Goal: Task Accomplishment & Management: Manage account settings

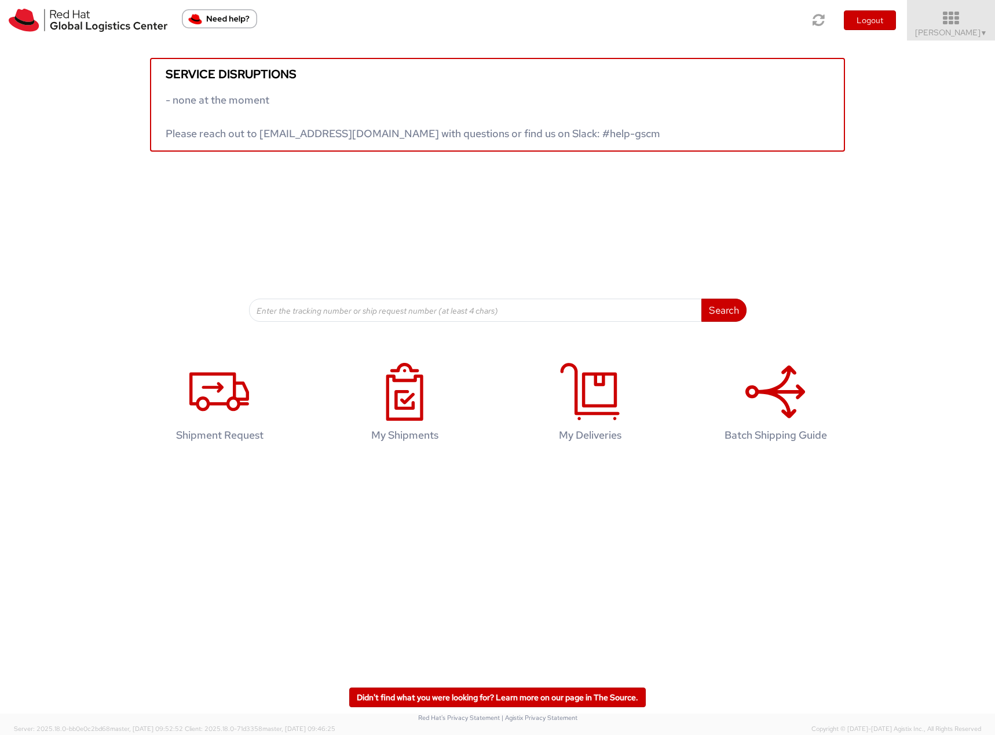
click at [946, 35] on span "Filip Lizuch ▼" at bounding box center [951, 32] width 72 height 10
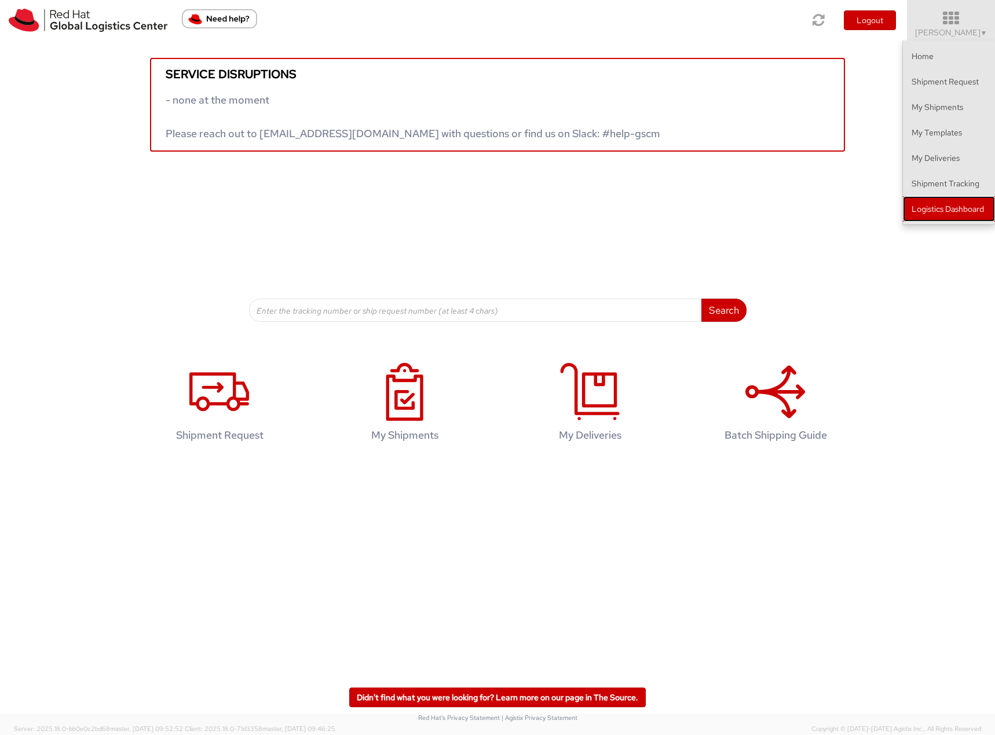
click at [938, 203] on link "Logistics Dashboard" at bounding box center [949, 208] width 92 height 25
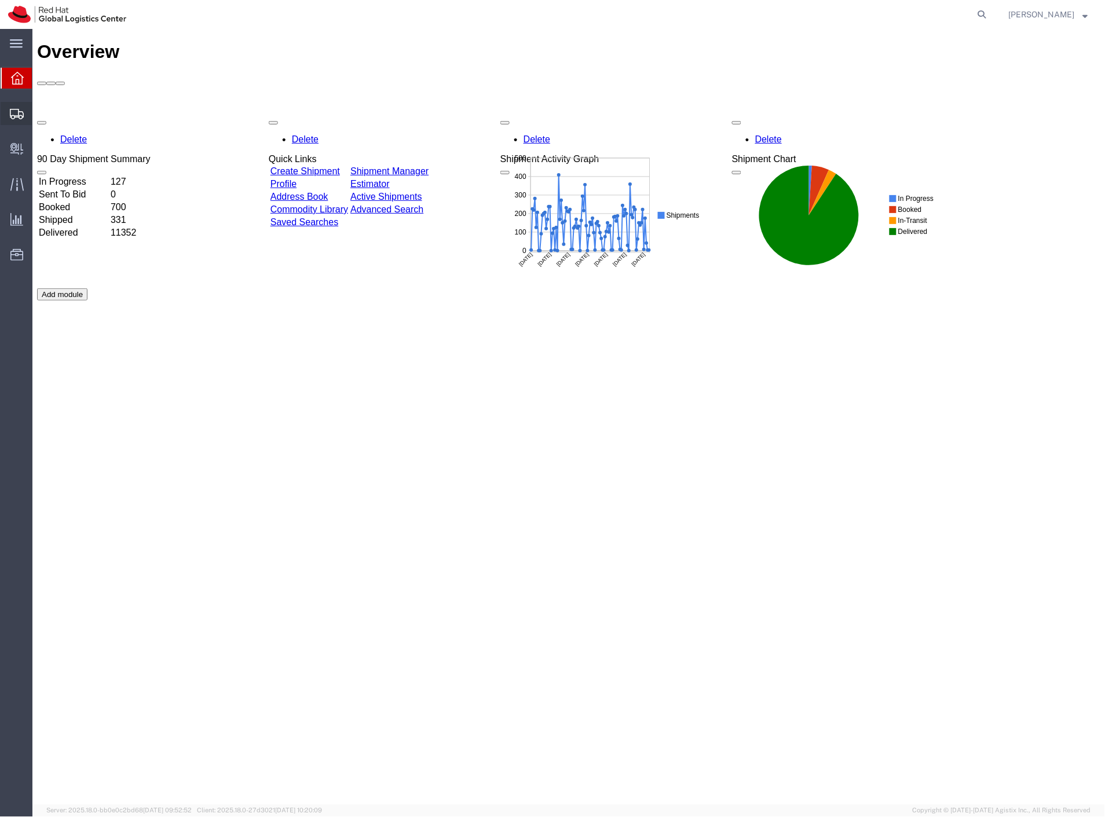
click at [0, 0] on span "Create Shipment" at bounding box center [0, 0] width 0 height 0
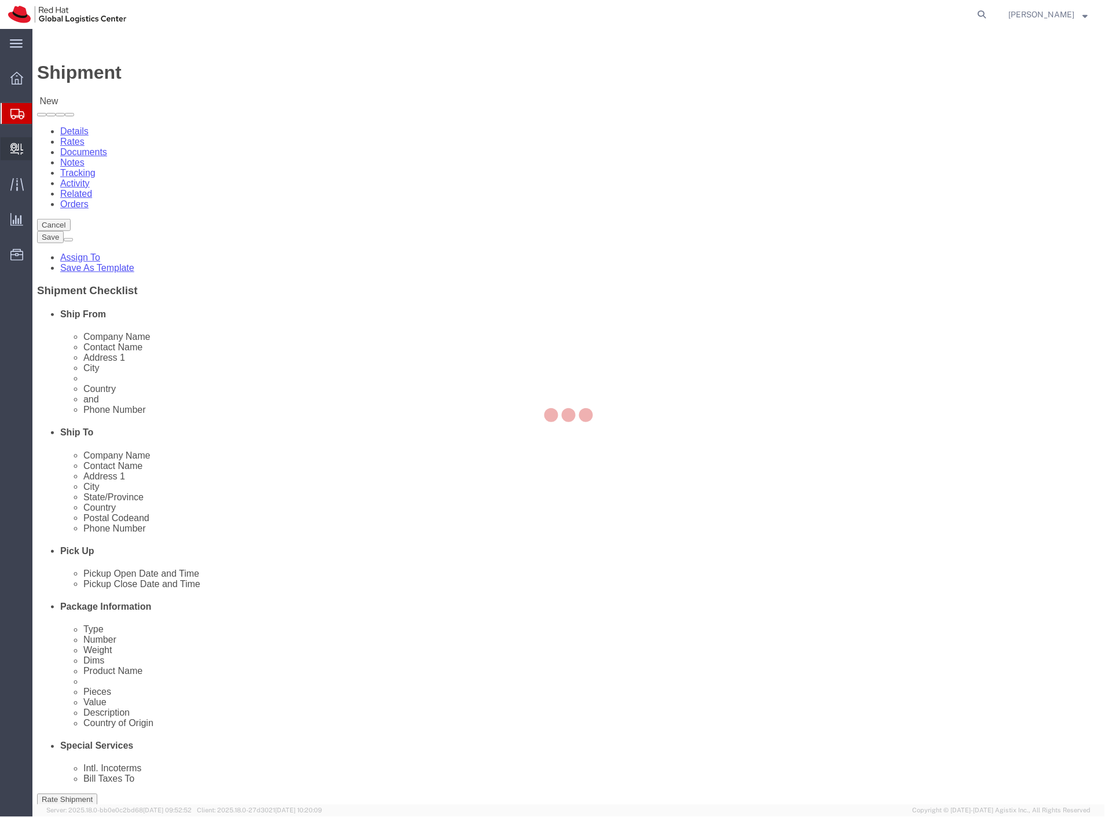
select select
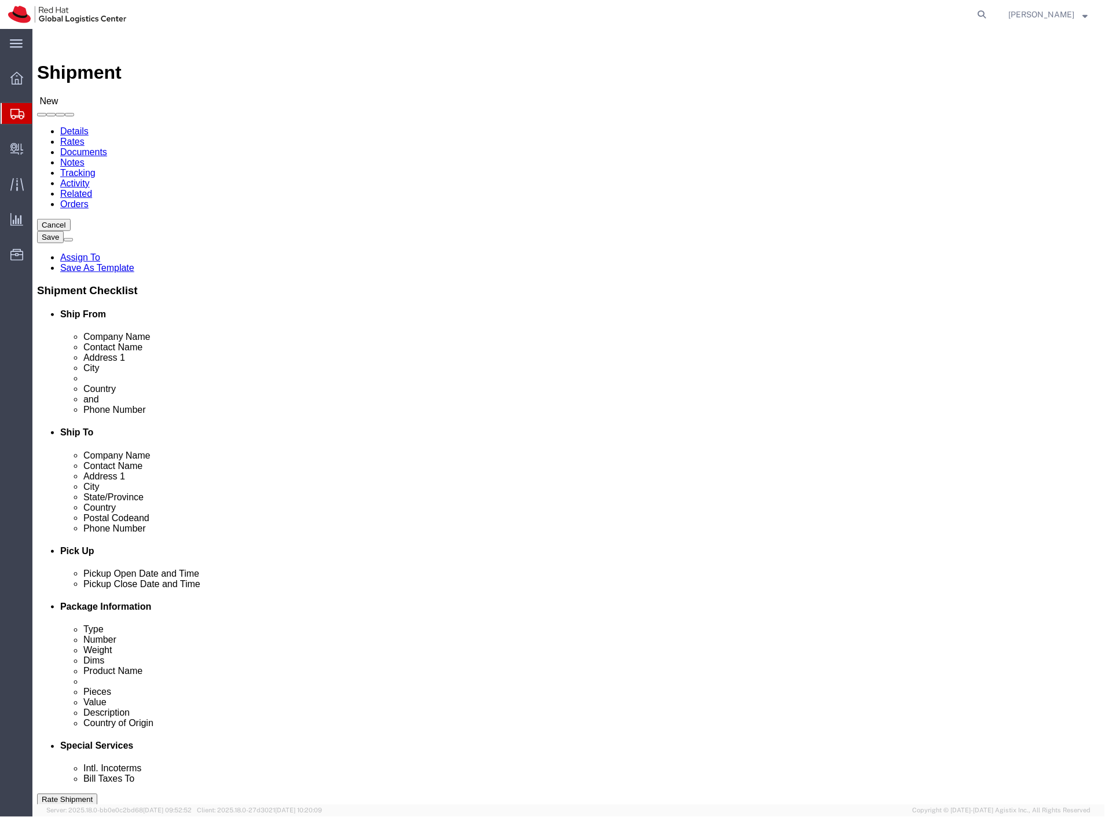
click input "text"
paste input "Oddělení pobytu cizinců Jihomoravský kraj - Brno"
type input "Oddělení pobytu cizinců Jihomoravský kraj - Brno"
click input "text"
paste input "Oddělení pobytu cizinců Jihomoravský kraj - Brno"
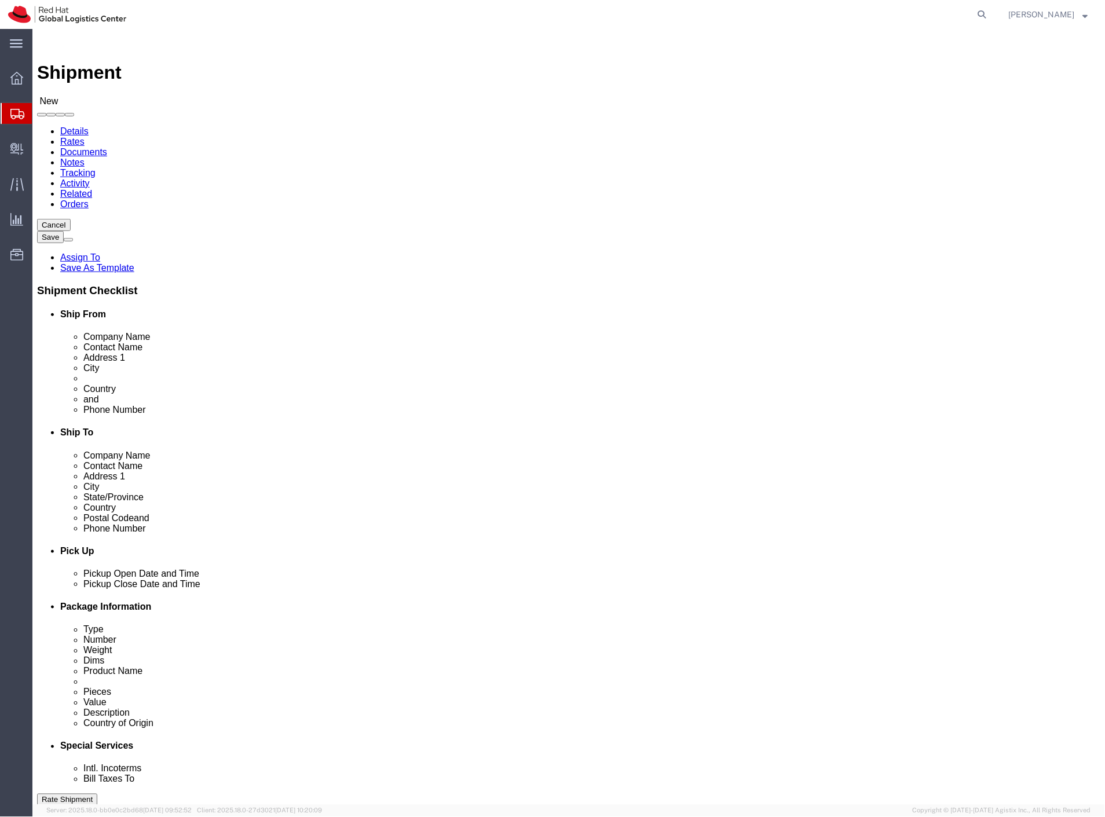
type input "Oddělení pobytu cizinců Jihomoravský kraj - Brno"
drag, startPoint x: 186, startPoint y: 238, endPoint x: 69, endPoint y: 244, distance: 117.1
click div "Contact Name Filip Lizuch"
drag, startPoint x: 256, startPoint y: 218, endPoint x: 85, endPoint y: 213, distance: 171.5
click div "Company Name Red Hat Czech s.r.o."
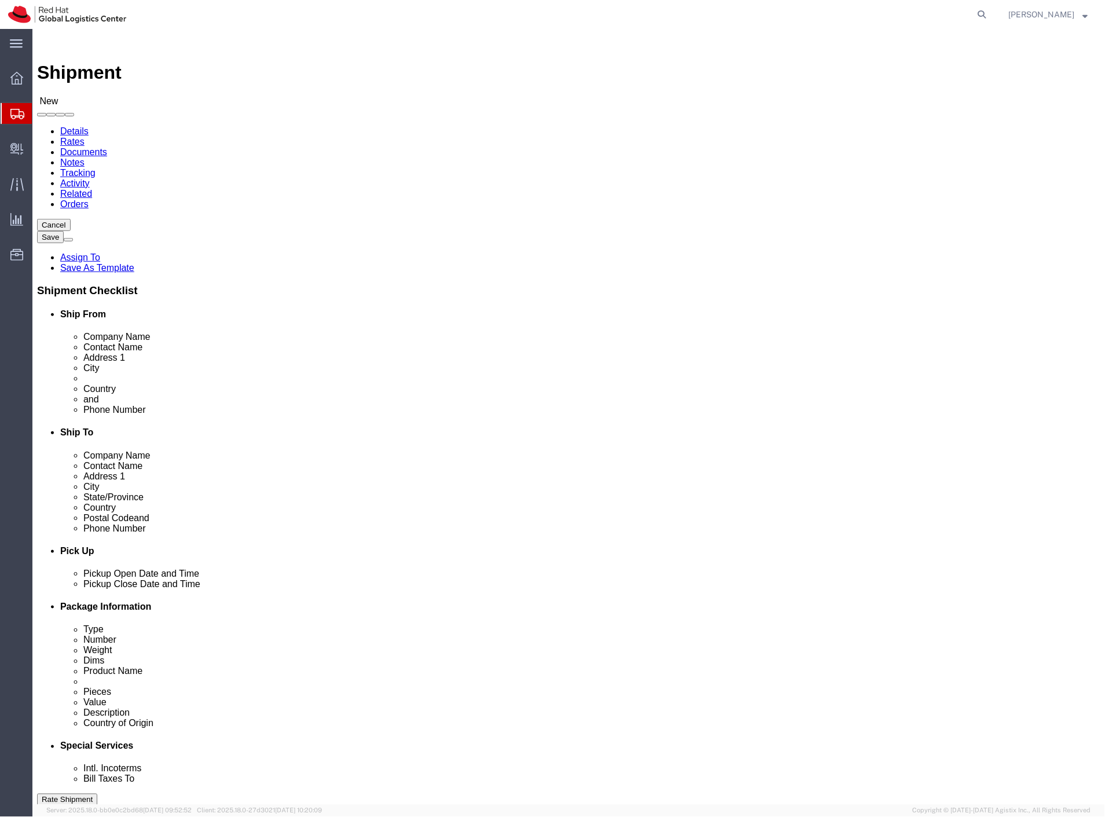
paste input "[PERSON_NAME]"
type input "[PERSON_NAME]"
drag, startPoint x: 260, startPoint y: 417, endPoint x: 140, endPoint y: 427, distance: 120.8
click div "Location My Profile Location My Profile Location RH - Amsterdam - MSO RH - Amst…"
click input "filip.iz"
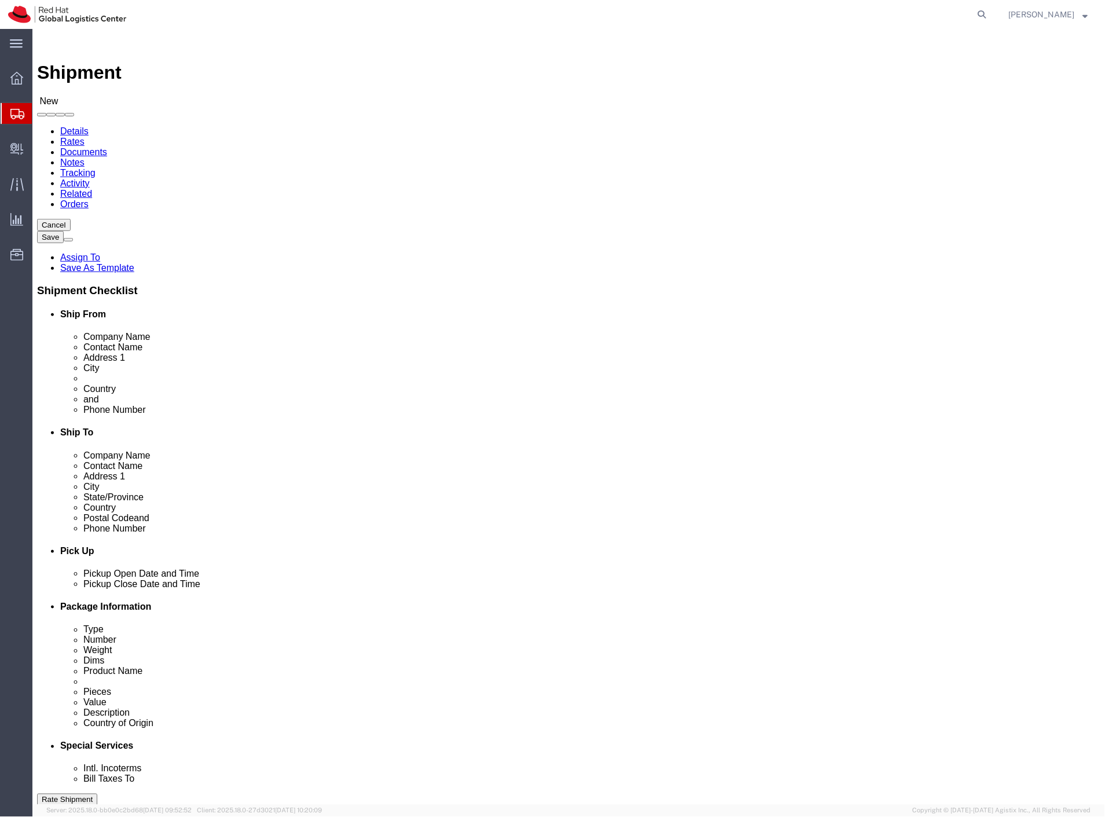
type input "filip.lizuch@gmail.com"
click input "420702253567"
paste input "[PERSON_NAME]"
type input "420702253567"
click input "text"
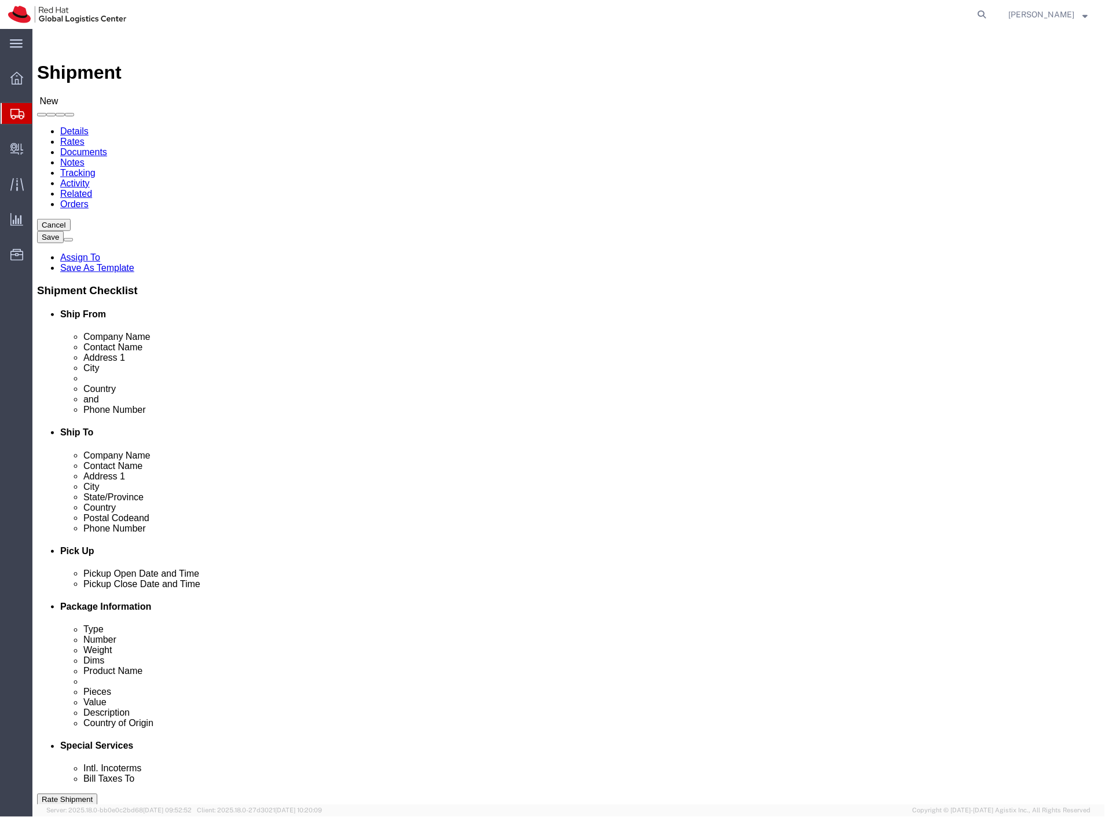
paste input "Tuřanka 1554/115b"
type input "Tuřanka 1554/115b"
click input "text"
type input "c"
type input "cz"
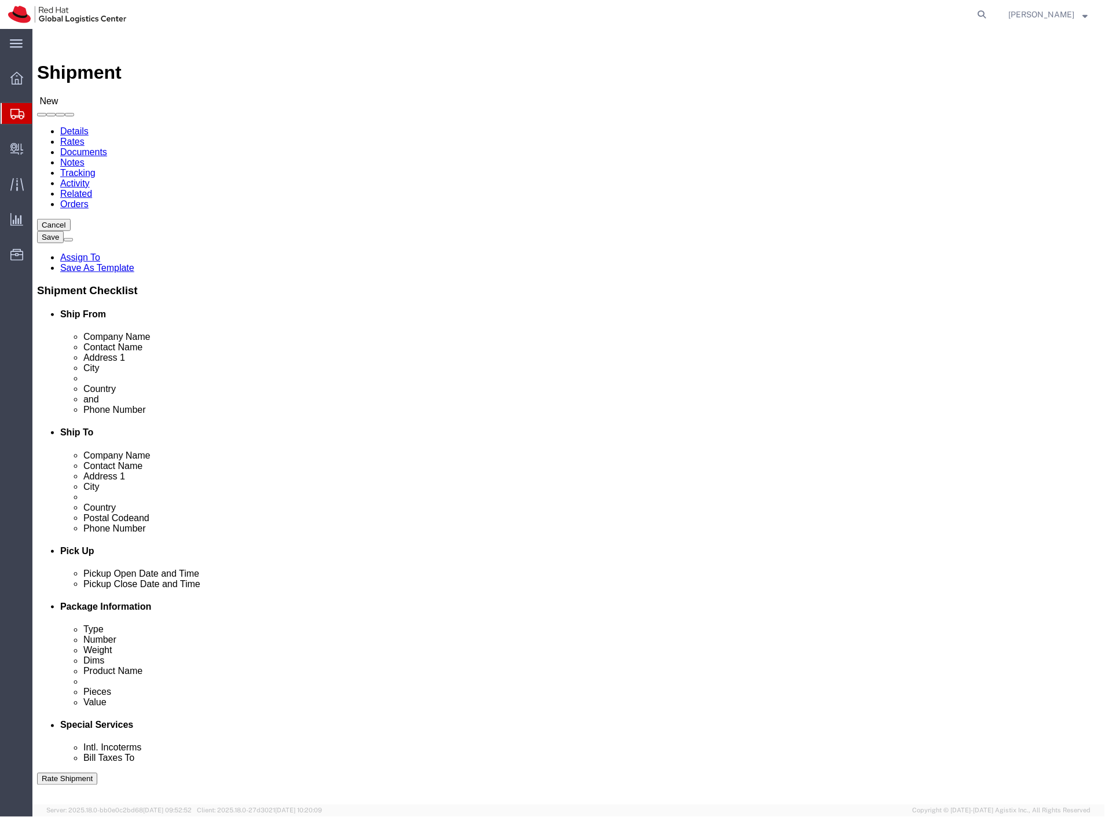
click input "Postal Code"
paste input "627 00"
type input "627 00"
click input "text"
paste input "Brno"
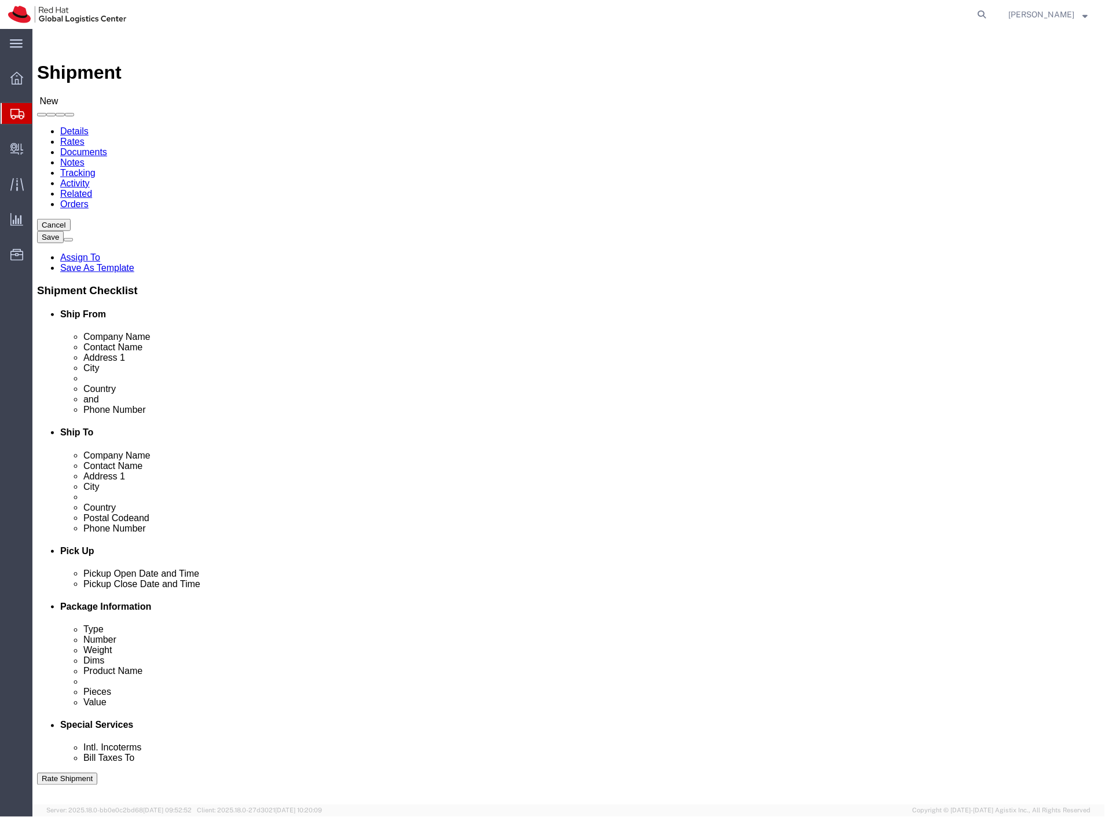
type input "Brno"
click input "text"
paste input "+ 420 974 801 801"
drag, startPoint x: 704, startPoint y: 389, endPoint x: 460, endPoint y: 404, distance: 244.2
click div "Phone Number + 420 974 801 801 3"
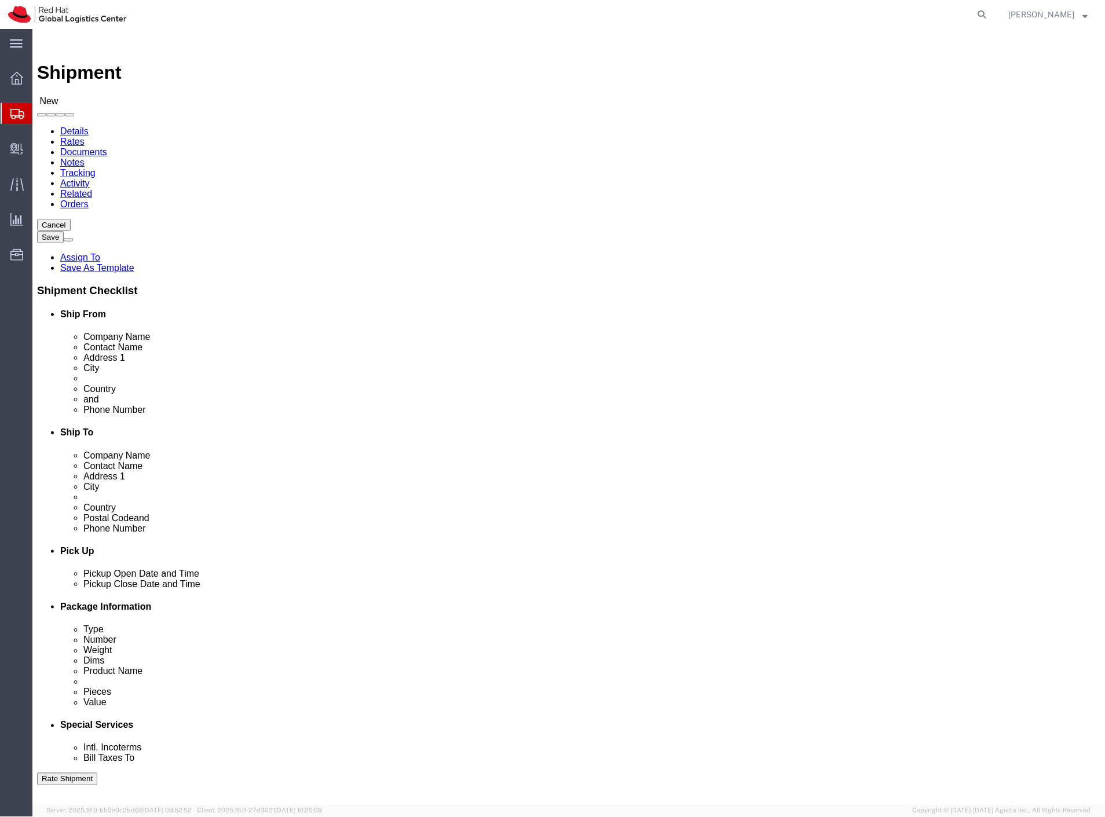
paste input "543 213 313"
type input "543 213 313"
click div "Ship To Location Location My Profile Location RH - Amsterdam - MSO RH - Amsterd…"
click link "Package Information"
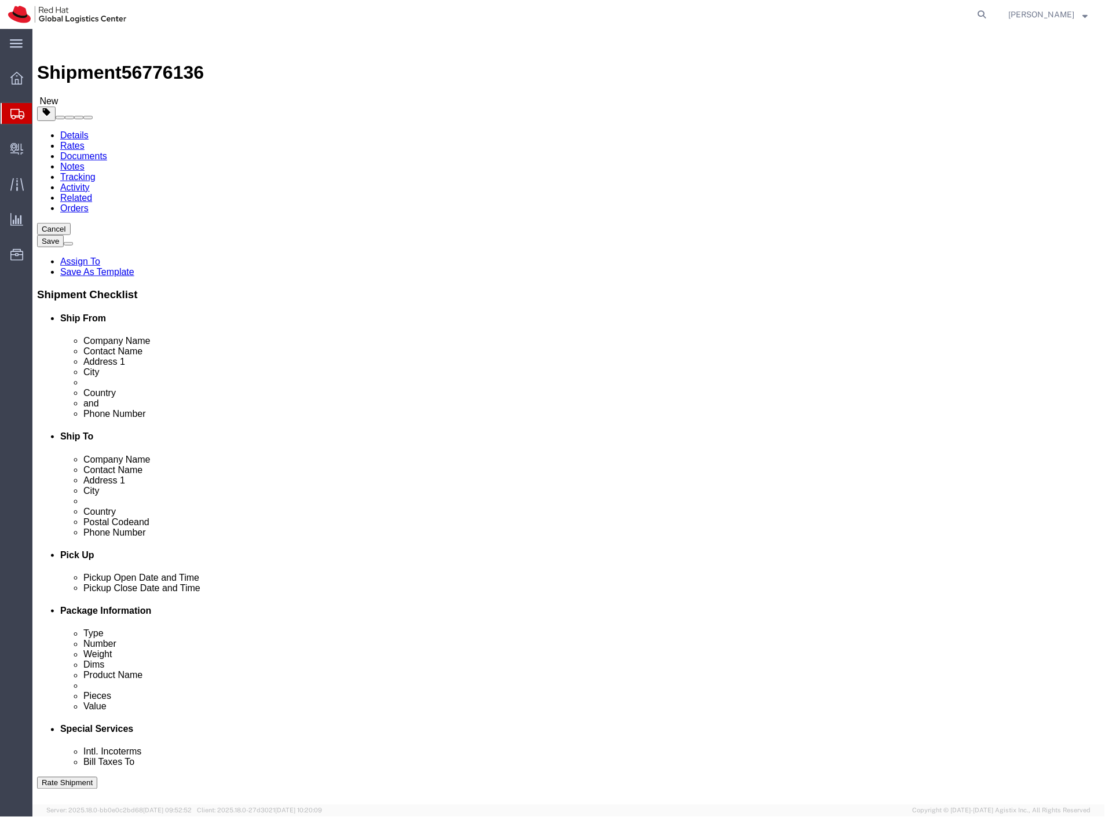
click select "Select Case(s) Crate(s) Envelope Large Box Medium Box PAK Skid(s) Small Box Sma…"
select select "ENV"
click select "Select Case(s) Crate(s) Envelope Large Box Medium Box PAK Skid(s) Small Box Sma…"
type input "9.50"
type input "12.50"
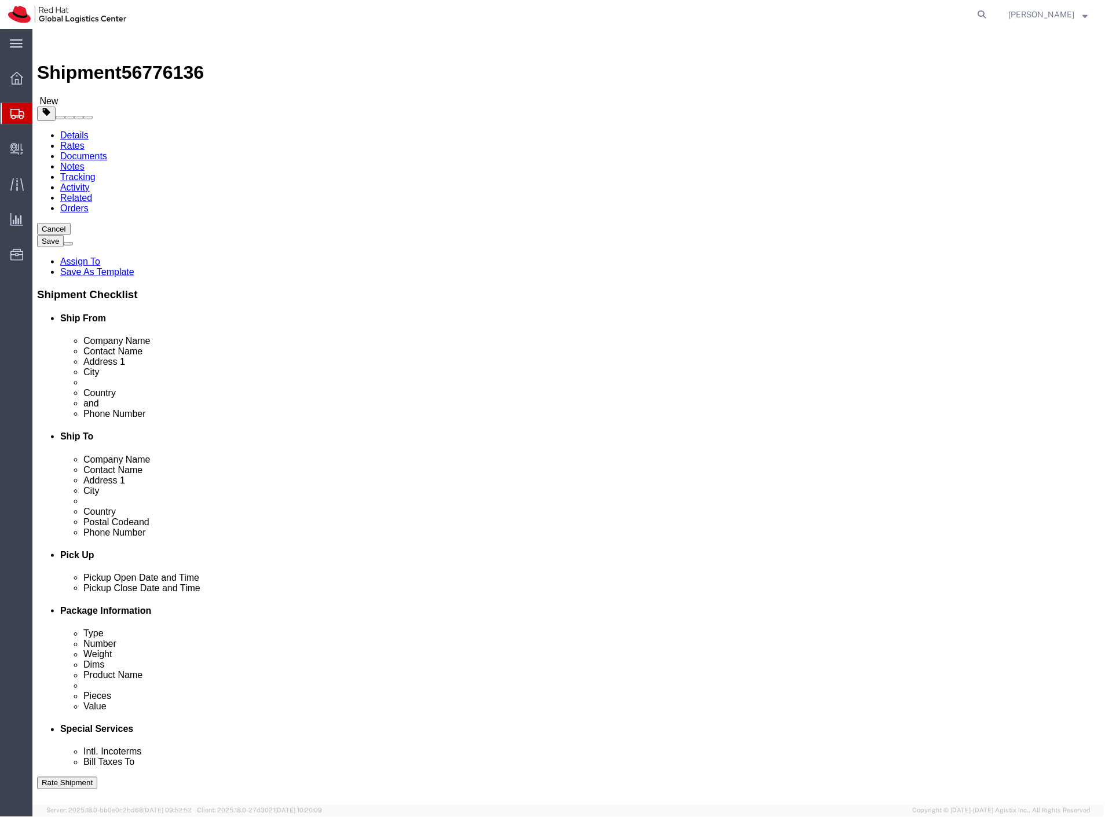
type input "0.25"
type input "1"
click link "Add Content"
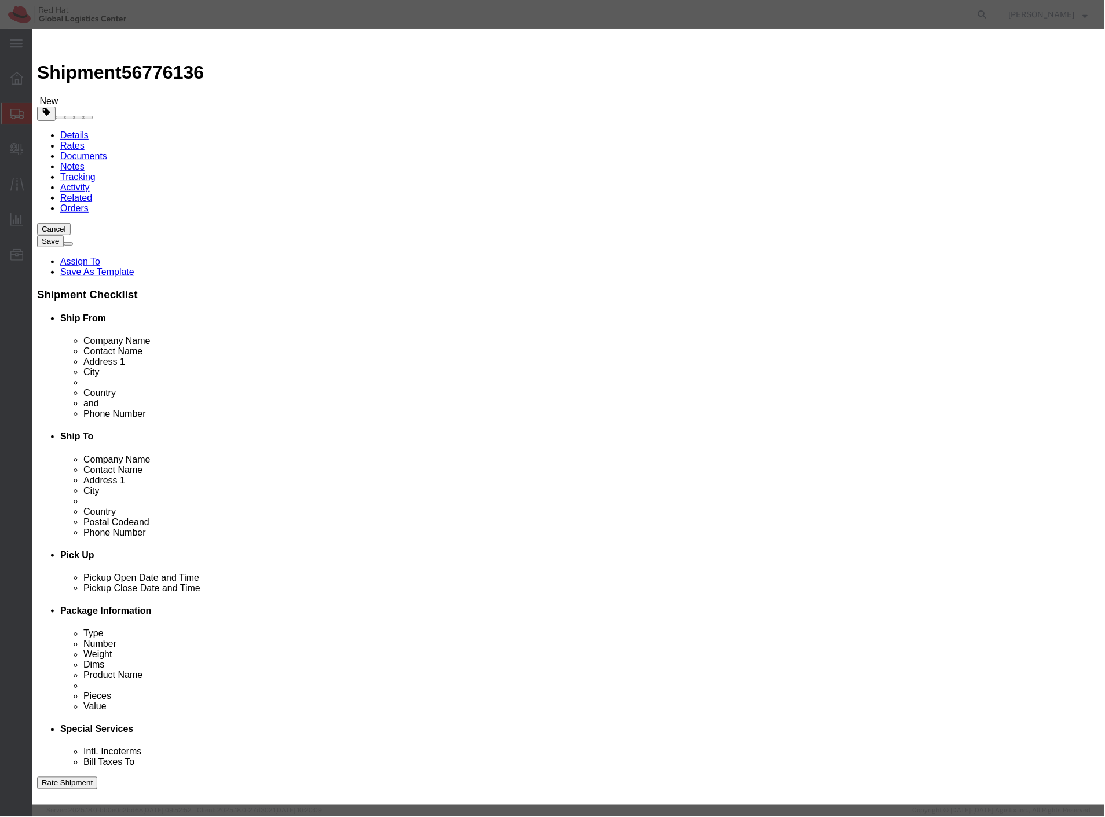
click input "text"
type input "document"
drag, startPoint x: 358, startPoint y: 105, endPoint x: 306, endPoint y: 113, distance: 53.3
click div "Pieces 0 Select Bag Barrels 100Board Feet Bottle Box Blister Pack Carats Can Ca…"
type input "1"
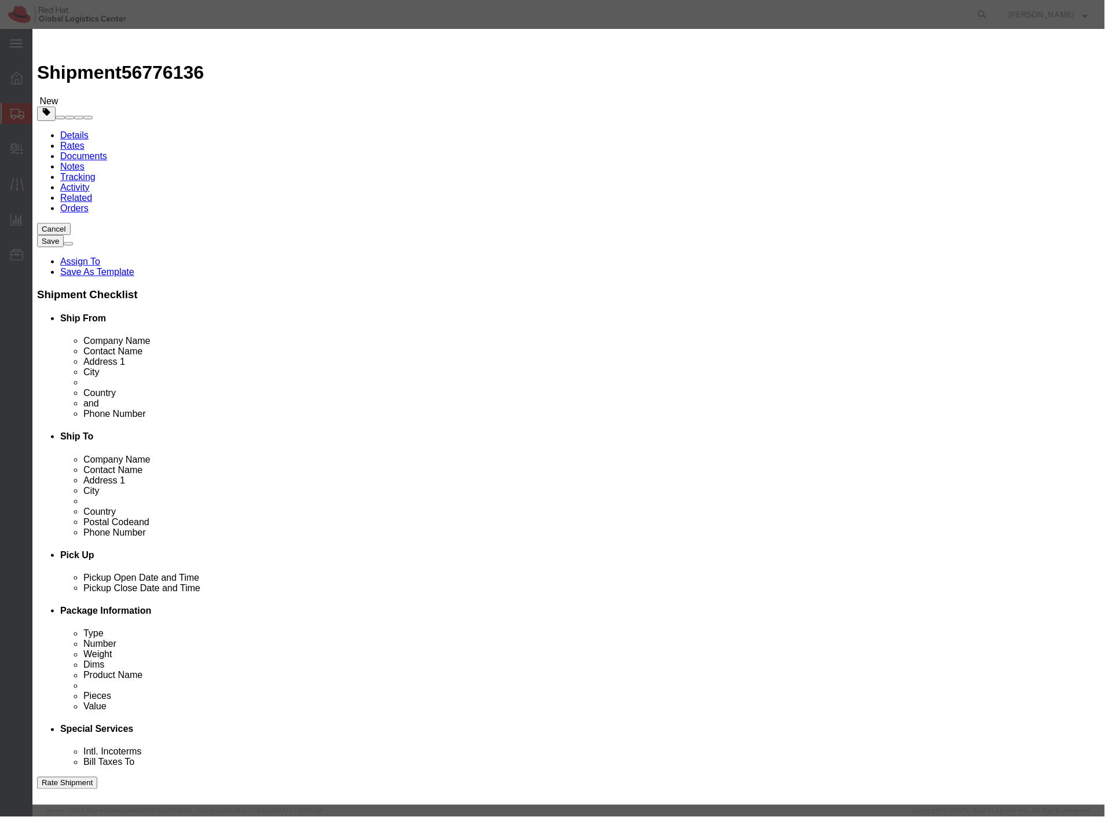
click input "text"
type input "1"
click button "Save & Close"
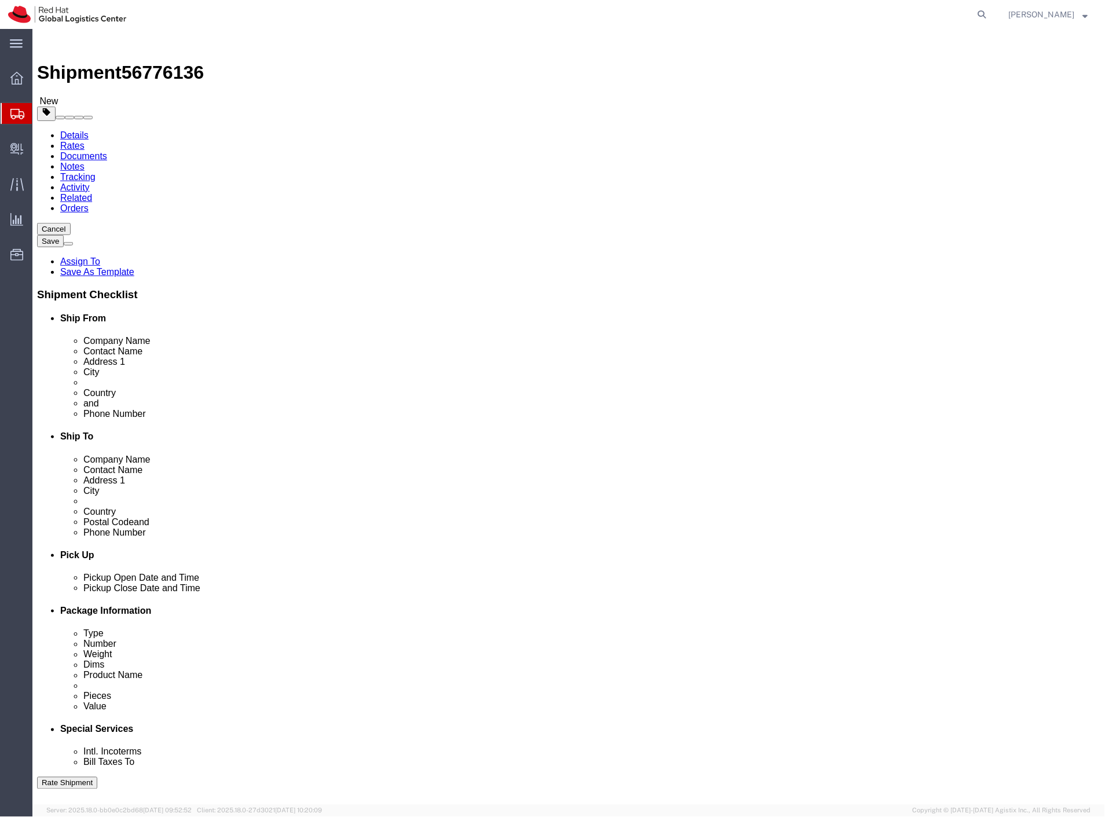
click button "Rate Shipment"
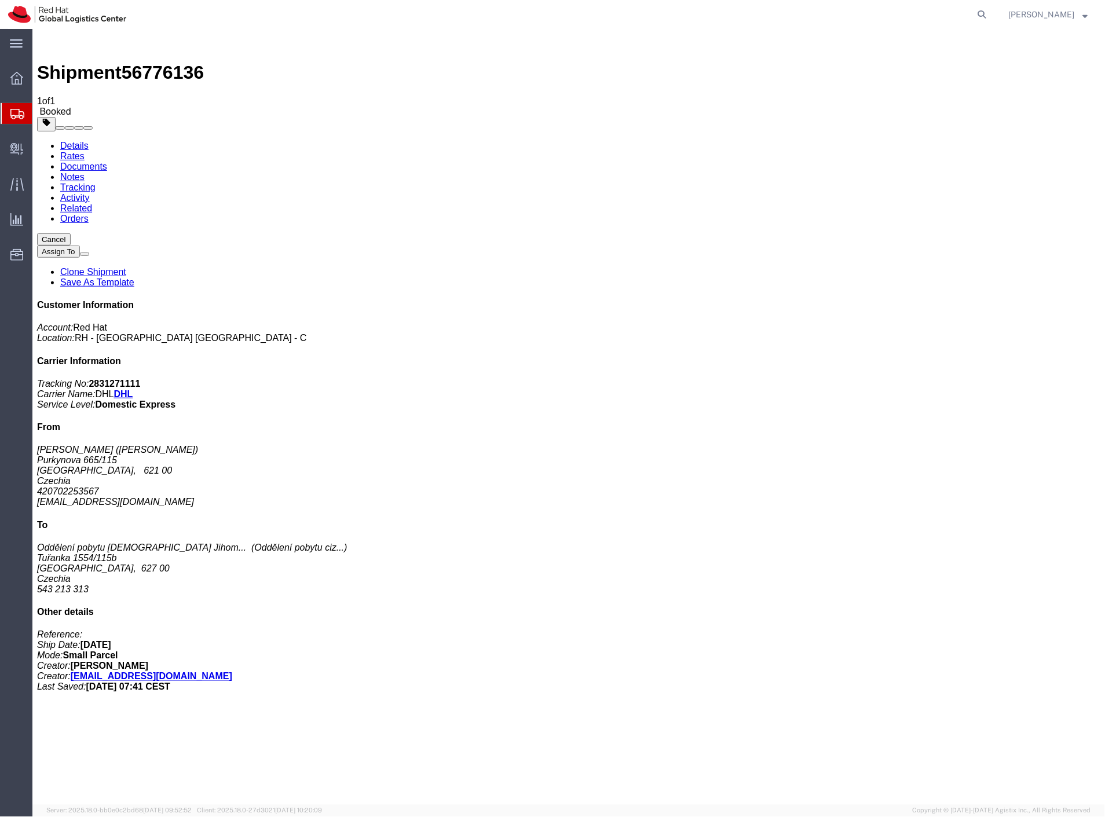
drag, startPoint x: 327, startPoint y: 269, endPoint x: 318, endPoint y: 264, distance: 9.8
drag, startPoint x: 140, startPoint y: 163, endPoint x: 124, endPoint y: 400, distance: 237.3
click at [71, 140] on link "Details" at bounding box center [74, 145] width 28 height 10
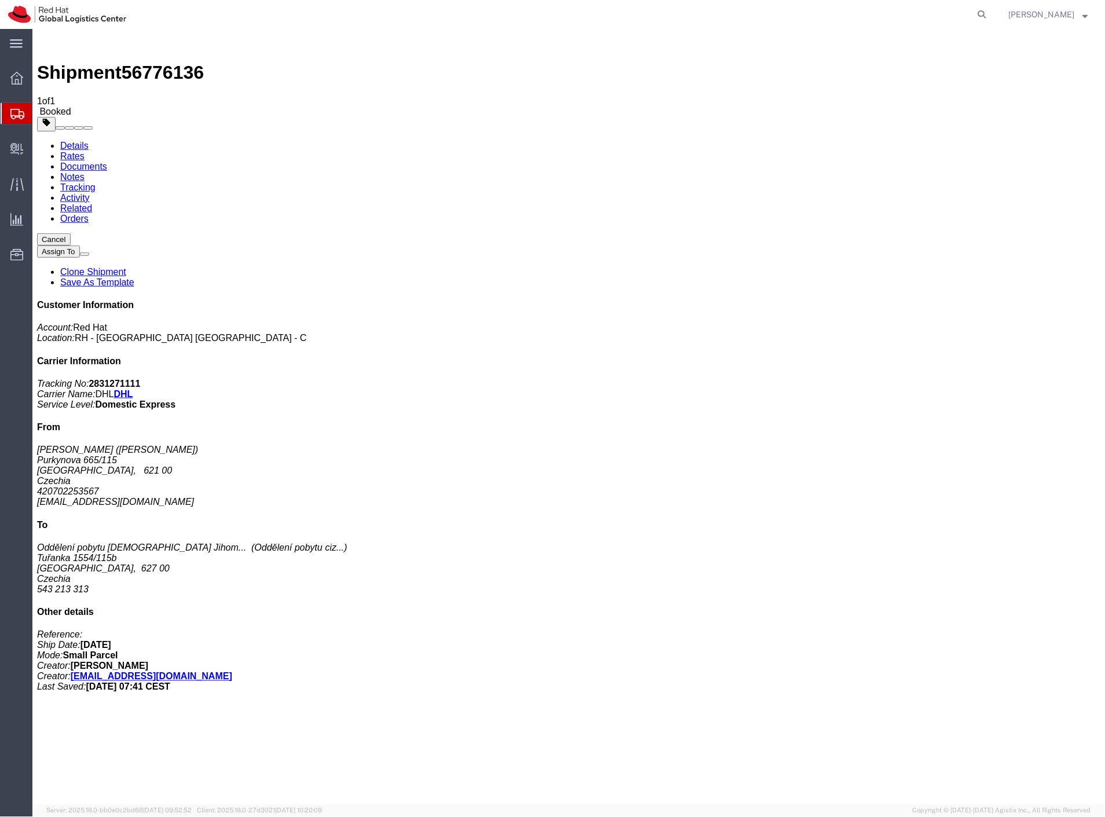
click button "button"
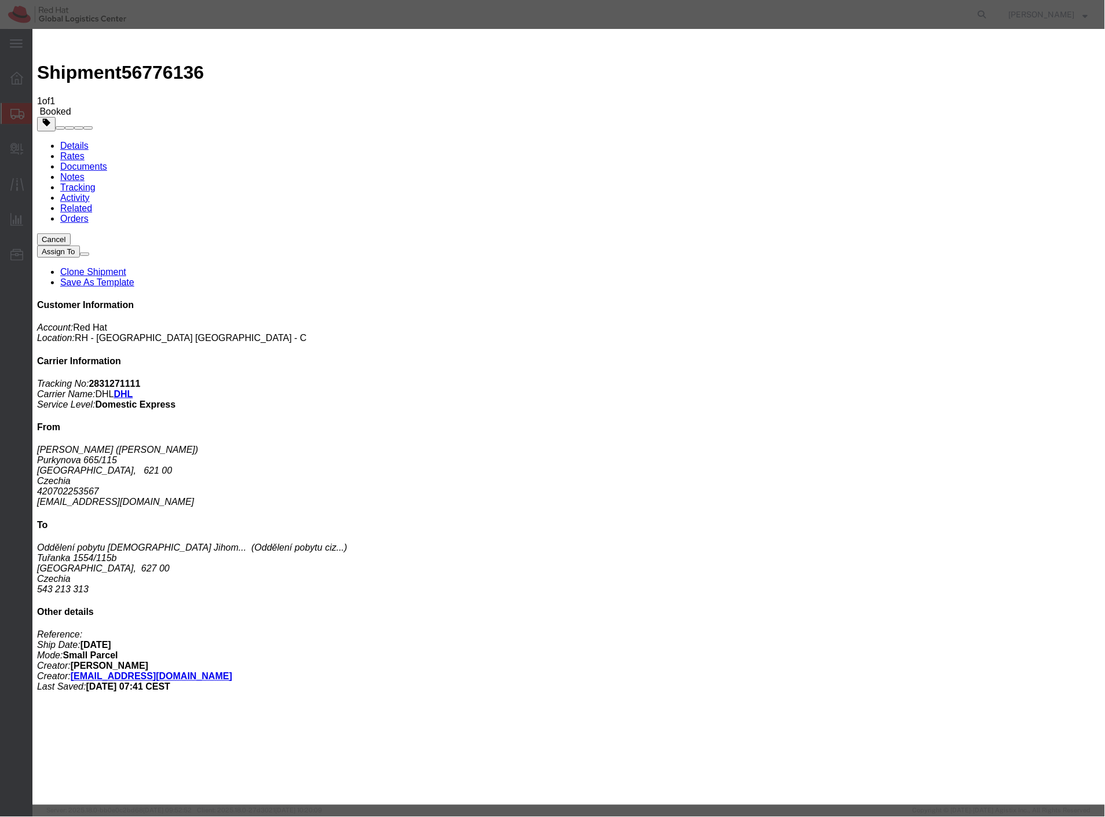
click div "Sep 10 2025 9:00 AM"
type input "2:00 PM"
click button "Apply"
click button "Save"
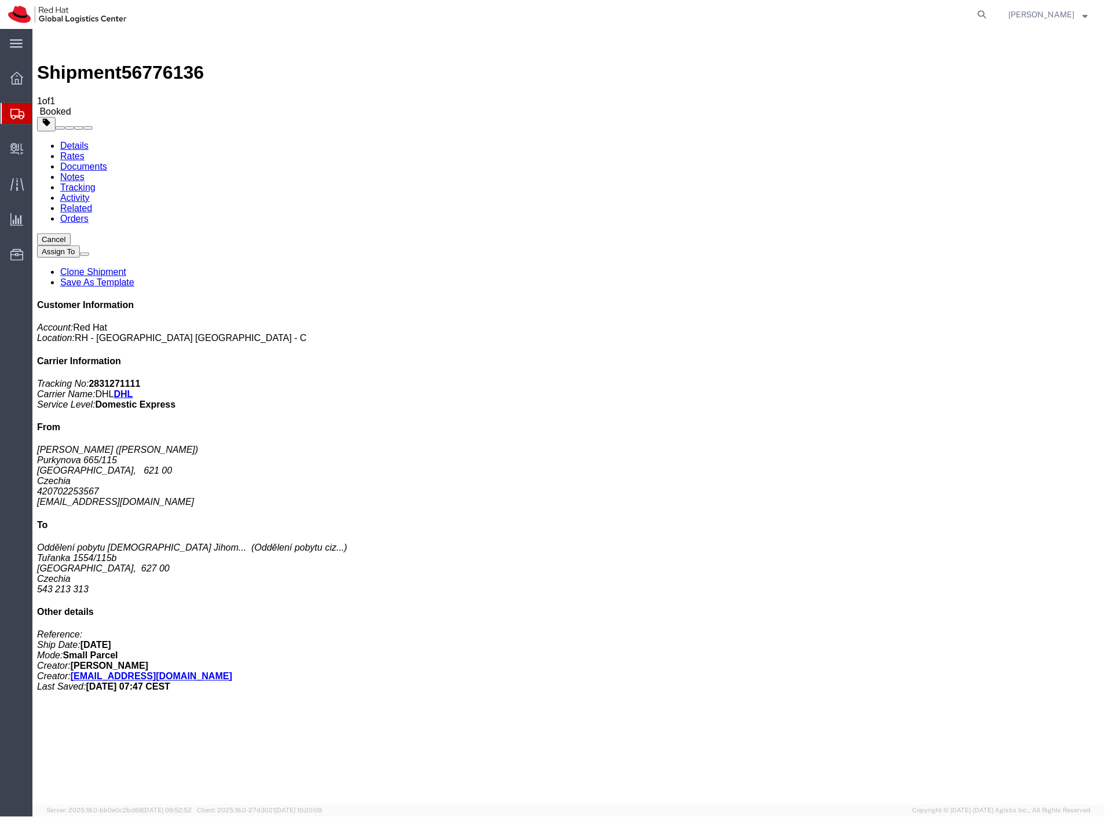
click button "Close"
click link "Schedule pickup request"
click at [0, 0] on span "Shipment Manager" at bounding box center [0, 0] width 0 height 0
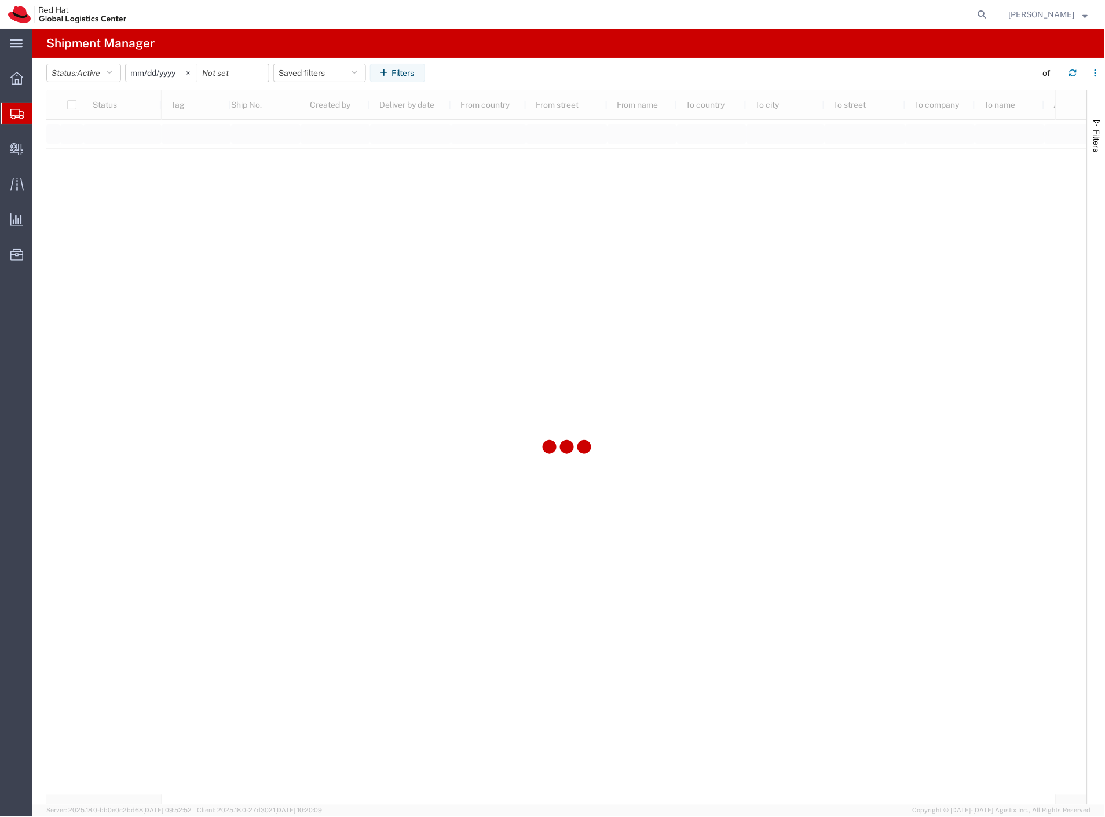
type input "2025-01-01"
type input "2025-12-31"
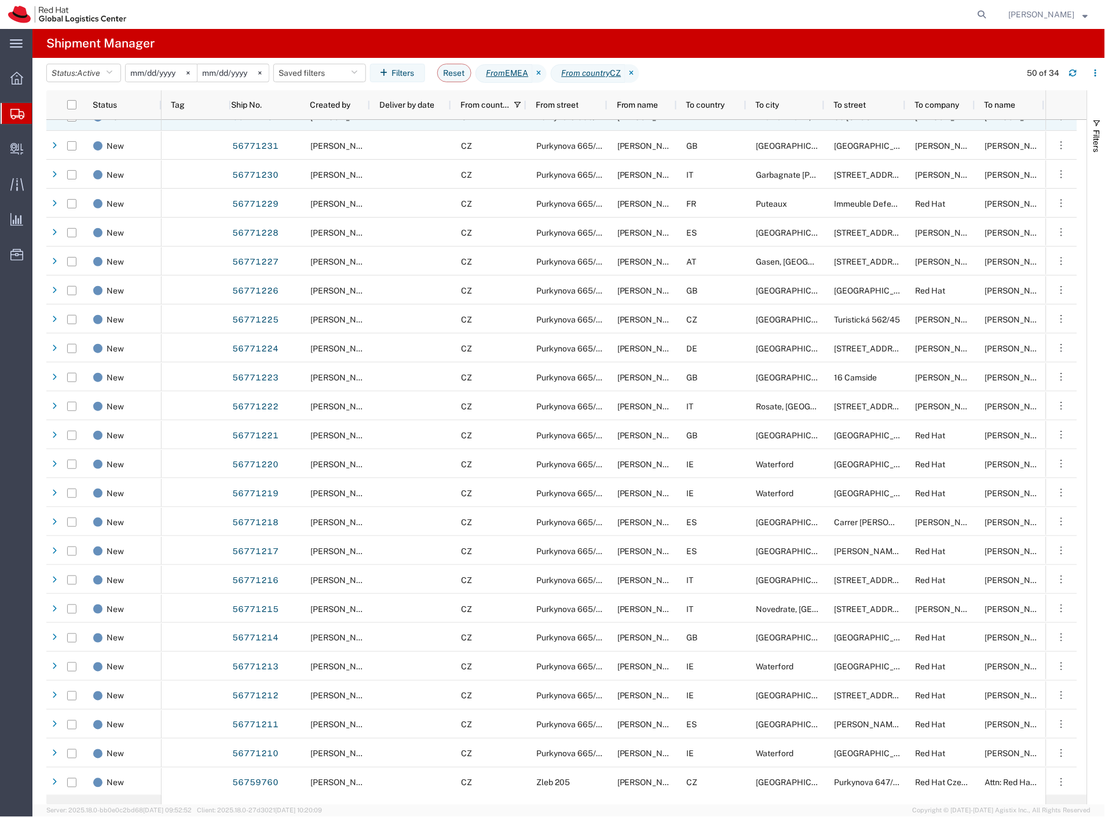
scroll to position [309, 0]
click at [717, 104] on span "To country" at bounding box center [705, 104] width 39 height 9
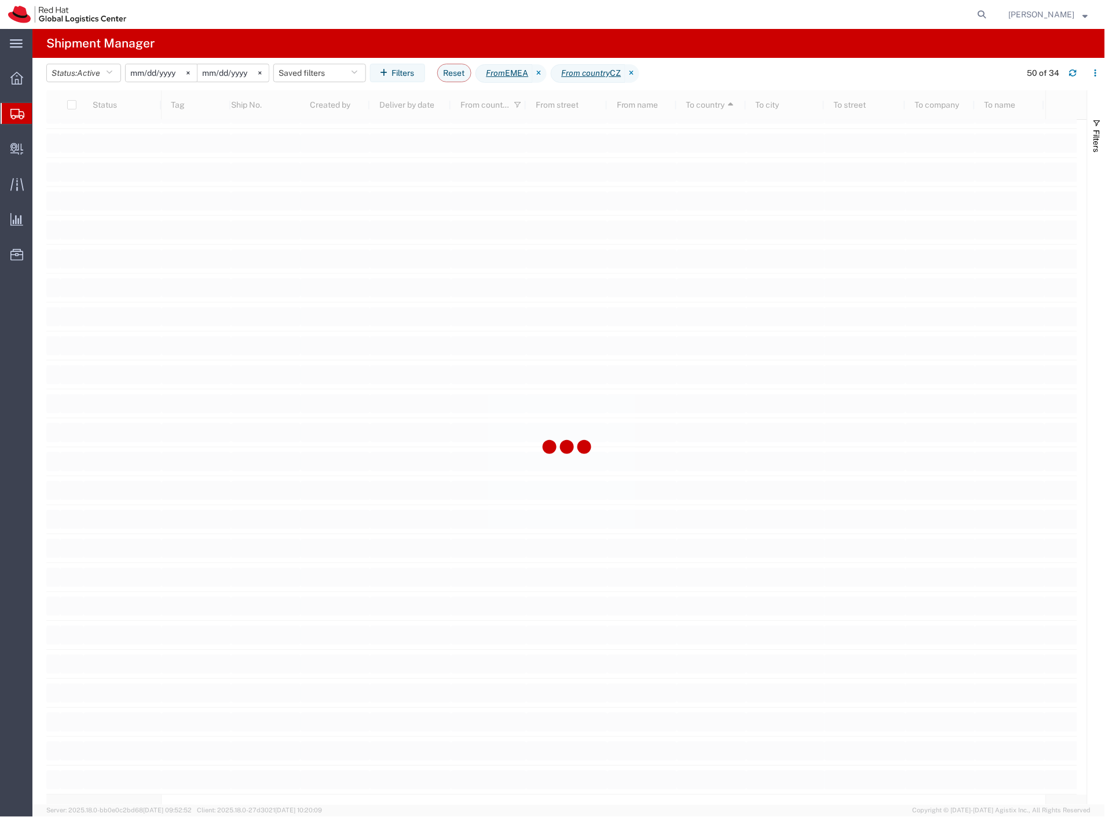
scroll to position [309, 0]
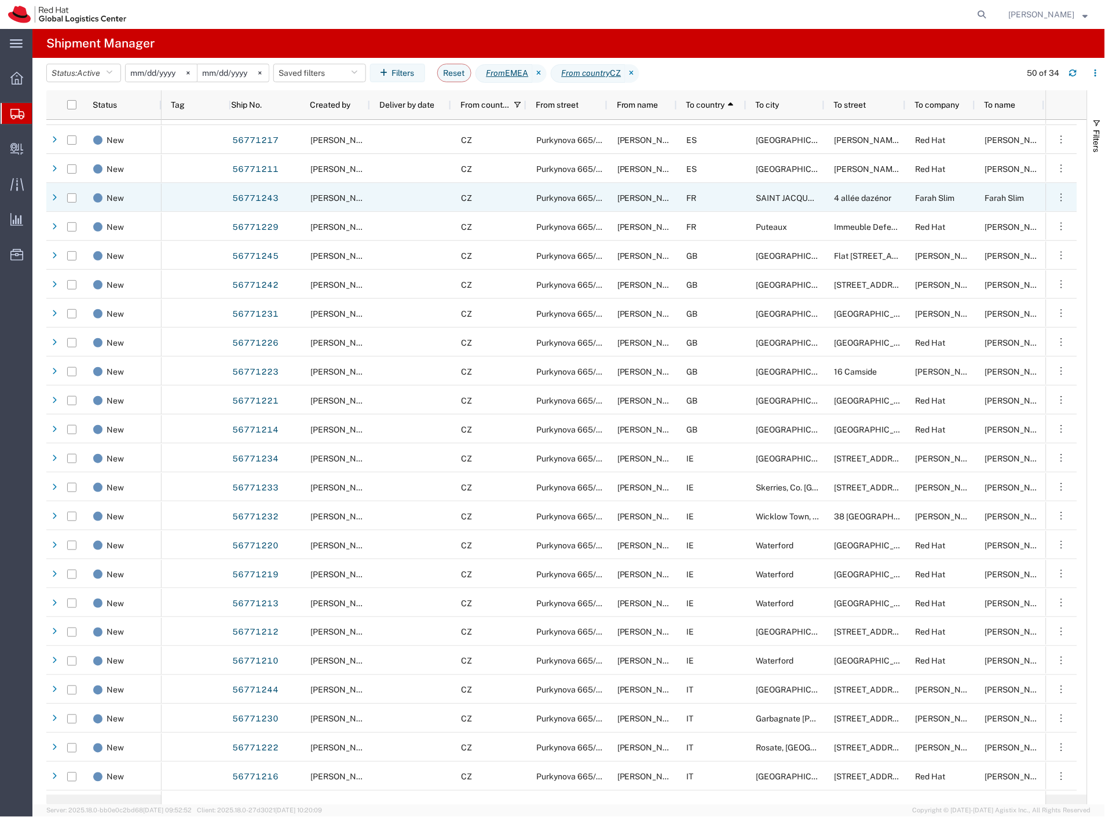
scroll to position [309, 0]
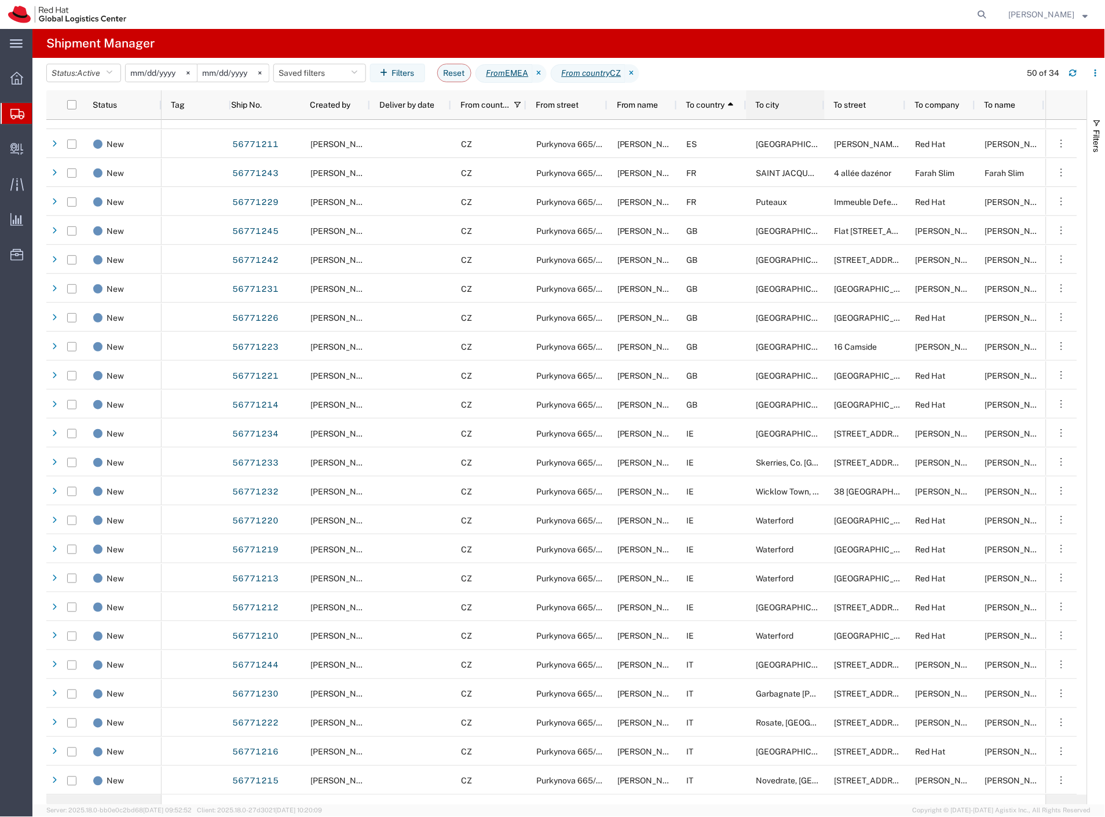
click at [770, 110] on div "To city" at bounding box center [788, 104] width 64 height 23
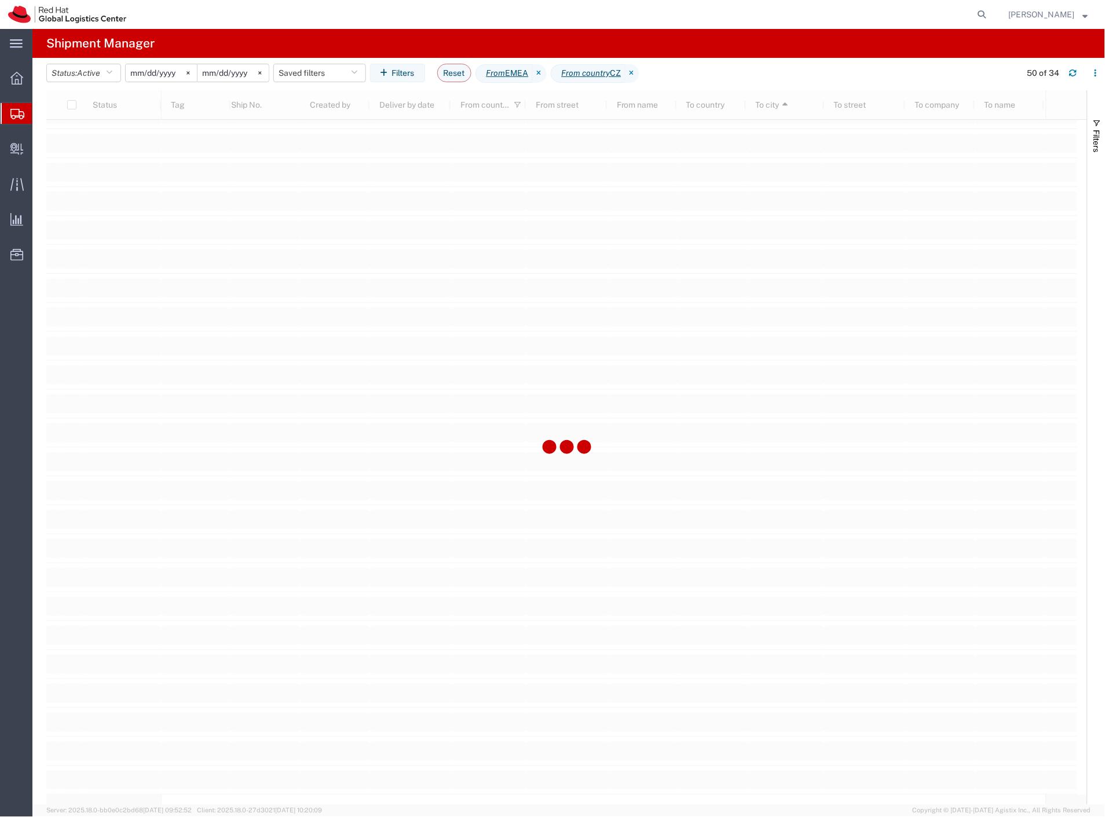
scroll to position [309, 0]
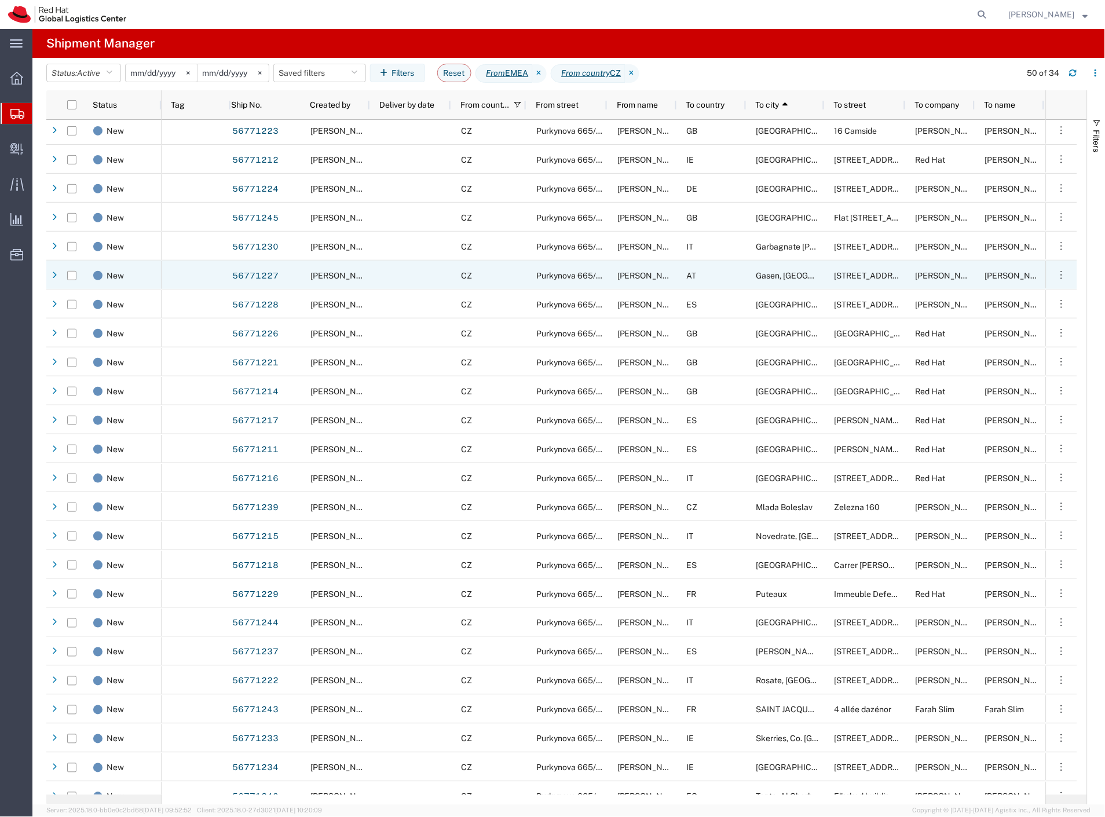
scroll to position [309, 0]
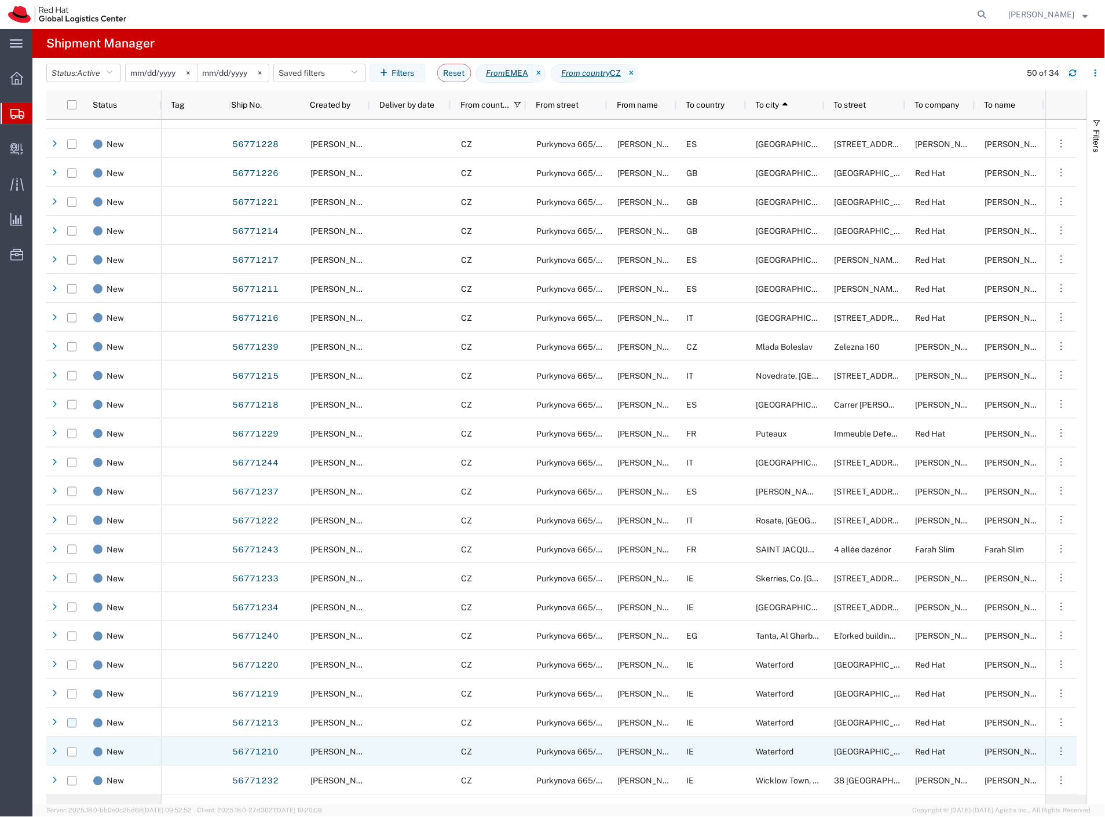
drag, startPoint x: 73, startPoint y: 748, endPoint x: 74, endPoint y: 727, distance: 20.9
click at [73, 748] on input "Press Space to toggle row selection (unchecked)" at bounding box center [71, 752] width 9 height 9
checkbox input "true"
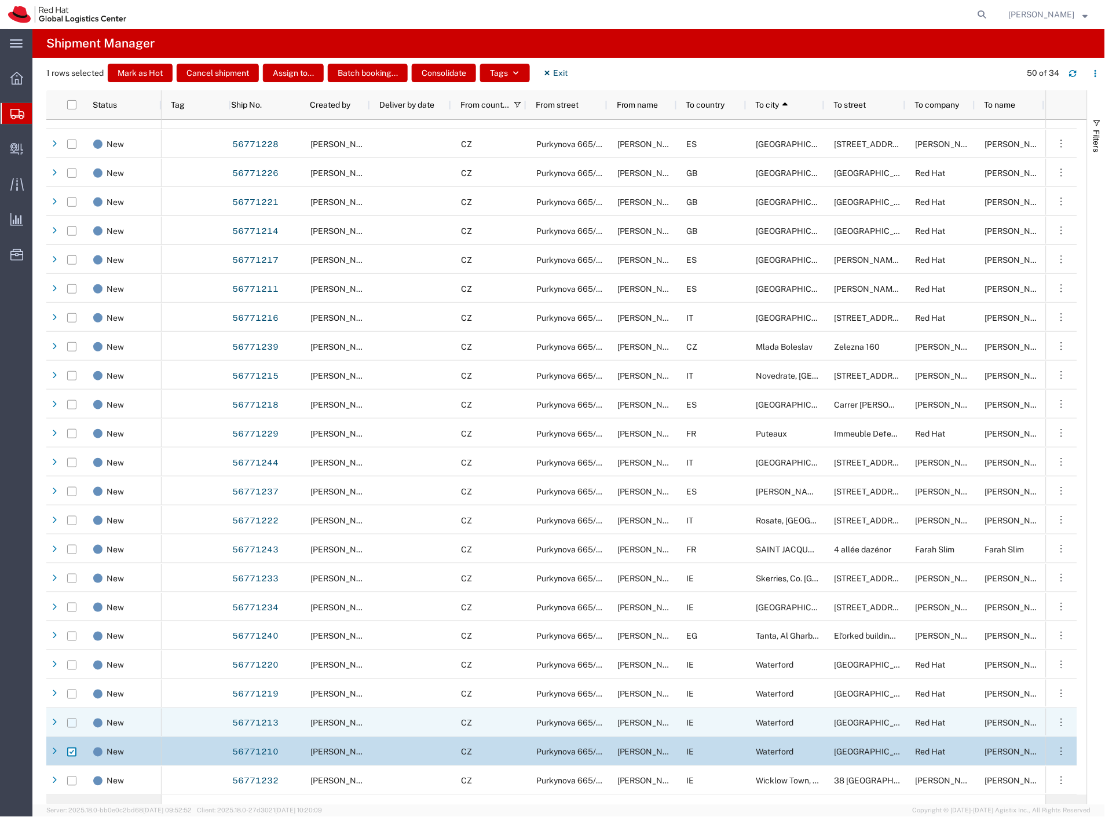
click at [73, 721] on input "Press Space to toggle row selection (unchecked)" at bounding box center [71, 723] width 9 height 9
checkbox input "true"
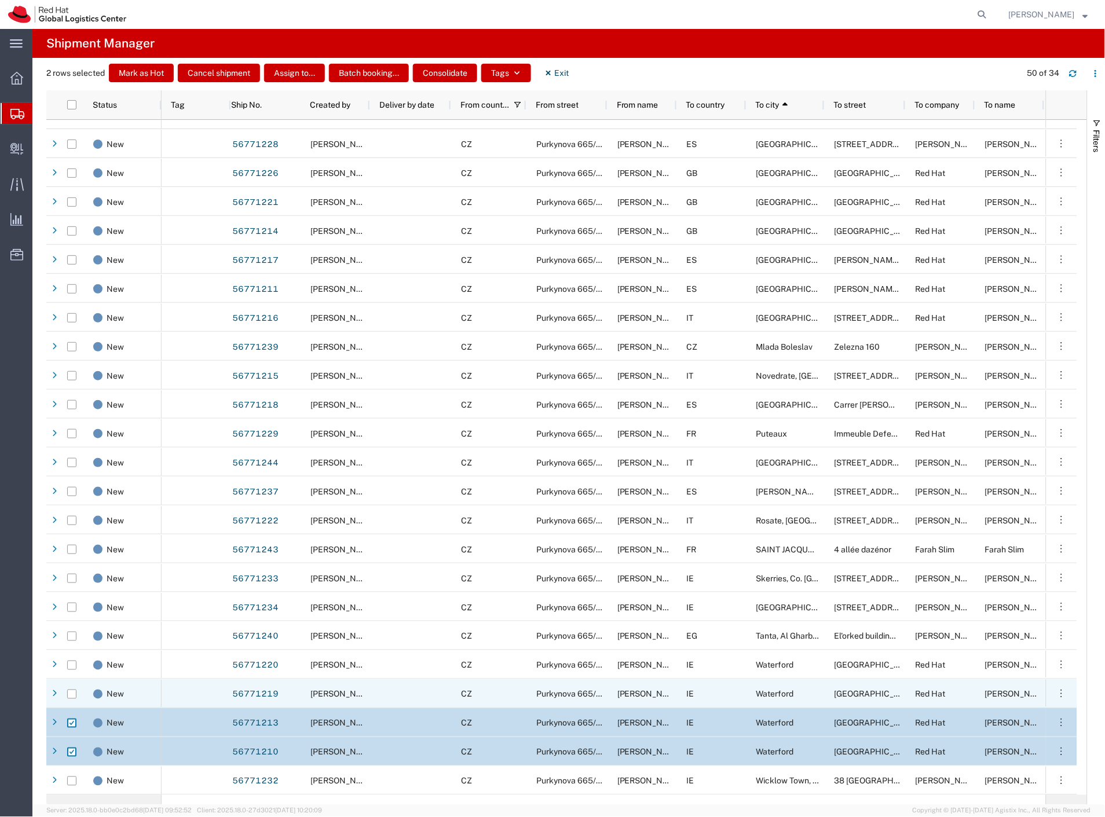
click at [74, 688] on div at bounding box center [71, 694] width 9 height 29
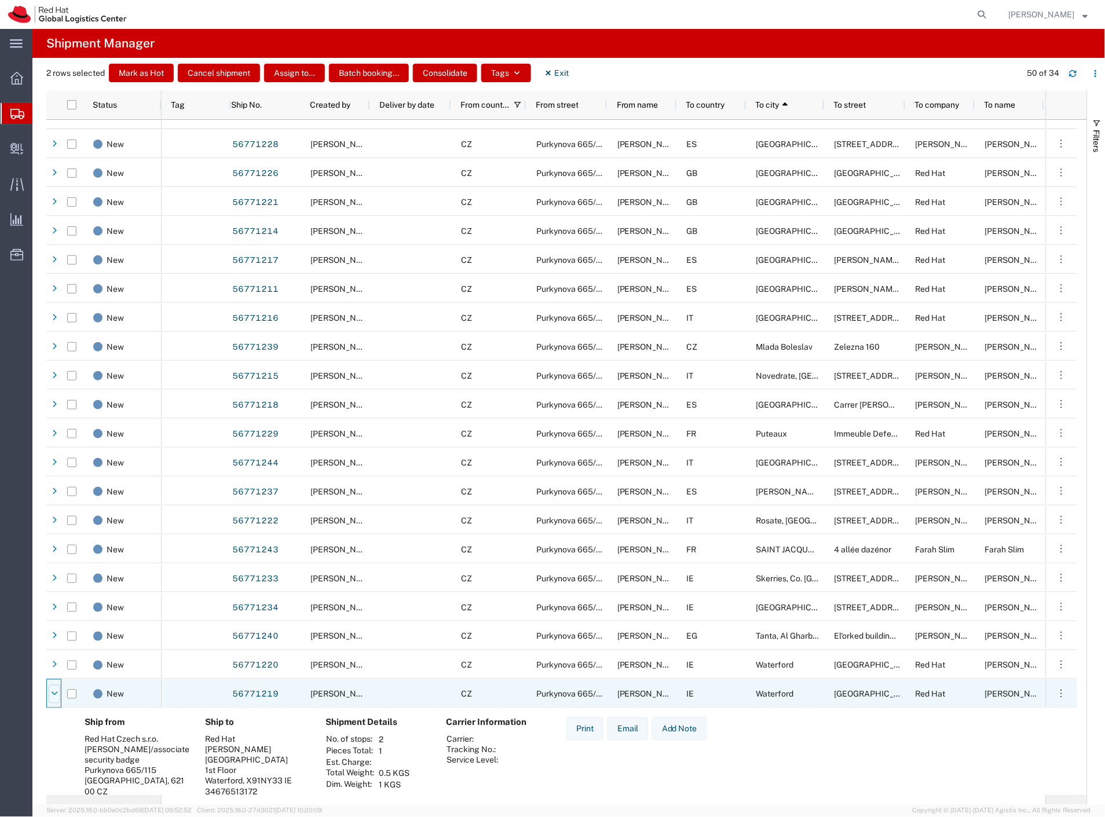
click at [56, 695] on icon at bounding box center [54, 694] width 7 height 8
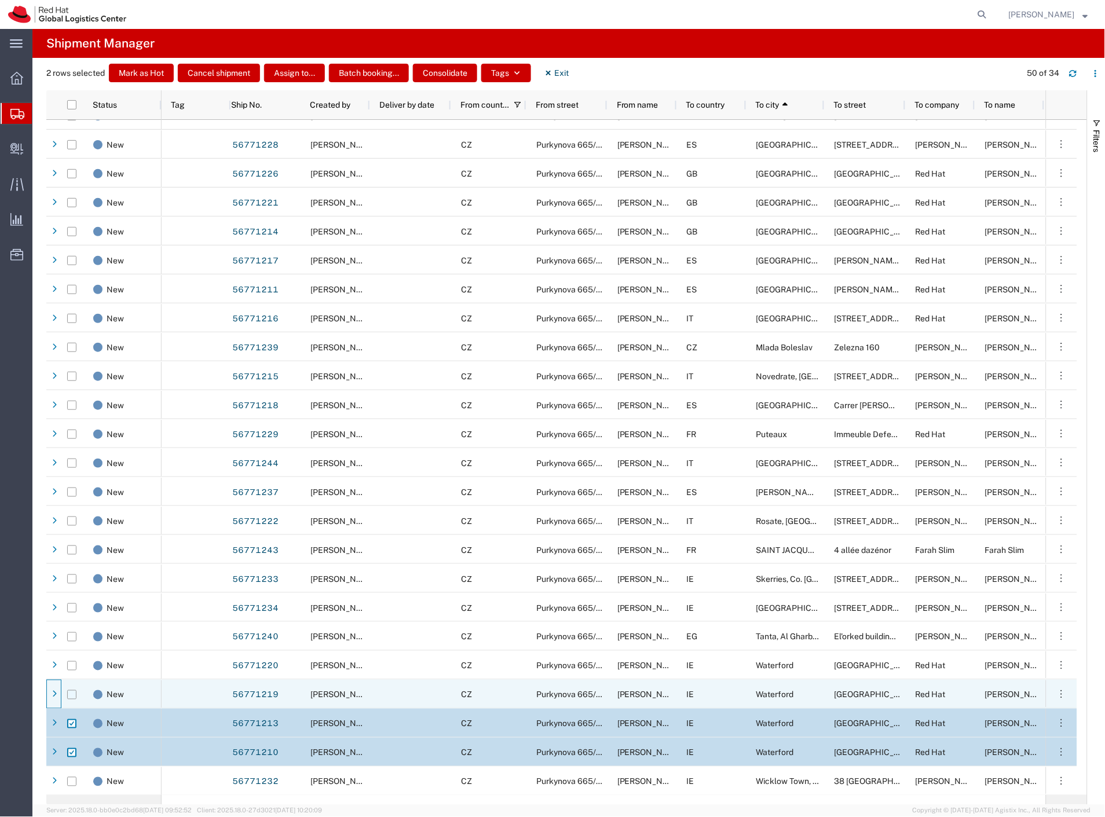
click at [71, 695] on input "Press Space to toggle row selection (unchecked)" at bounding box center [71, 694] width 9 height 9
checkbox input "true"
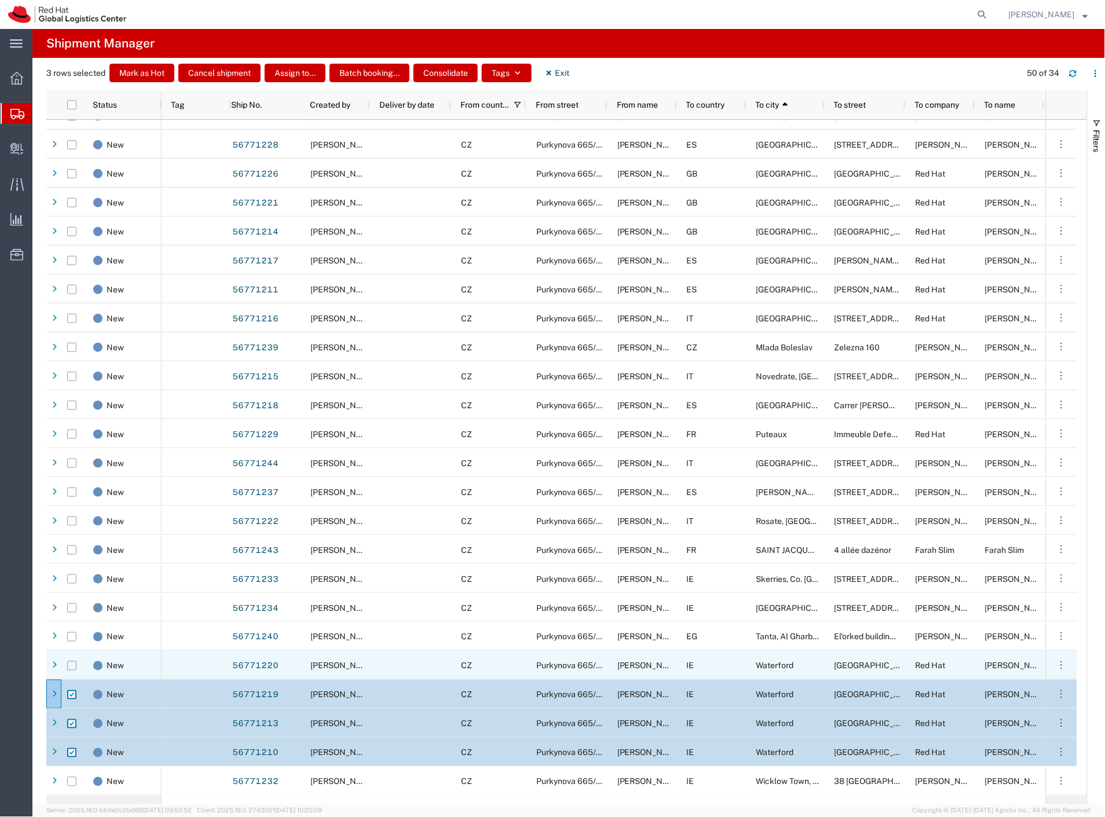
click at [72, 668] on input "Press Space to toggle row selection (unchecked)" at bounding box center [71, 665] width 9 height 9
checkbox input "true"
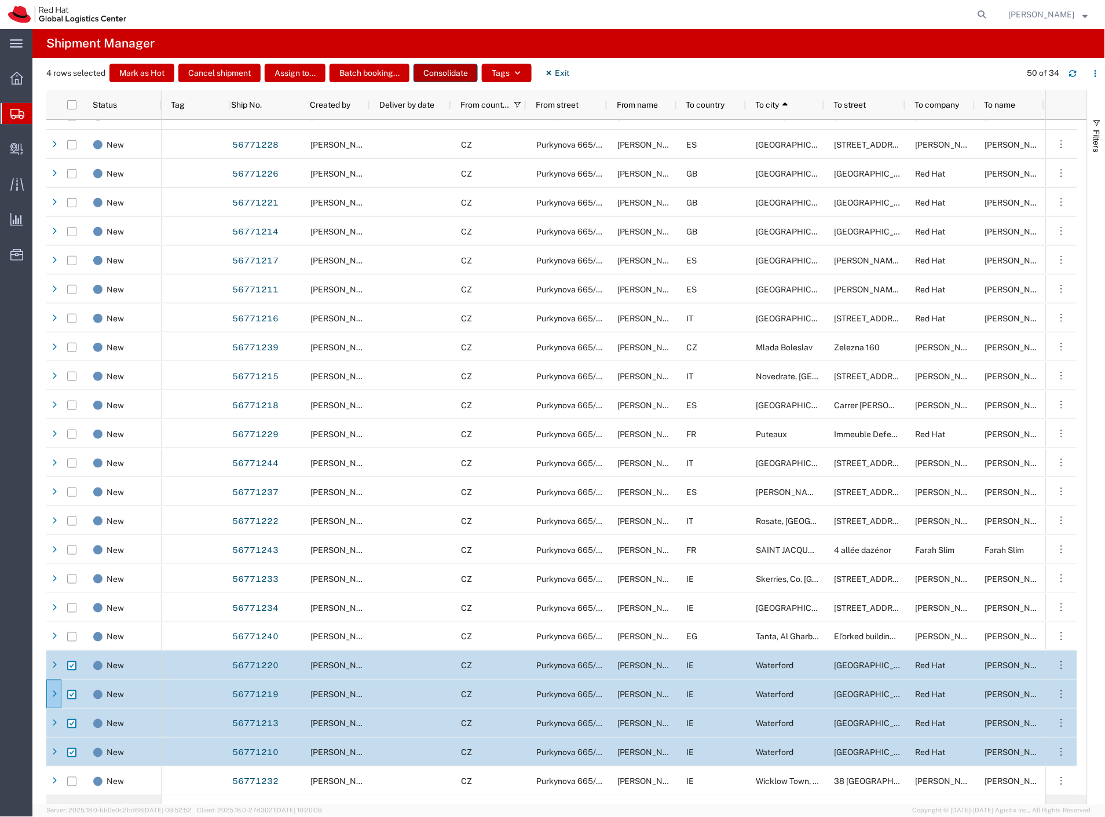
click at [454, 75] on button "Consolidate" at bounding box center [445, 73] width 64 height 19
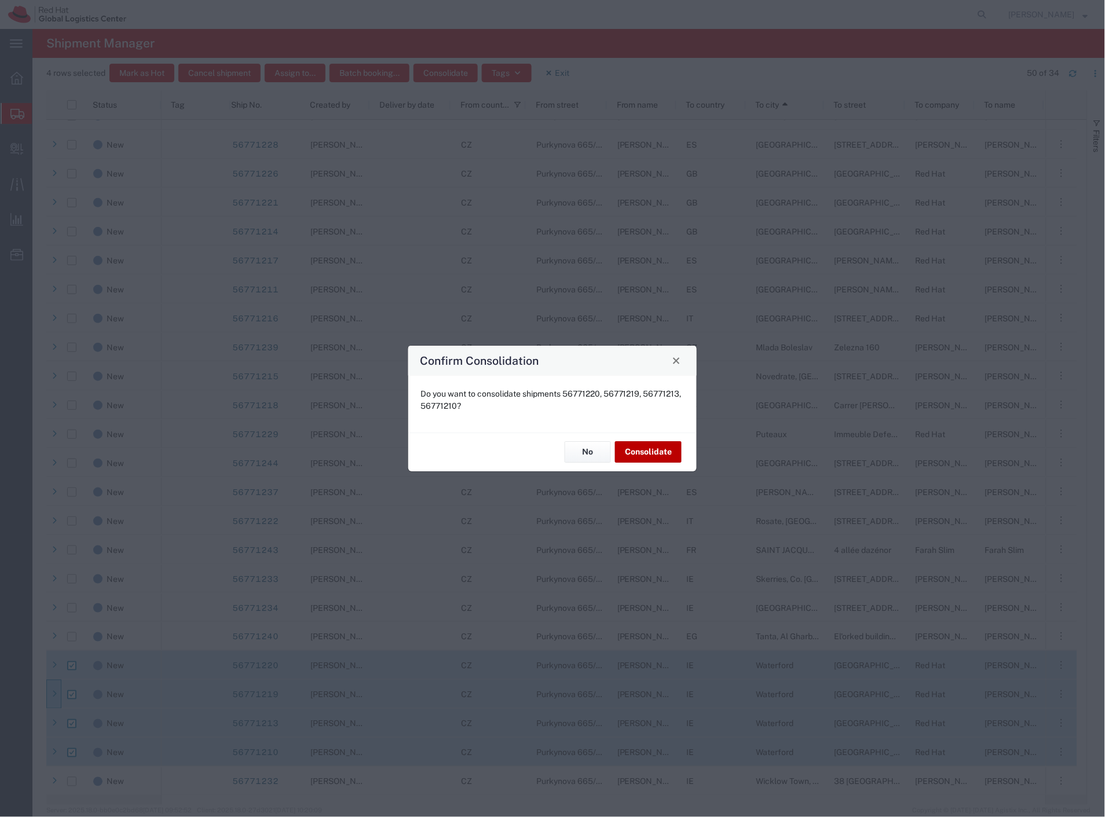
click at [638, 455] on button "Consolidate" at bounding box center [648, 452] width 67 height 21
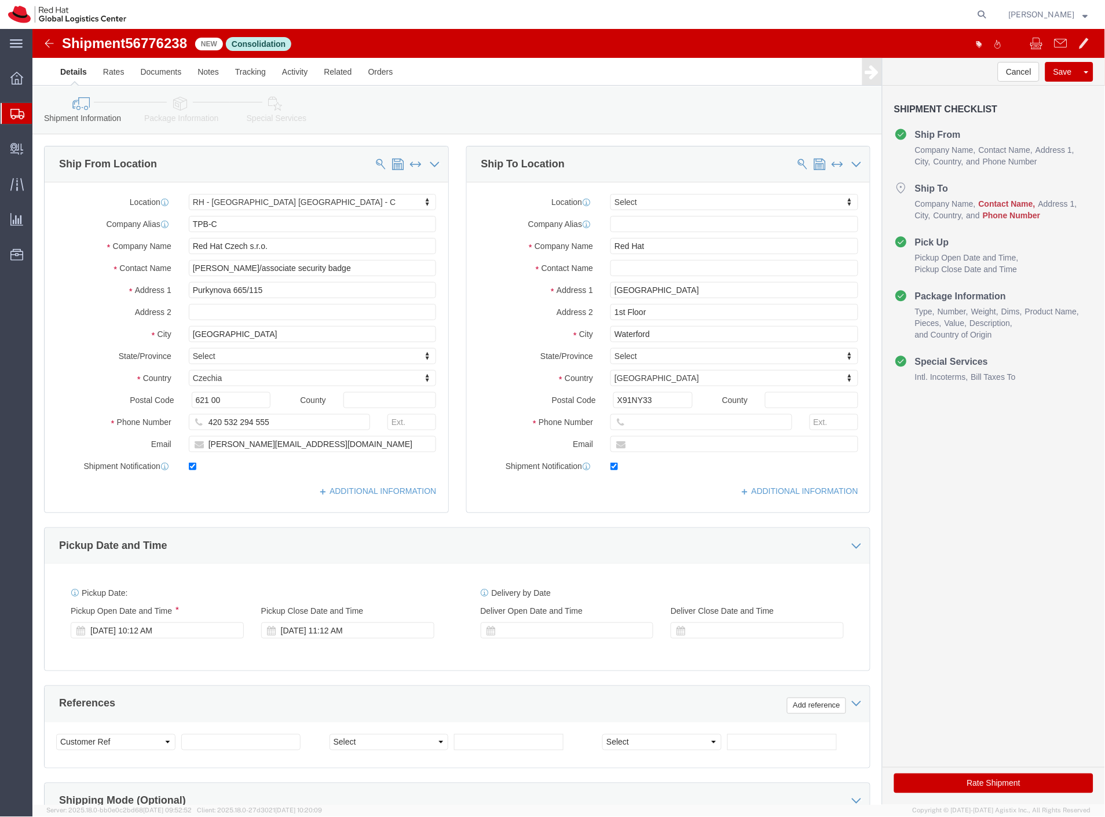
select select "38037"
select select
click input "text"
type input "m"
click input "Red Hat"
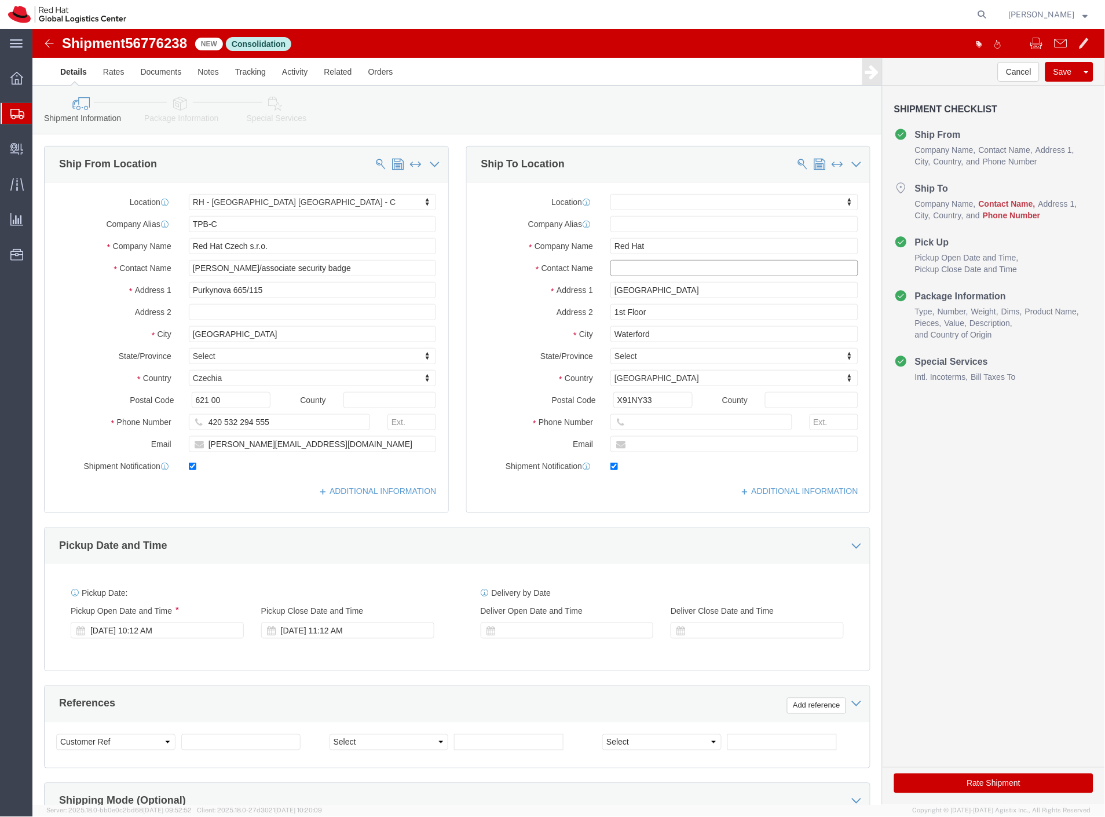
click input "text"
type input "becky"
click p "- Red Hat Limited - (Becky Clegg) Communication House, Cork Road, 1st Floor, FL…"
select select "38045"
type input "Becky Clegg"
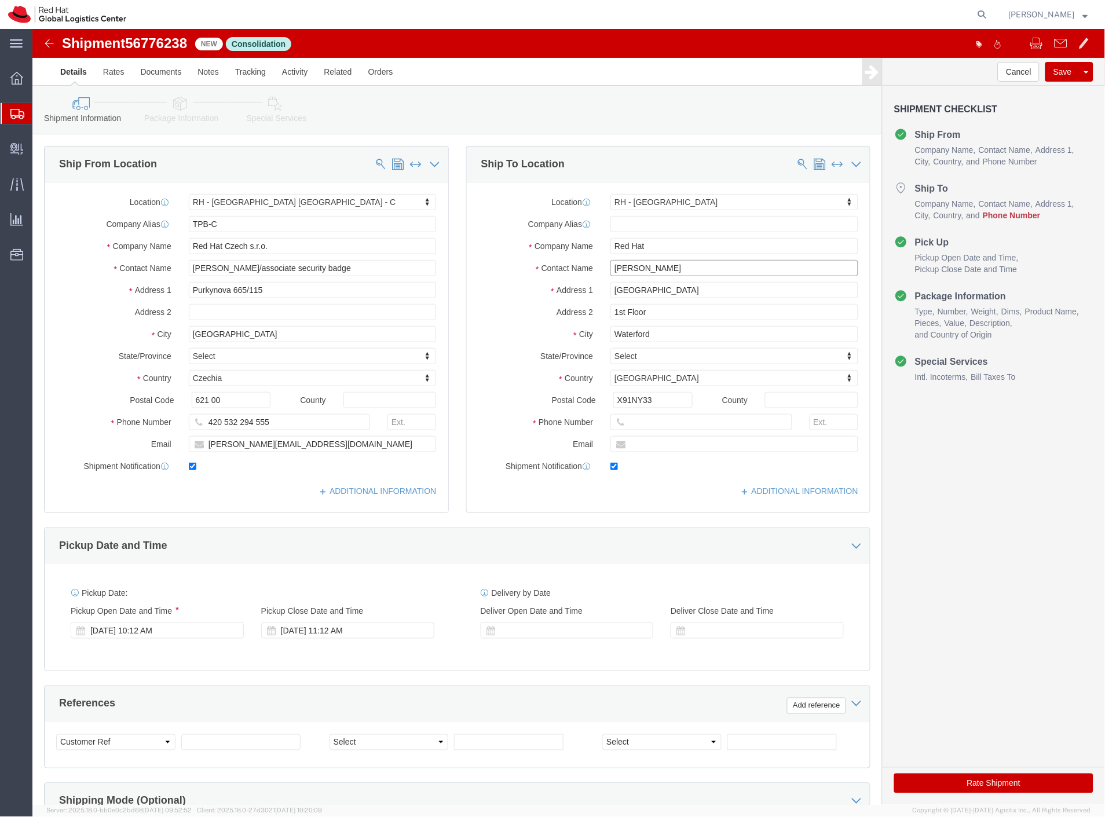
click input "Becky Clegg"
click div "Location RH - Waterford City My Profile Location RH - Amsterdam - MSO RH - Amst…"
click input "Becky Clegg"
click input "text"
paste input "+353-51-810111"
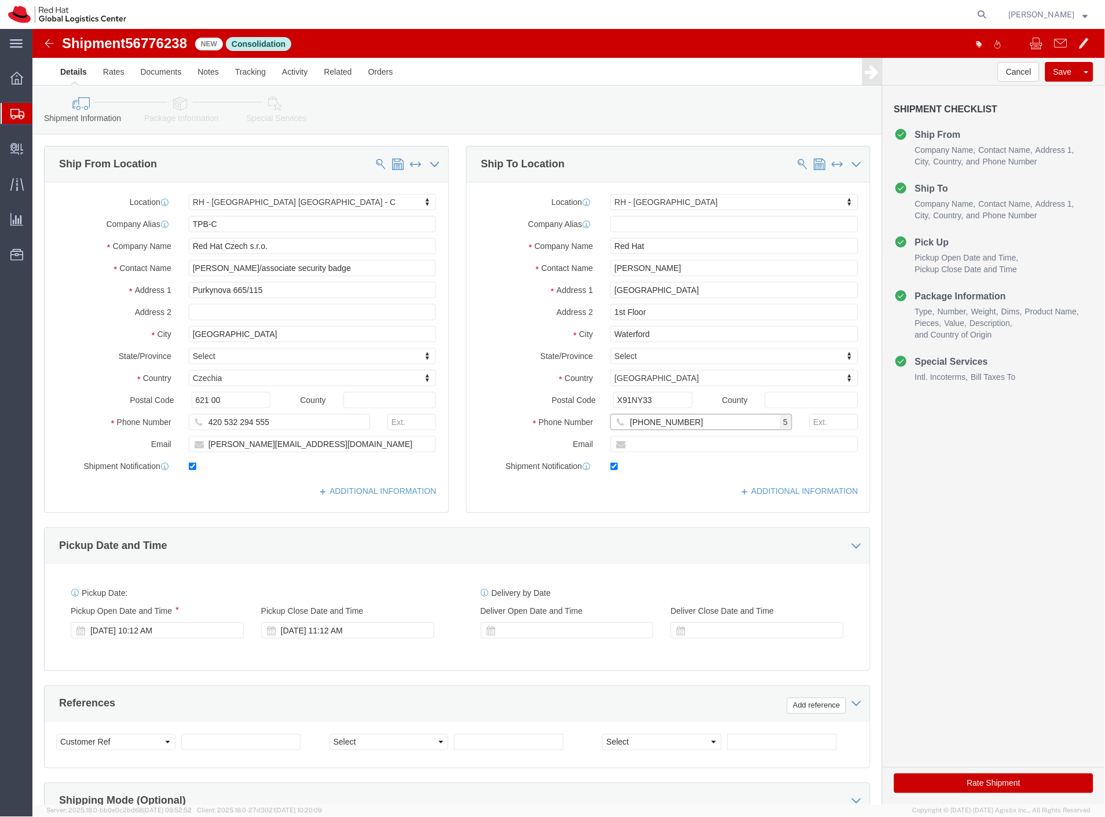
type input "+353-51-810111"
click input "Becky Clegg"
type input "Becky Clegg (badges, pls distro)"
click link "Package Information"
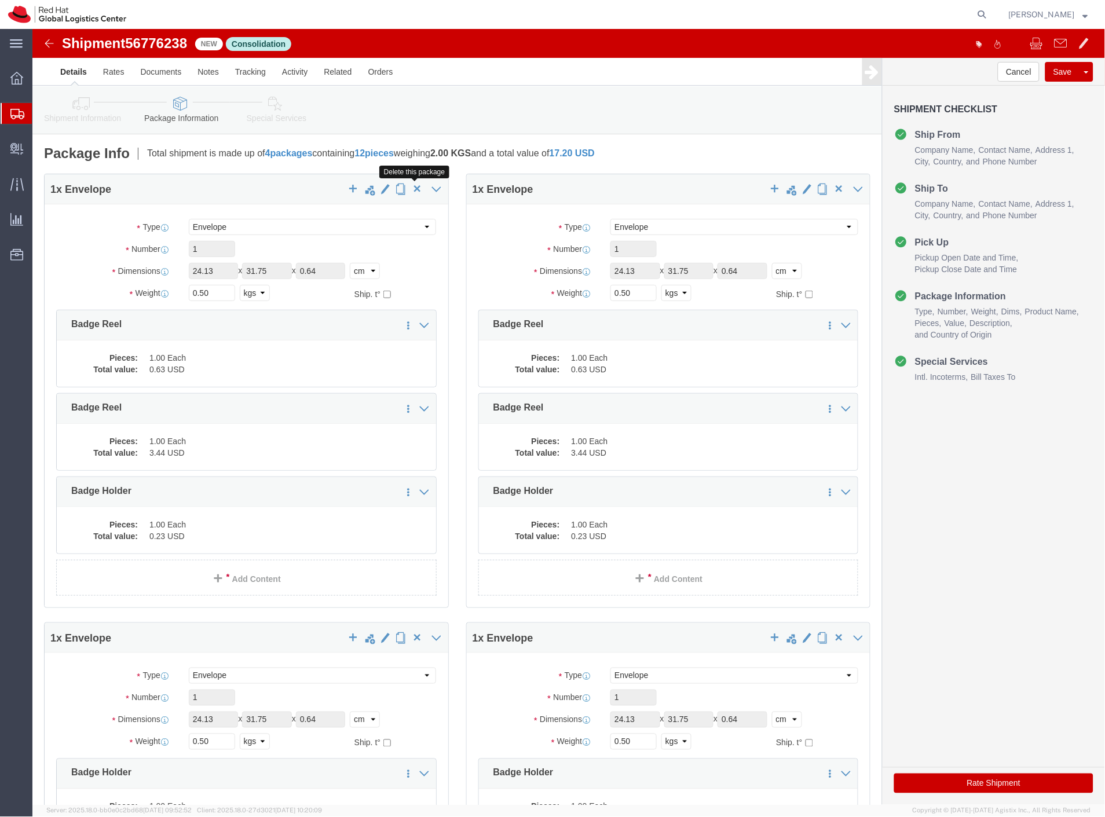
click span "button"
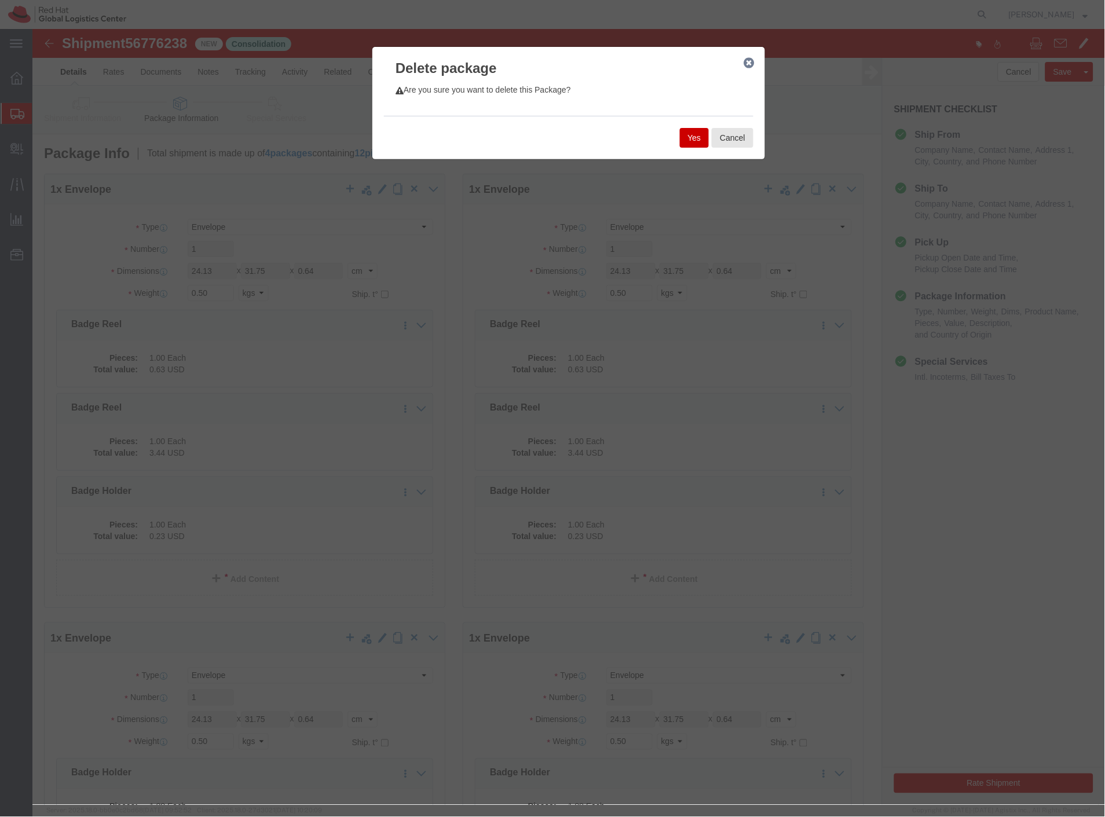
click button "Yes"
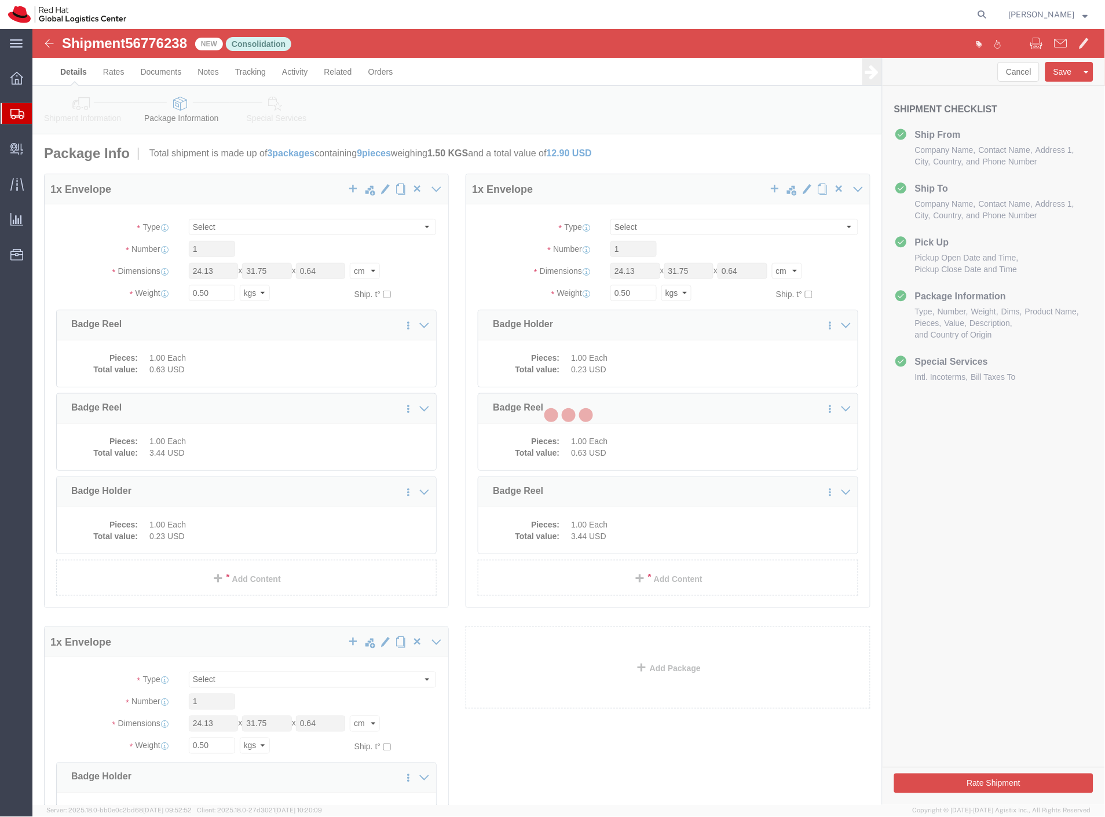
select select "ENV"
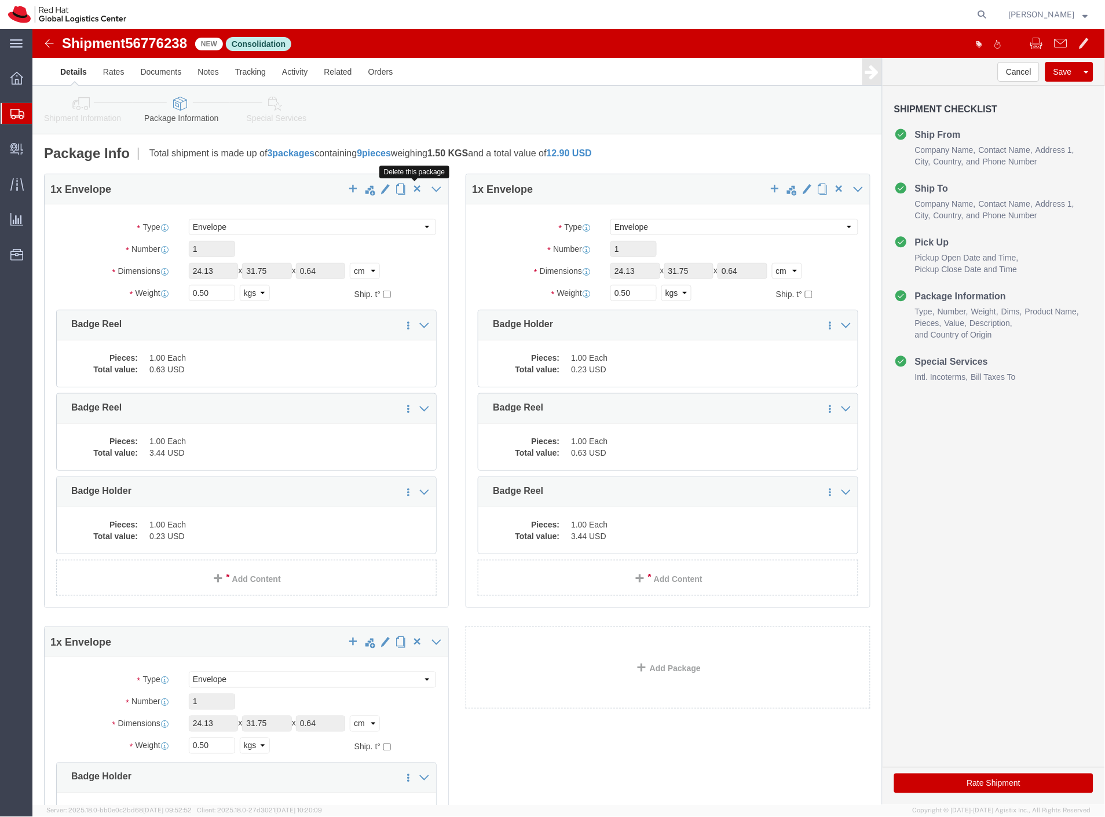
click span "button"
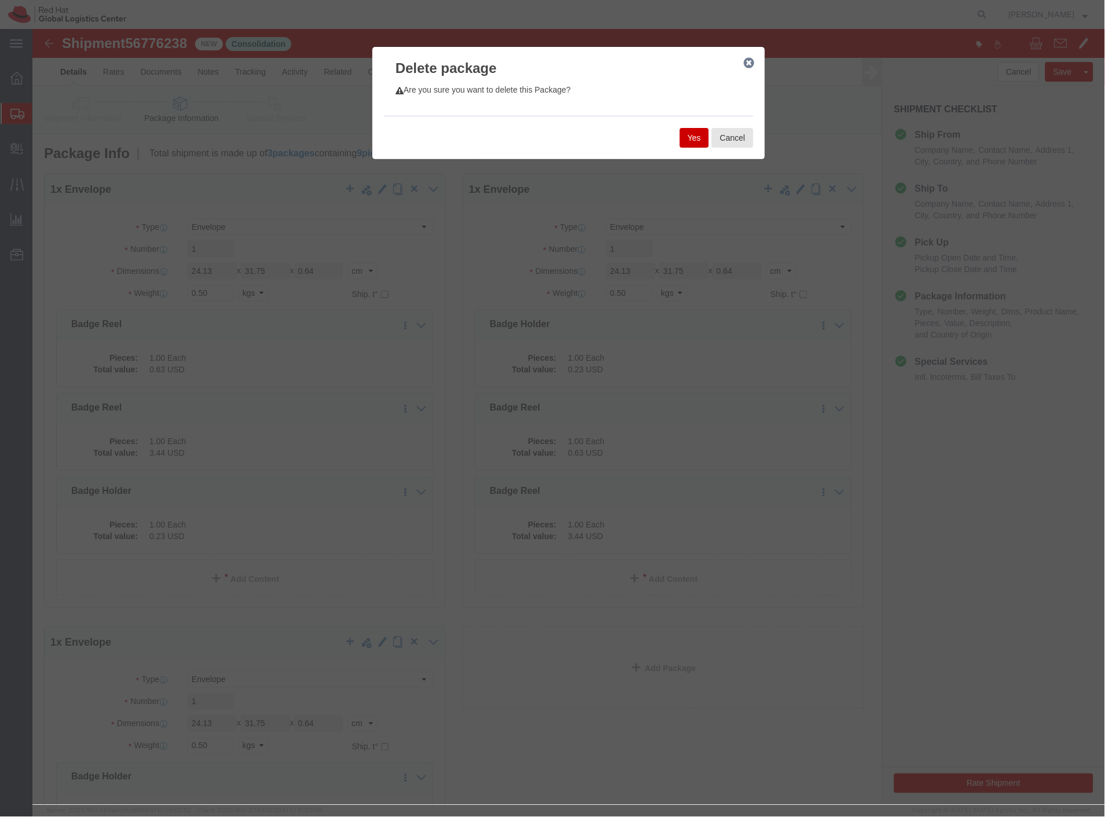
click button "Yes"
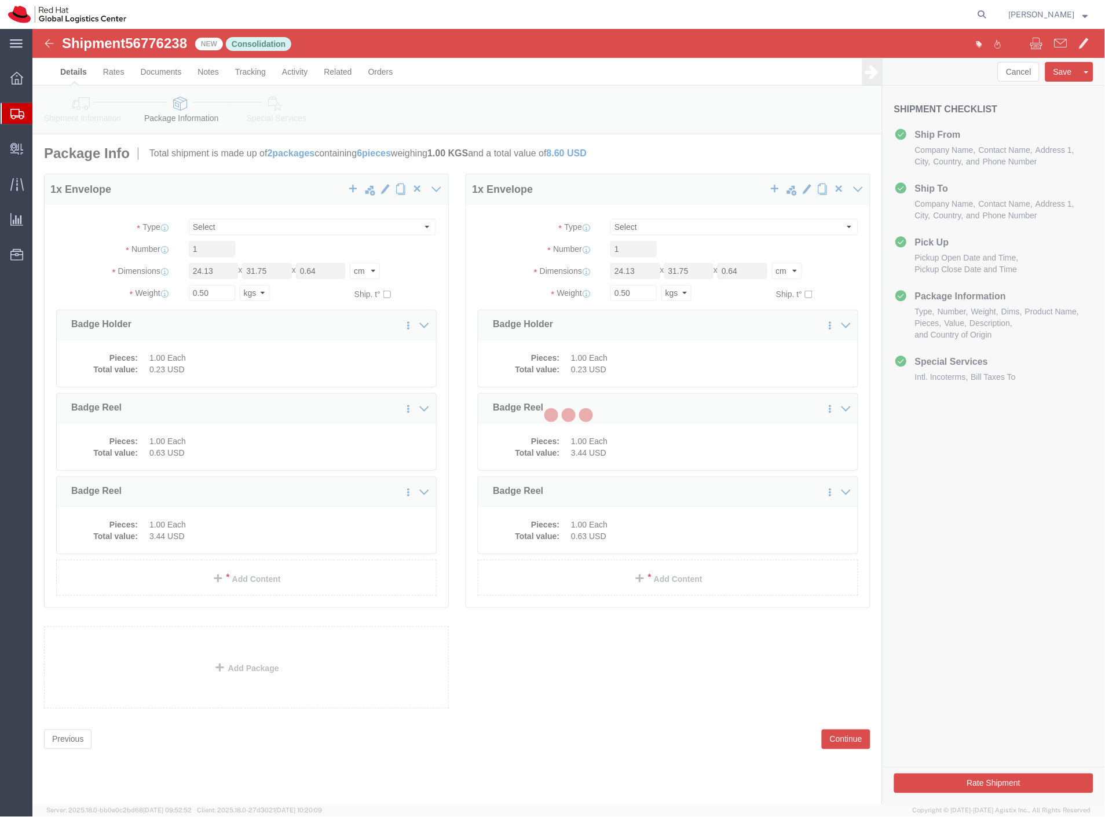
select select "ENV"
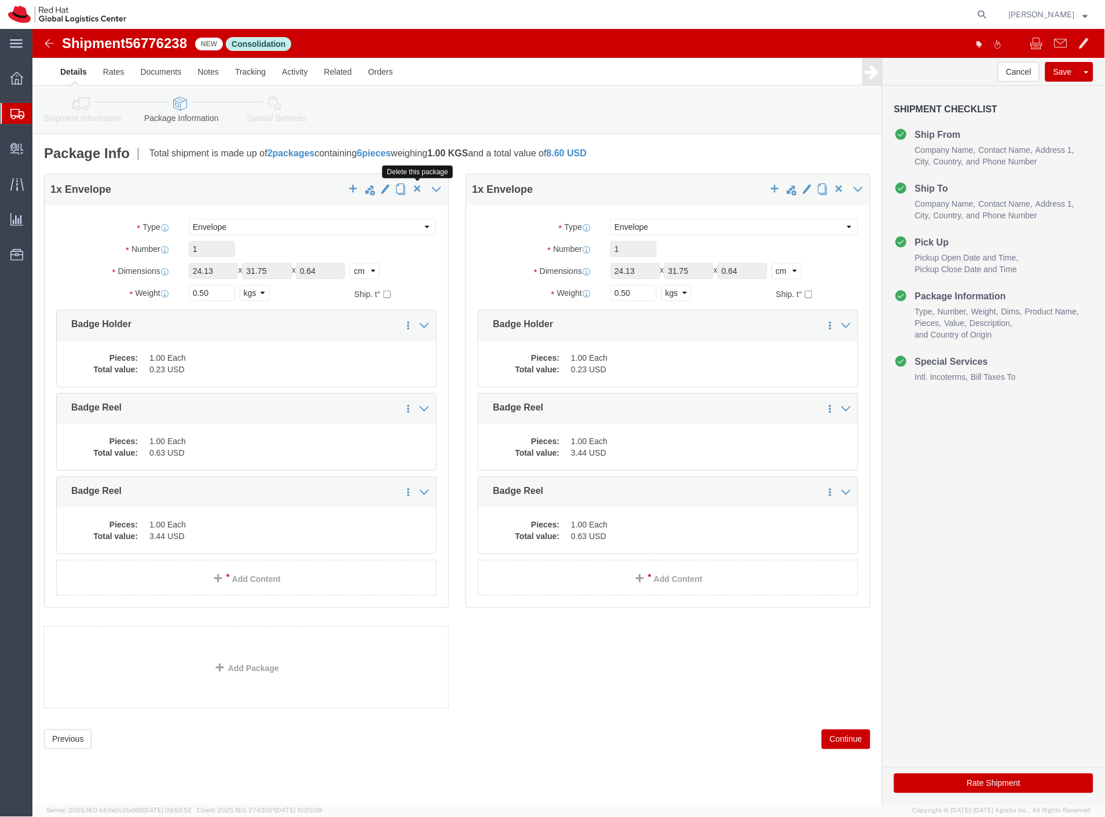
click span "button"
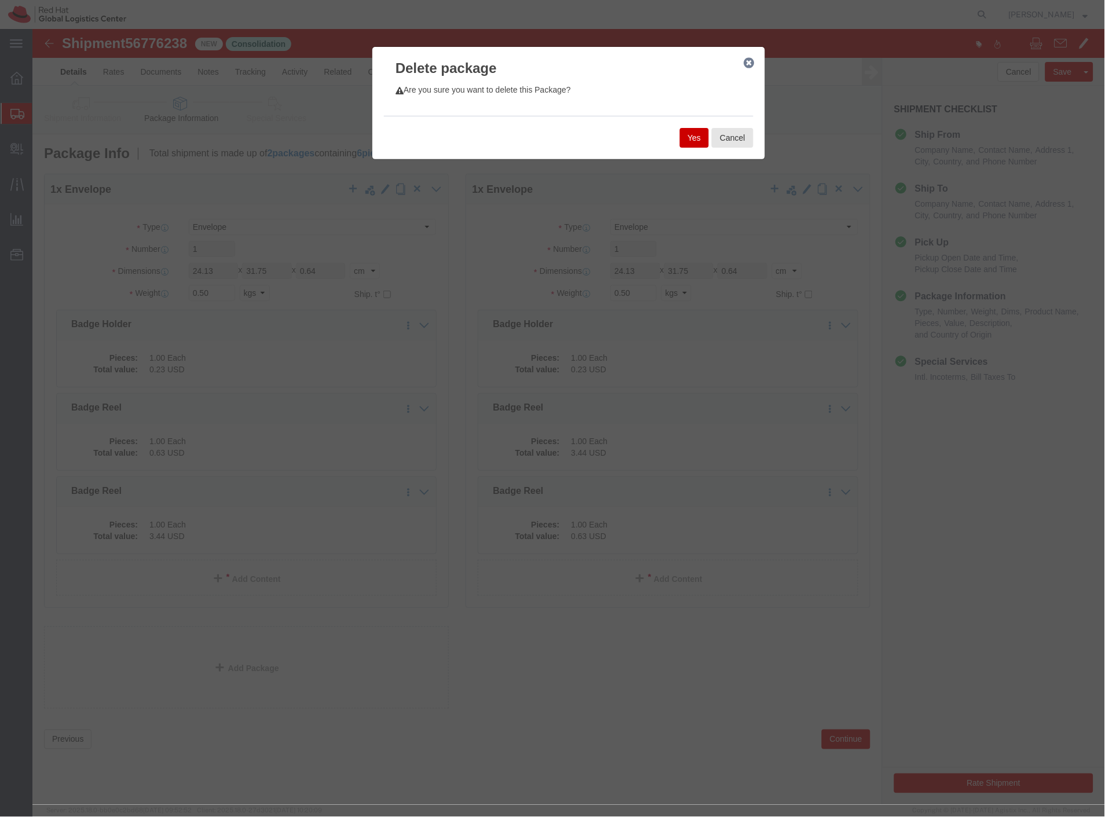
click button "Yes"
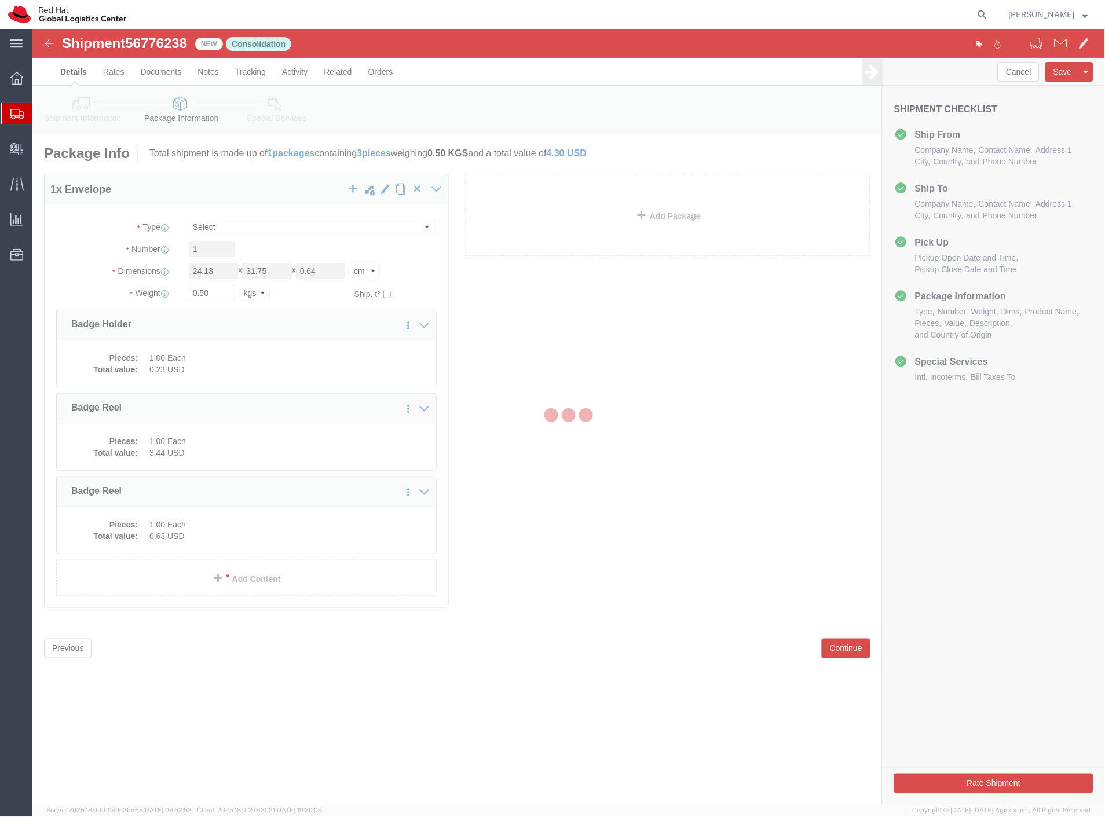
select select "ENV"
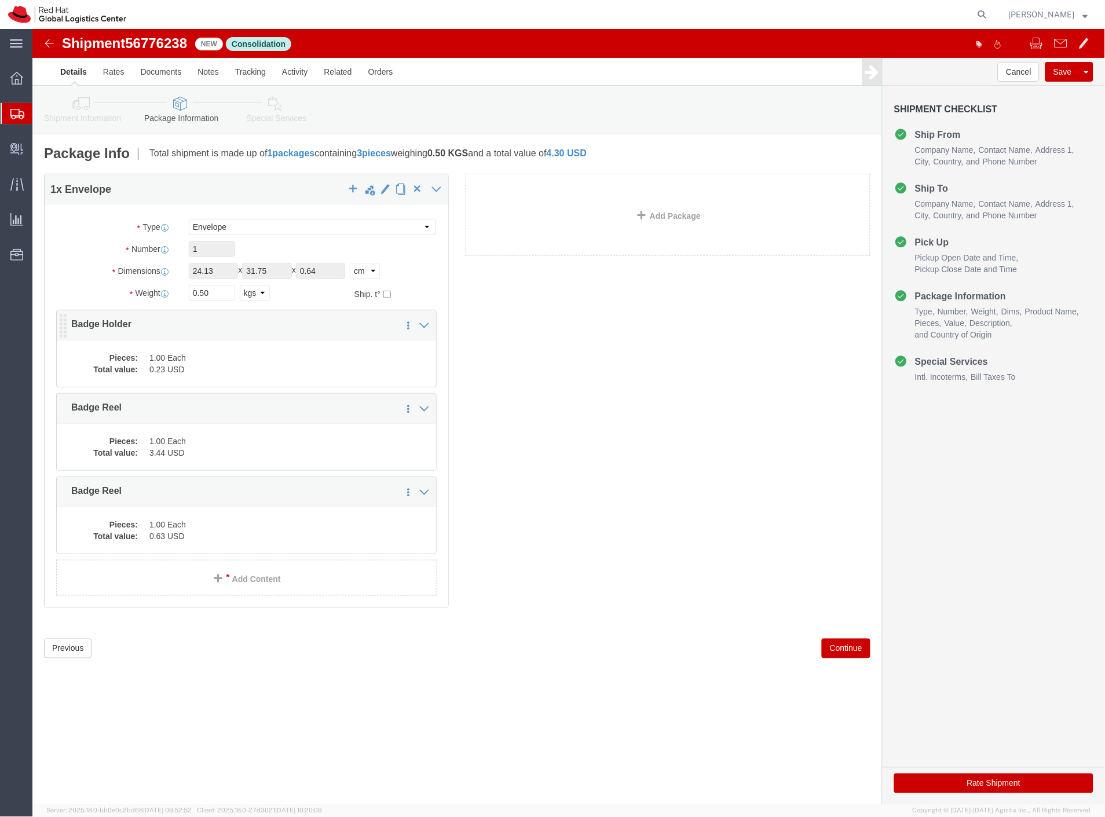
click dd "1.00 Each"
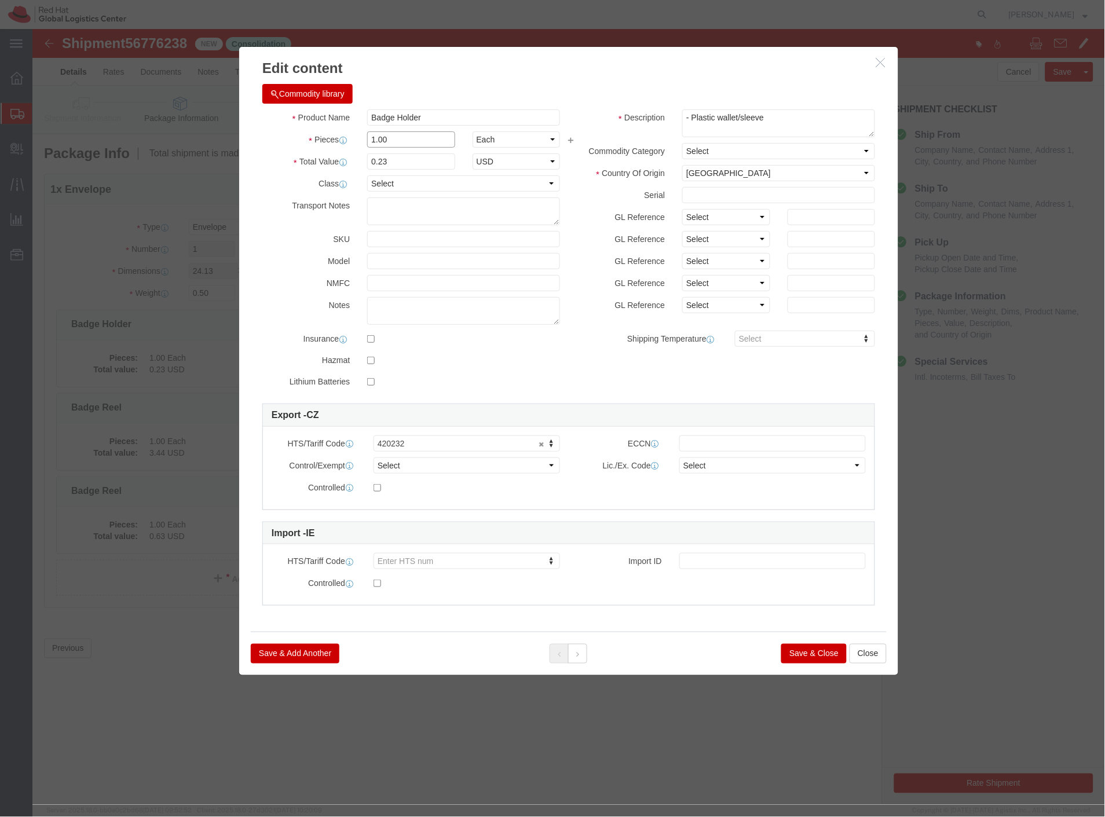
drag, startPoint x: 368, startPoint y: 103, endPoint x: 300, endPoint y: 117, distance: 69.2
click div "Pieces 1.00 Select Bag Barrels 100Board Feet Bottle Box Blister Pack Carats Can…"
type input "4"
type input "0.92"
click button
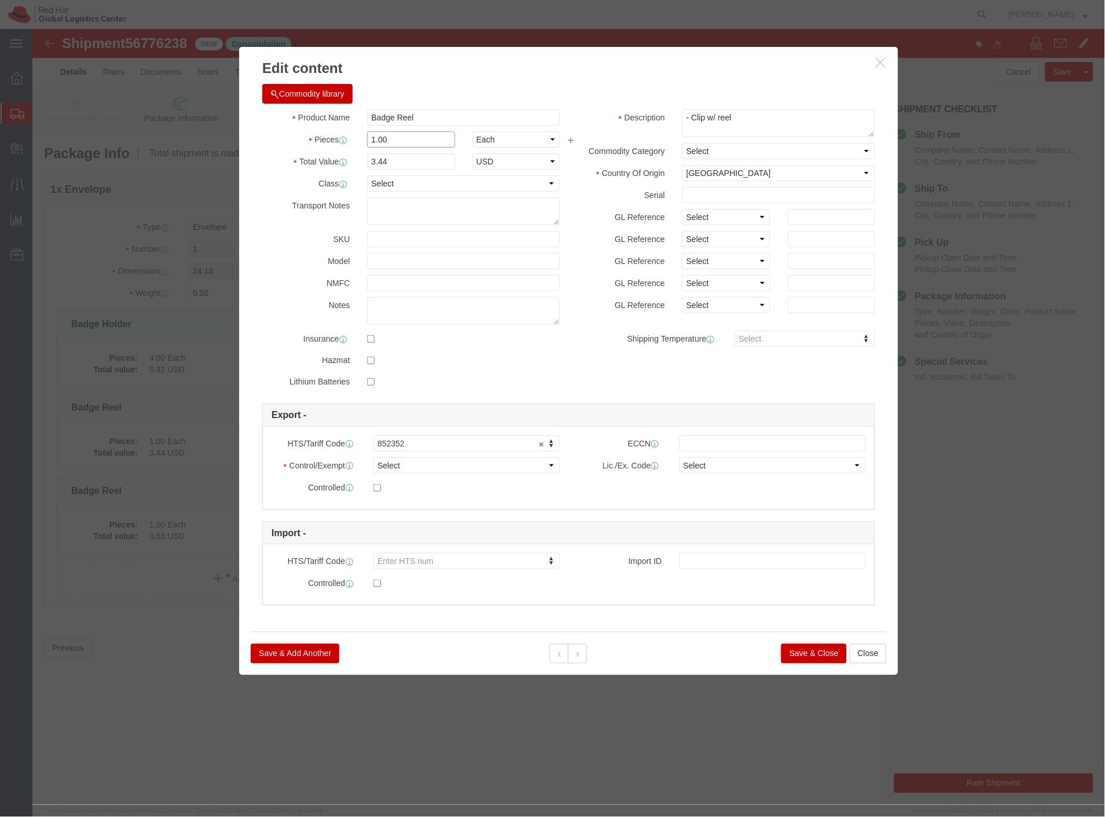
drag, startPoint x: 365, startPoint y: 108, endPoint x: 301, endPoint y: 120, distance: 64.7
click div "Pieces 1.00 Select Bag Barrels 100Board Feet Bottle Box Blister Pack Carats Can…"
type input "4"
type input "13.76"
click button
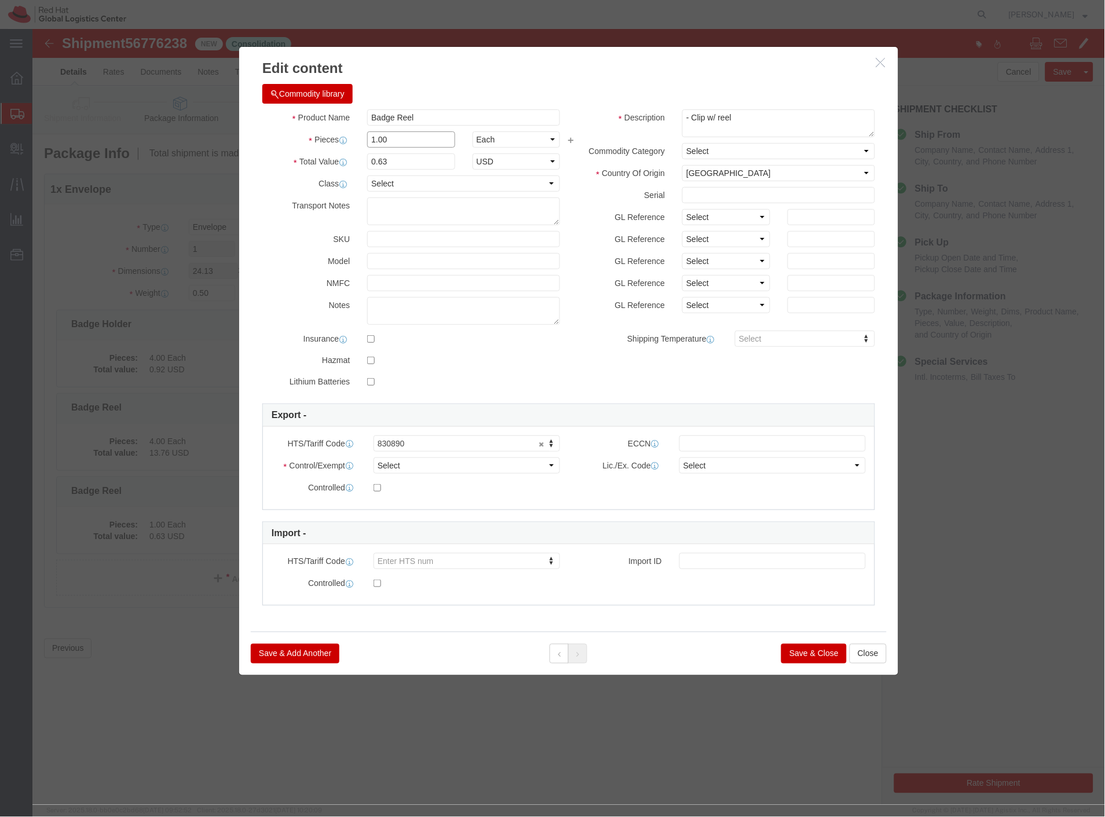
drag, startPoint x: 365, startPoint y: 111, endPoint x: 284, endPoint y: 108, distance: 81.7
click div "Pieces Number of pieces inside all the packages 1.00 Select Bag Barrels 100Boar…"
type input "4"
type input "2.52"
click button "Save & Close"
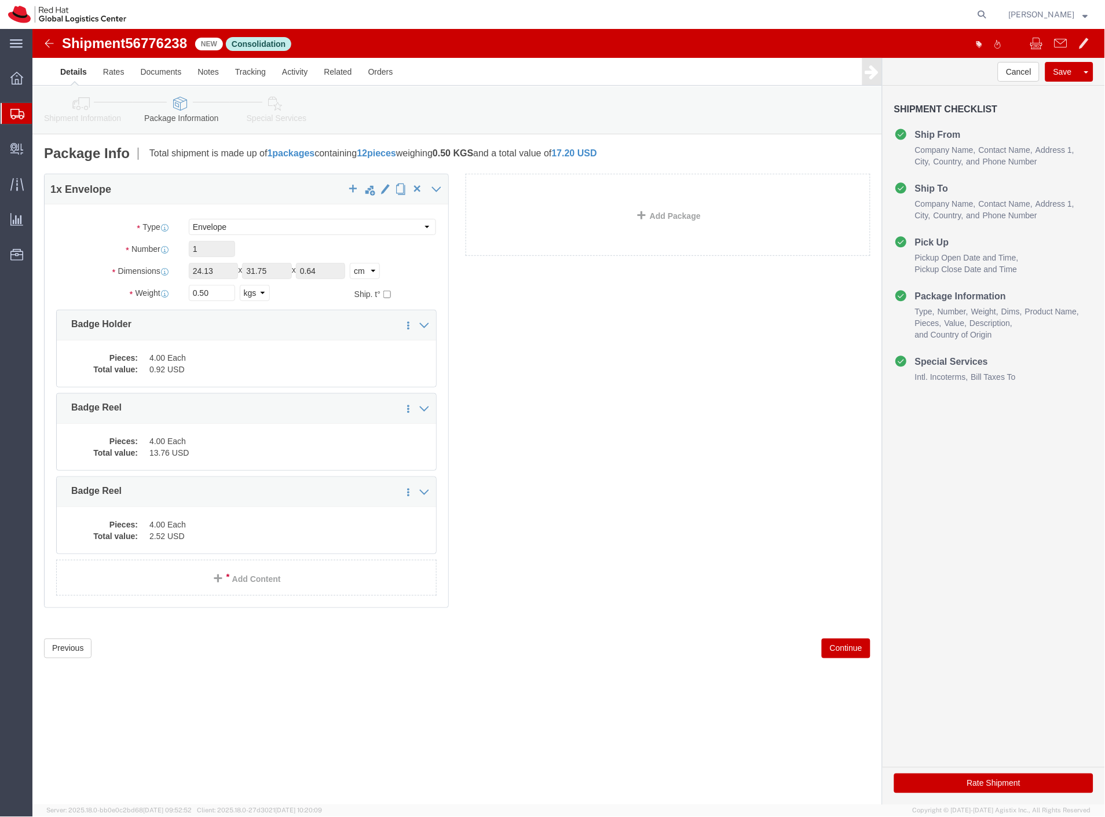
click icon
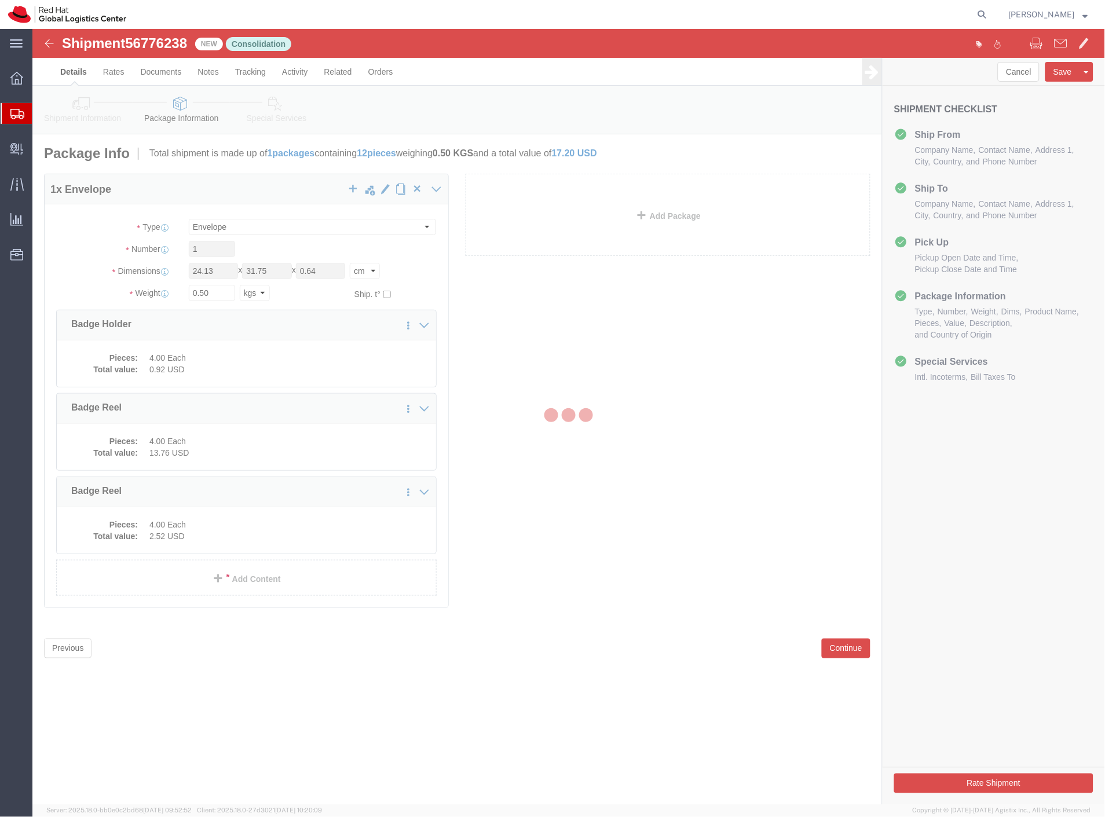
select select
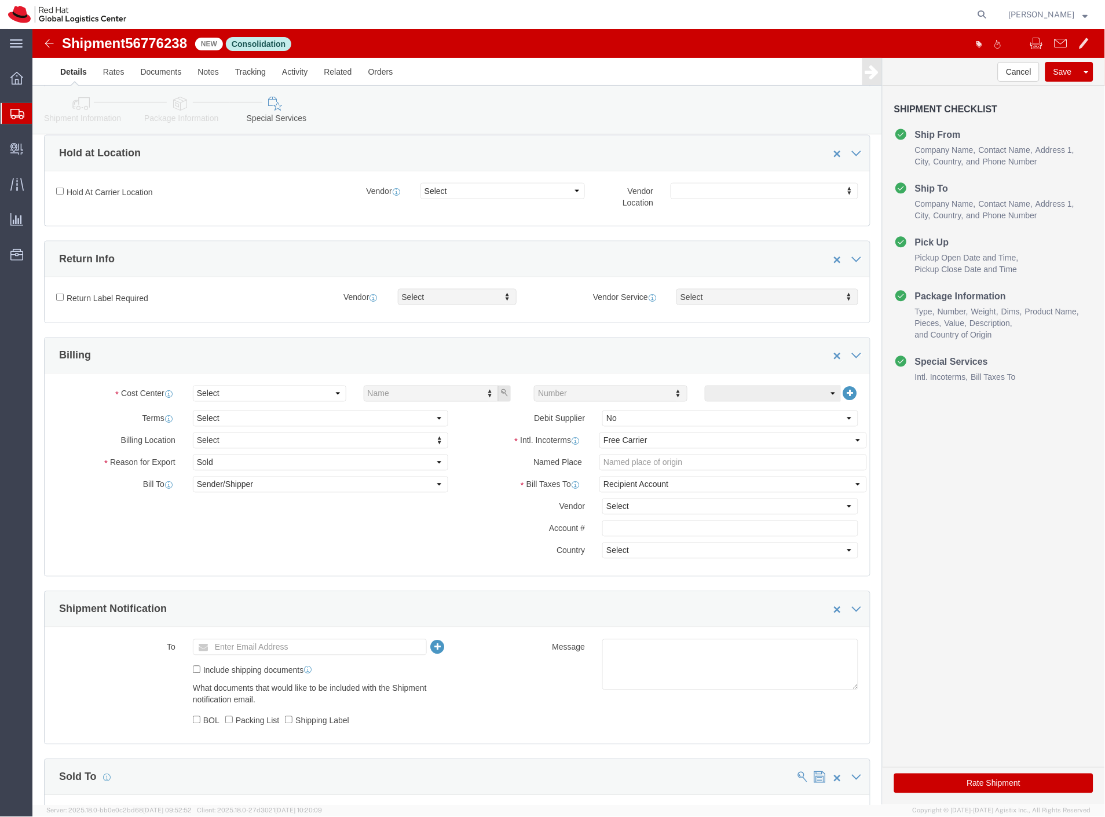
scroll to position [321, 0]
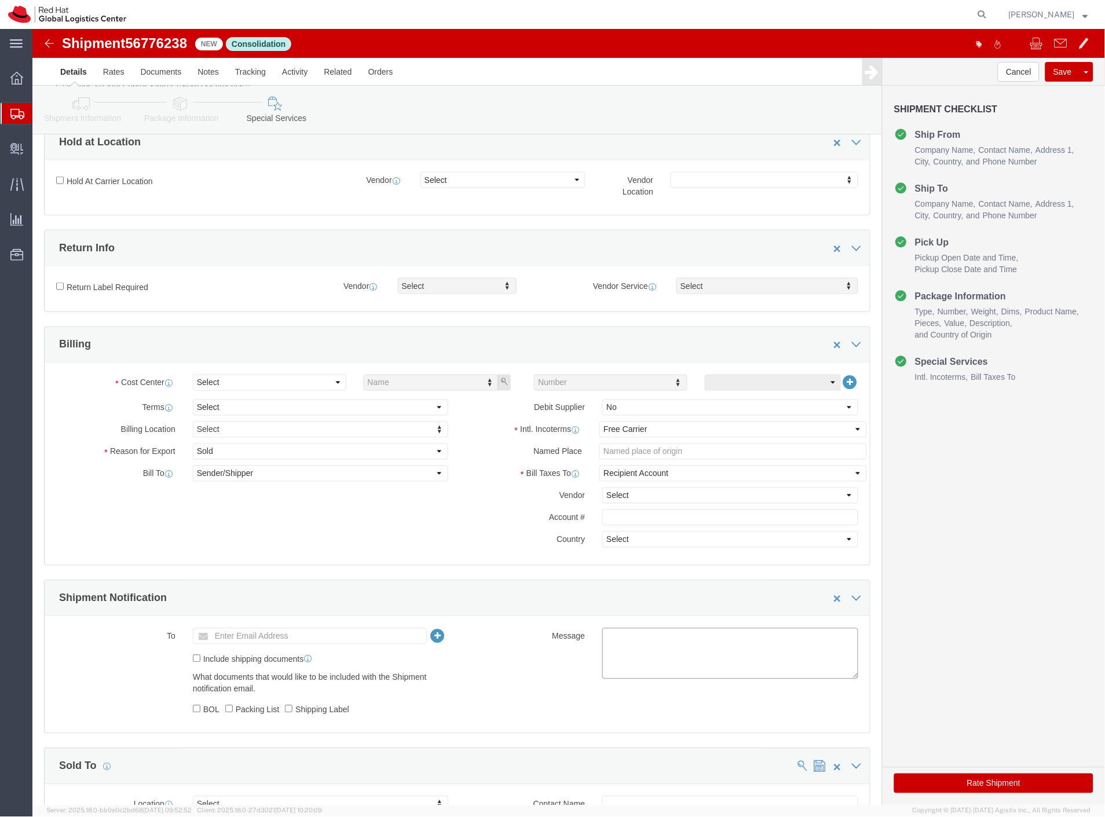
click textarea
paste textarea "56771210 Red Hat (Manu C) 56771213 Red Hat (Samuel Rac) 56771219 Red Hat (Dean …"
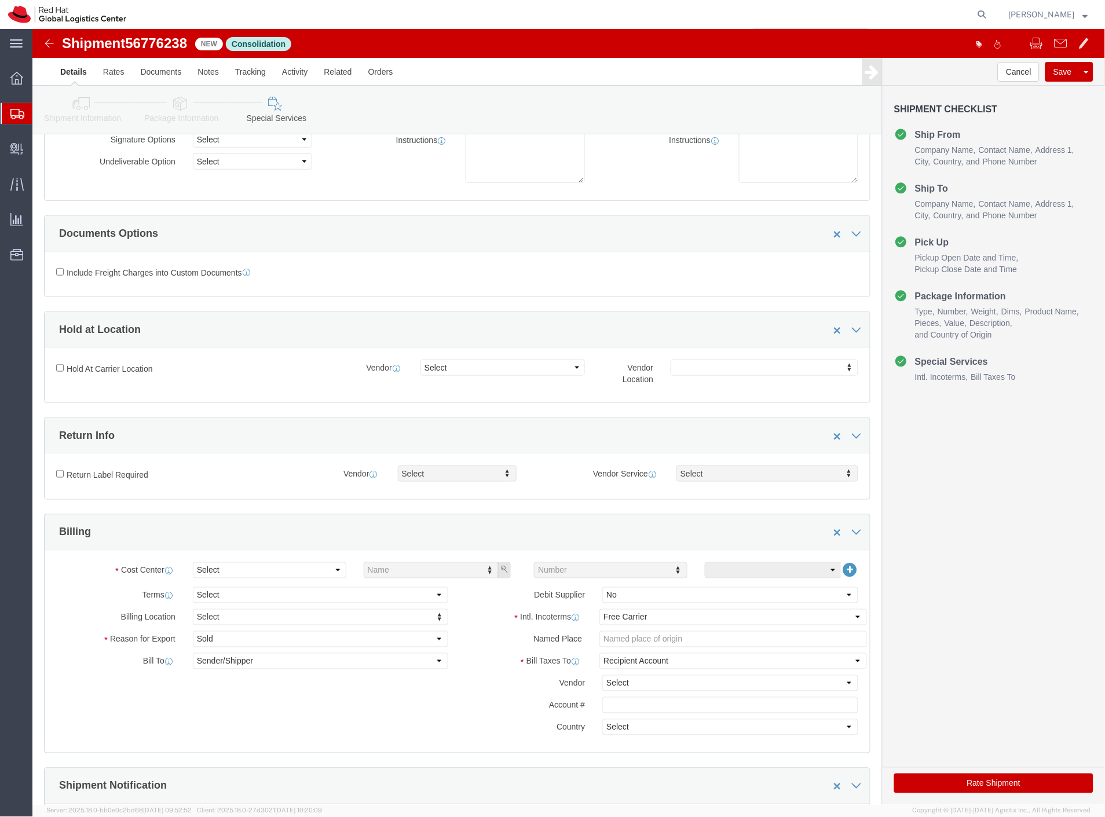
scroll to position [129, 0]
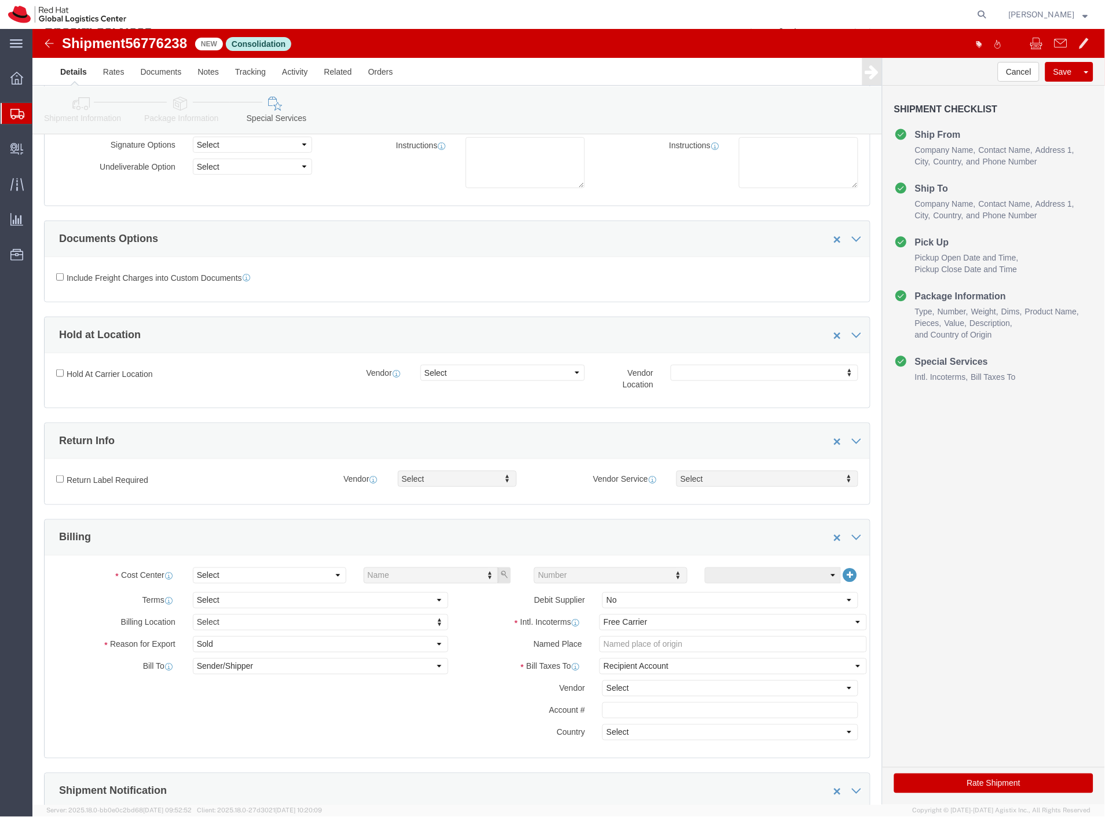
type textarea "56771210 Red Hat (Manu C) 56771213 Red Hat (Samuel Rac) 56771219 Red Hat (Dean …"
click select "Select Buyer Cost Center Department Operations Number Order Number Sales Person"
select select "COSTCENTER"
click select "Select Buyer Cost Center Department Operations Number Order Number Sales Person"
type input "901"
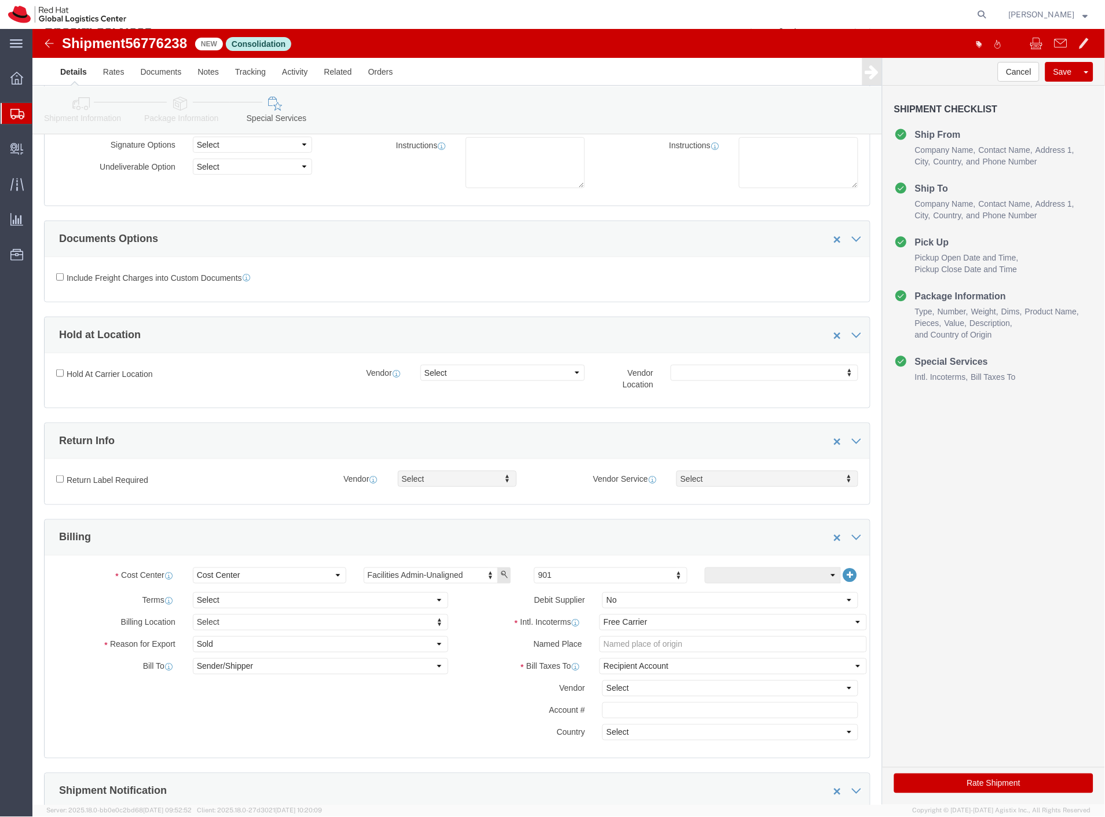
click button "Rate Shipment"
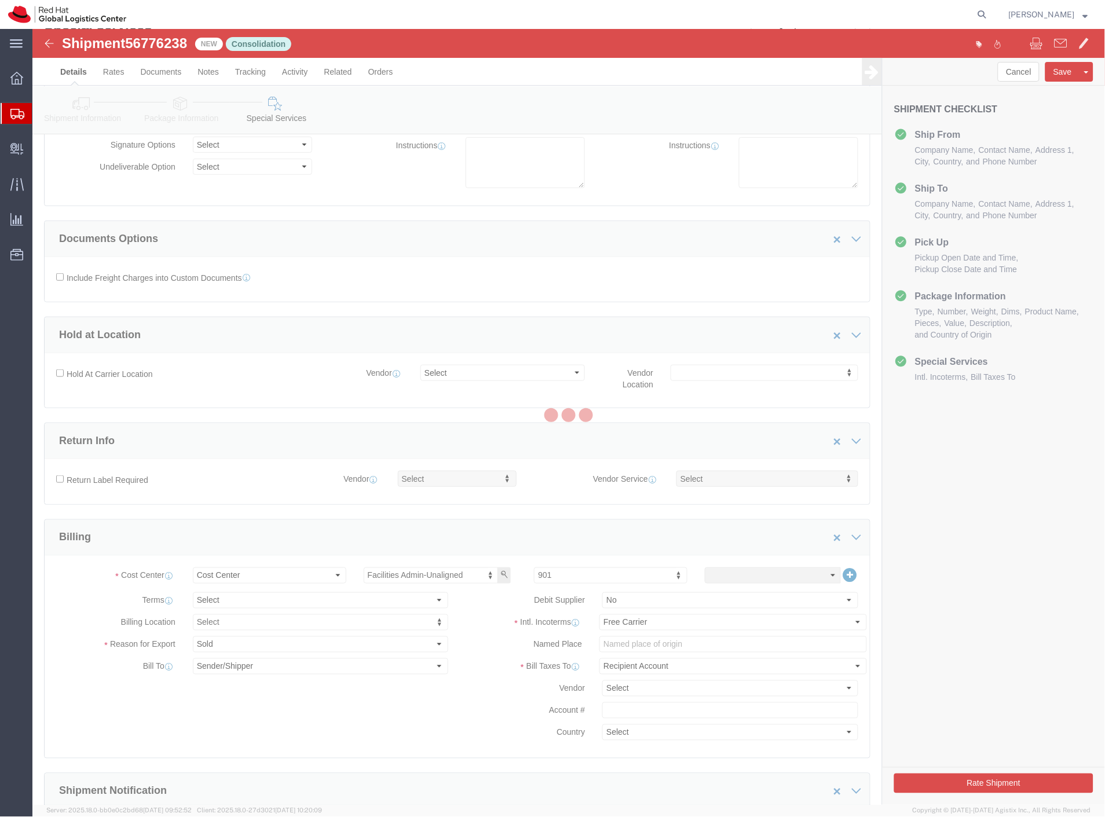
scroll to position [0, 0]
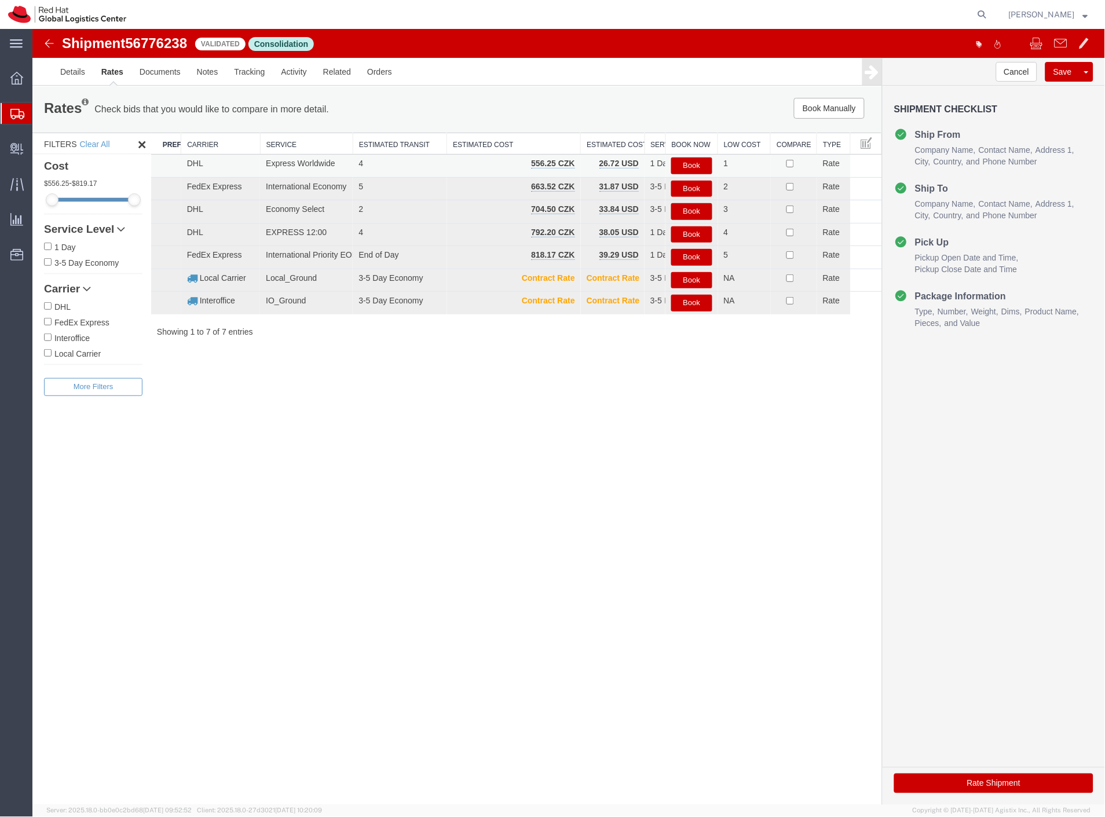
click at [697, 168] on button "Book" at bounding box center [691, 165] width 41 height 17
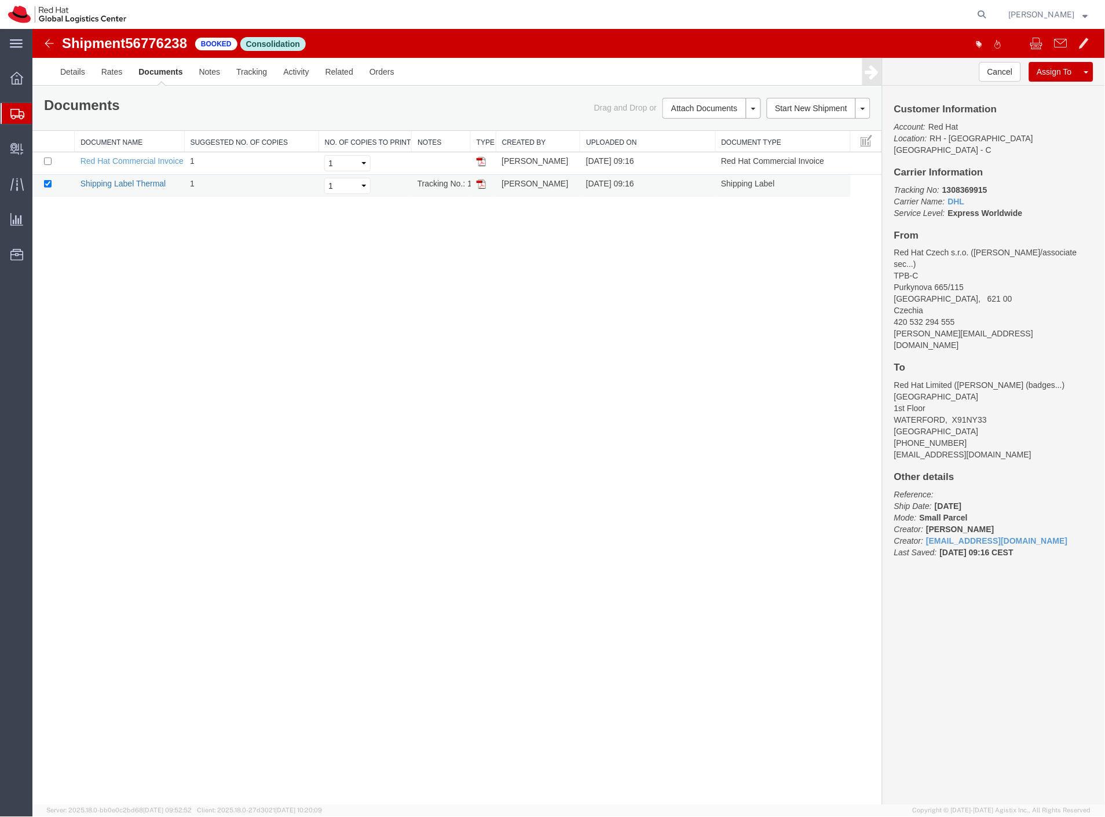
click at [134, 185] on link "Shipping Label Thermal" at bounding box center [123, 182] width 86 height 9
click at [82, 70] on link "Details" at bounding box center [72, 71] width 41 height 28
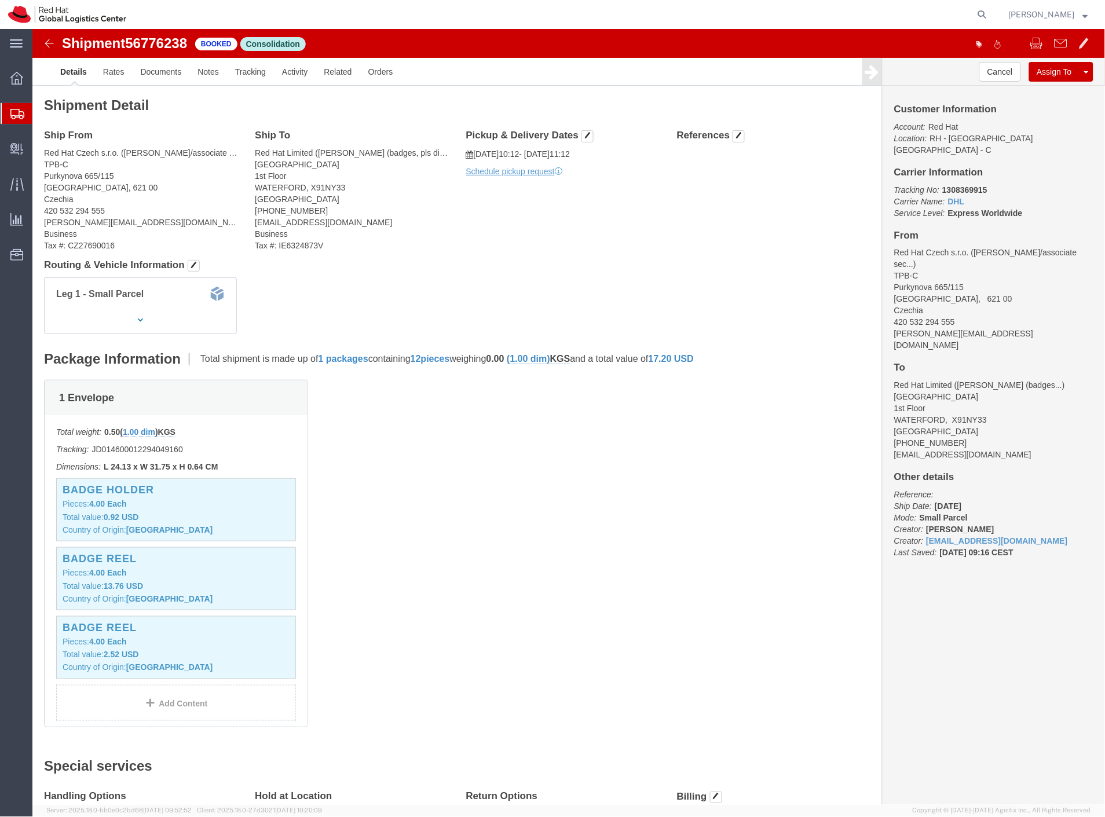
click div "Pickup & Delivery Dates 09/10/2025 10:12 - 09/10/2025 11:12 Schedule pickup req…"
click span "button"
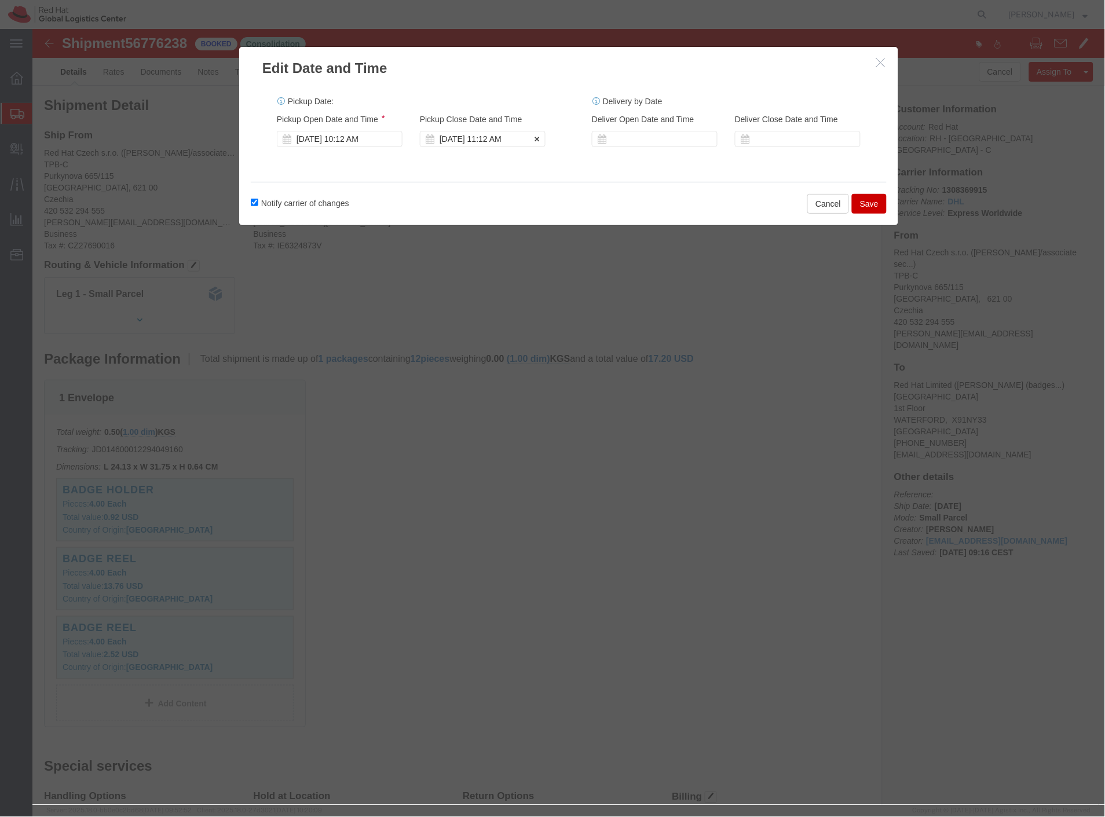
click div "Sep 10 2025 11:12 AM"
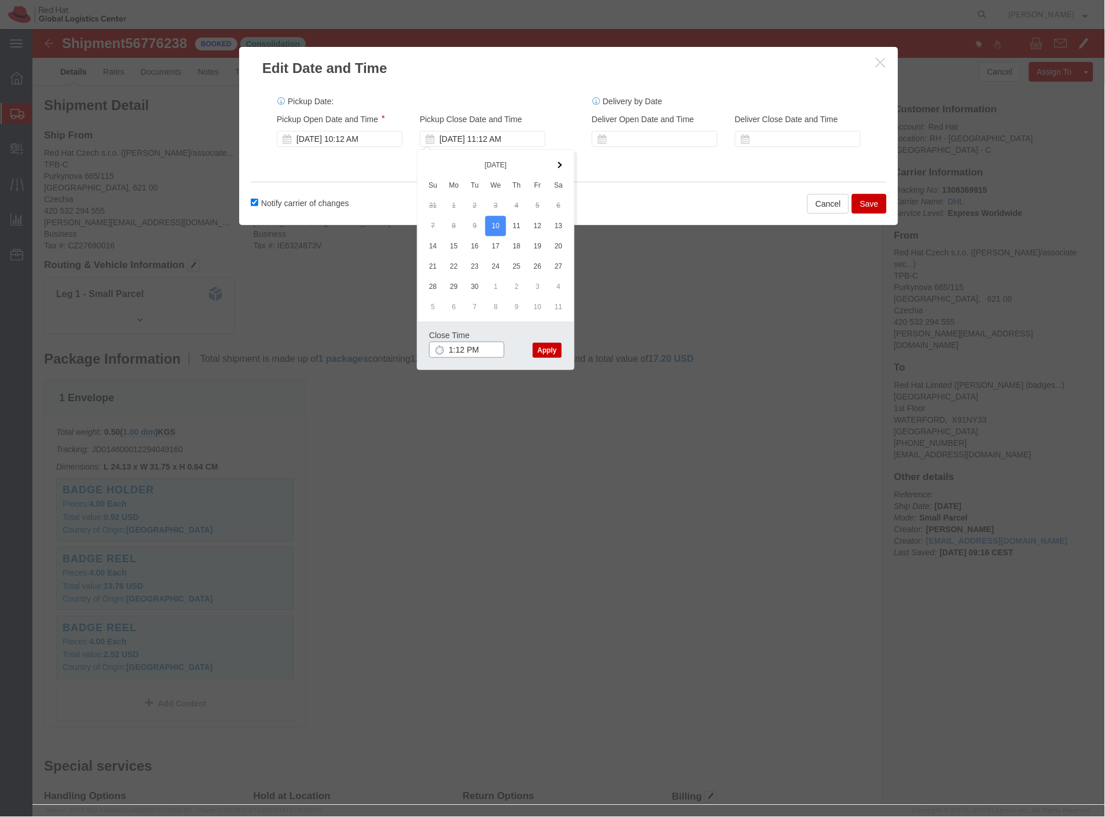
type input "2:12 PM"
click button "Apply"
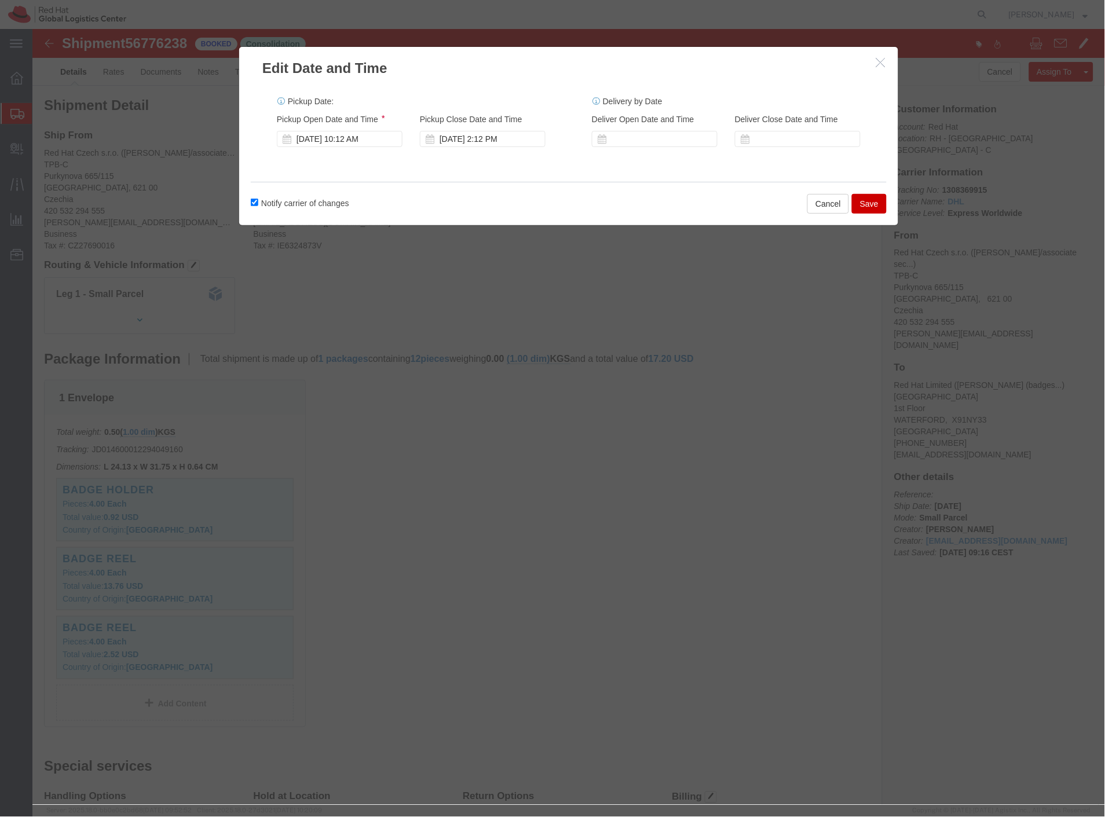
click button "Save"
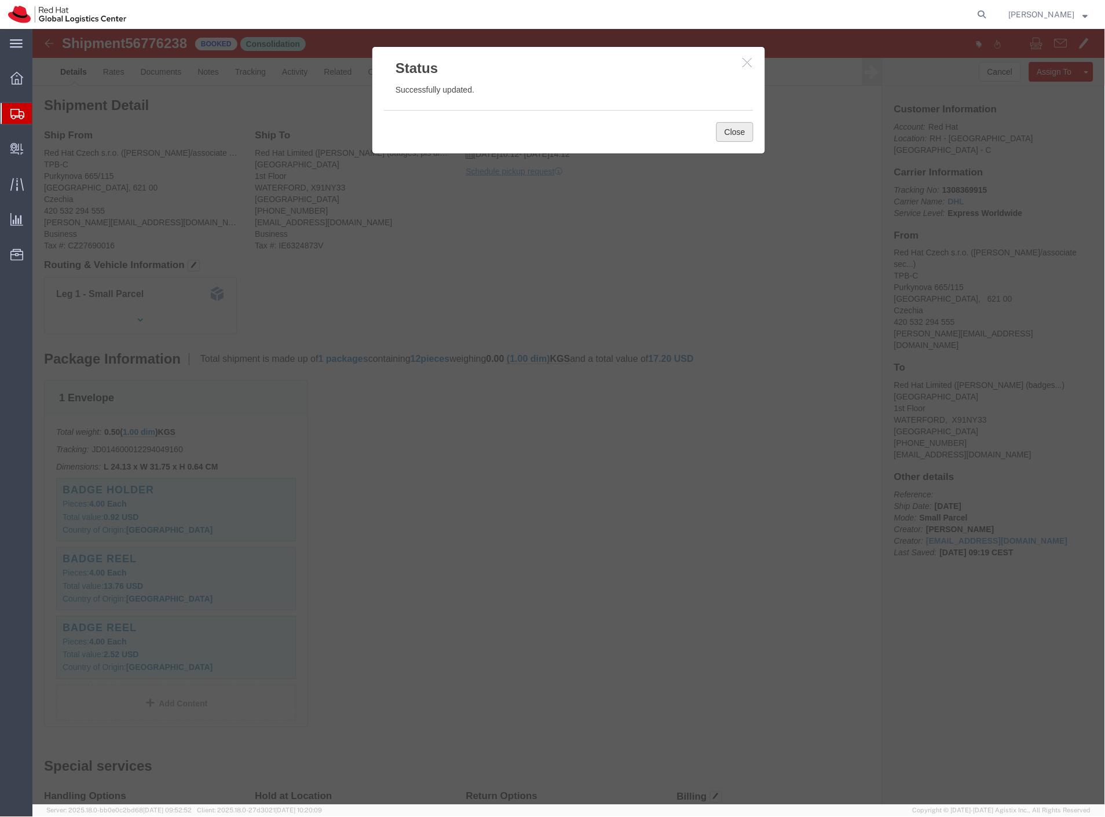
click button "Close"
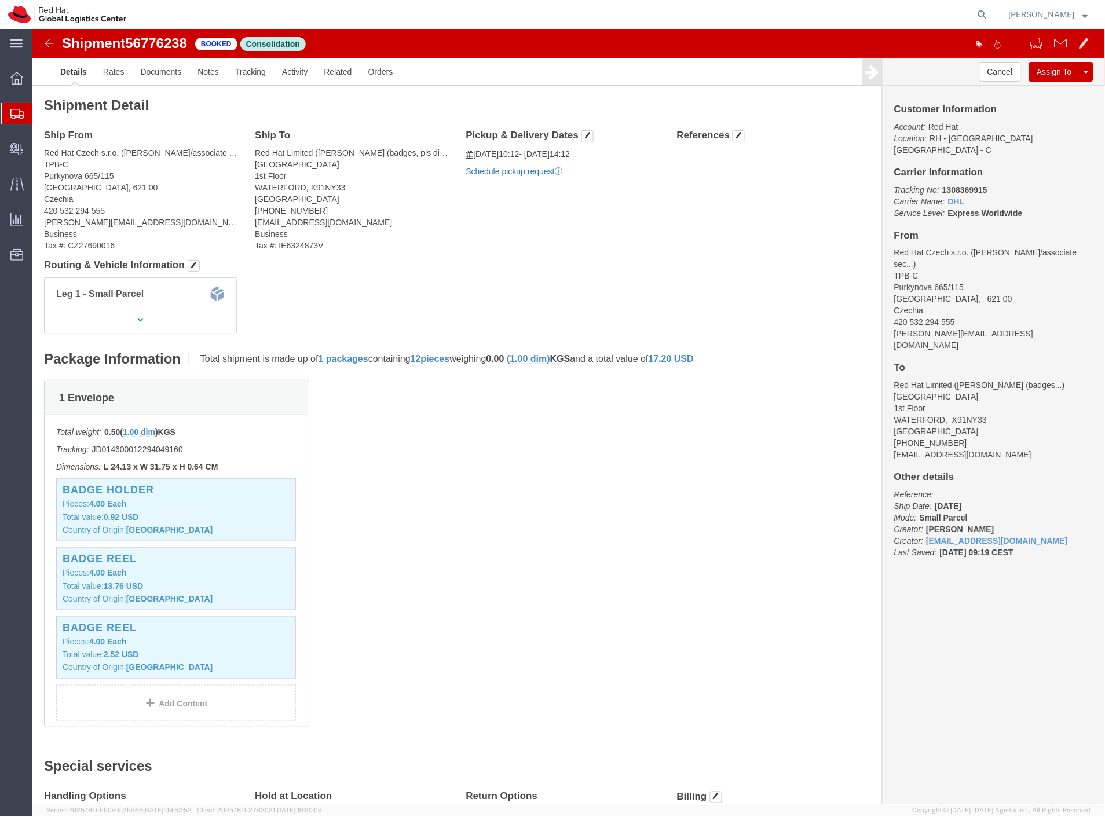
click link "Schedule pickup request"
click at [0, 0] on span "Shipment Manager" at bounding box center [0, 0] width 0 height 0
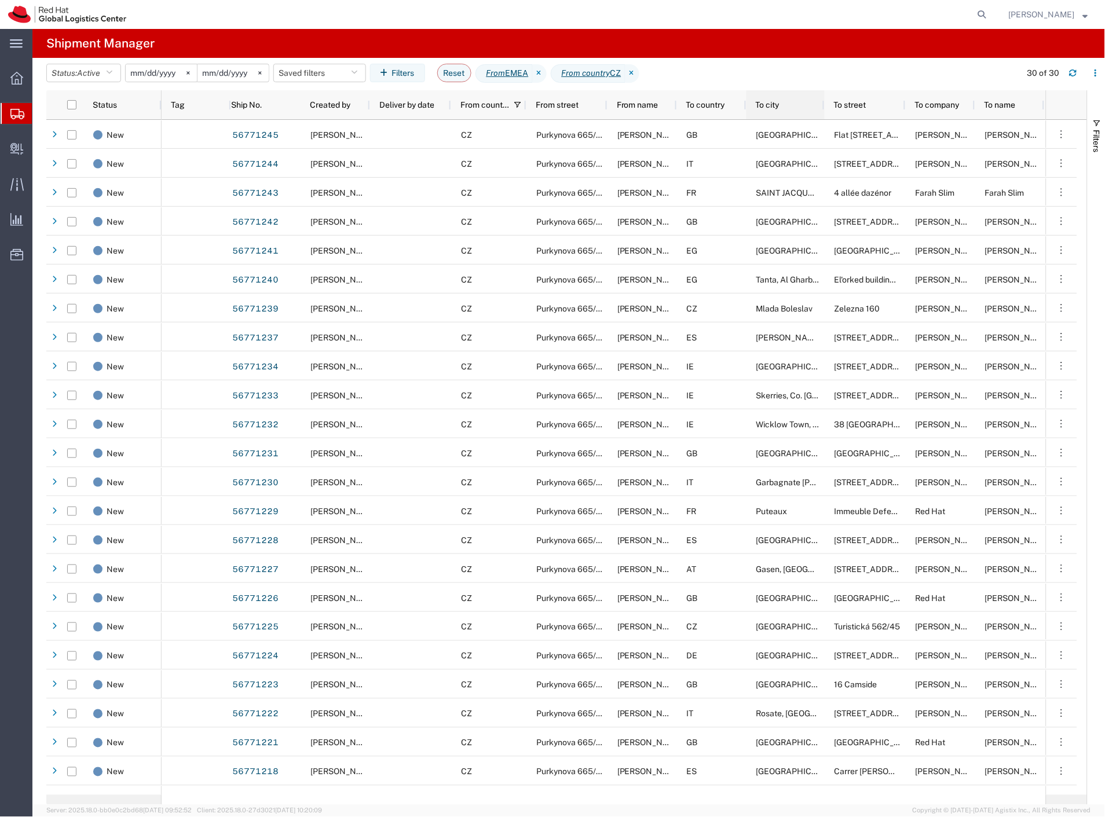
click at [759, 105] on span "To city" at bounding box center [768, 104] width 24 height 9
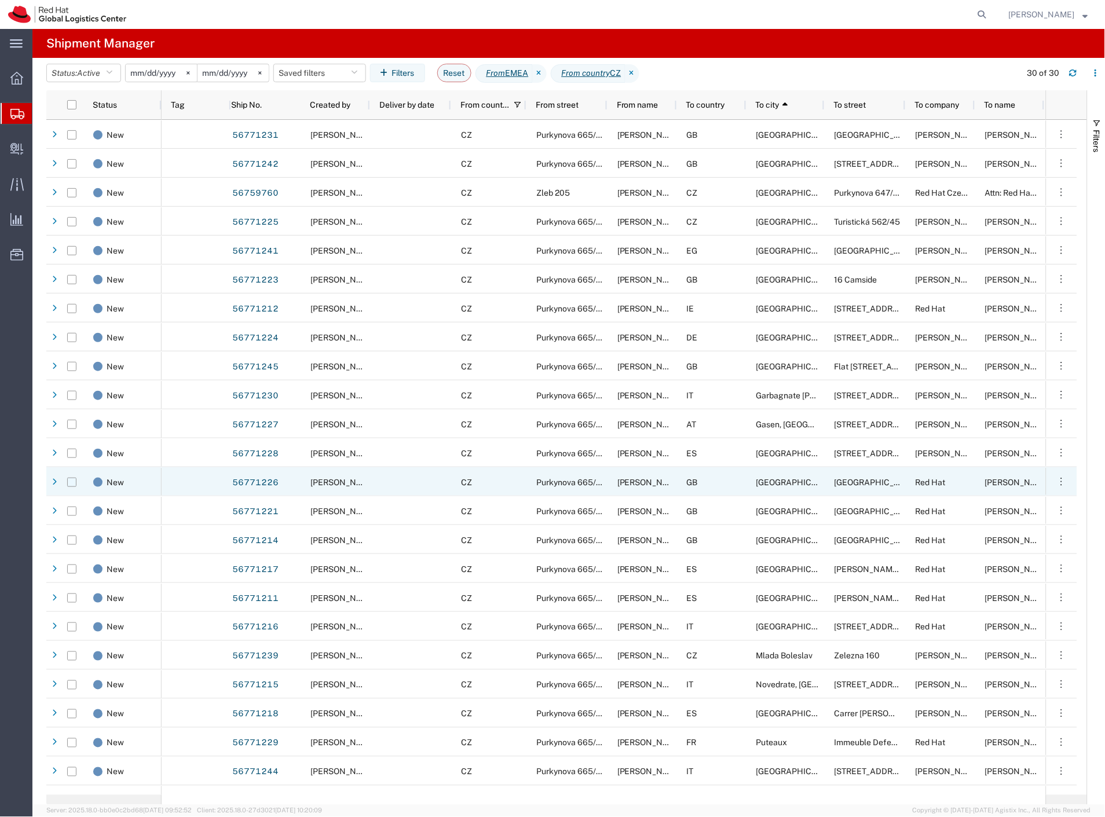
click at [71, 483] on input "Press Space to toggle row selection (unchecked)" at bounding box center [71, 482] width 9 height 9
checkbox input "true"
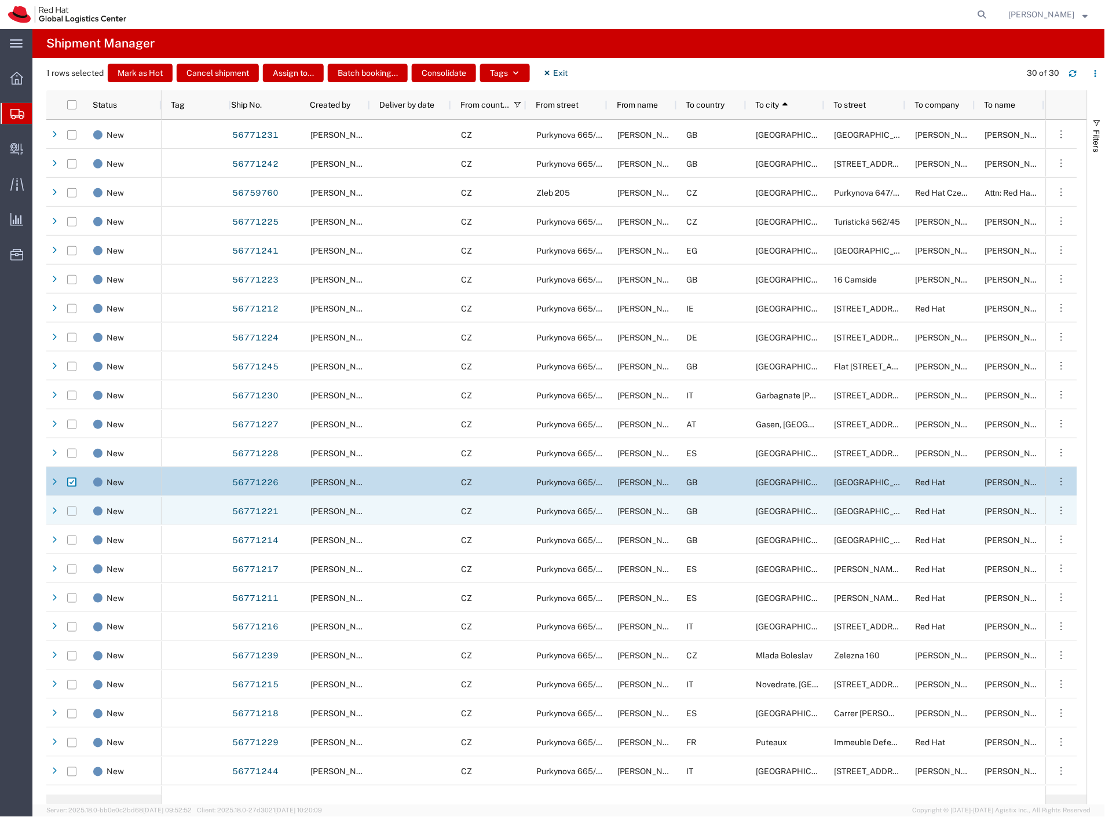
click at [72, 516] on div at bounding box center [71, 511] width 9 height 9
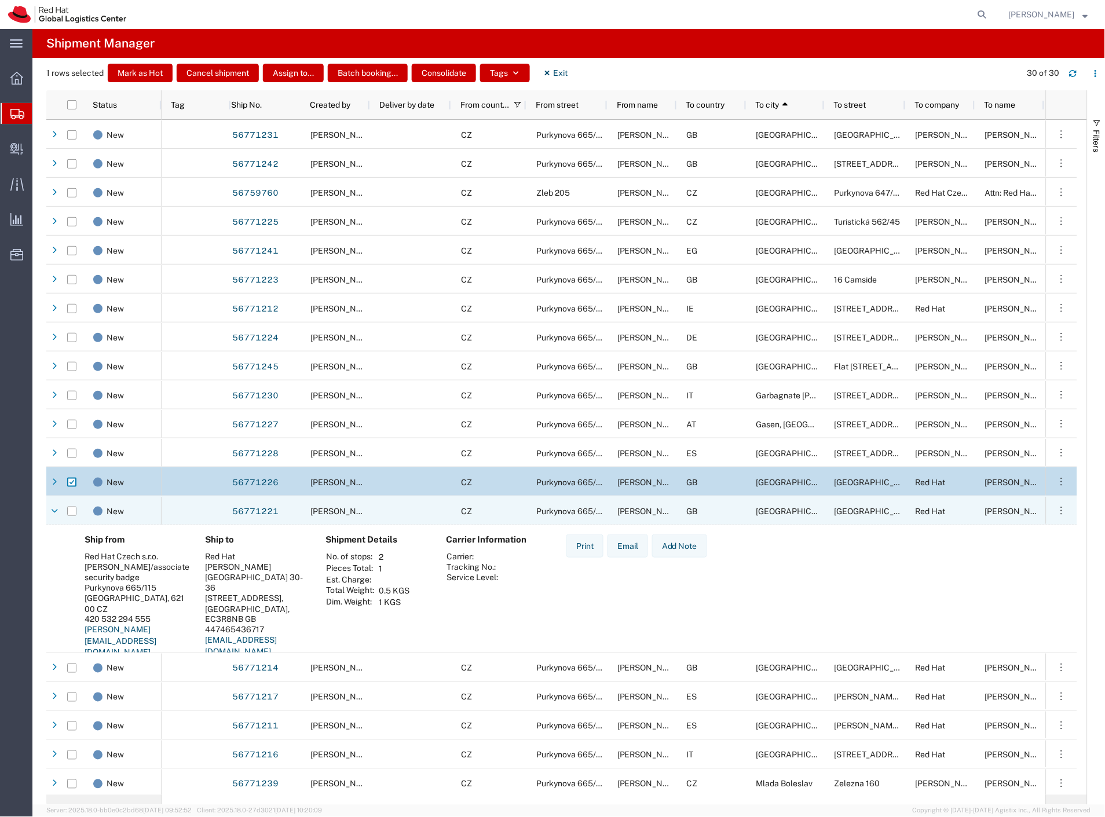
click at [58, 510] on icon at bounding box center [54, 511] width 7 height 8
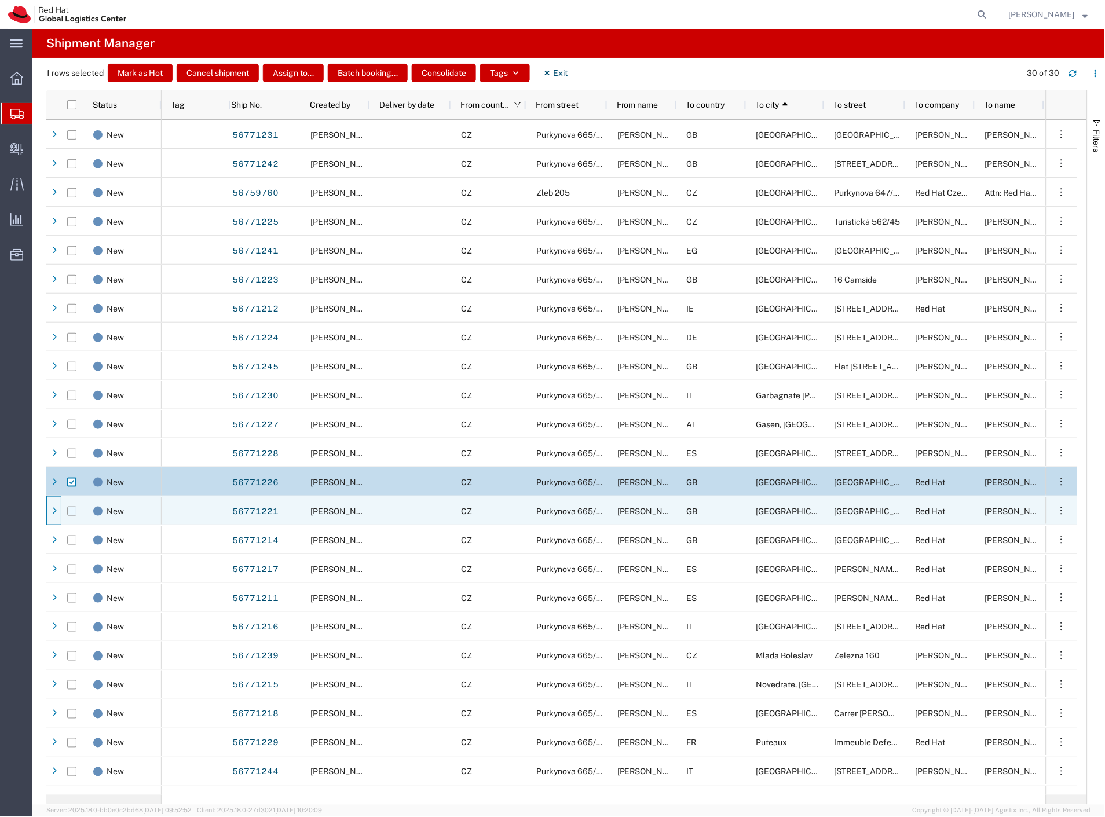
click at [71, 512] on input "Press Space to toggle row selection (unchecked)" at bounding box center [71, 511] width 9 height 9
checkbox input "true"
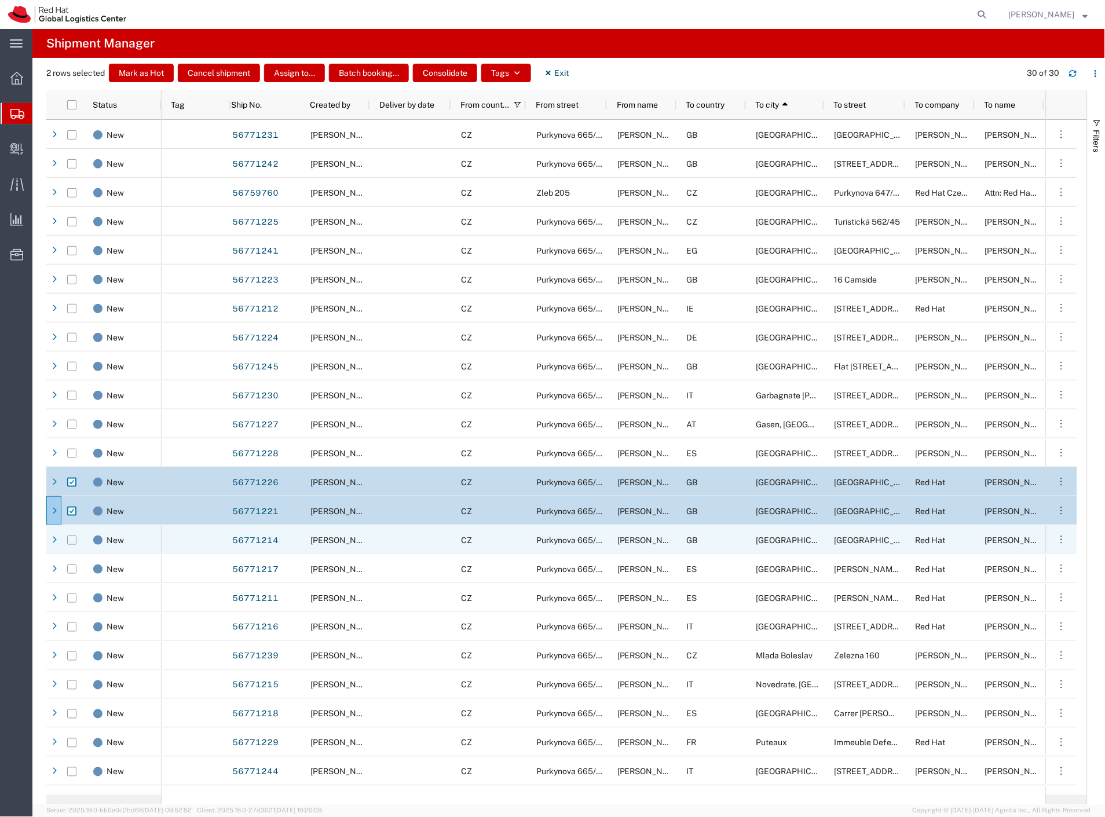
click at [70, 543] on input "Press Space to toggle row selection (unchecked)" at bounding box center [71, 540] width 9 height 9
checkbox input "true"
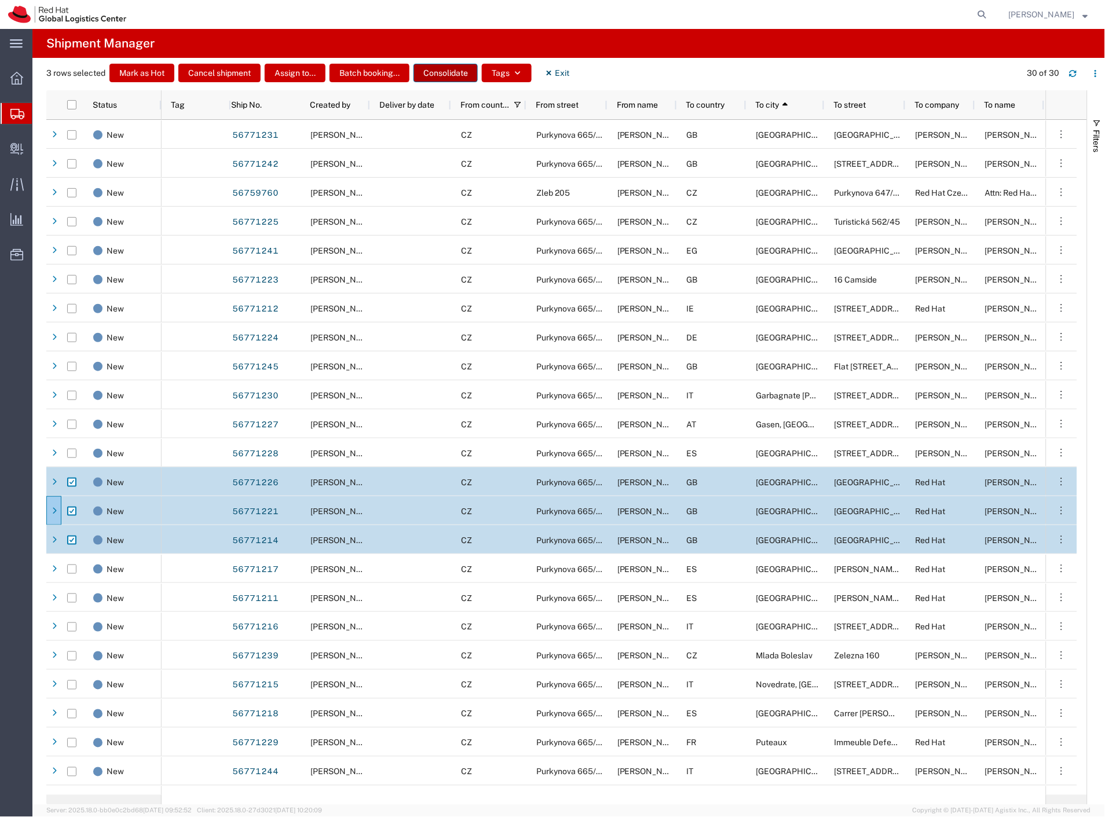
click at [449, 77] on button "Consolidate" at bounding box center [445, 73] width 64 height 19
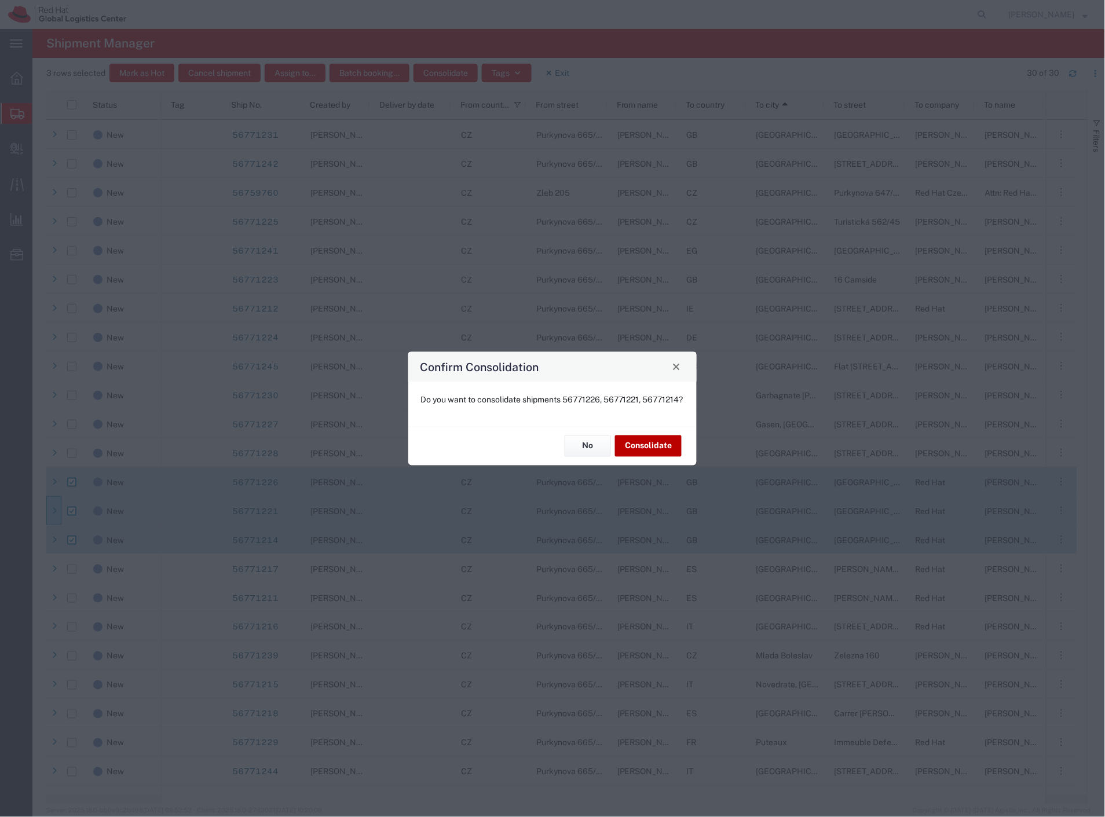
click at [636, 455] on button "Consolidate" at bounding box center [648, 445] width 67 height 21
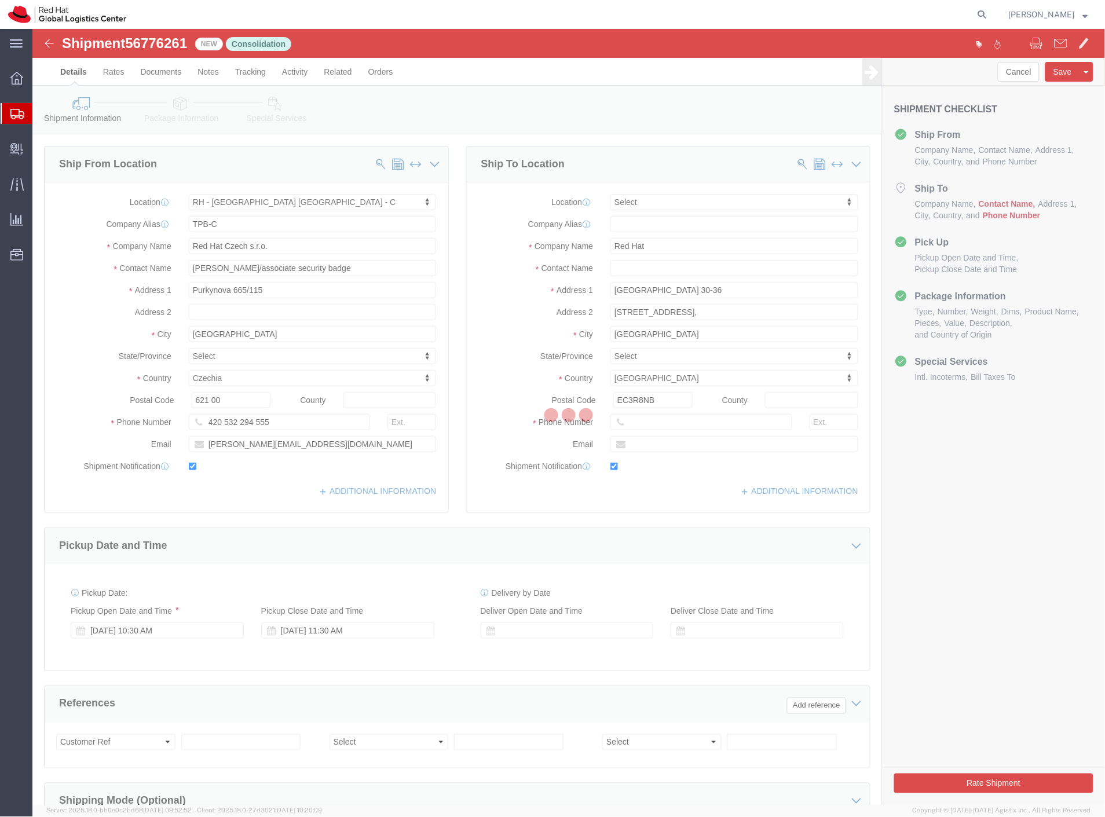
select select "38037"
select select
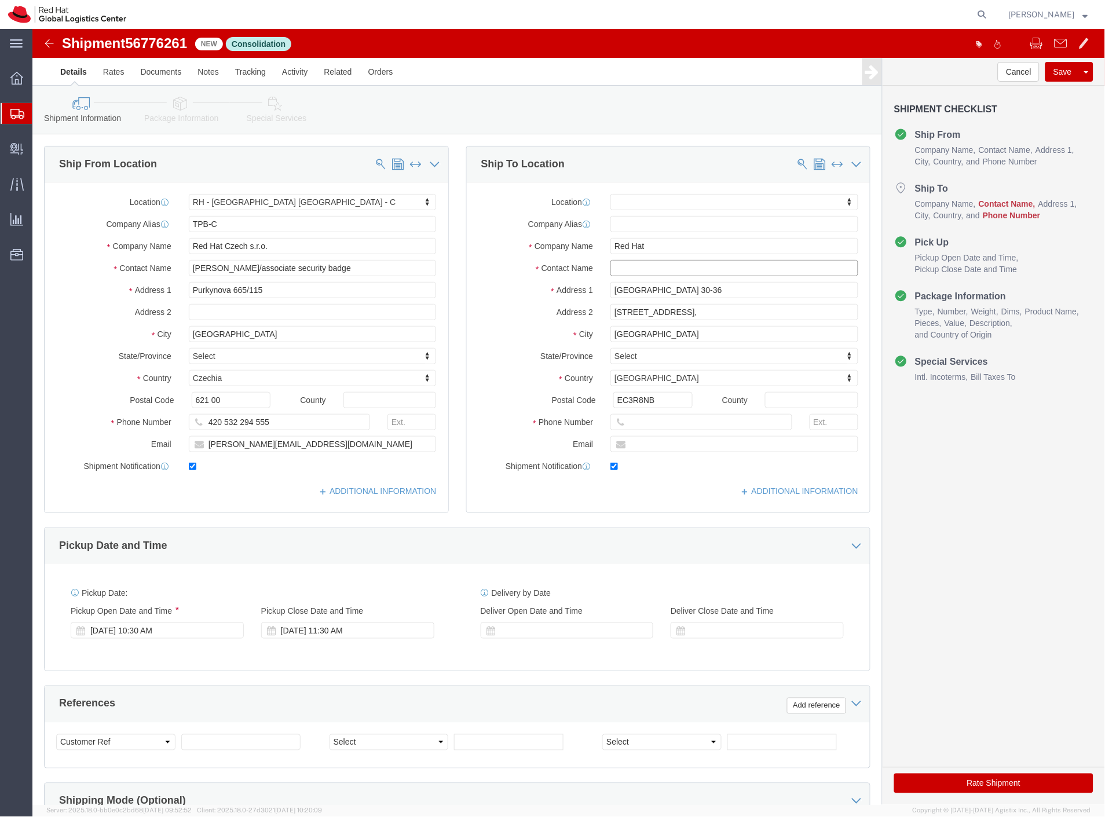
click input "text"
type input "anna sar"
click p "- Red Hat UK Limited - (Anna Sargeant) Peninsular House, 30-36 Monument Street,…"
select select "37974"
drag, startPoint x: 632, startPoint y: 242, endPoint x: 536, endPoint y: 241, distance: 95.5
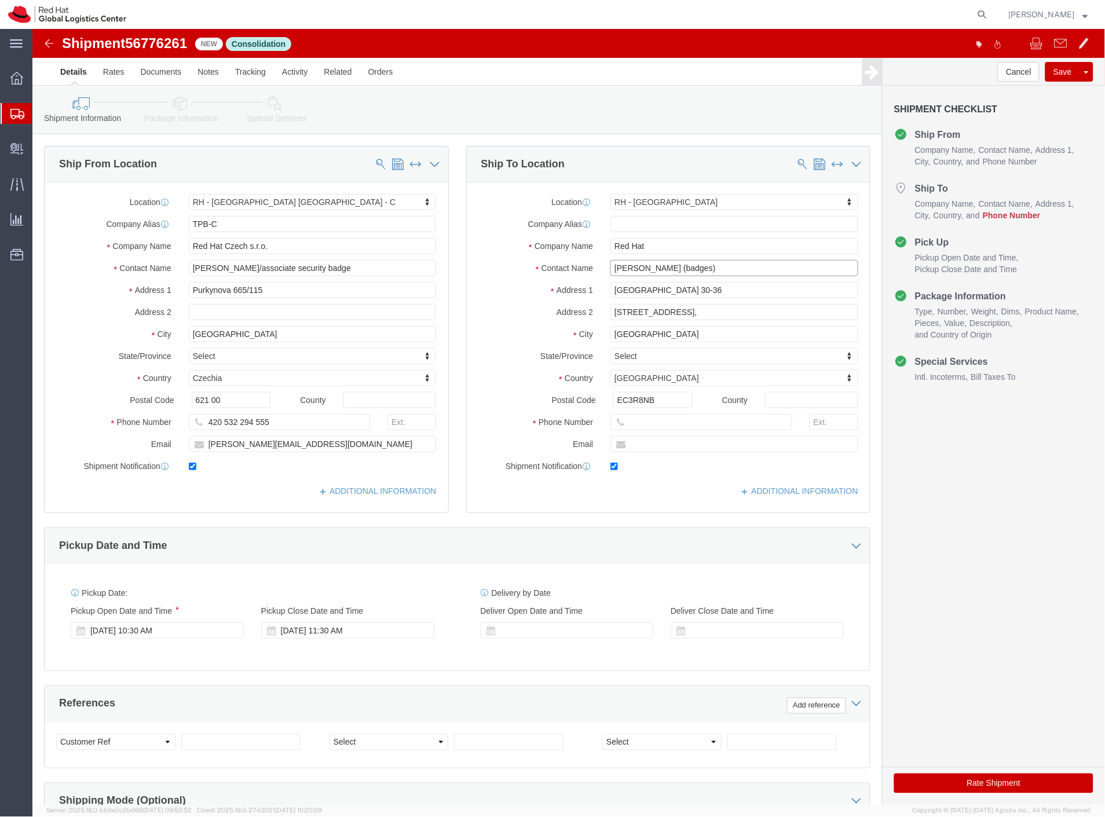
click div "Contact Name Anna Sargeant (badges) anna sar"
type input "Anna Sargeant (badges)"
click input "text"
paste input "07484041429"
type input "07484041429"
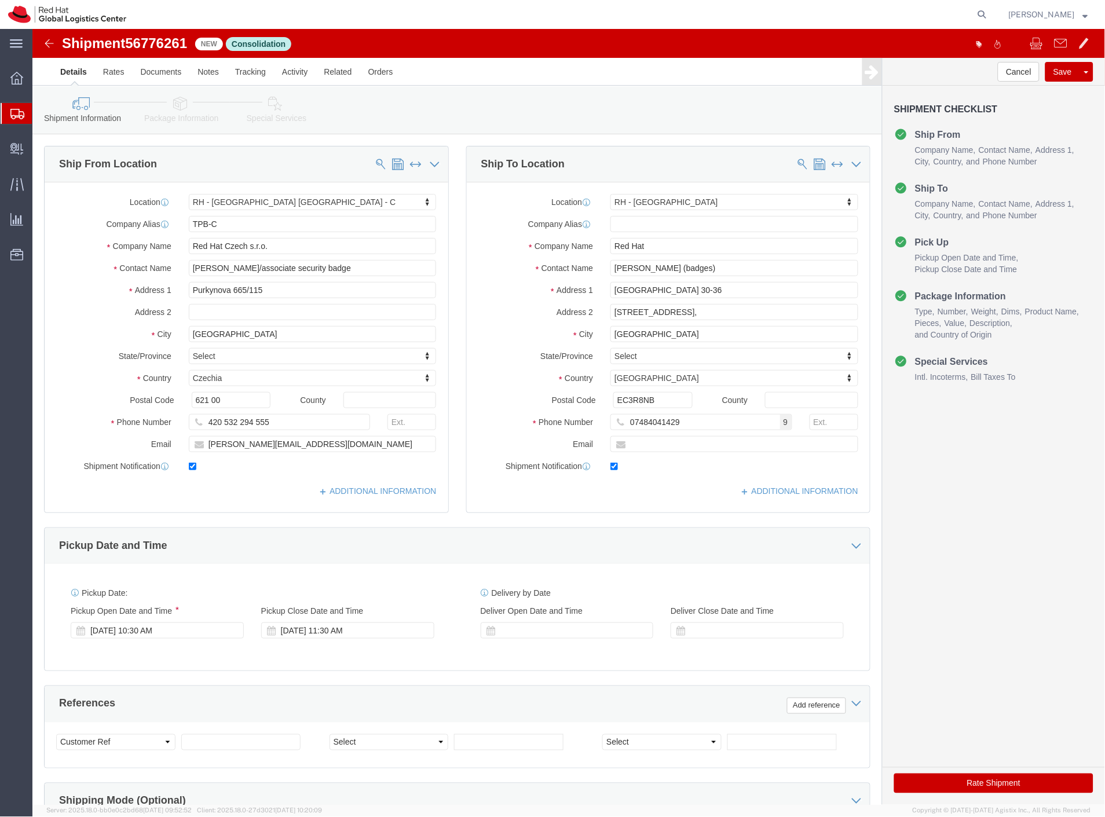
click icon
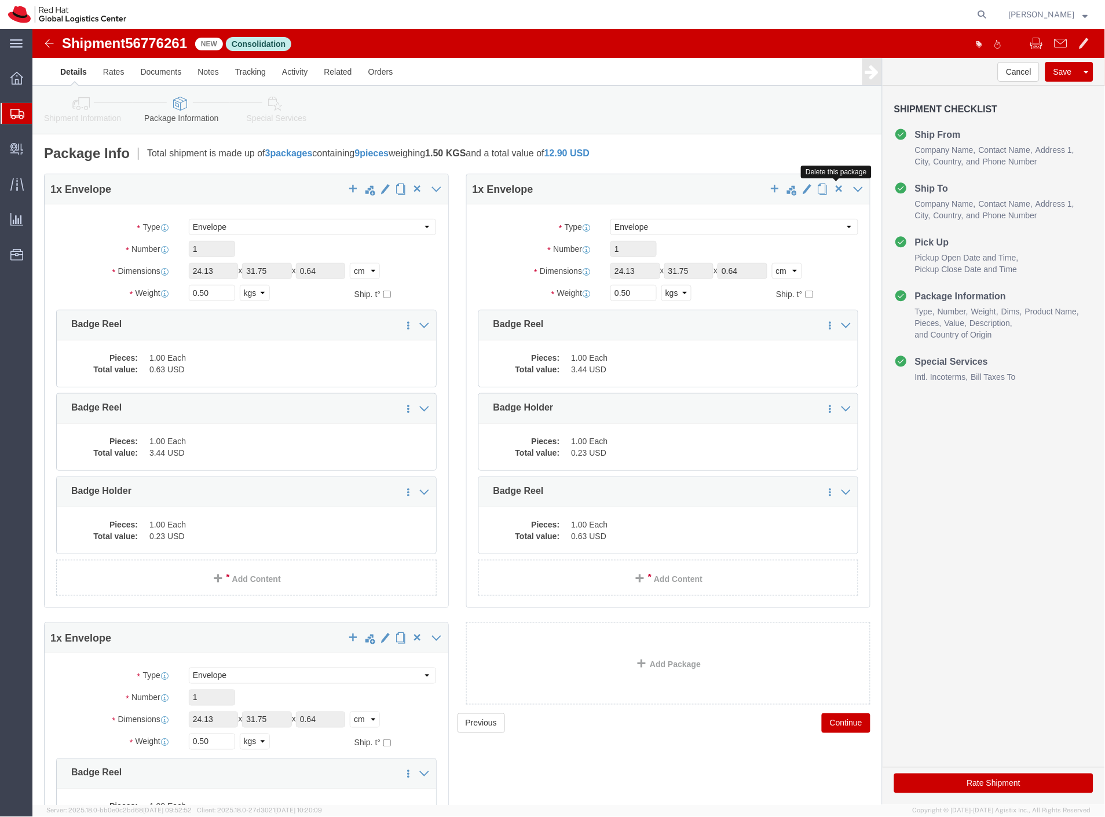
click span "button"
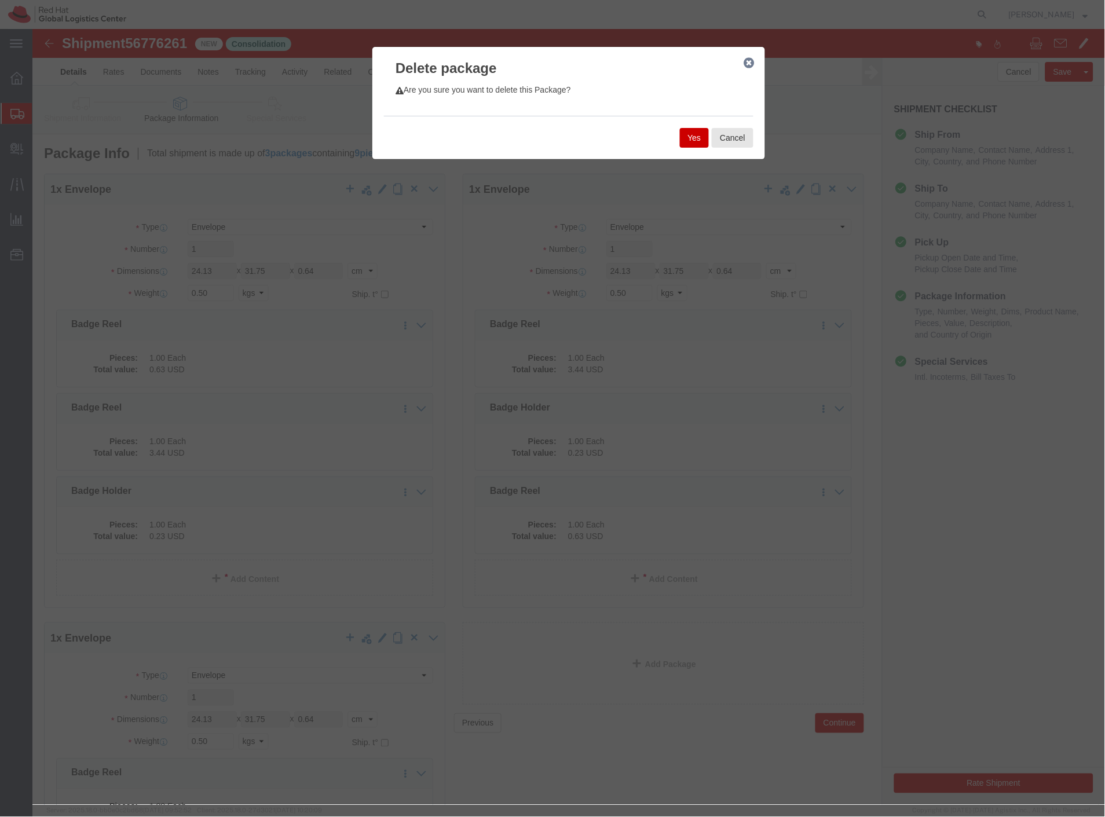
click button "Yes"
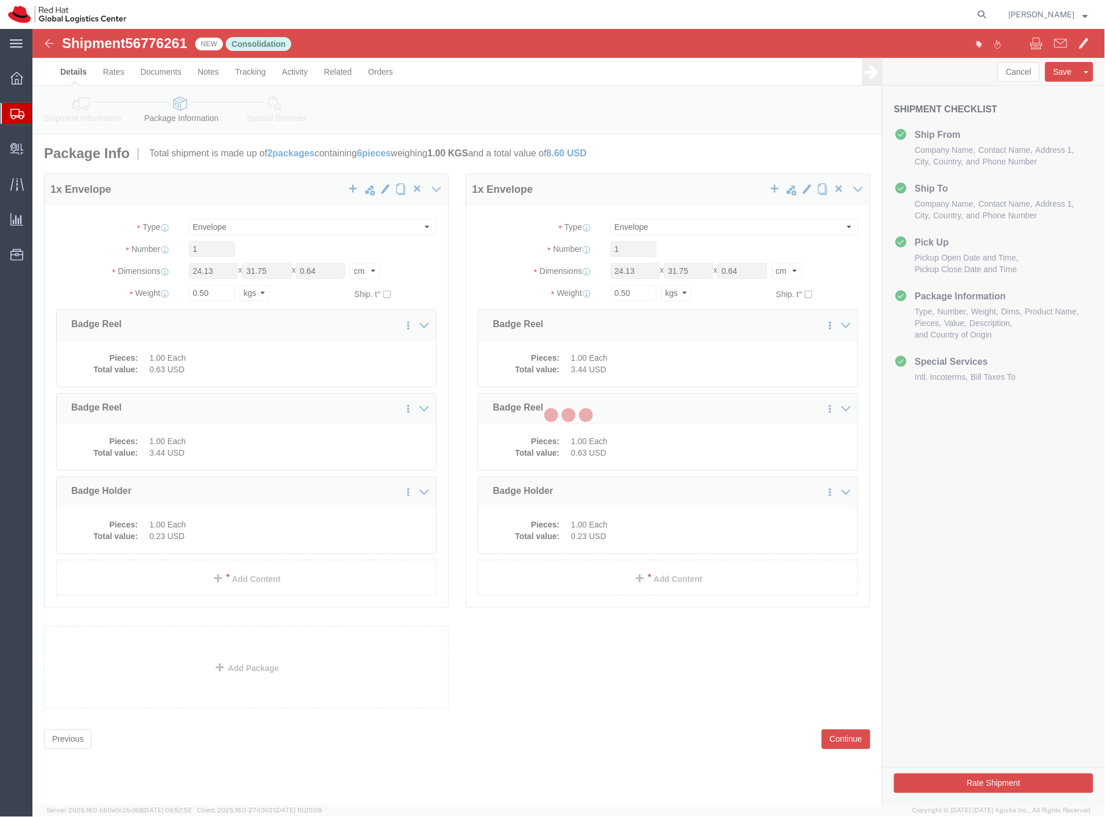
select select "ENV"
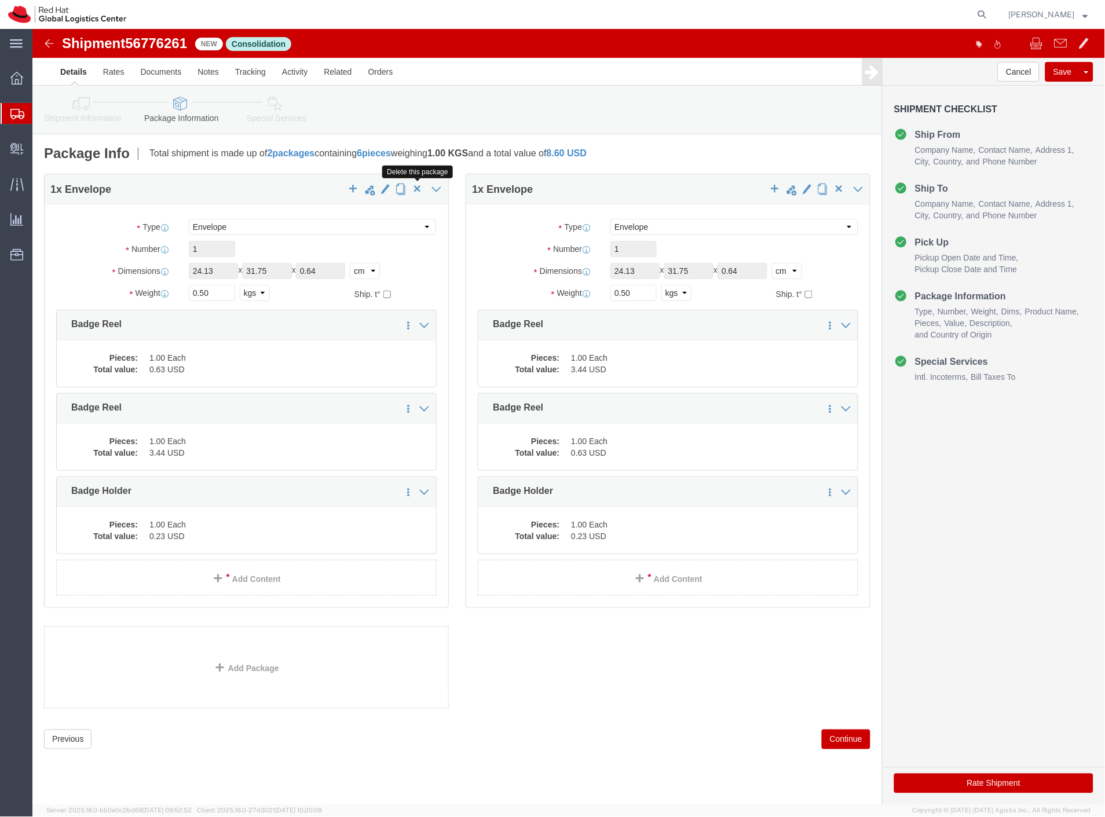
click span "button"
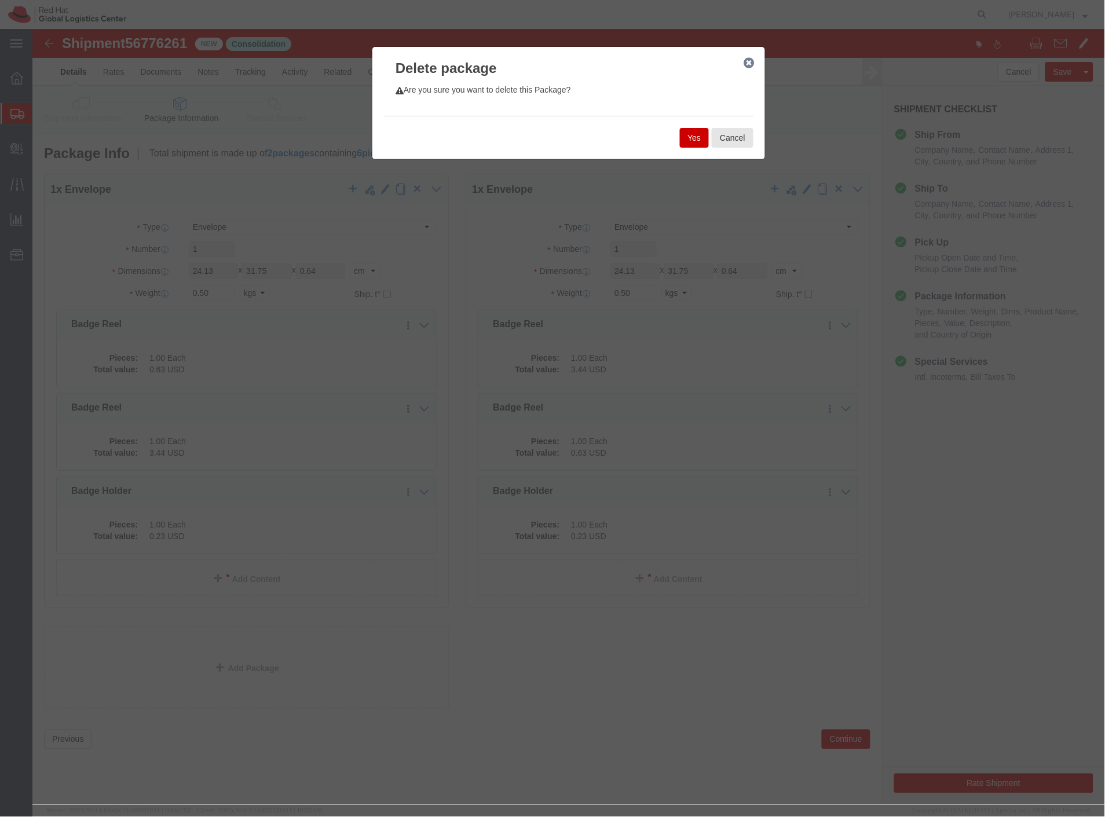
click button "Yes"
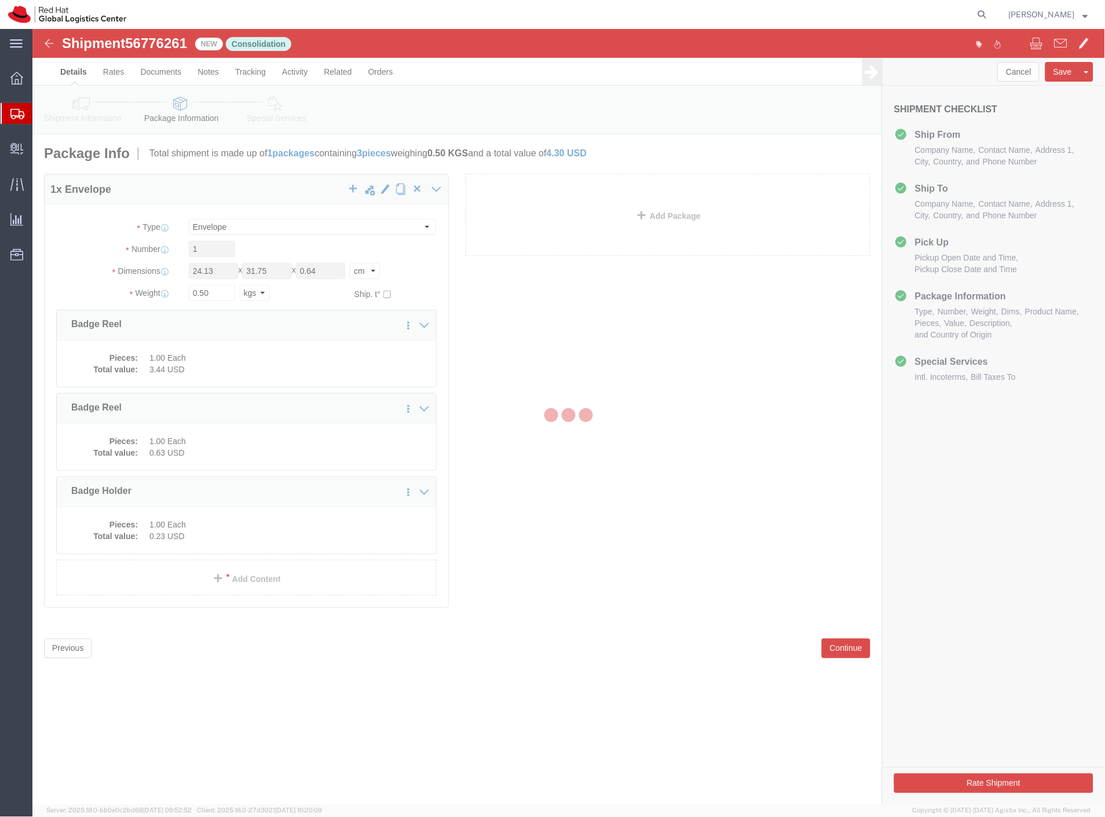
select select "ENV"
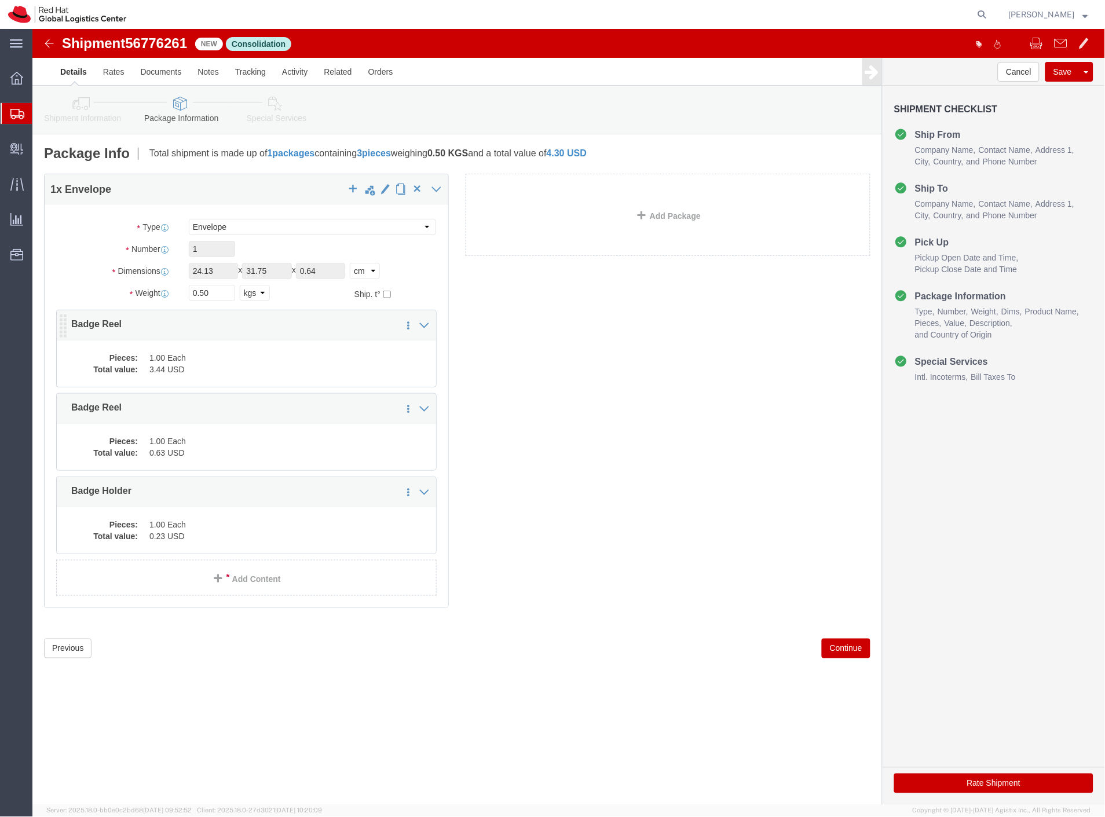
click dd "3.44 USD"
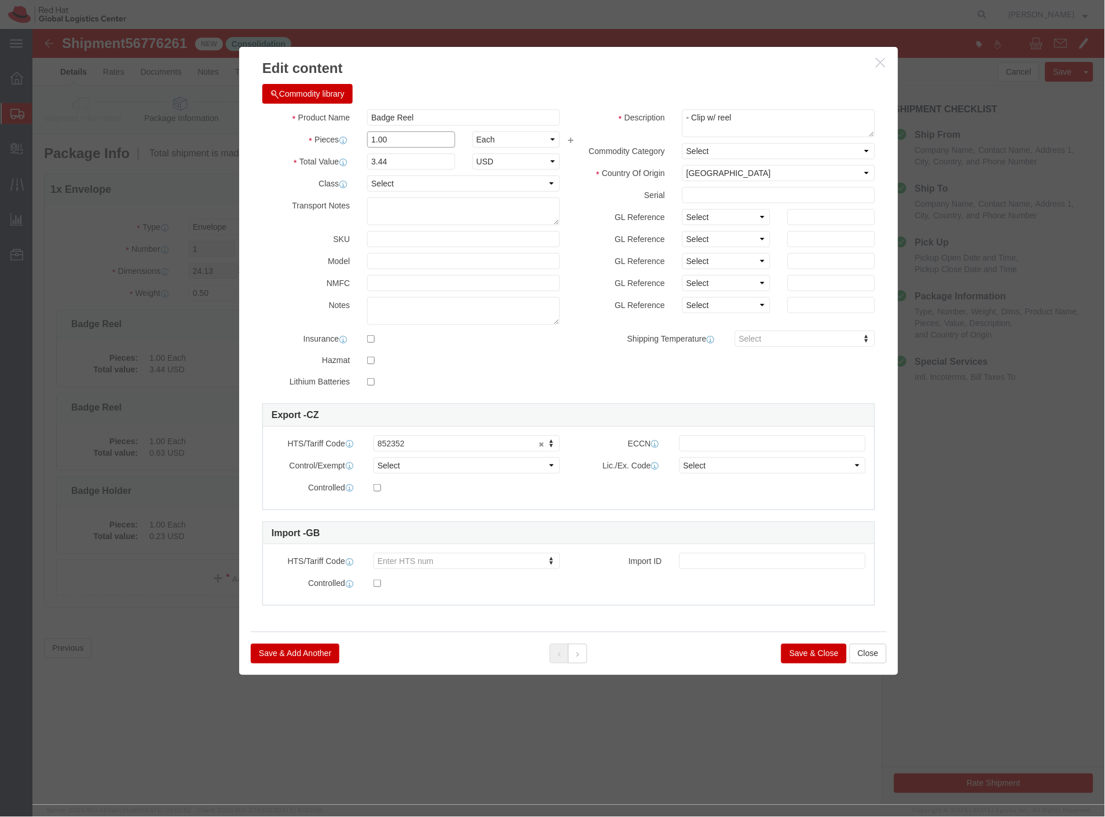
drag, startPoint x: 375, startPoint y: 111, endPoint x: 322, endPoint y: 127, distance: 55.7
click div "Pieces 1.00 Select Bag Barrels 100Board Feet Bottle Box Blister Pack Carats Can…"
type input "3"
type input "10.32"
click button
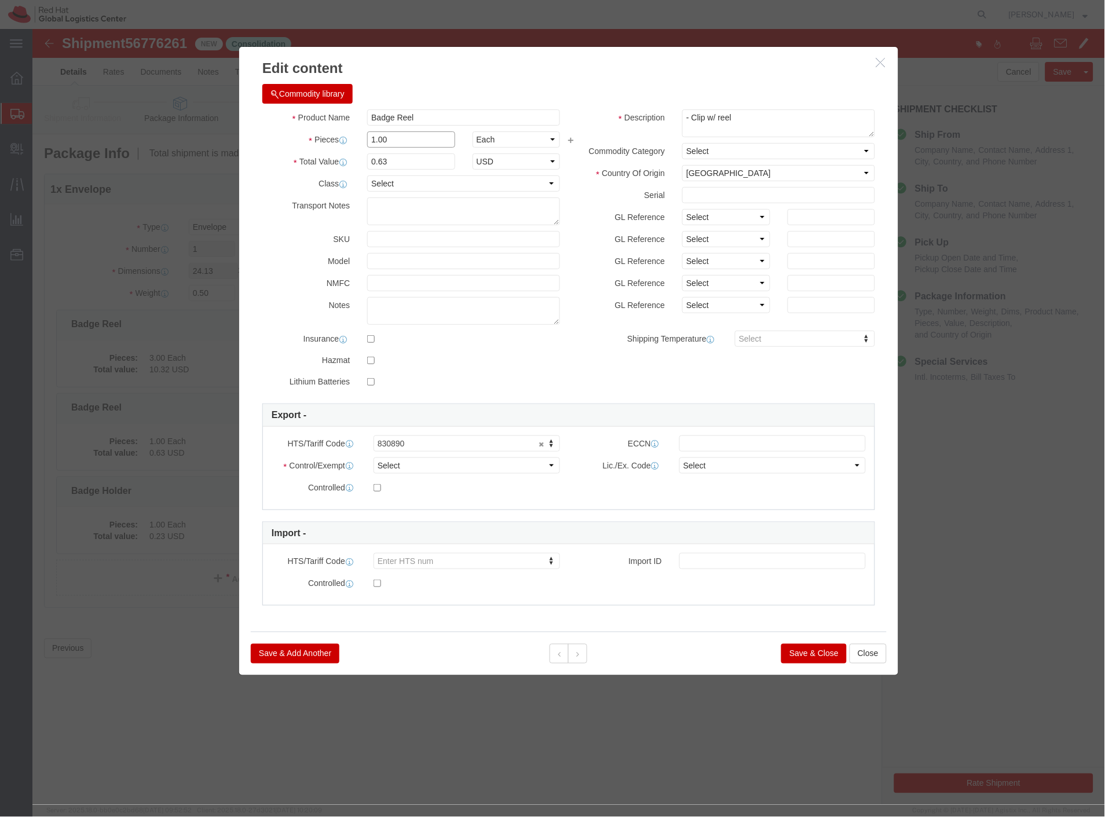
drag, startPoint x: 402, startPoint y: 140, endPoint x: 314, endPoint y: 134, distance: 88.8
click div "Pieces 1.00 Select Bag Barrels 100Board Feet Bottle Box Blister Pack Carats Can…"
type input "3"
type input "1.89"
click button
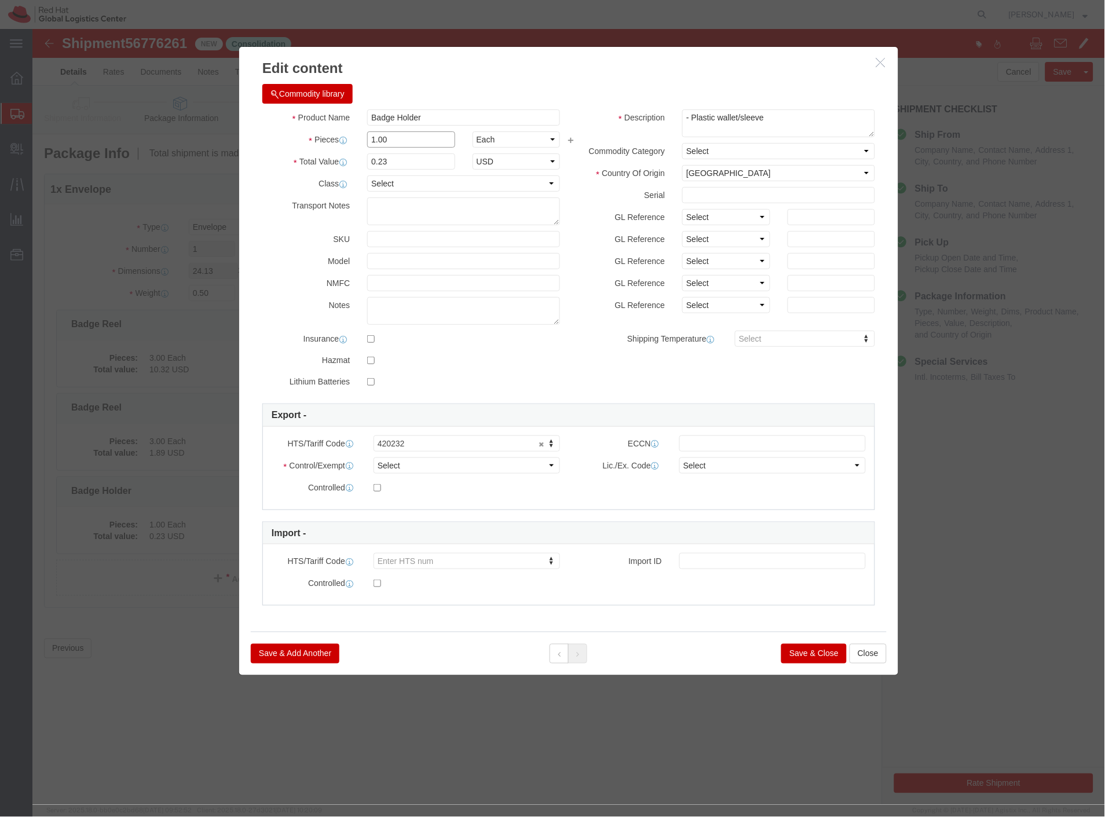
drag, startPoint x: 365, startPoint y: 111, endPoint x: 284, endPoint y: 106, distance: 81.2
click div "Pieces Number of pieces inside all the packages 1.00 Select Bag Barrels 100Boar…"
type input "3"
type input "0.69"
click button "Save & Close"
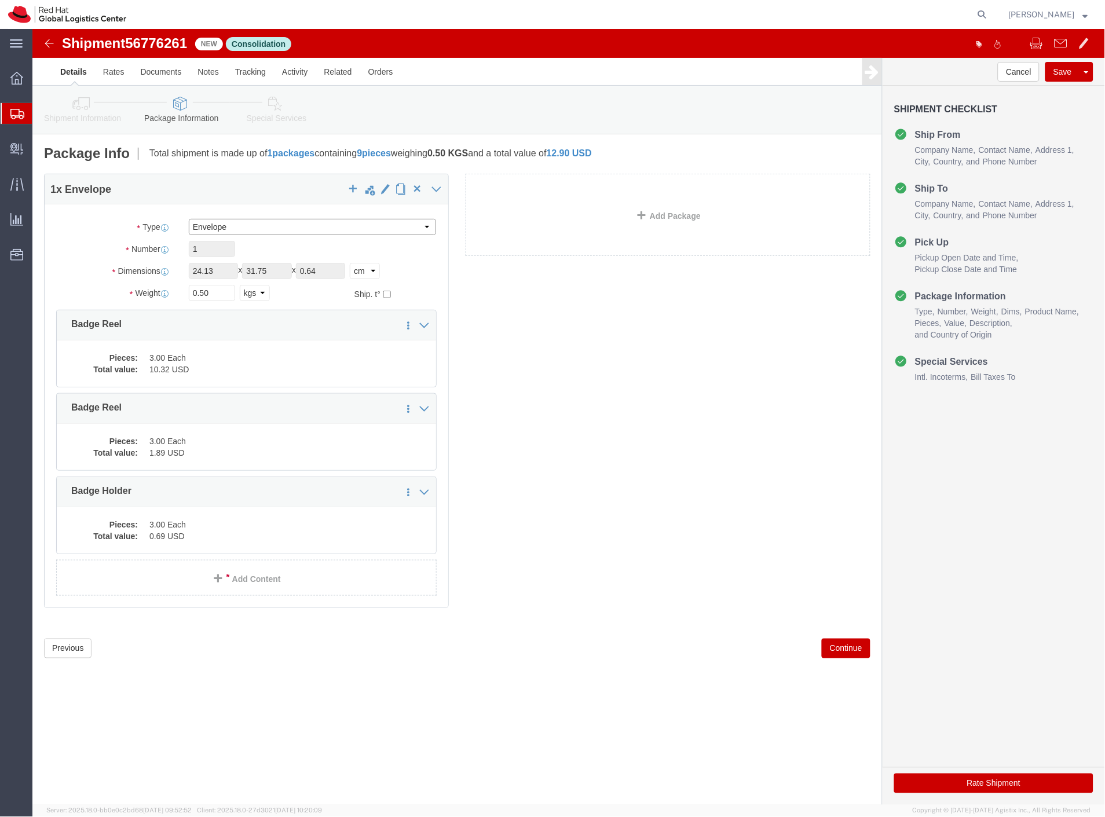
click select "Select Case(s) Crate(s) Envelope Large Box Medium Box PAK Skid(s) Small Box Sma…"
select select "PAK"
click select "Select Case(s) Crate(s) Envelope Large Box Medium Box PAK Skid(s) Small Box Sma…"
type input "10.25"
type input "12.75"
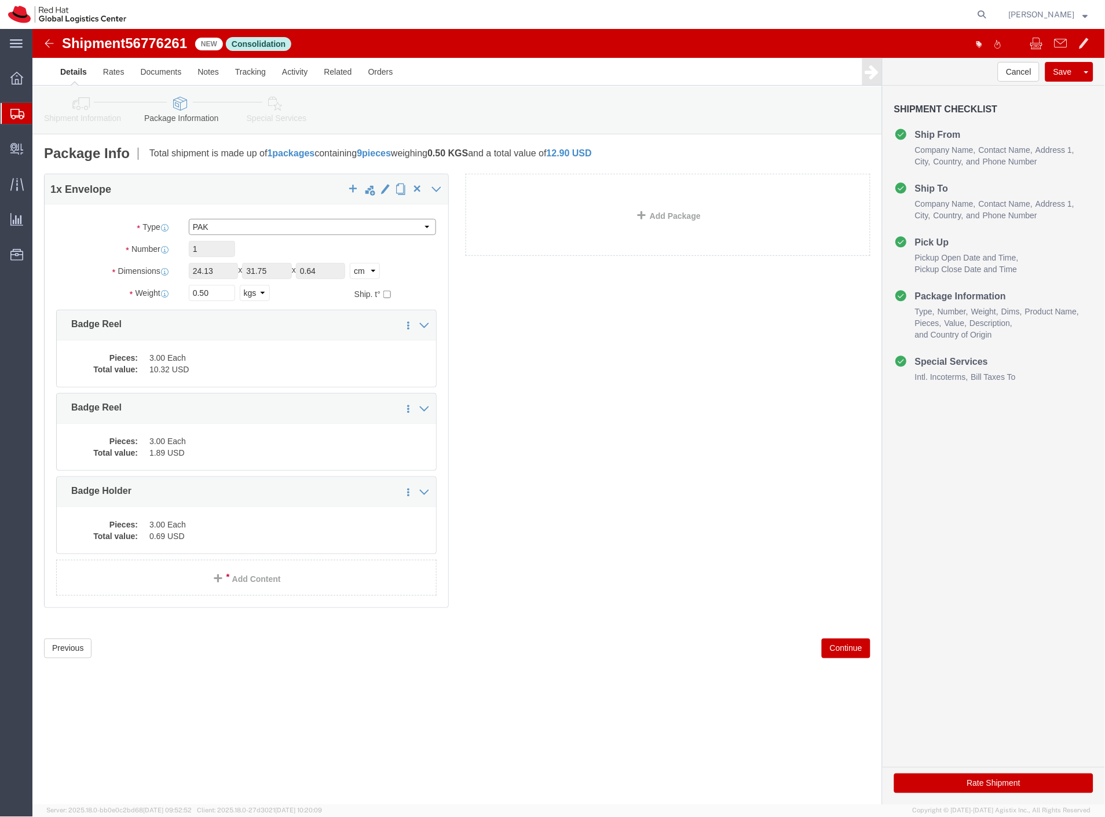
type input "1.00"
select select "IN"
click link "Special Services"
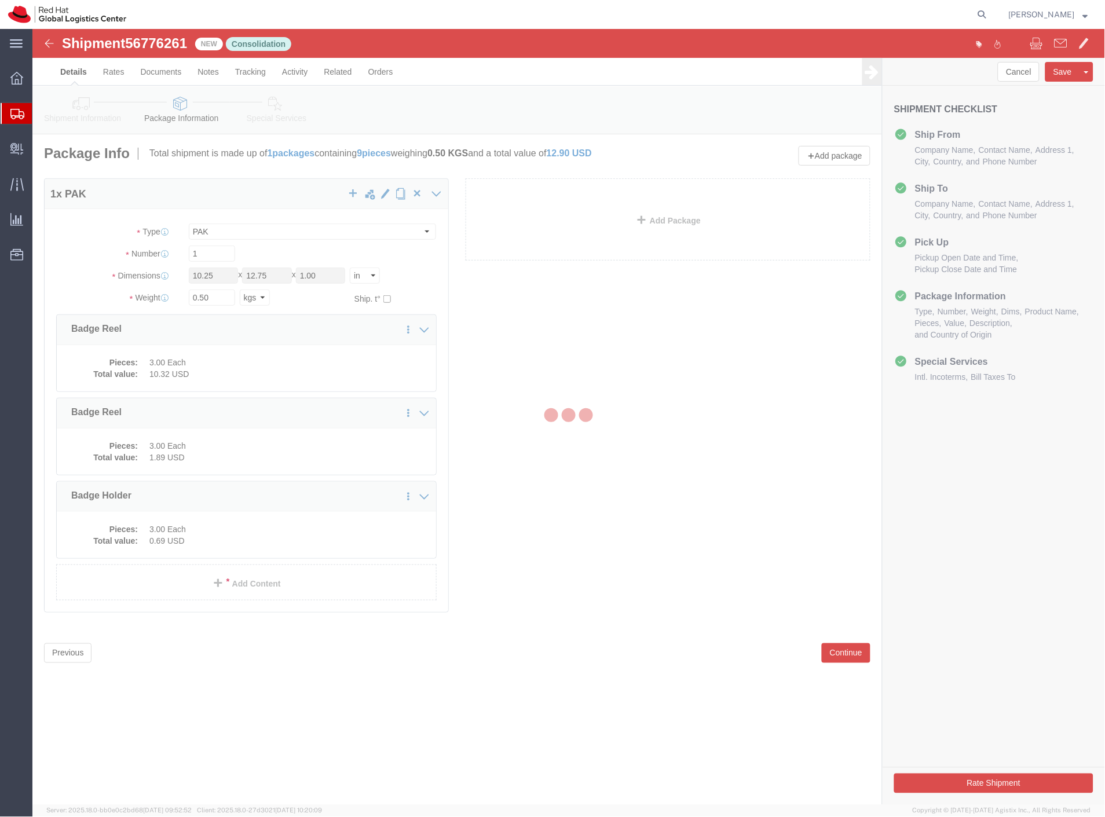
select select
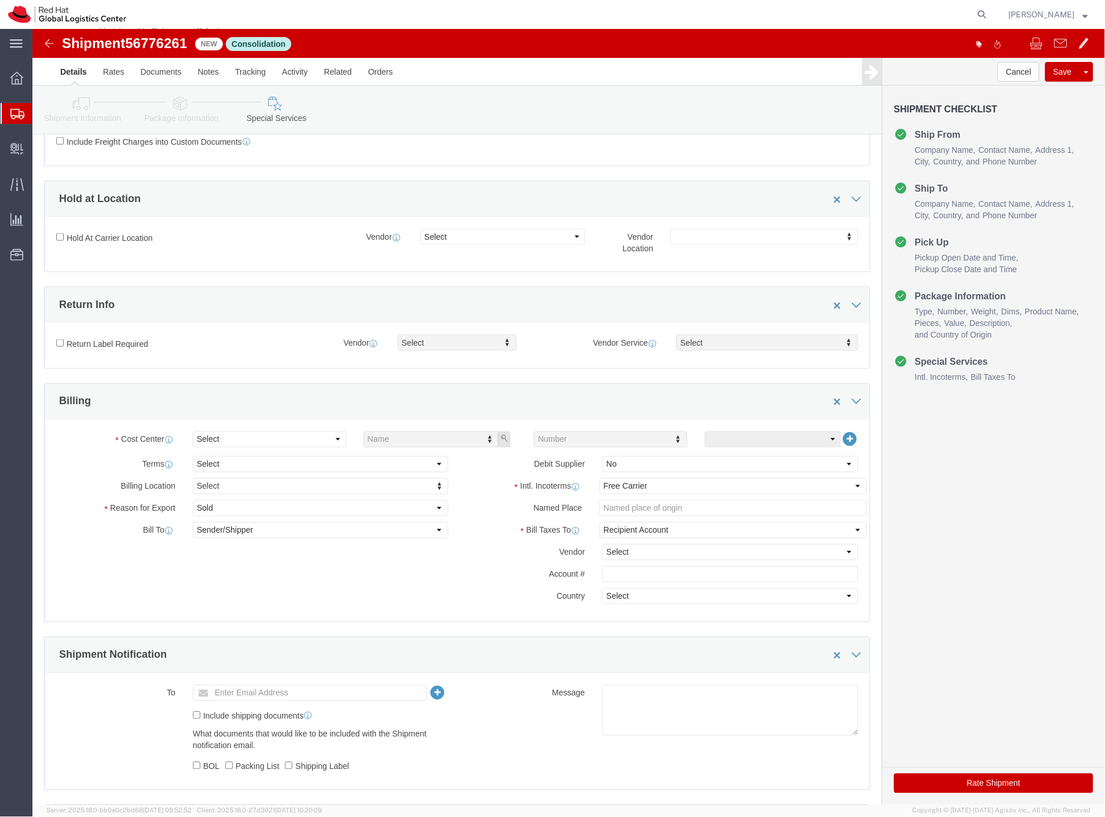
scroll to position [321, 0]
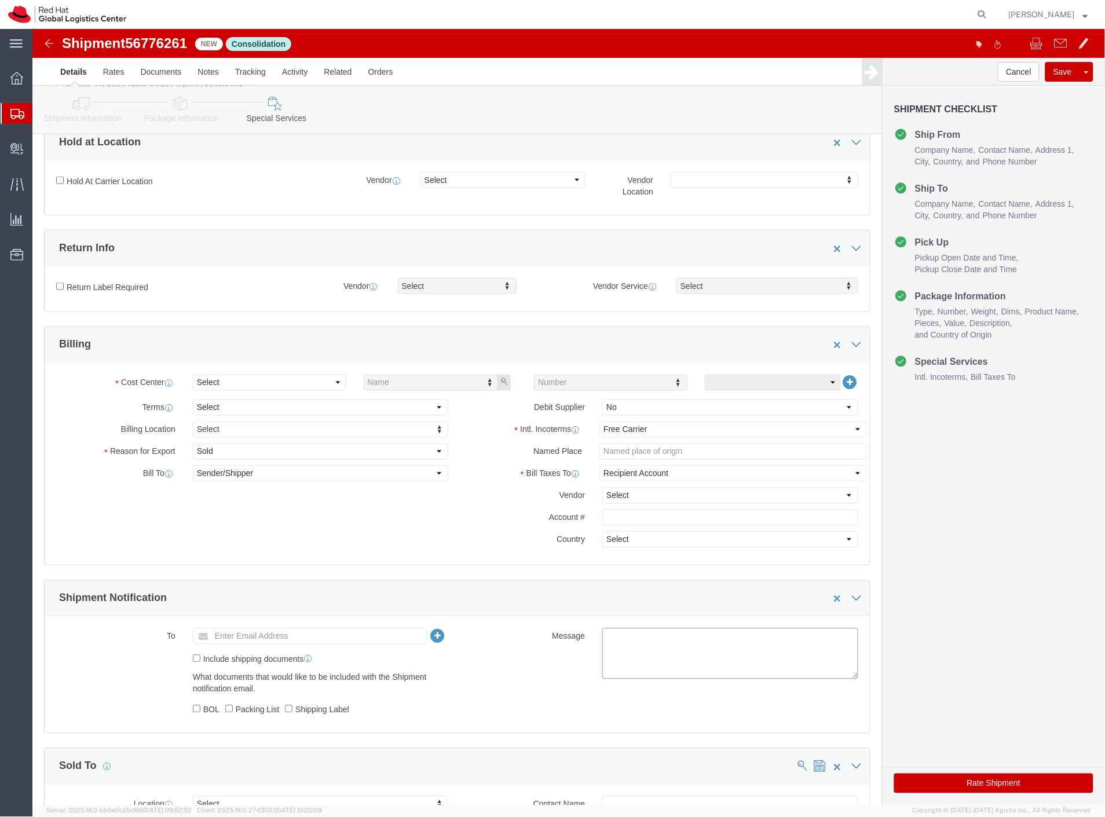
click textarea
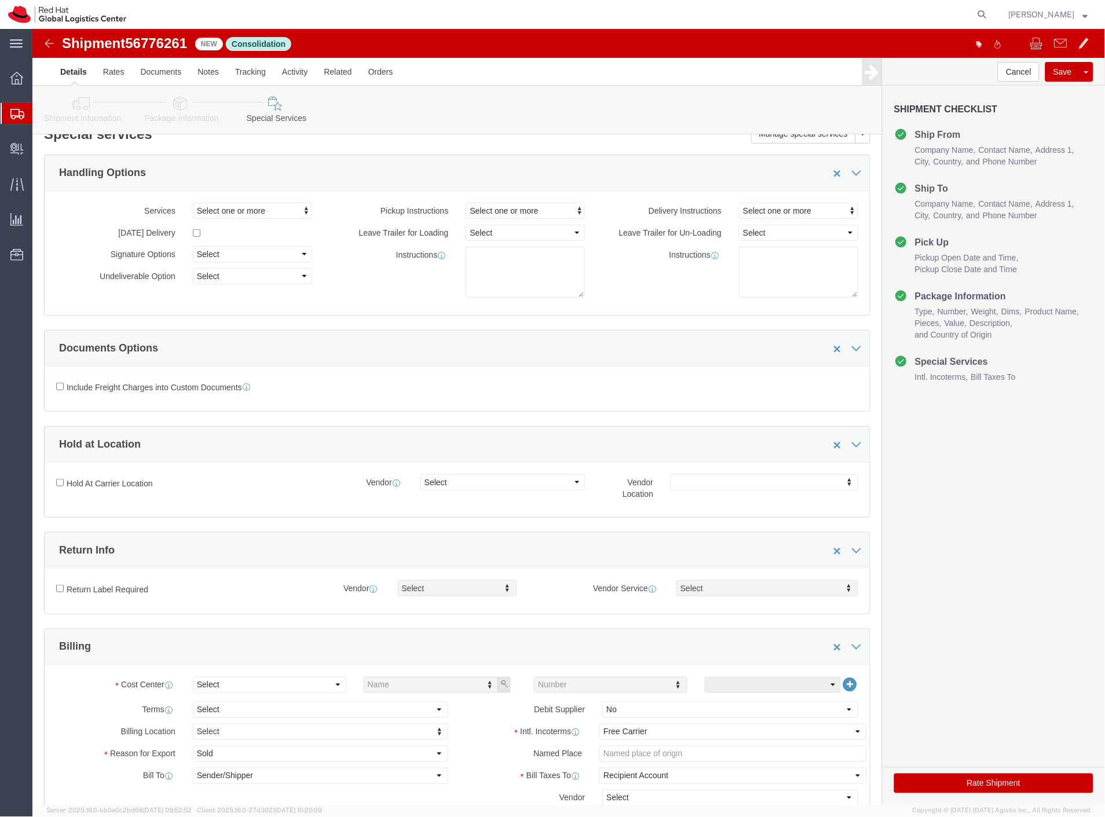
scroll to position [0, 0]
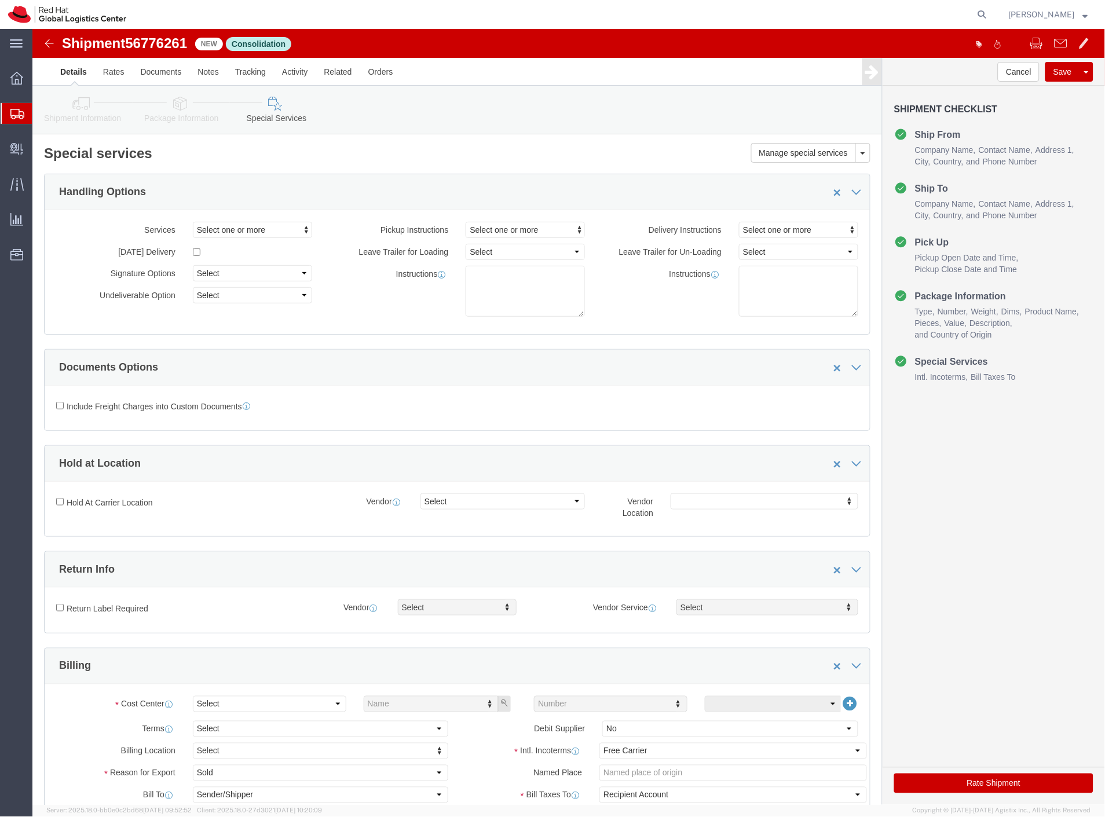
type textarea "56771214 Red Hat (Mark Austin) 56771221 Red Hat (Stephen Chege) 56771226 Red Ha…"
click select "Select Buyer Cost Center Department Operations Number Order Number Sales Person"
select select "COSTCENTER"
click select "Select Buyer Cost Center Department Operations Number Order Number Sales Person"
type input "*"
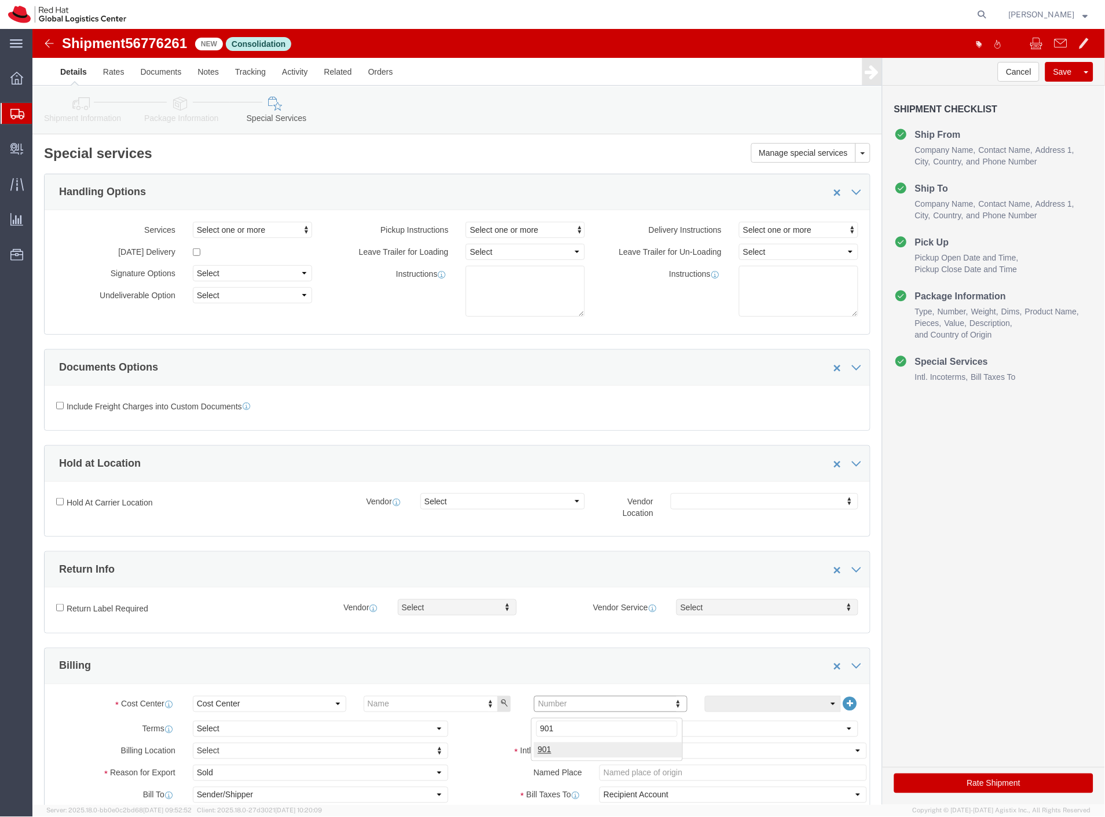
type input "901"
click button "Rate Shipment"
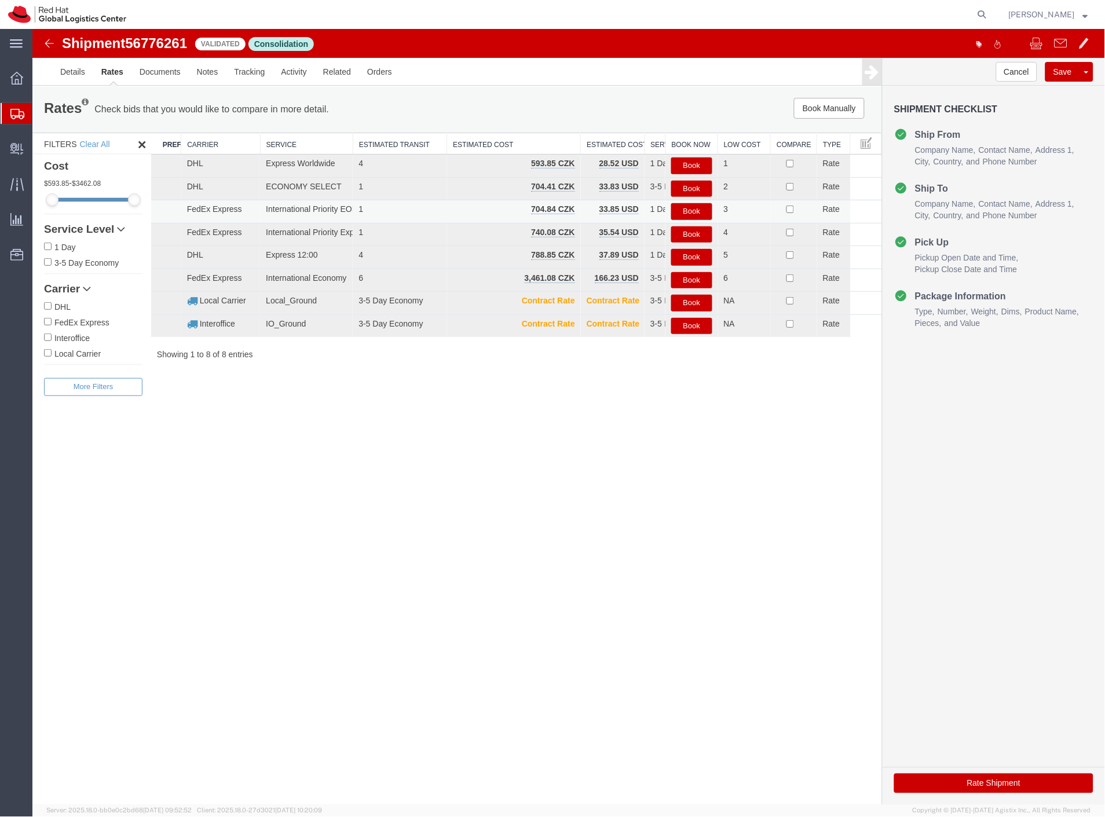
click at [703, 213] on button "Book" at bounding box center [691, 211] width 41 height 17
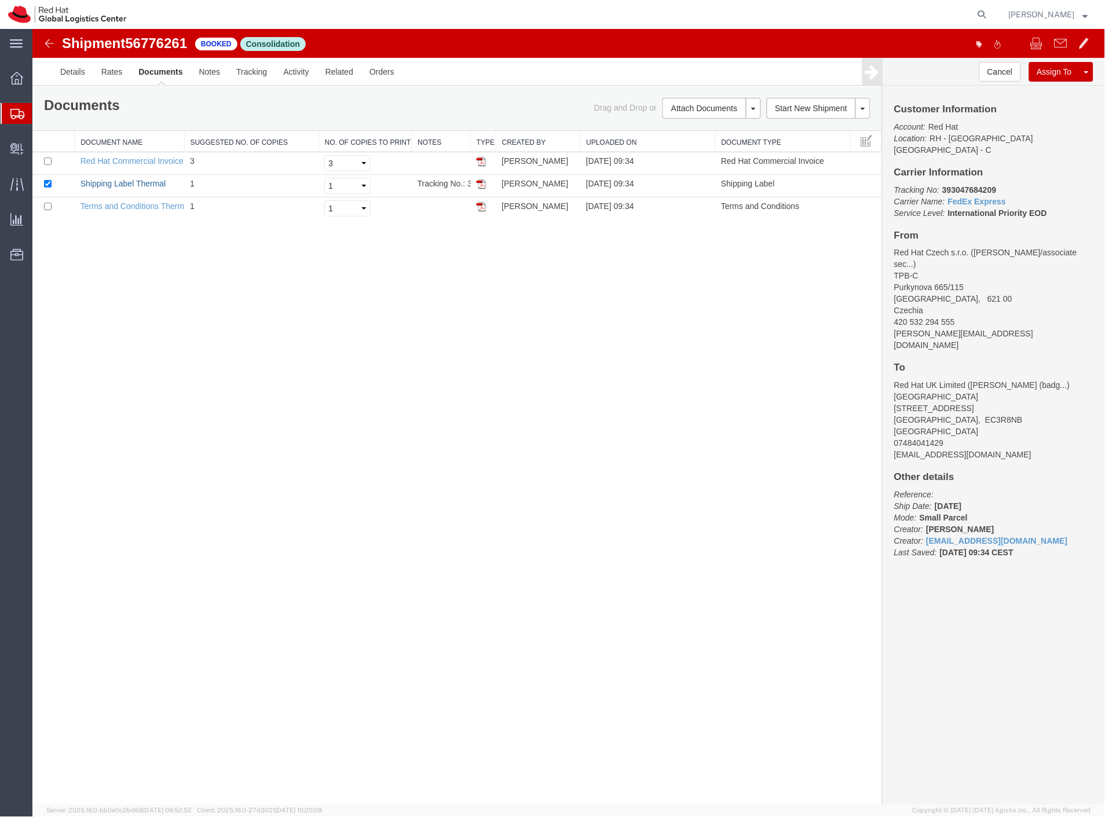
drag, startPoint x: 118, startPoint y: 178, endPoint x: 863, endPoint y: 632, distance: 872.9
click at [118, 178] on link "Shipping Label Thermal" at bounding box center [123, 182] width 86 height 9
click at [56, 46] on div "Shipment 56776261 3 of 3 Booked Consolidation" at bounding box center [300, 46] width 535 height 22
click at [49, 45] on img at bounding box center [49, 43] width 14 height 14
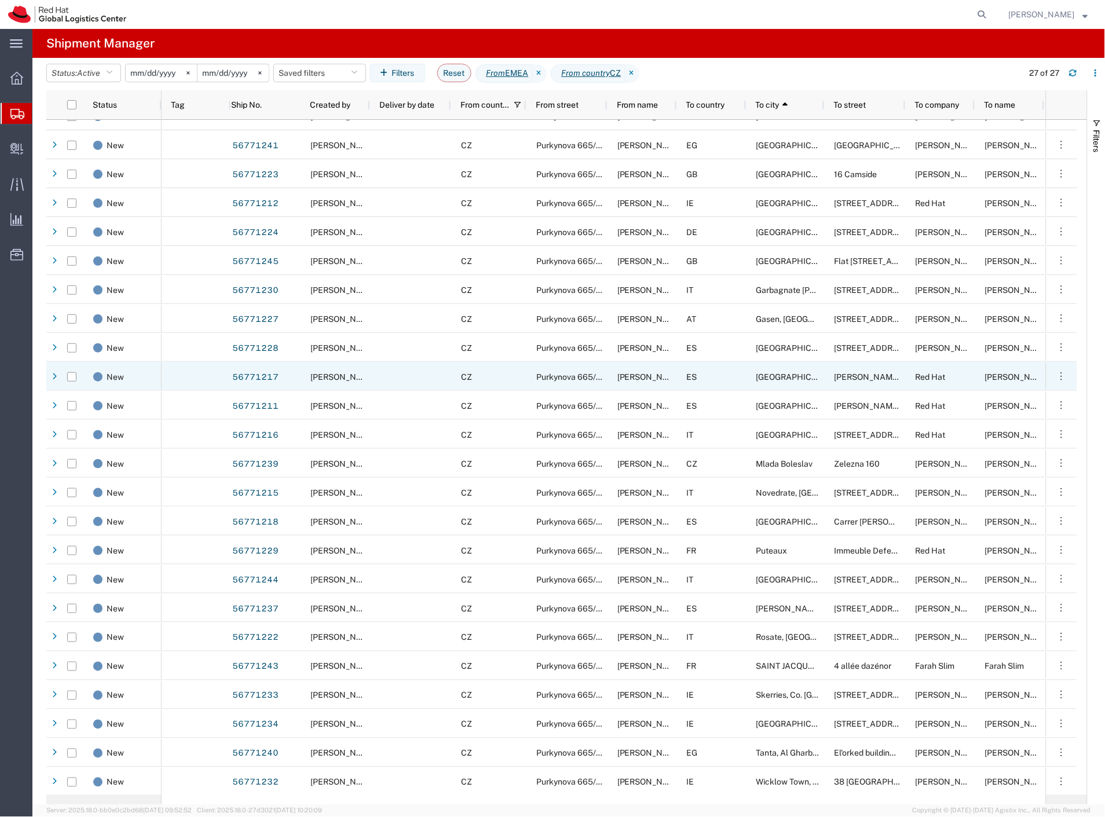
scroll to position [106, 0]
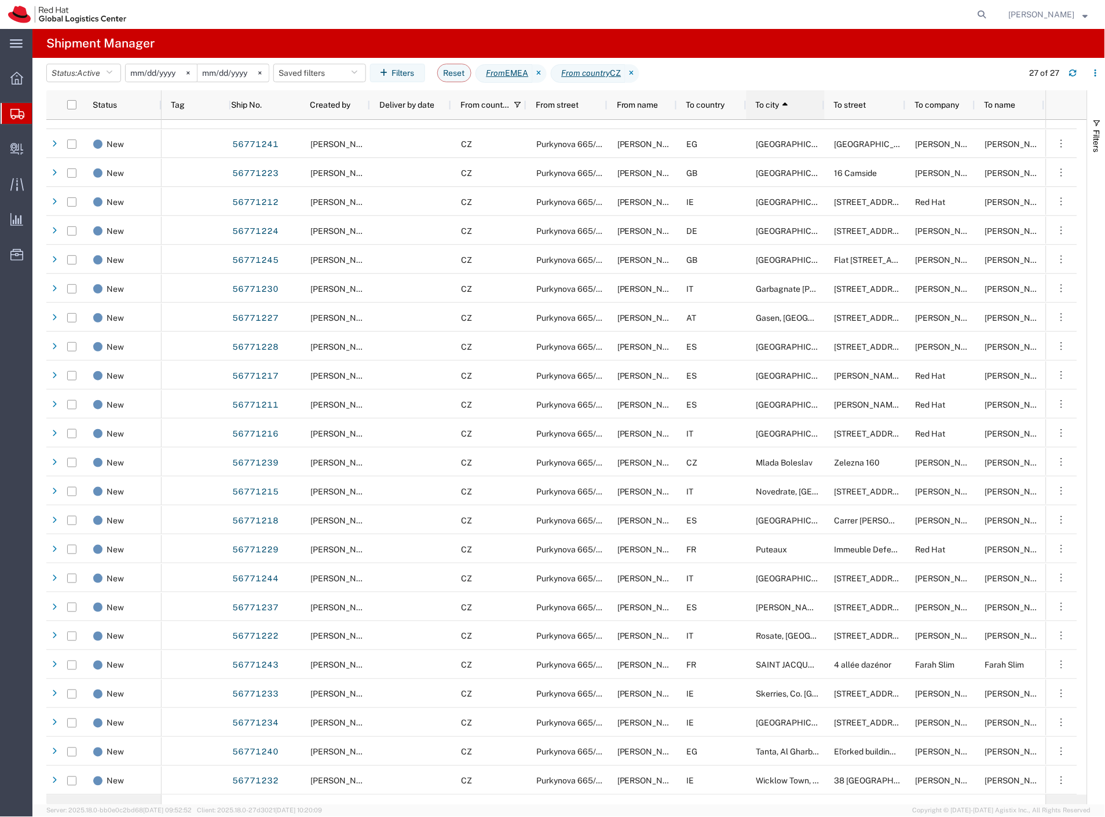
click at [768, 97] on div "To city 1" at bounding box center [788, 104] width 64 height 23
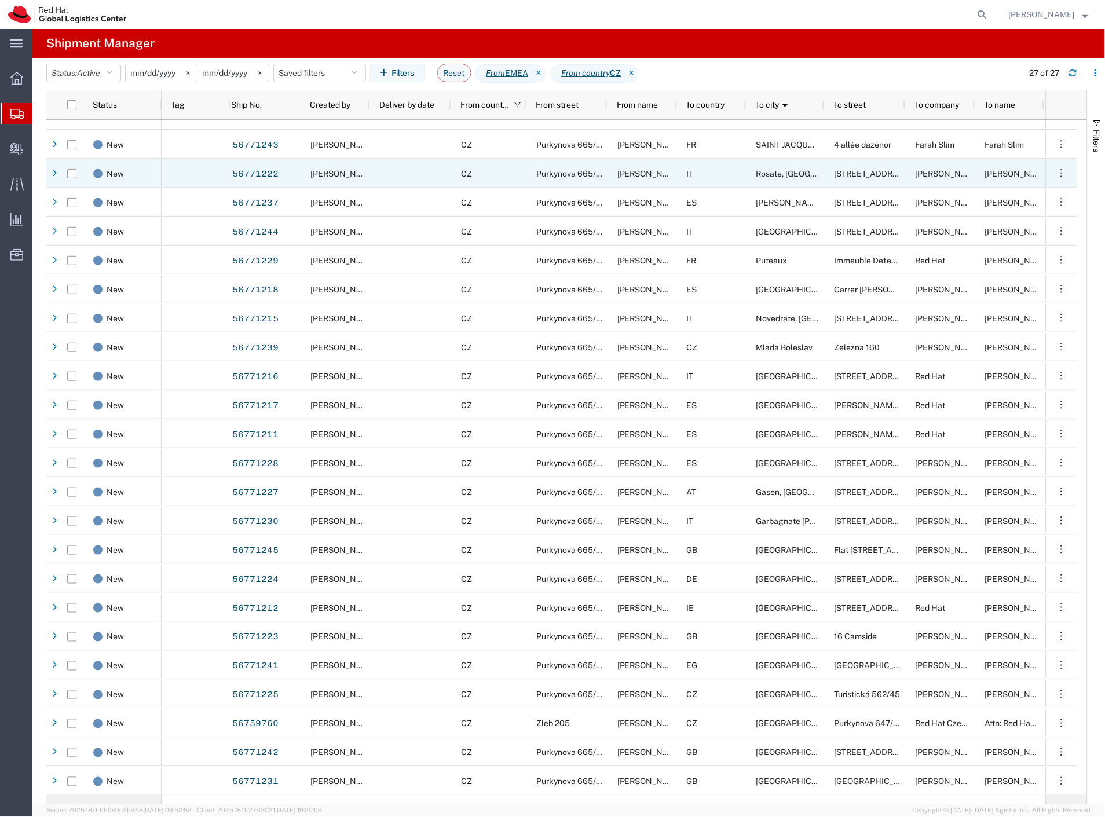
scroll to position [107, 0]
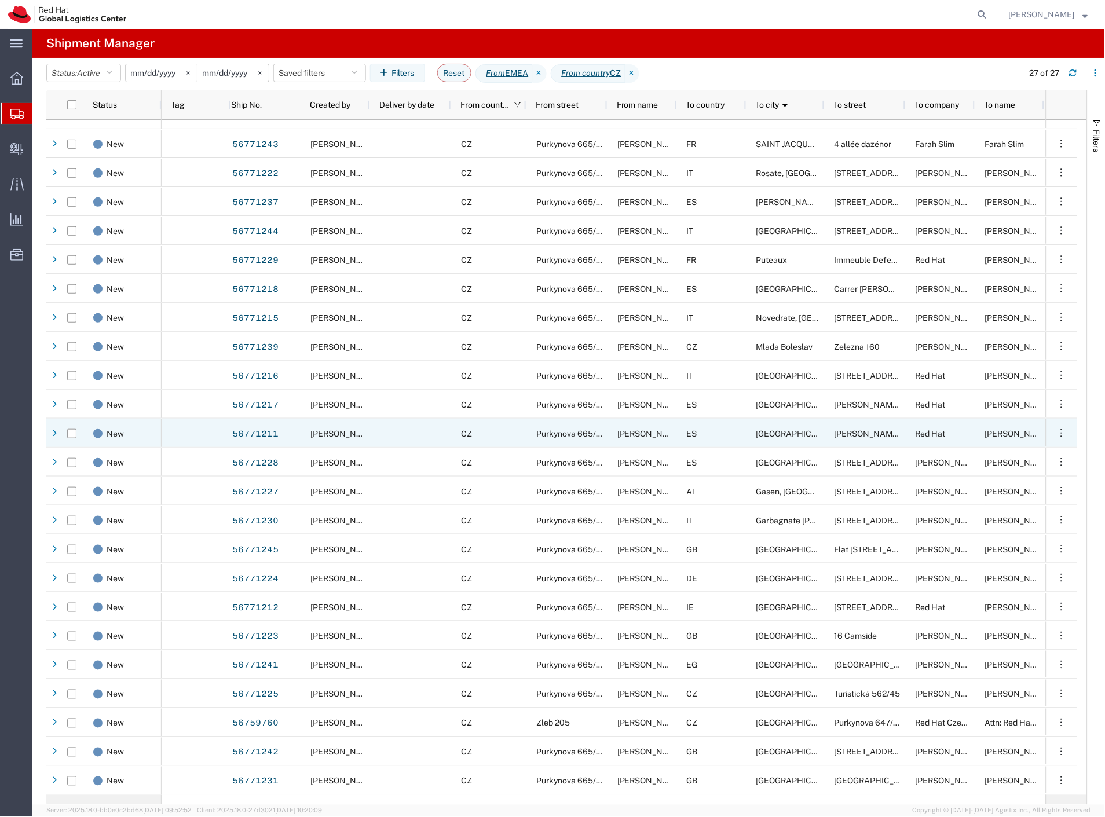
drag, startPoint x: 74, startPoint y: 433, endPoint x: 72, endPoint y: 423, distance: 10.5
click at [73, 433] on input "Press Space to toggle row selection (unchecked)" at bounding box center [71, 433] width 9 height 9
checkbox input "true"
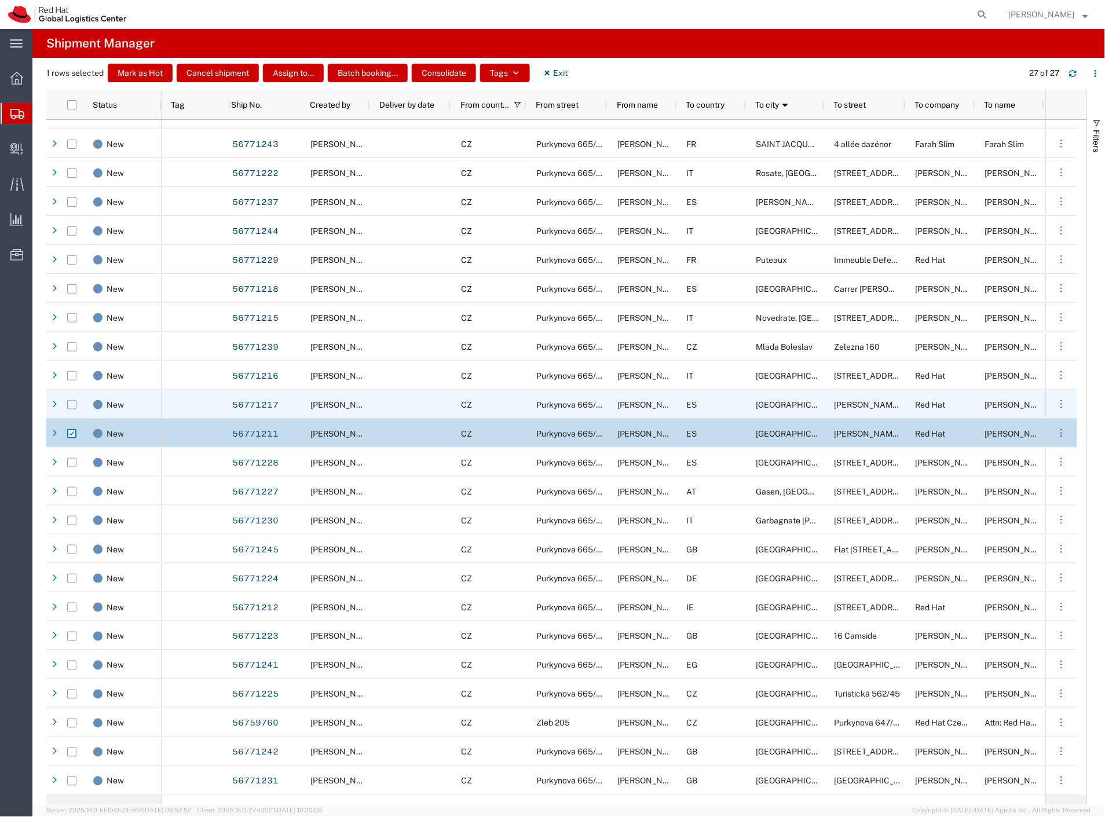
click at [69, 406] on input "Press Space to toggle row selection (unchecked)" at bounding box center [71, 404] width 9 height 9
checkbox input "true"
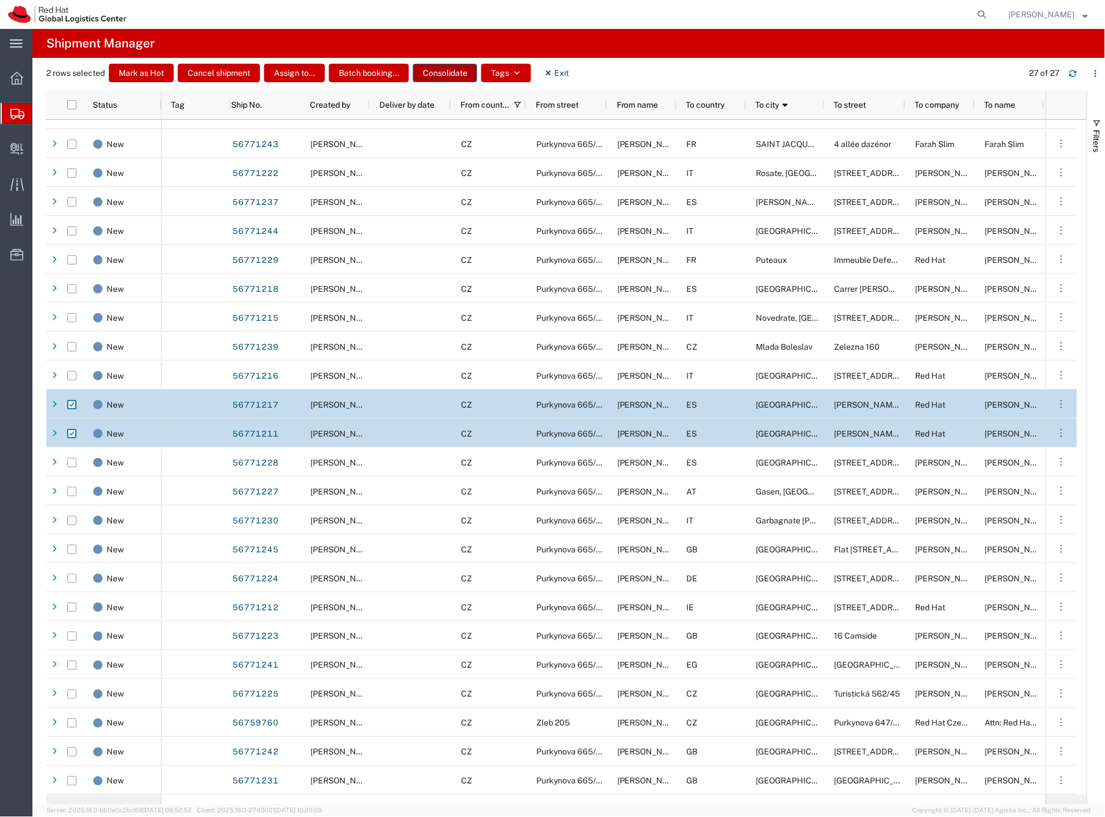
click at [465, 70] on button "Consolidate" at bounding box center [445, 73] width 64 height 19
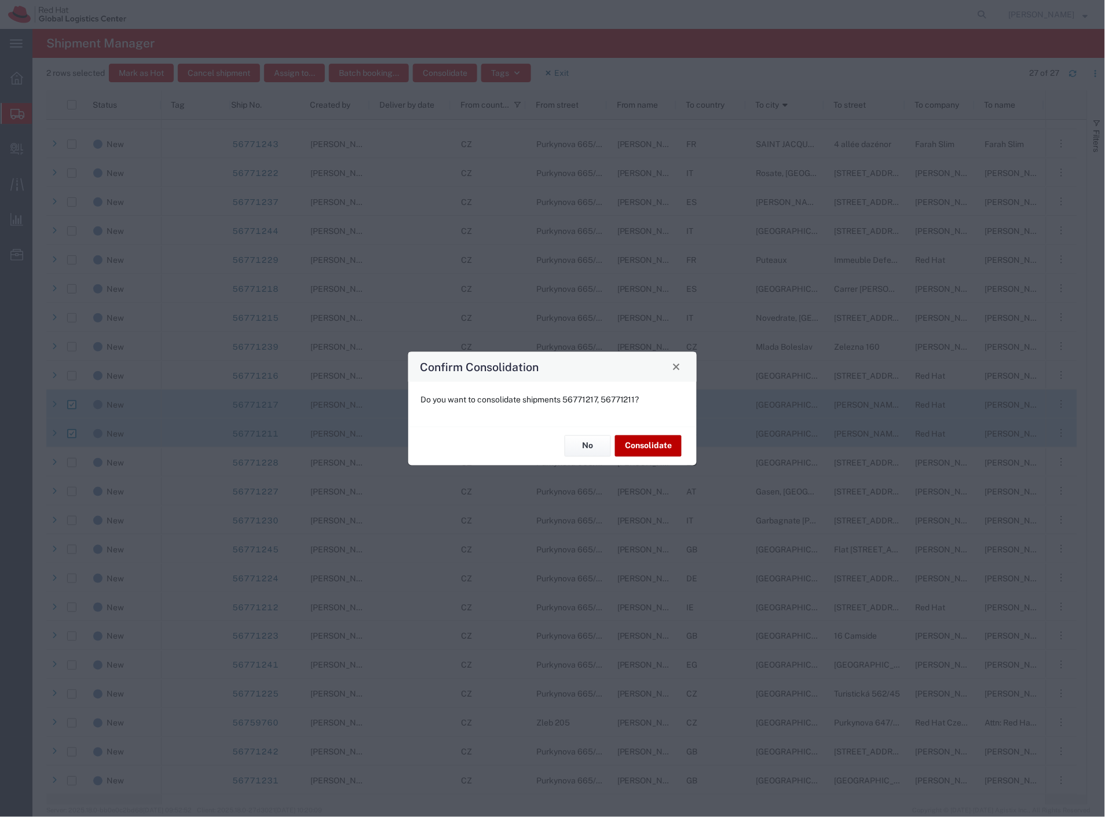
click at [636, 442] on button "Consolidate" at bounding box center [648, 445] width 67 height 21
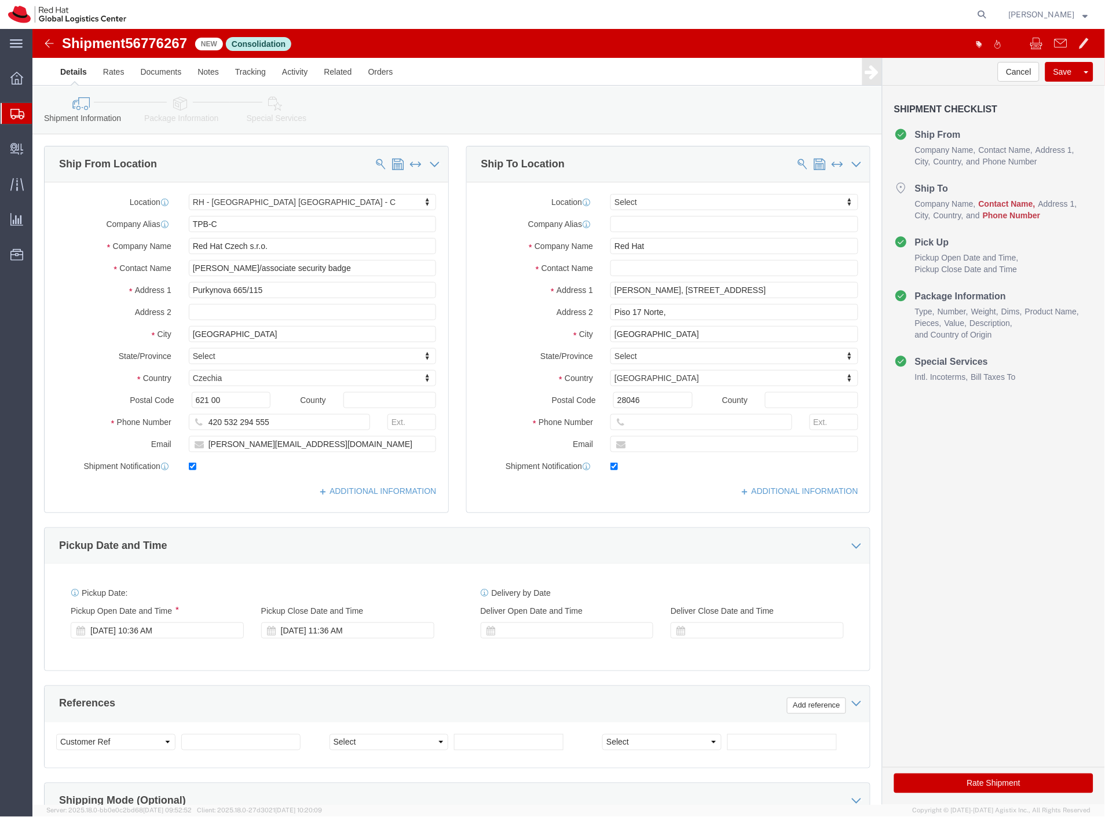
select select "38037"
select select
click input "text"
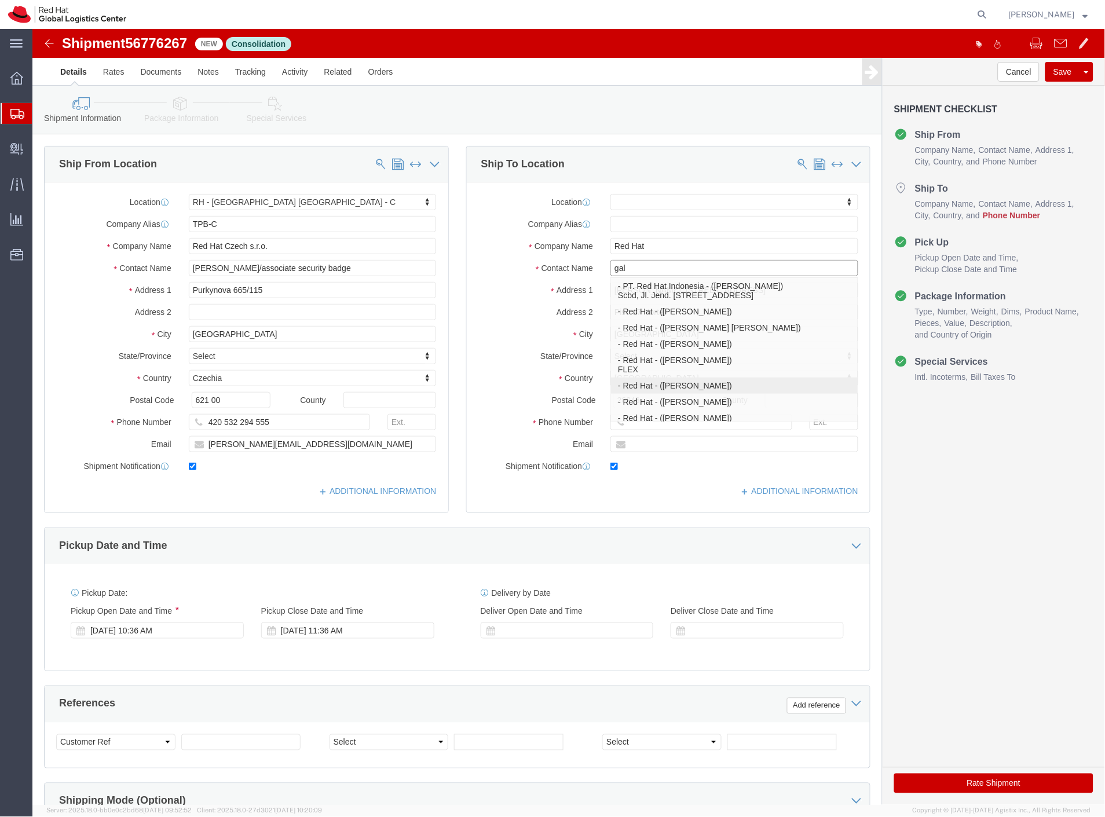
type input "gald"
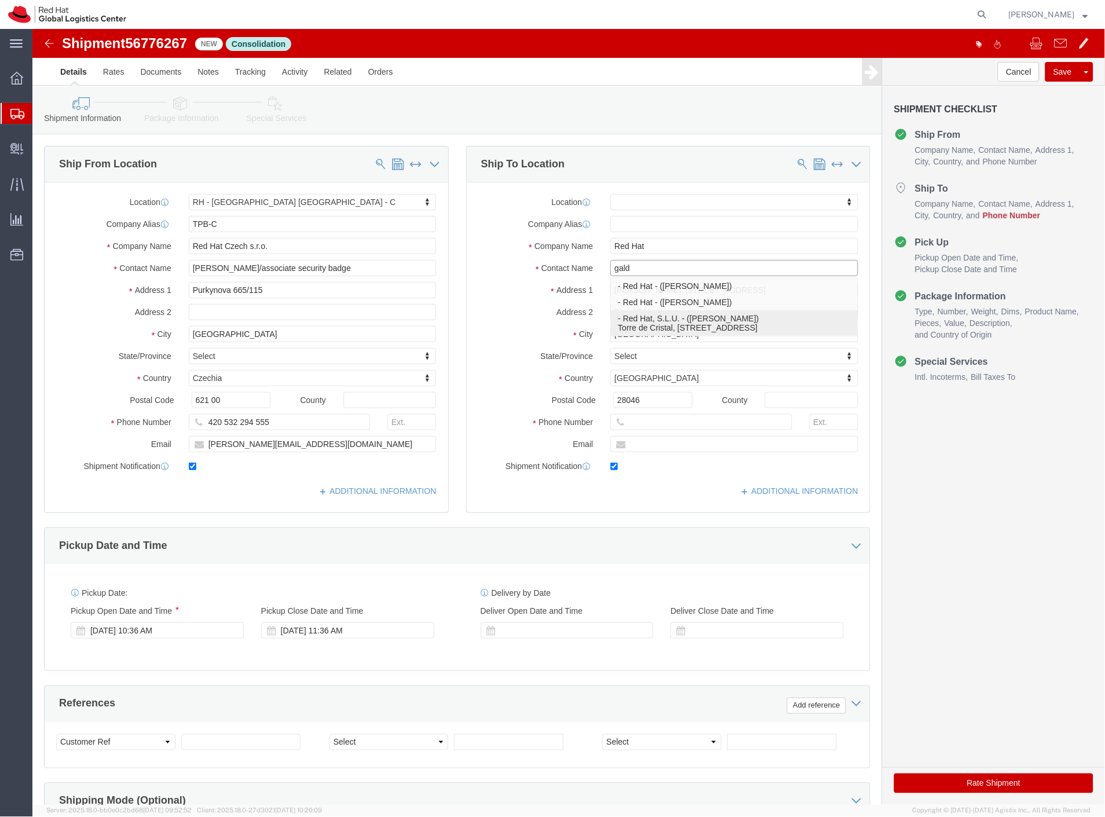
click p "- Red Hat, S.L.U. - (Maria Jose GALDON) Torre de Cristal, Piso 17, Paseo de la …"
select select "37975"
type input "Maria Jose GALDON"
click input "text"
paste input "+34 648708083"
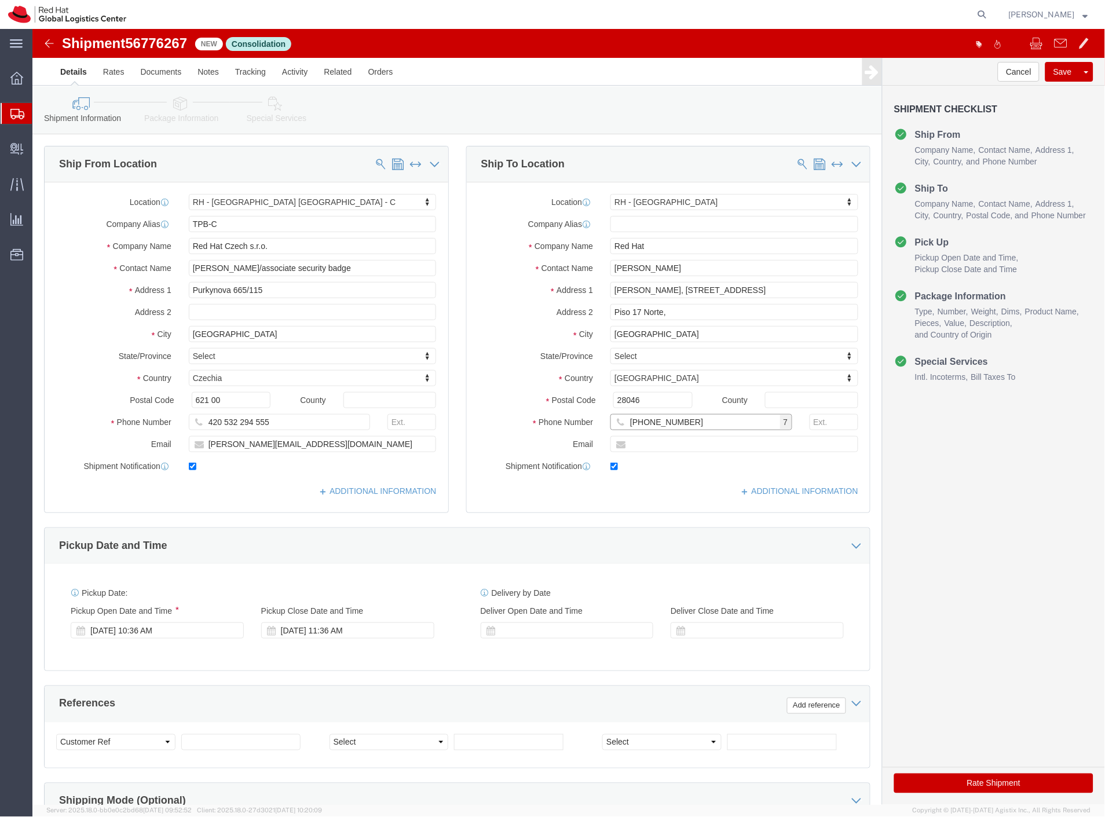
type input "+34 648708083"
click link "Package Information"
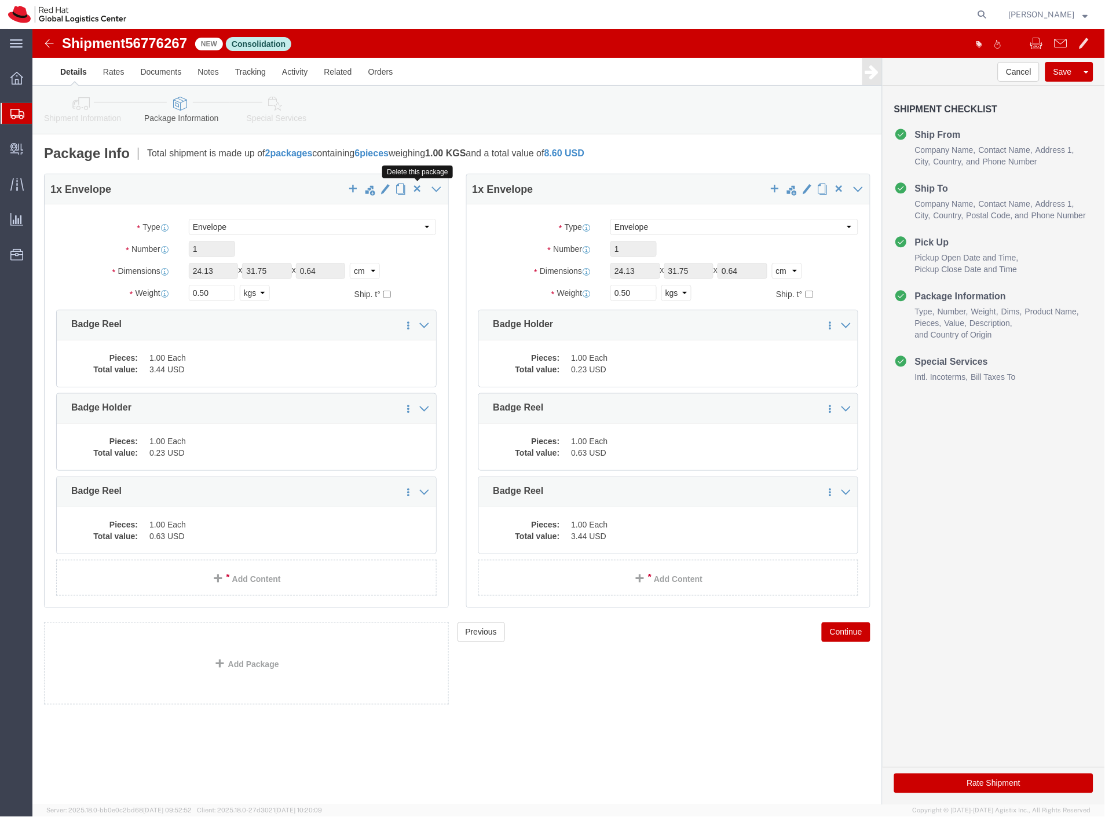
click span "button"
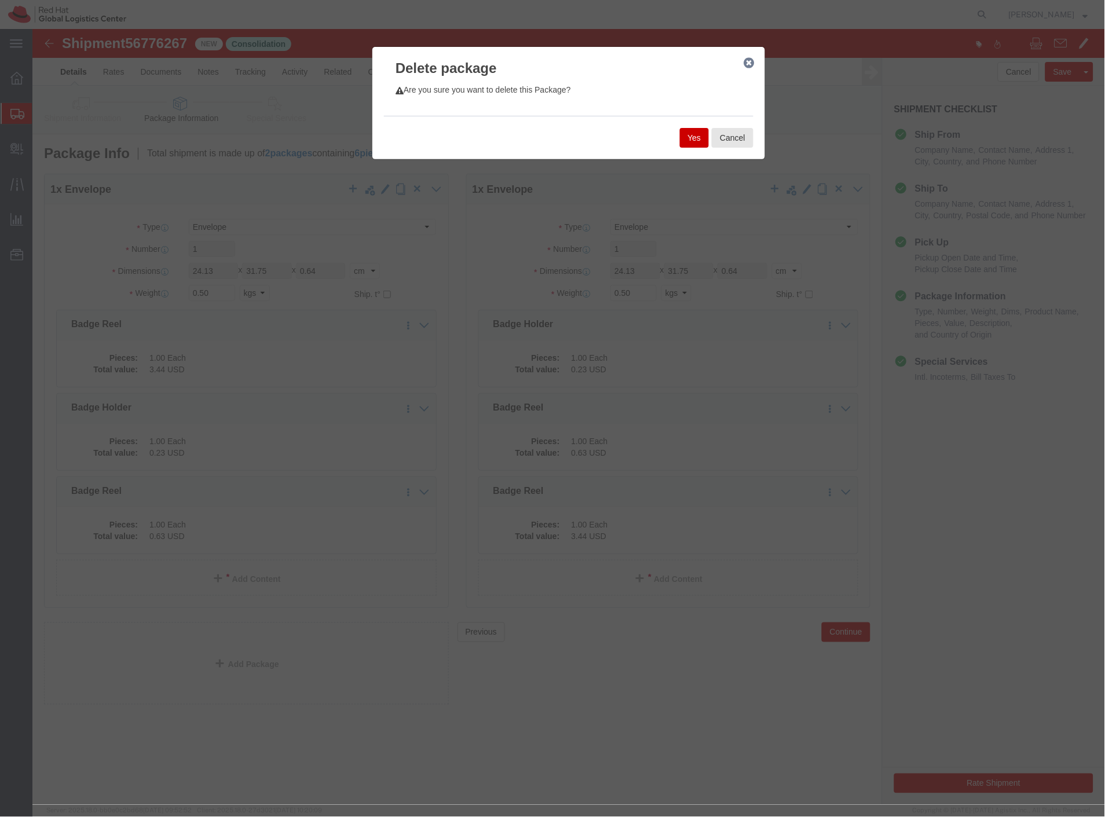
click button "Yes"
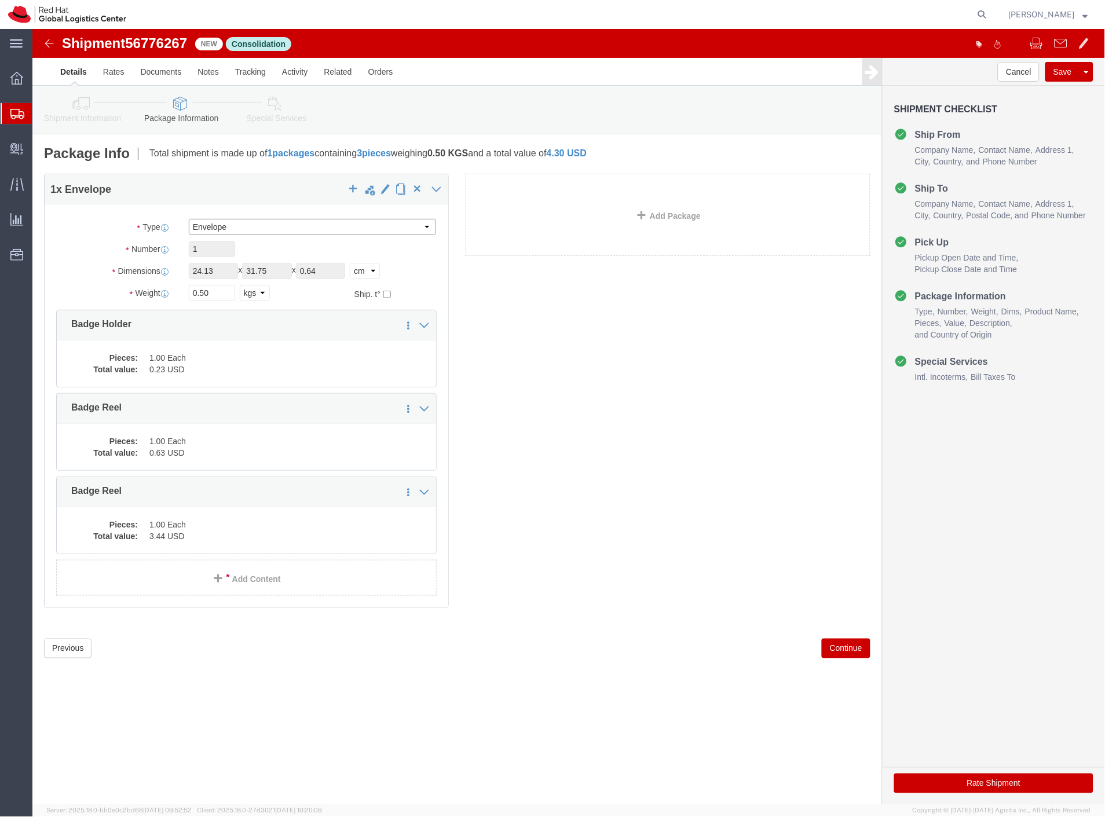
click select "Select Case(s) Crate(s) Envelope Large Box Medium Box PAK Skid(s) Small Box Sma…"
select select "PAK"
click select "Select Case(s) Crate(s) Envelope Large Box Medium Box PAK Skid(s) Small Box Sma…"
type input "10.25"
type input "12.75"
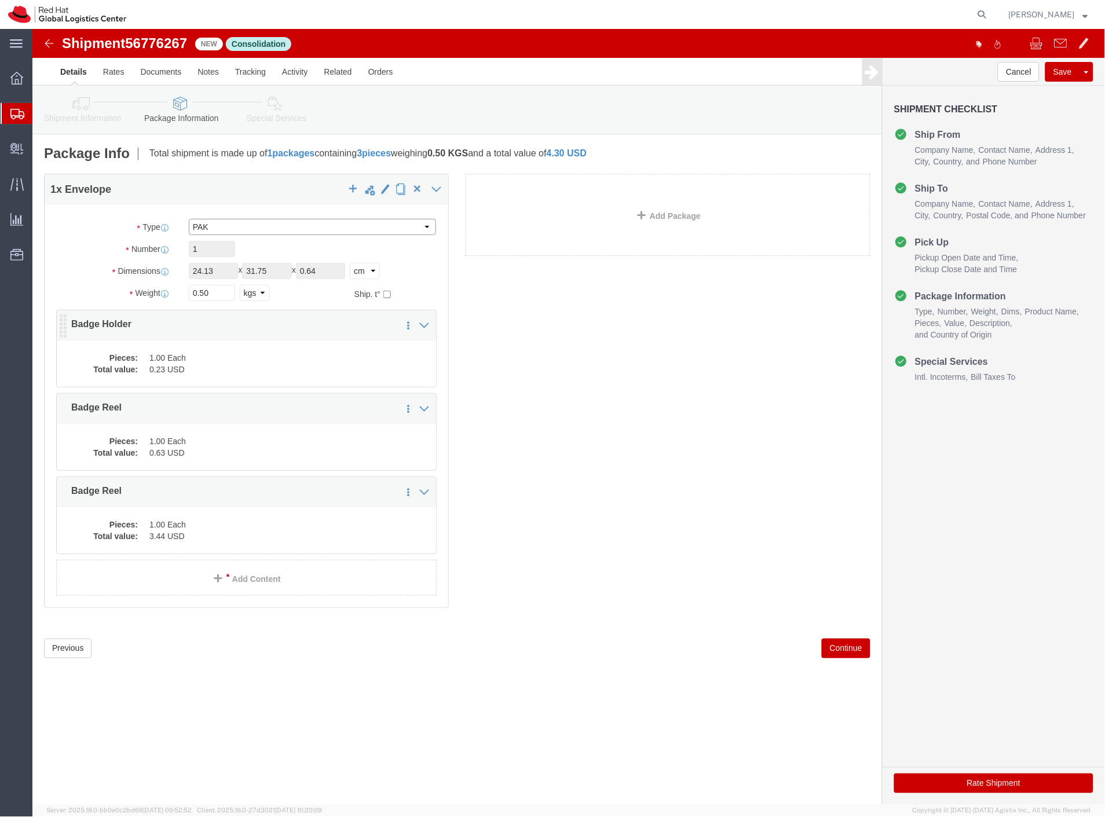
type input "1.00"
select select "IN"
click dd "0.23 USD"
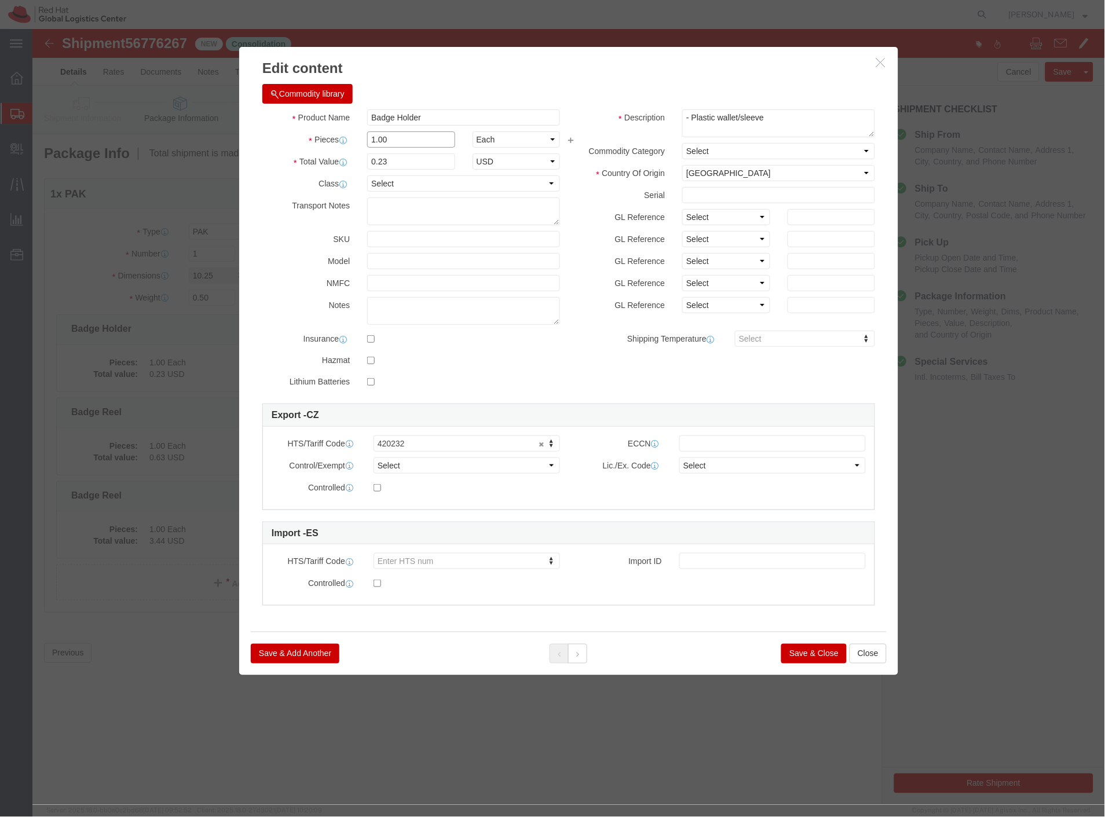
drag, startPoint x: 364, startPoint y: 111, endPoint x: 298, endPoint y: 125, distance: 67.5
click div "Pieces 1.00 Select Bag Barrels 100Board Feet Bottle Box Blister Pack Carats Can…"
type input "2"
type input "0.46"
click button
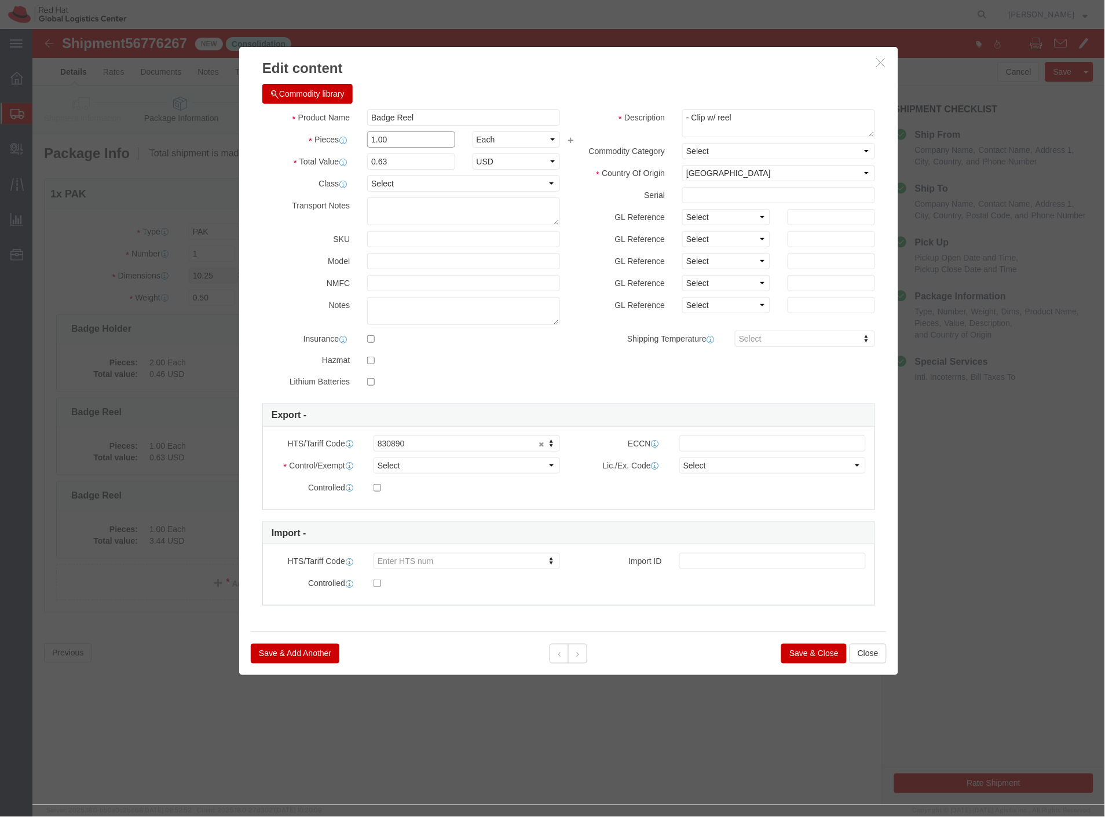
drag, startPoint x: 358, startPoint y: 109, endPoint x: 286, endPoint y: 108, distance: 71.8
click div "Pieces 1.00 Select Bag Barrels 100Board Feet Bottle Box Blister Pack Carats Can…"
type input "2"
type input "1.26"
click button
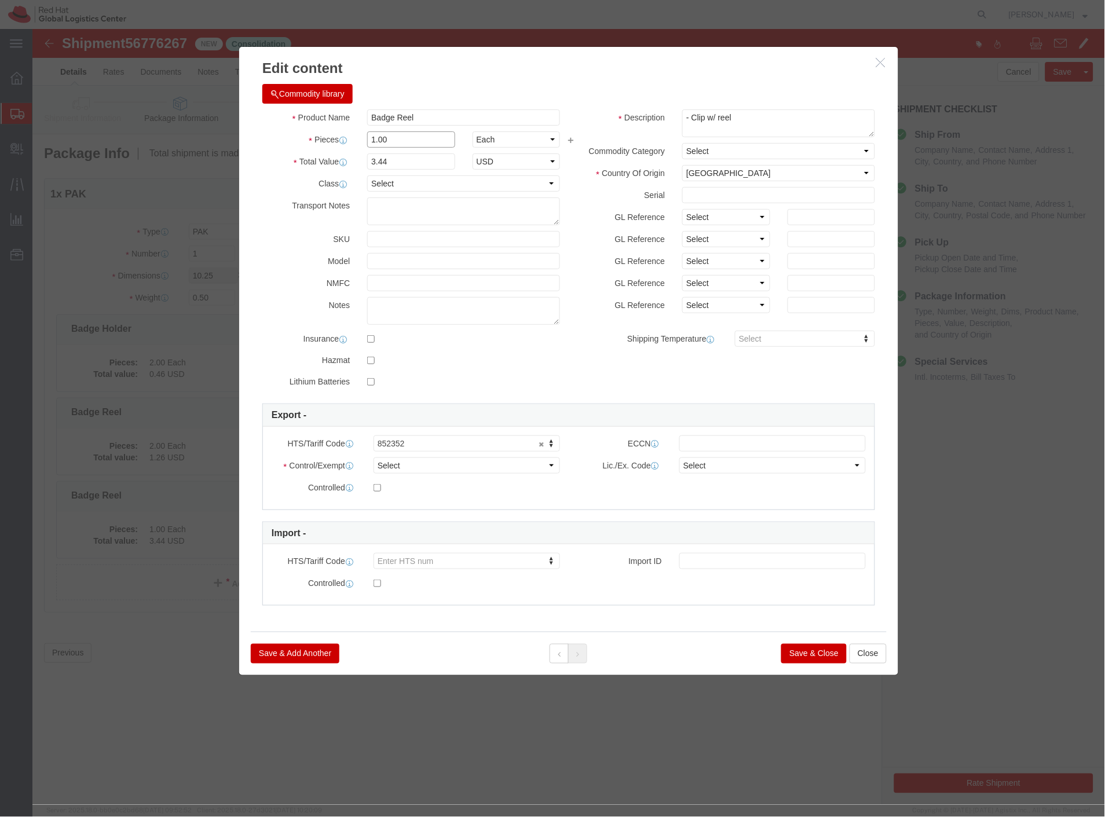
drag, startPoint x: 362, startPoint y: 111, endPoint x: 305, endPoint y: 124, distance: 58.9
click div "Product Name Badge Reel Pieces 1.00 Select Bag Barrels 100Board Feet Bottle Box…"
type input "2"
type input "6.88"
click button "Save & Close"
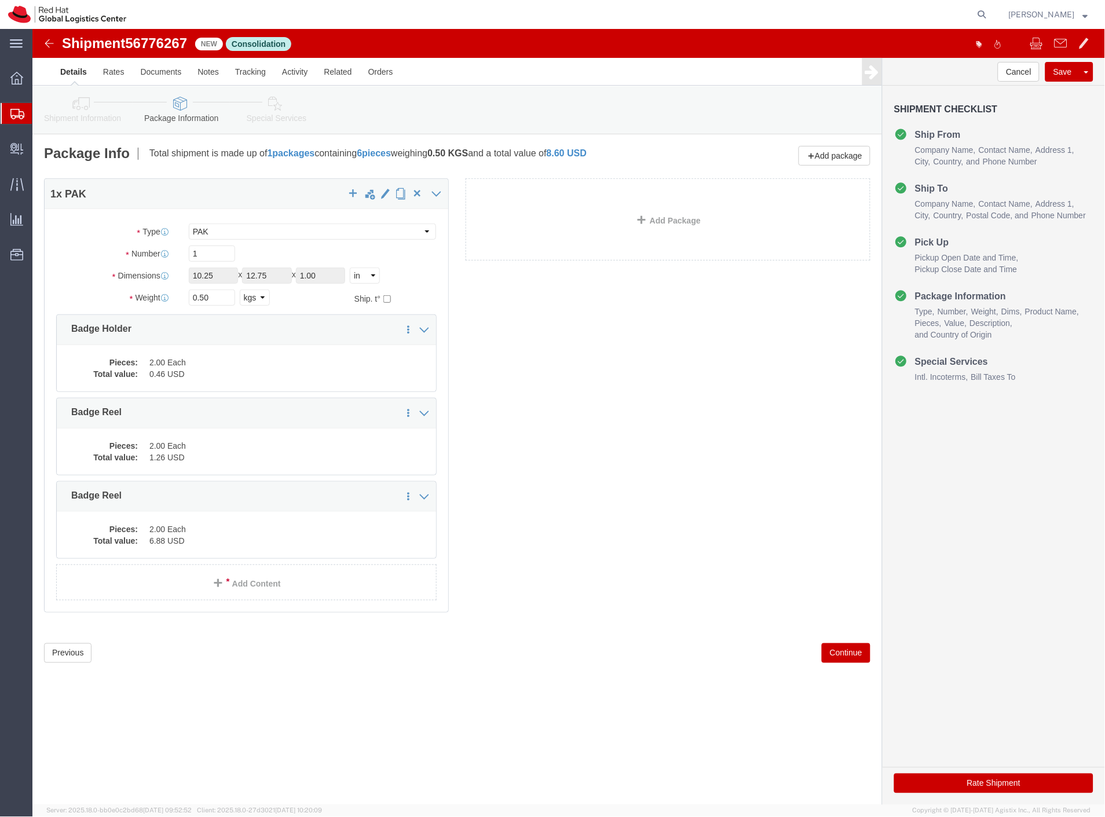
click link "Special Services"
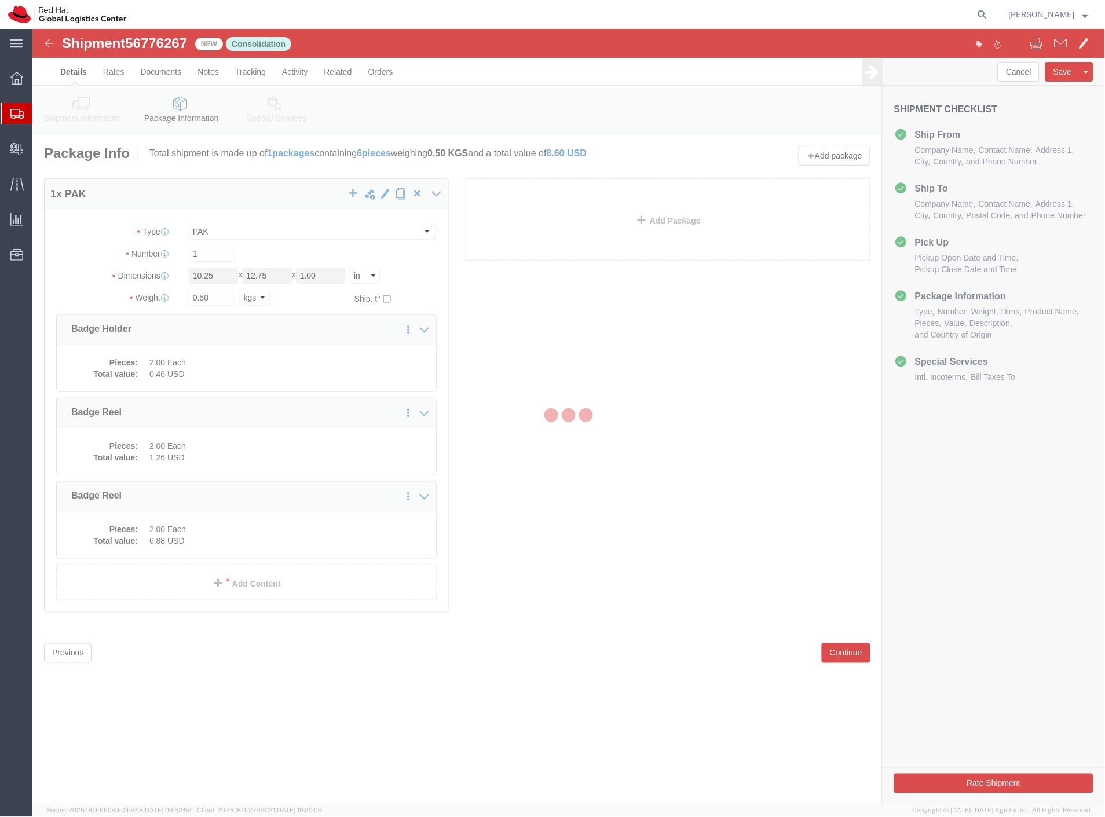
select select
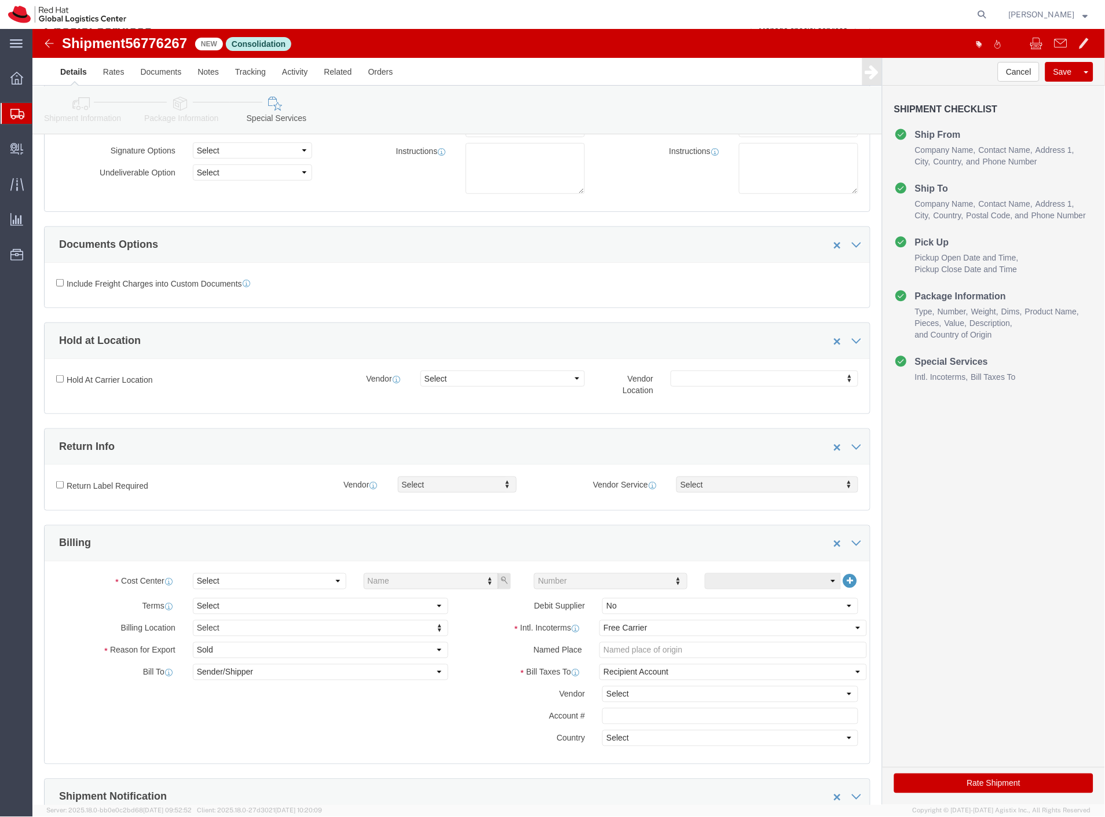
scroll to position [129, 0]
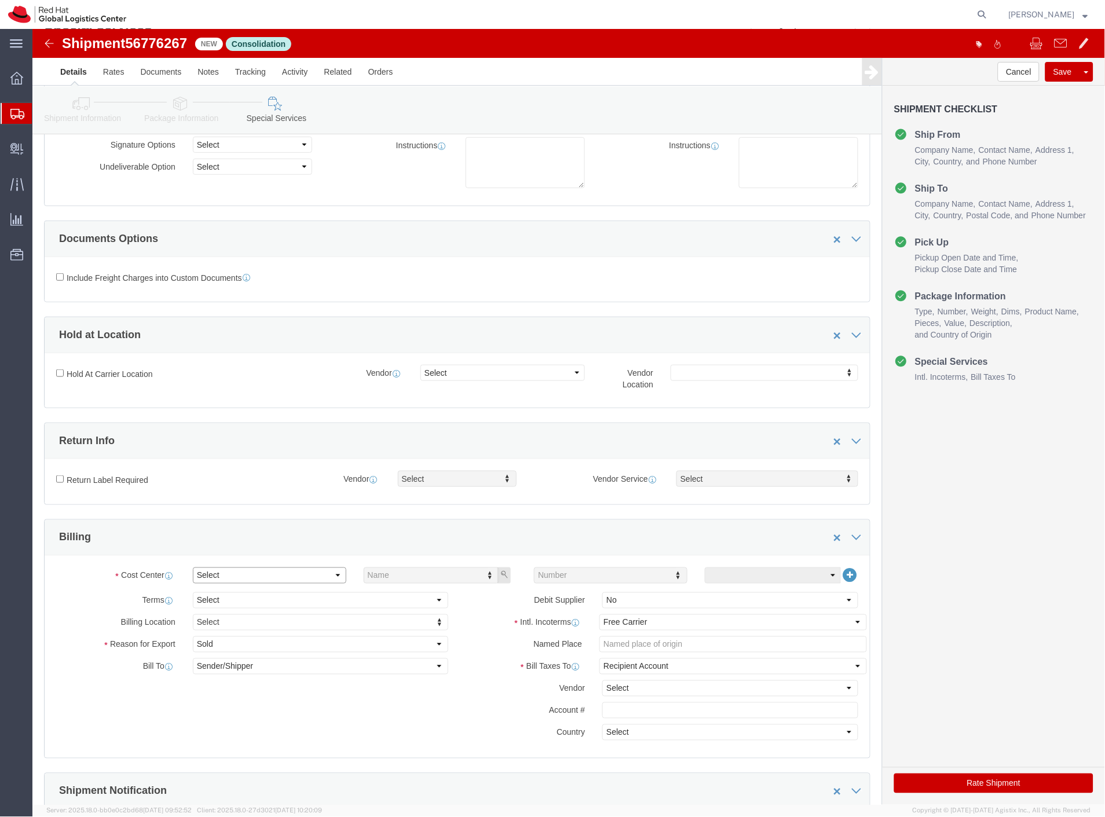
click select "Select Buyer Cost Center Department Operations Number Order Number Sales Person"
select select "COSTCENTER"
click select "Select Buyer Cost Center Department Operations Number Order Number Sales Person"
type input "901"
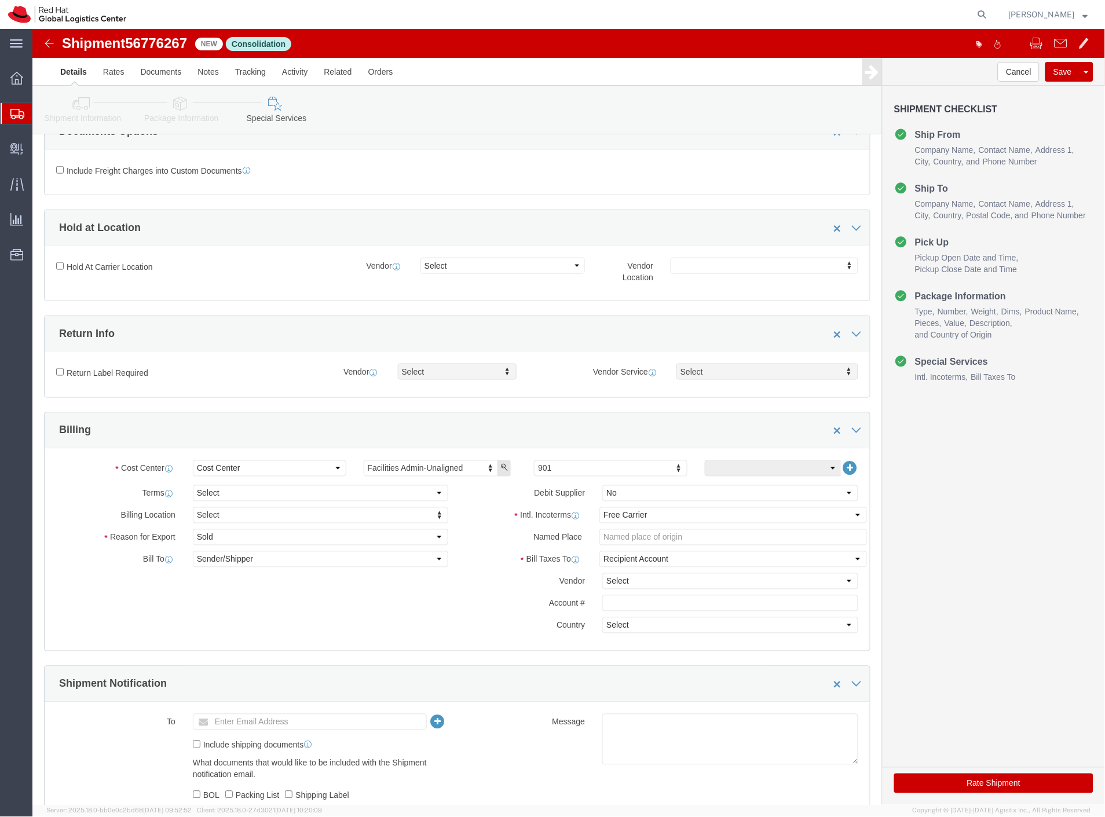
scroll to position [386, 0]
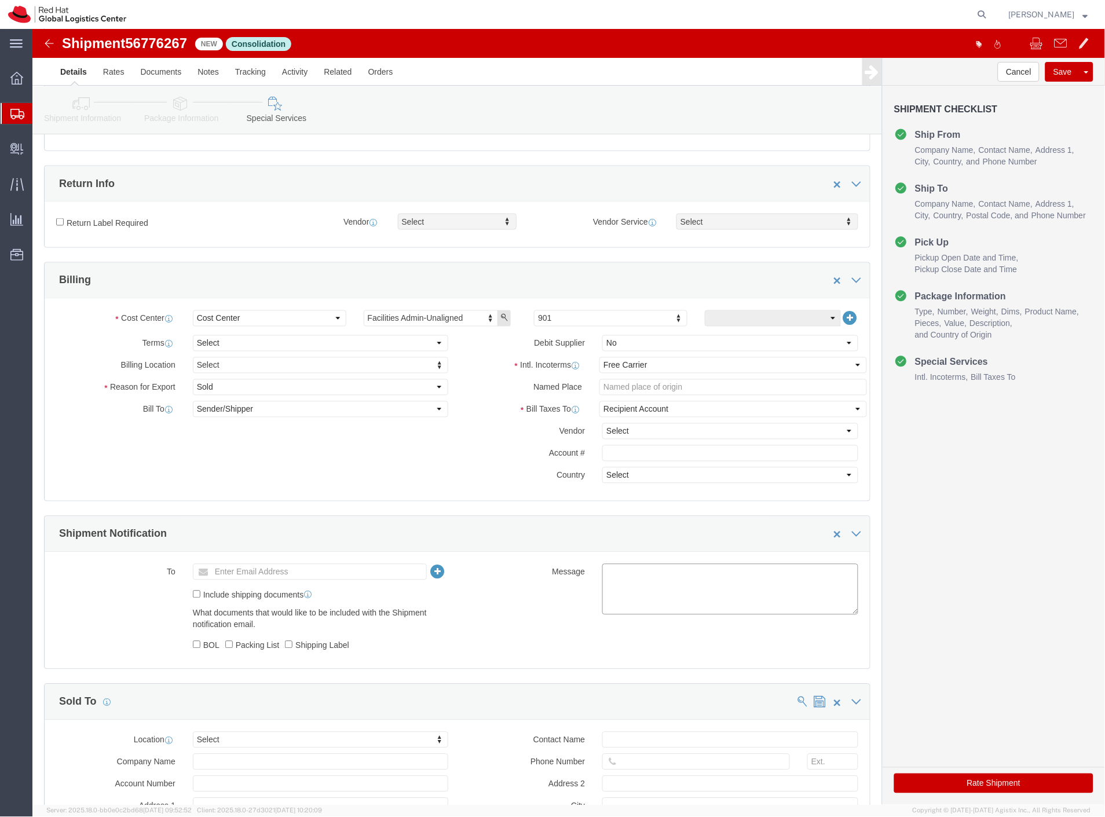
click textarea
paste textarea "56771211 Red Hat (Jose Luis Ojosnegros) 56771217 Red Hat (Carlos Spitzer)"
type textarea "56771211 Red Hat (Jose Luis Ojosnegros) 56771217 Red Hat (Carlos Spitzer)"
click button "Rate Shipment"
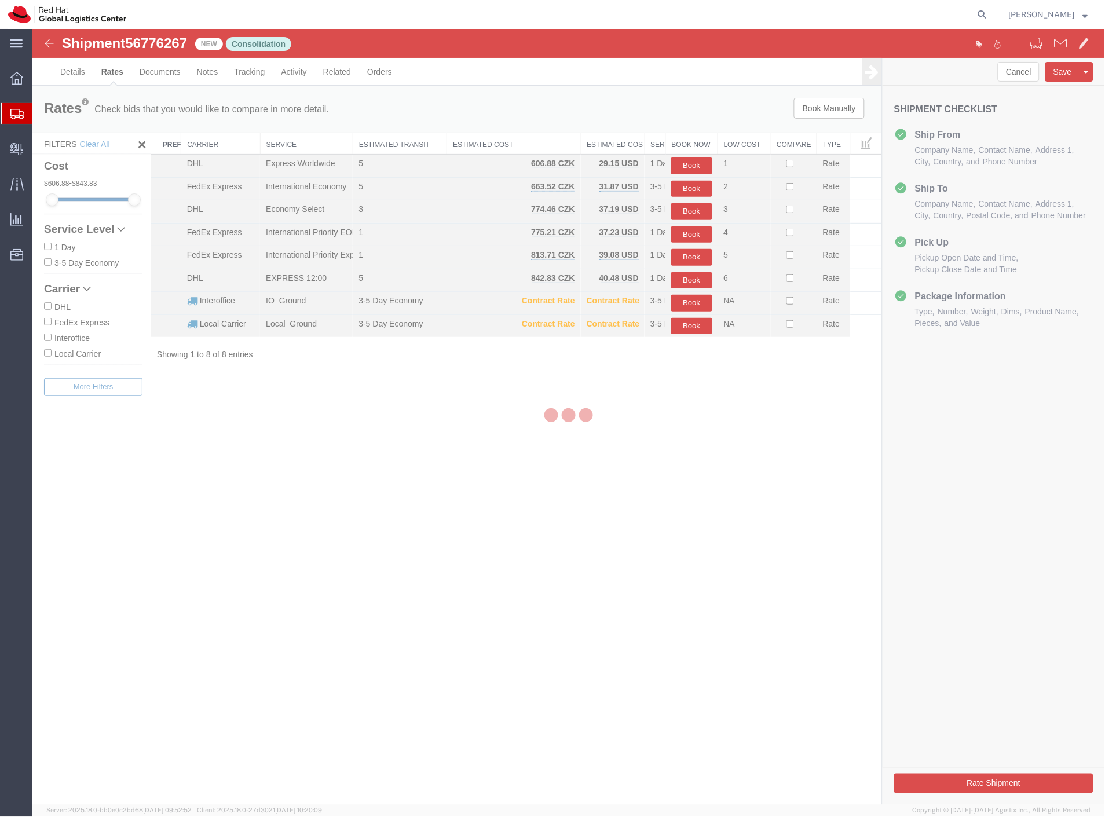
scroll to position [0, 0]
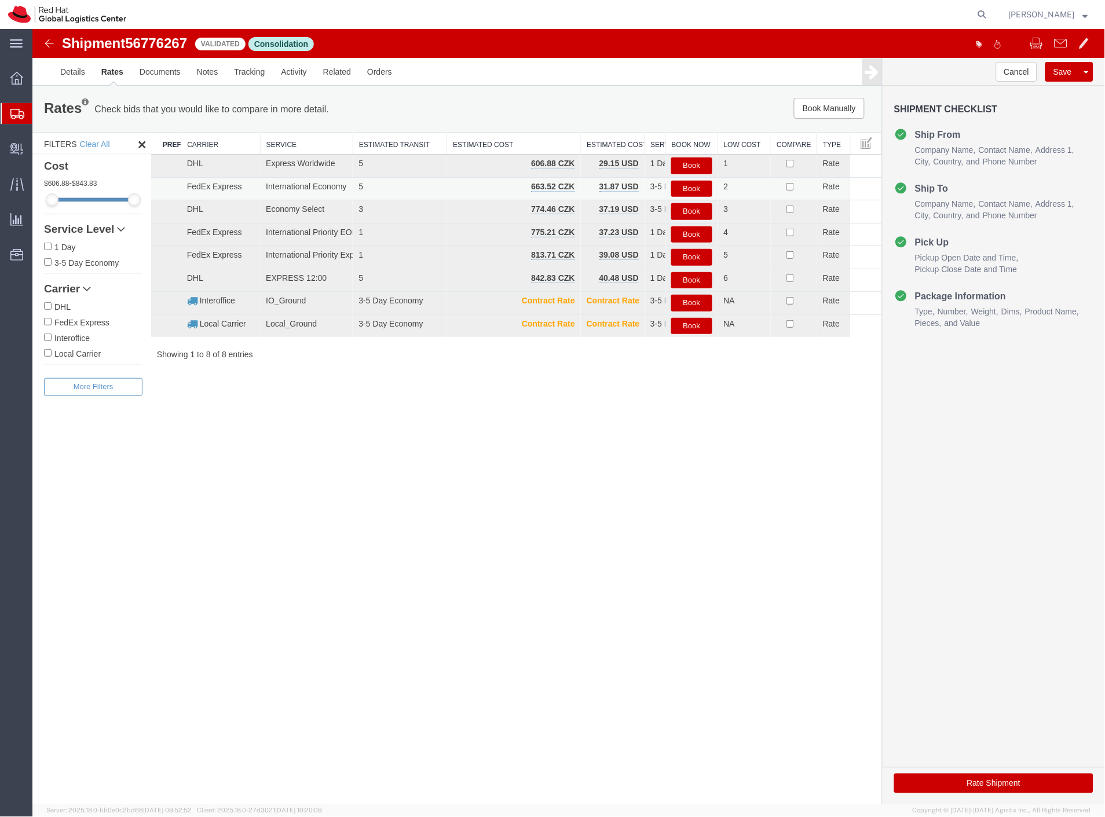
click at [686, 189] on button "Book" at bounding box center [691, 188] width 41 height 17
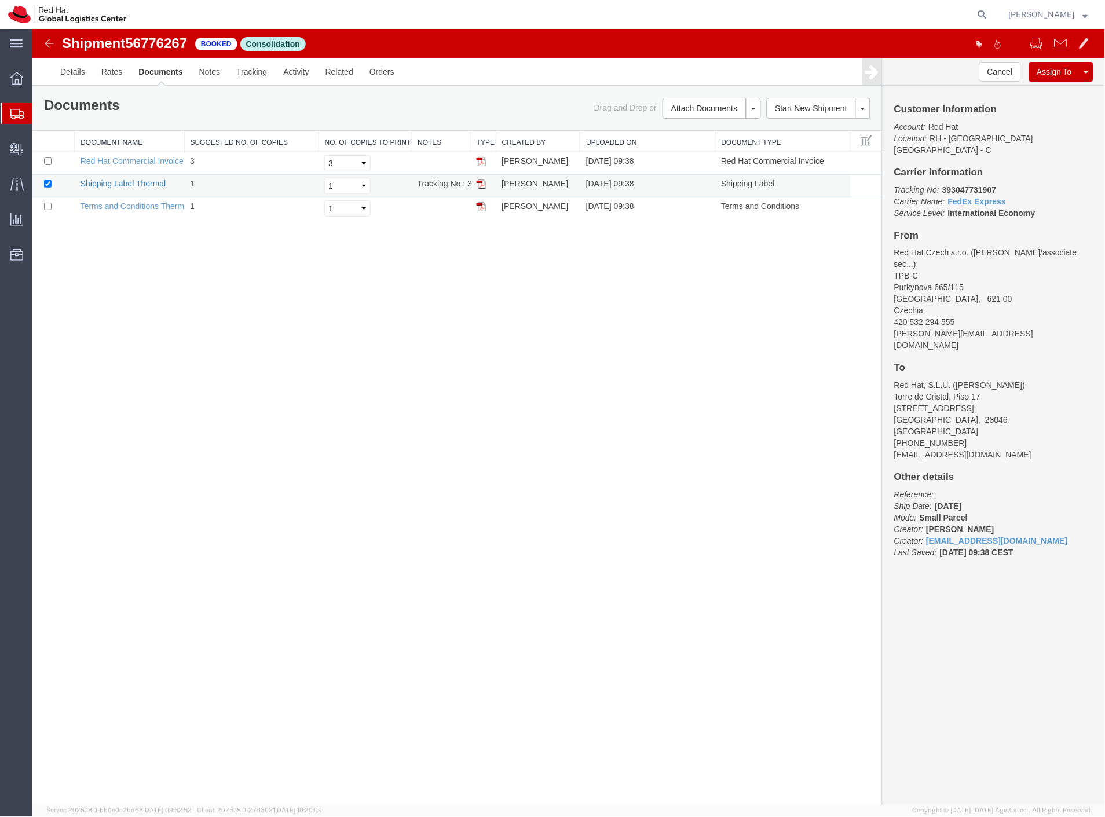
click at [92, 182] on link "Shipping Label Thermal" at bounding box center [123, 182] width 86 height 9
drag, startPoint x: 61, startPoint y: 133, endPoint x: 55, endPoint y: 160, distance: 27.9
click at [0, 0] on span "Shipment Manager" at bounding box center [0, 0] width 0 height 0
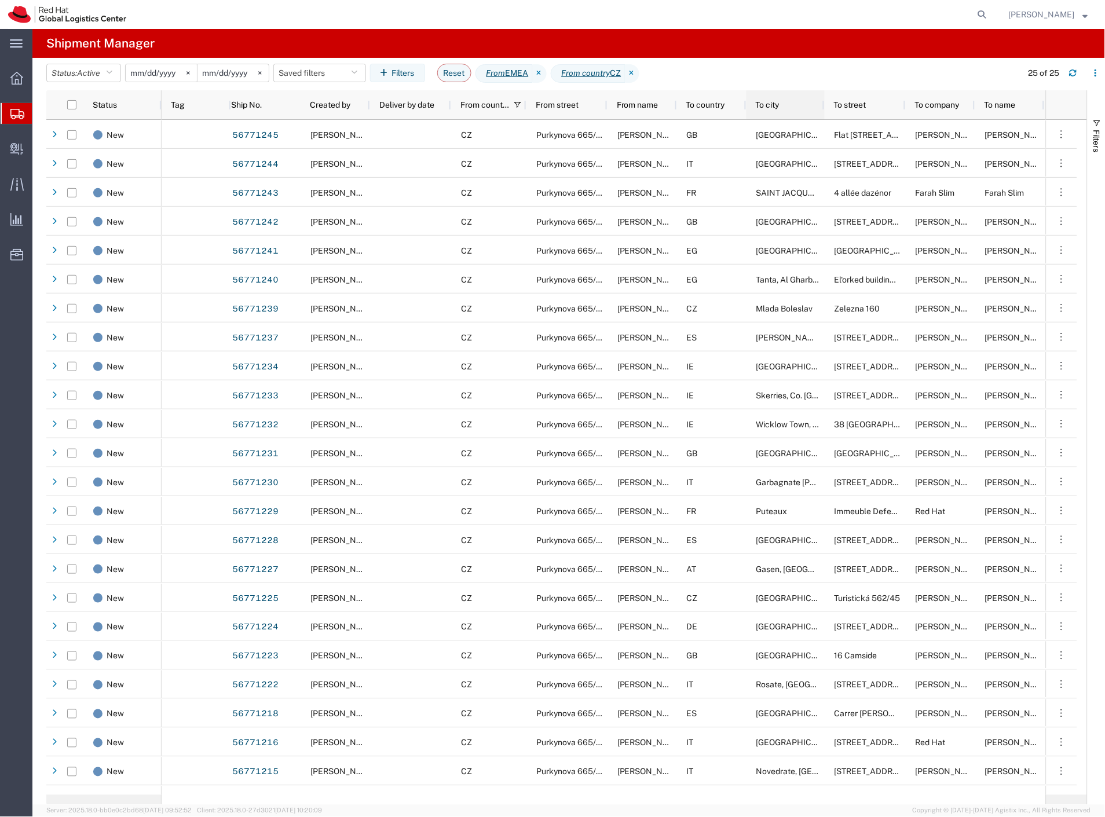
click at [771, 107] on span "To city" at bounding box center [768, 104] width 24 height 9
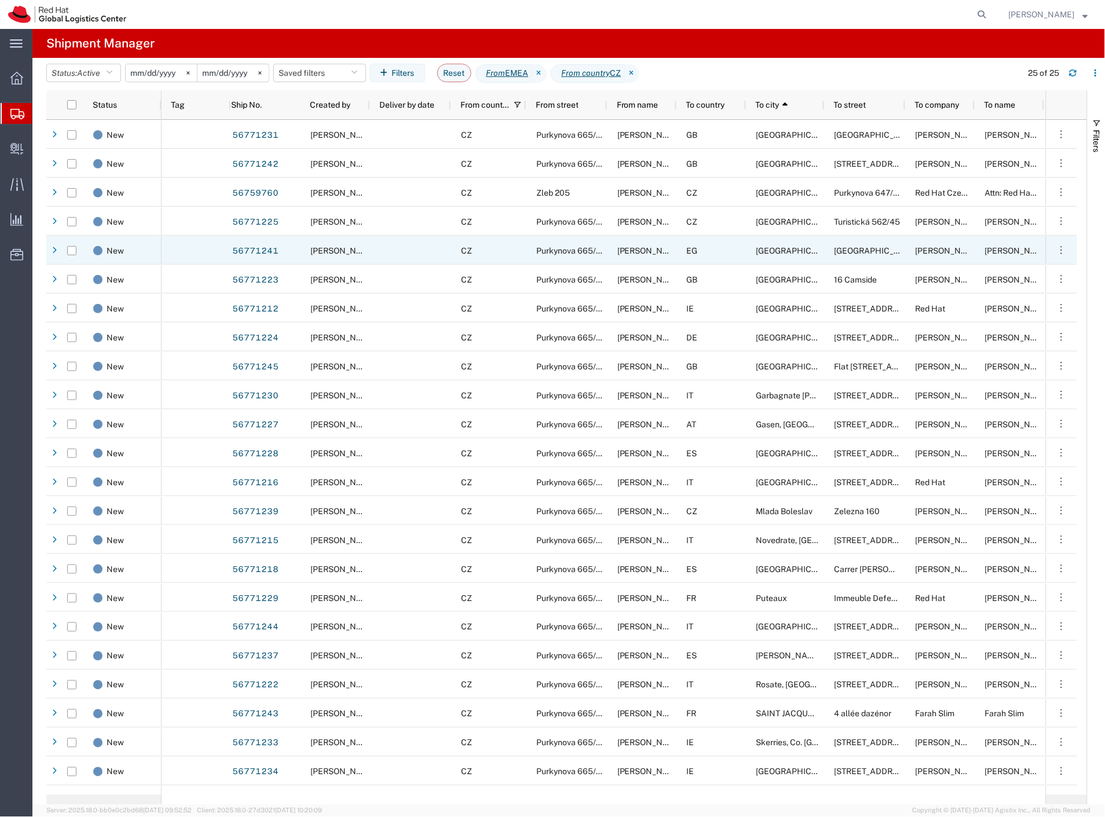
scroll to position [48, 0]
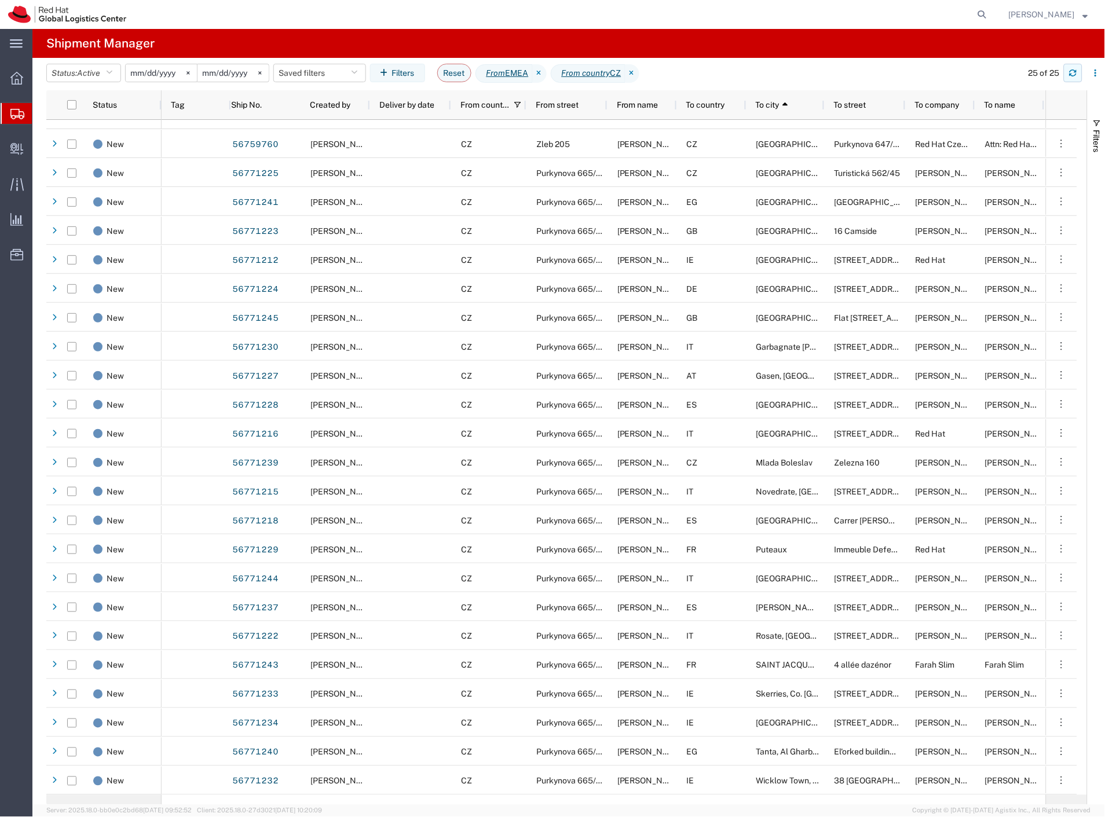
click at [1078, 69] on button "button" at bounding box center [1073, 73] width 19 height 19
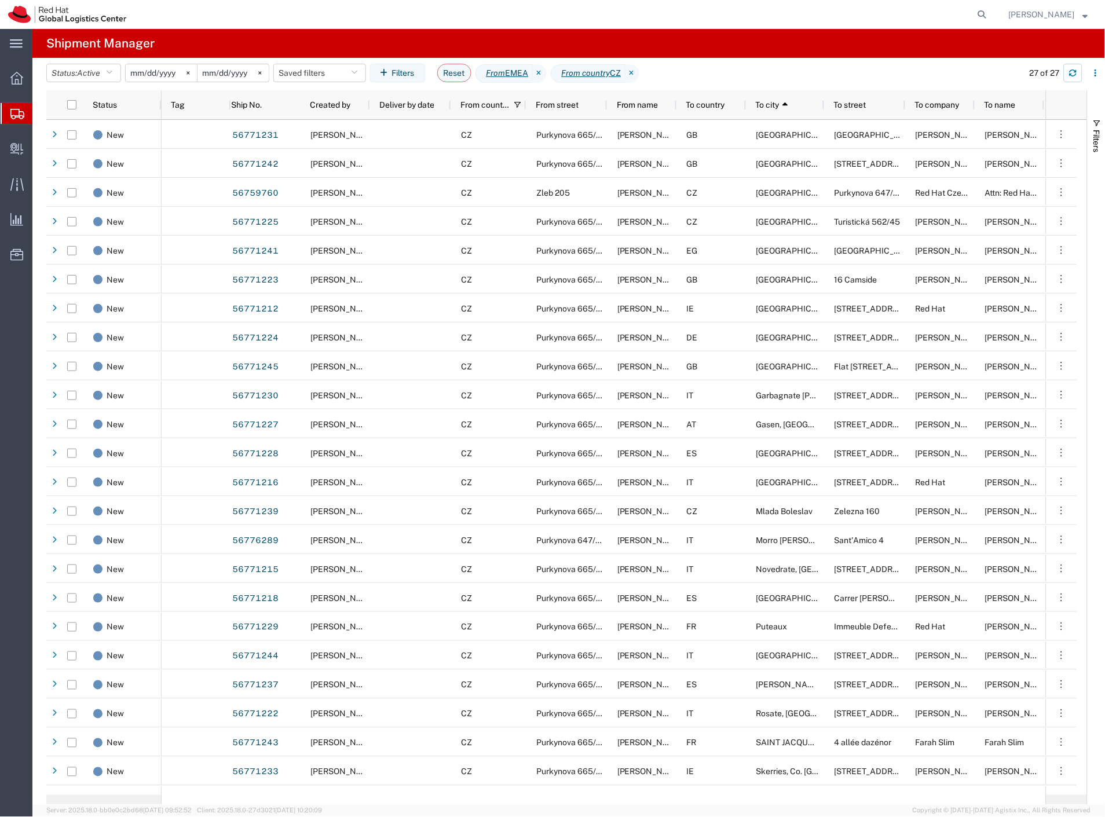
click at [1064, 72] on button "button" at bounding box center [1073, 73] width 19 height 19
click at [0, 0] on span "Create Delivery" at bounding box center [0, 0] width 0 height 0
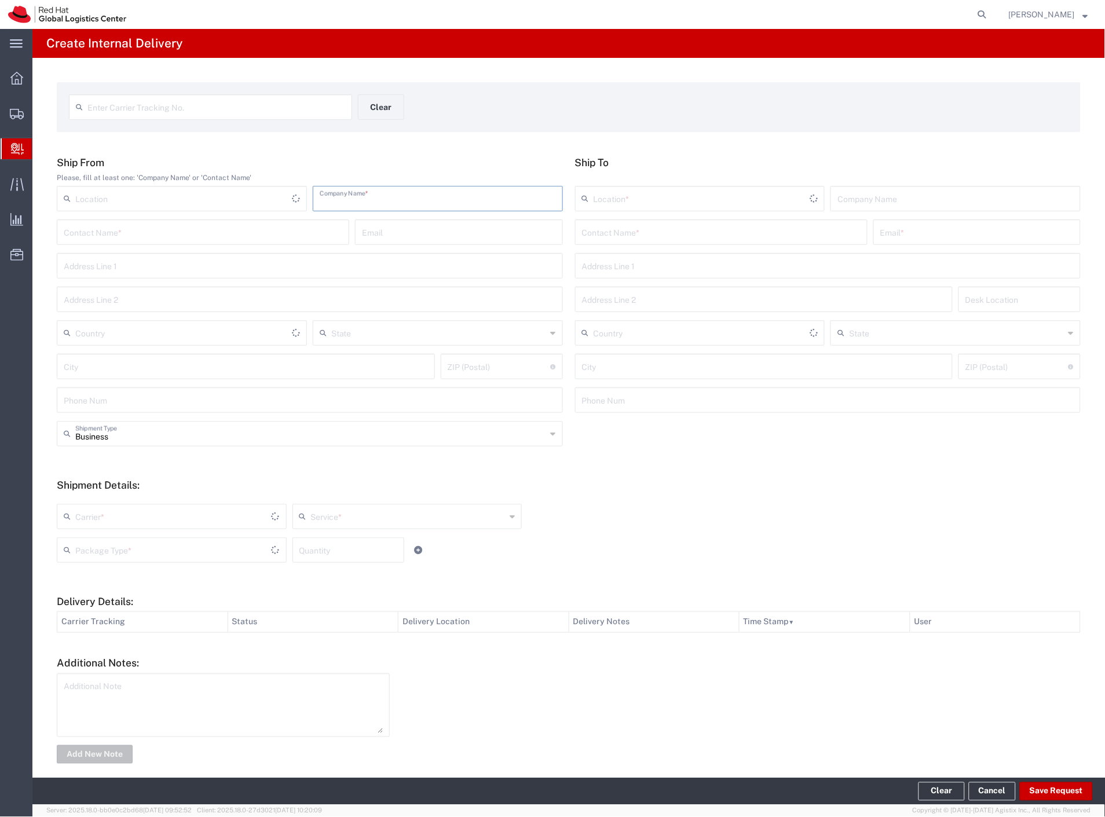
click at [360, 206] on input "text" at bounding box center [438, 198] width 236 height 20
click at [305, 230] on input "text" at bounding box center [203, 231] width 279 height 20
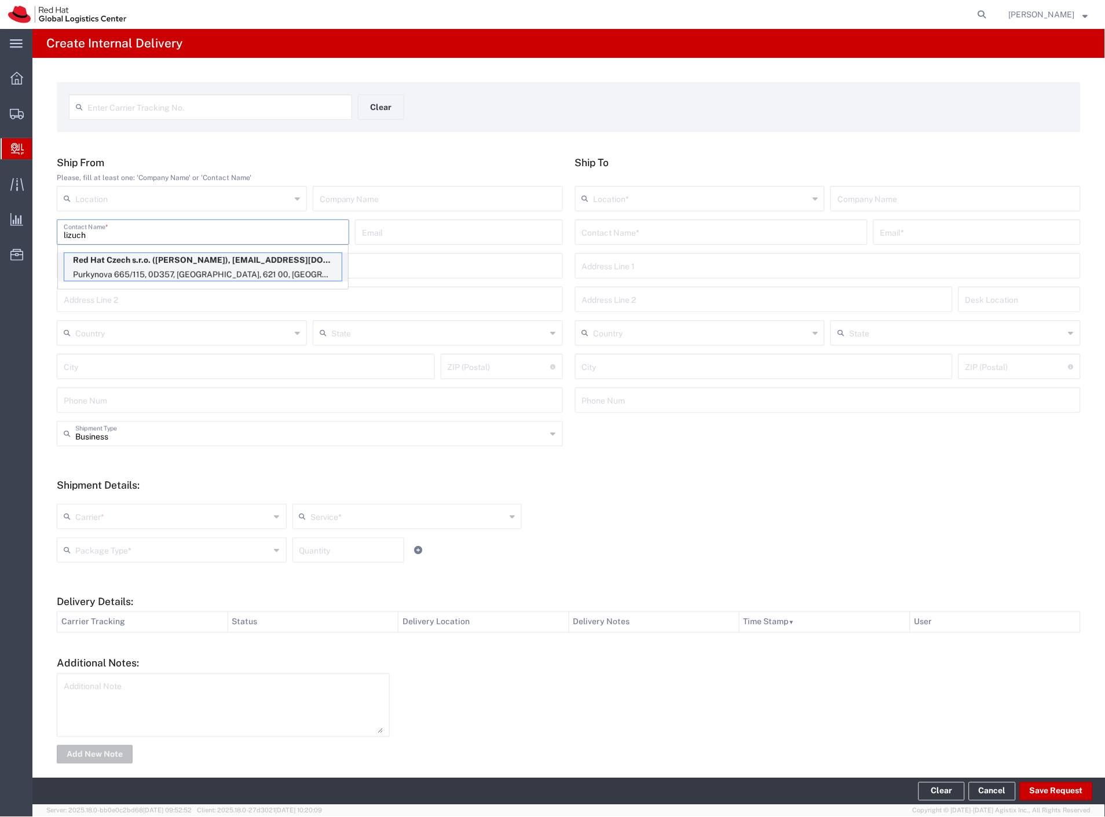
type input "lizuch"
click at [139, 261] on p "Red Hat Czech s.r.o. (Filip Lizuch), flizuch@redhat.com" at bounding box center [202, 260] width 277 height 14
type input "RH - [GEOGRAPHIC_DATA] [GEOGRAPHIC_DATA] - C"
type input "Red Hat Czech s.r.o."
type input "[PERSON_NAME]"
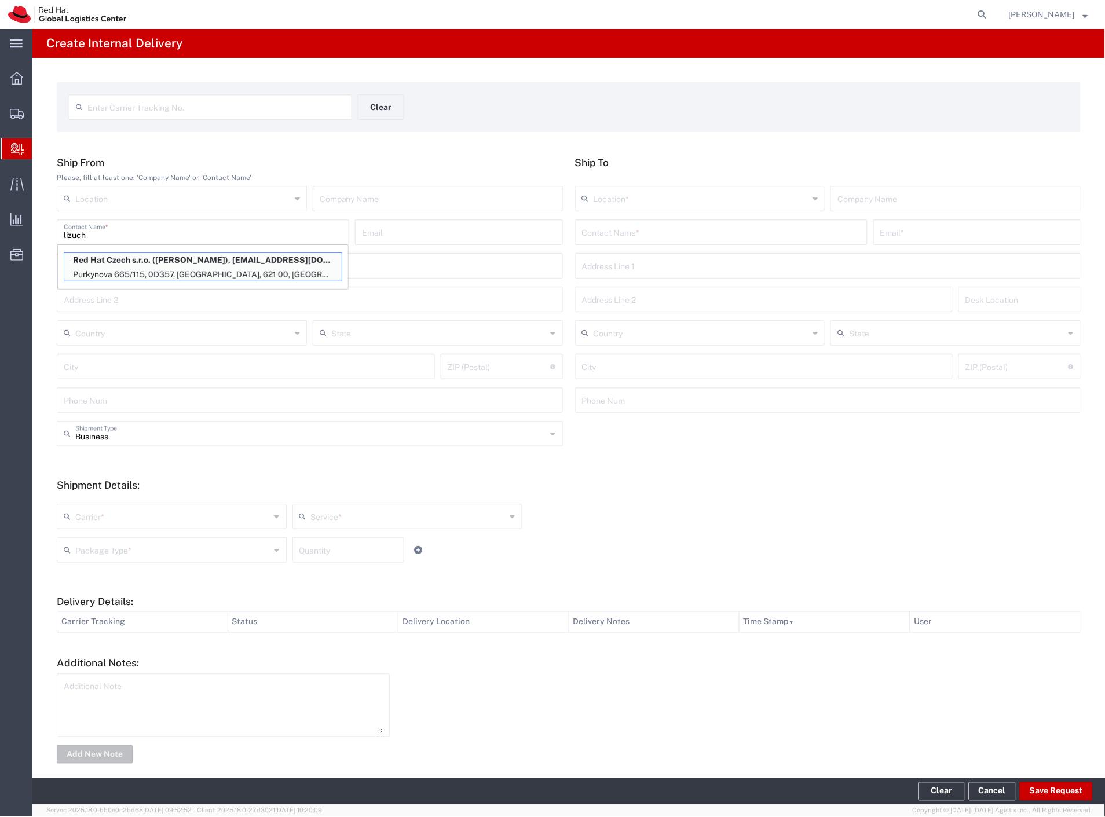
type input "flizuch@redhat.com"
type input "Purkynova 665/115"
type input "Czechia"
type input "[GEOGRAPHIC_DATA]"
type input "621 00"
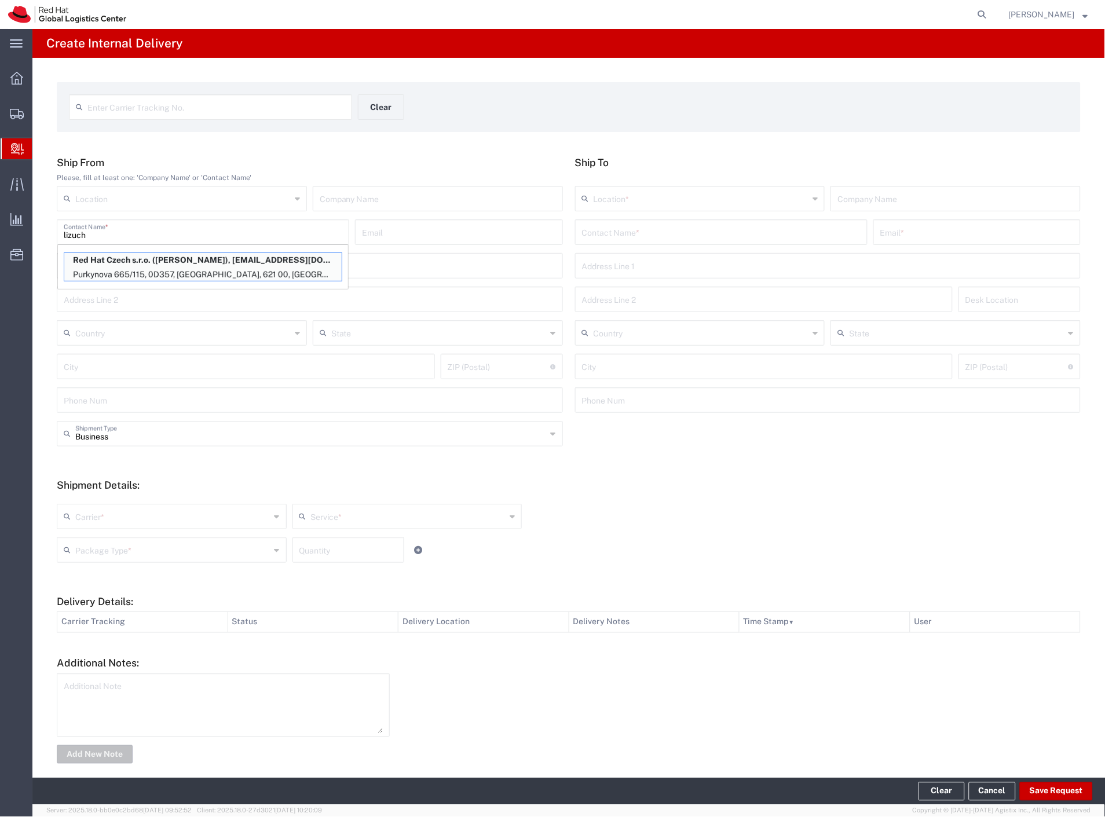
type input "420702253567"
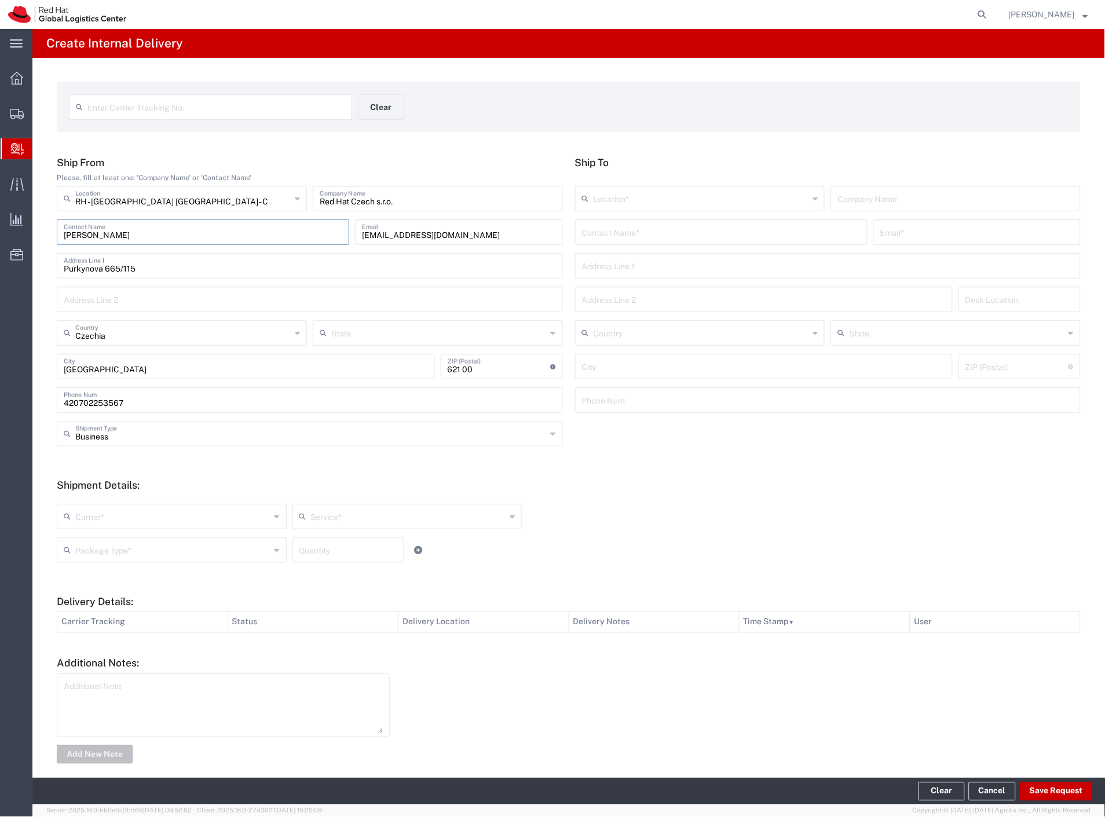
click at [703, 240] on input "text" at bounding box center [721, 231] width 279 height 20
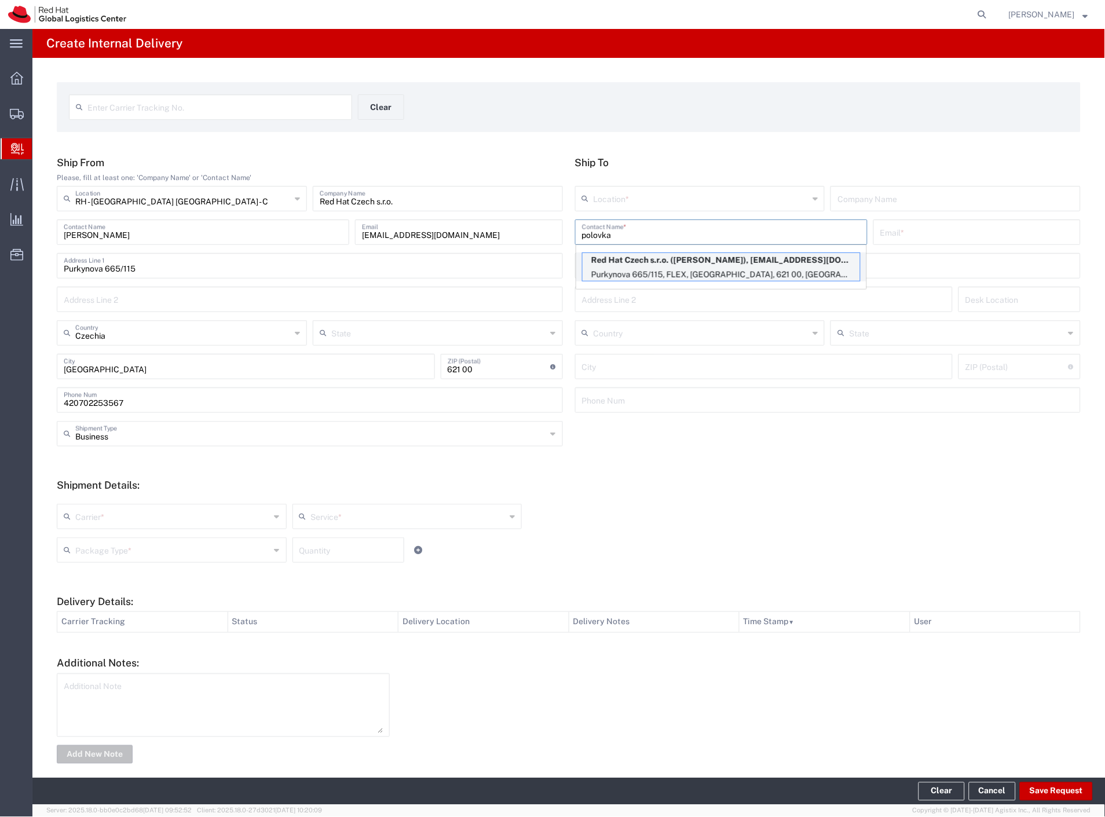
type input "polovka"
drag, startPoint x: 699, startPoint y: 263, endPoint x: 686, endPoint y: 280, distance: 21.9
click at [698, 264] on p "Red Hat Czech s.r.o. (Michal Polovka), mpolovka@redhat.com" at bounding box center [721, 260] width 277 height 14
type input "RH - [GEOGRAPHIC_DATA] [GEOGRAPHIC_DATA] - C"
type input "Red Hat Czech s.r.o."
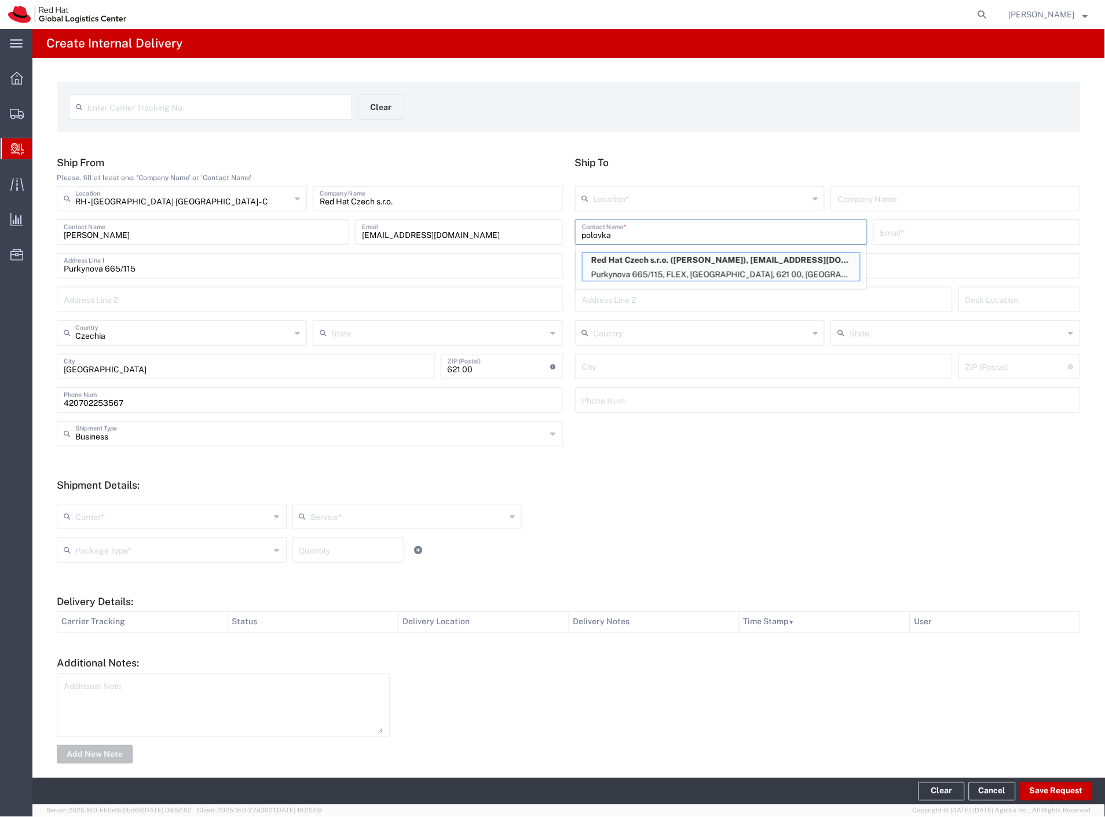
type input "Michal Polovka"
type input "mpolovka@redhat.com"
type input "Purkynova 665/115"
type input "FLEX"
type input "Czechia"
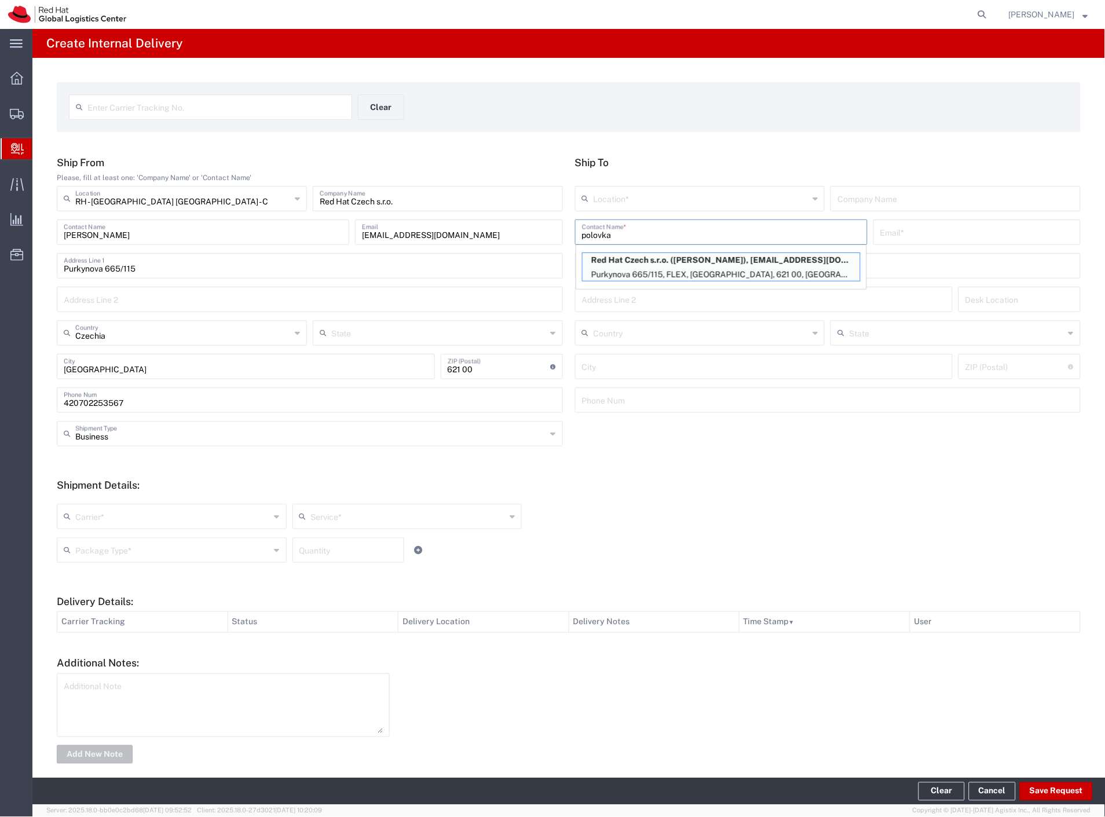
type input "[GEOGRAPHIC_DATA]"
type input "621 00"
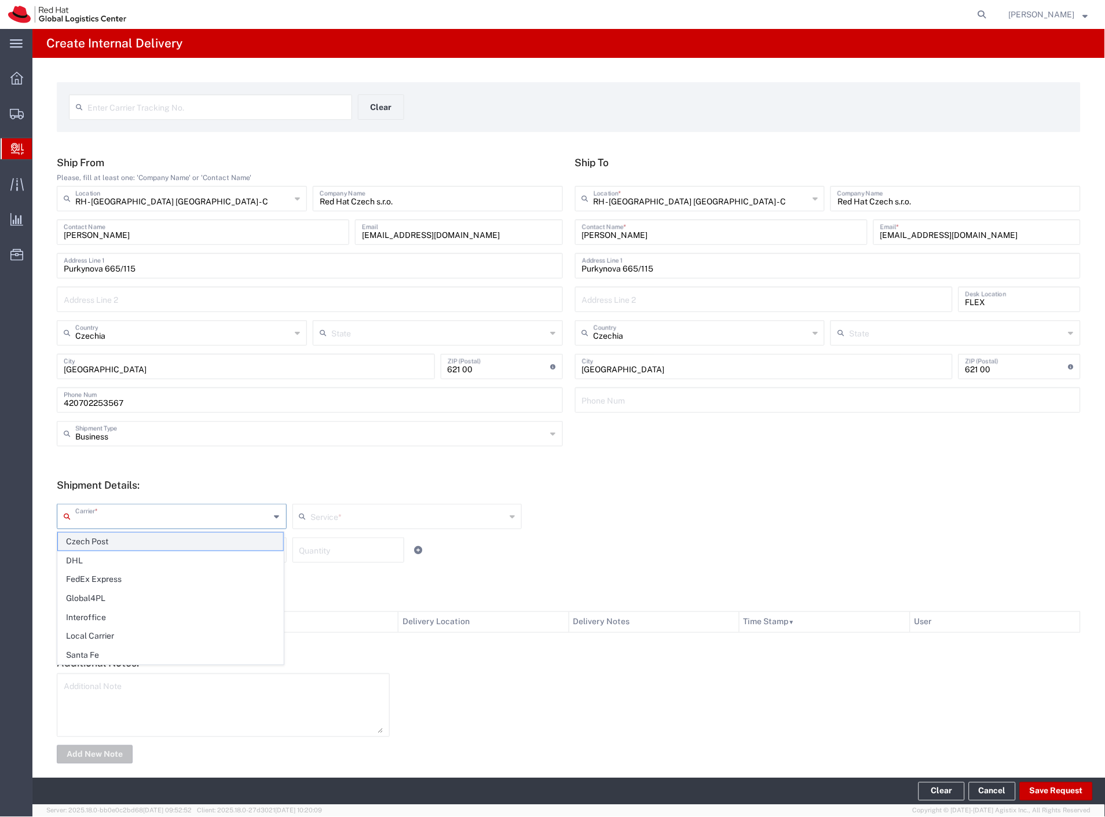
drag, startPoint x: 155, startPoint y: 523, endPoint x: 132, endPoint y: 536, distance: 25.9
click at [152, 523] on input "text" at bounding box center [172, 515] width 195 height 20
click at [120, 541] on span "Czech Post" at bounding box center [170, 542] width 225 height 18
type input "Czech Post"
type input "Ground"
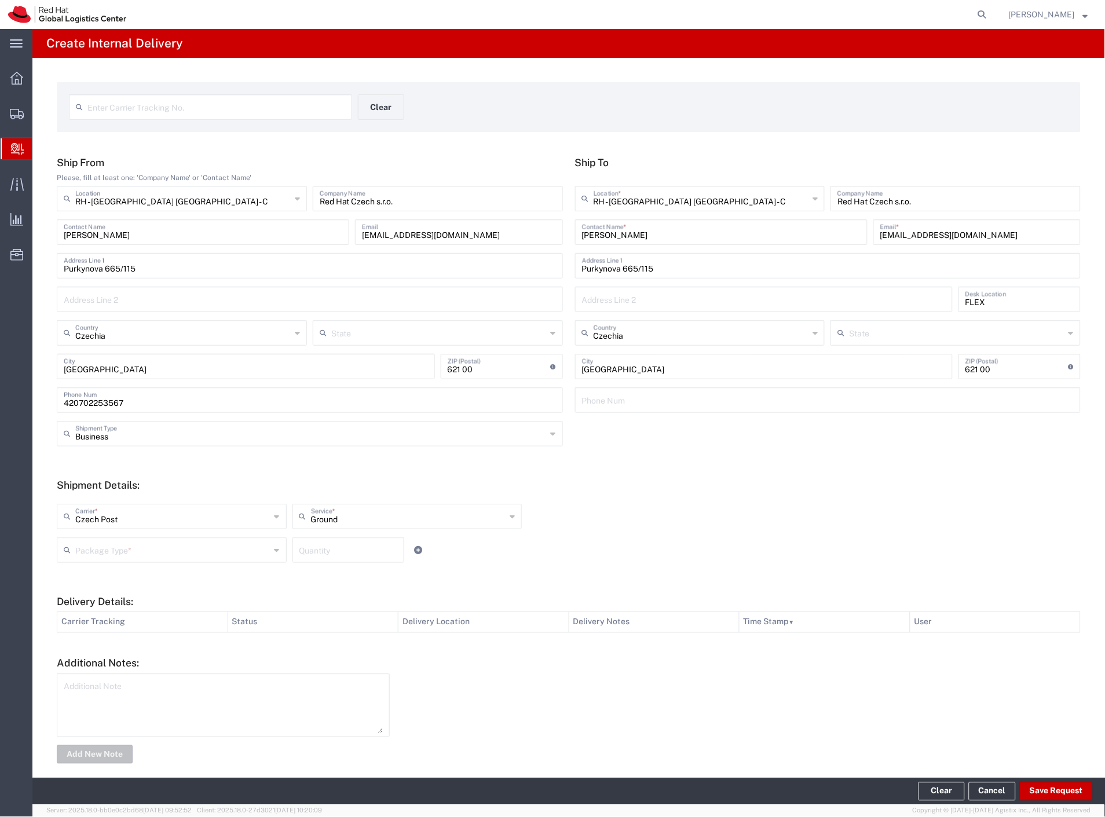
click at [116, 527] on div "Czech Post Carrier *" at bounding box center [172, 516] width 230 height 25
click at [112, 621] on span "Interoffice" at bounding box center [170, 618] width 225 height 18
type input "Interoffice"
type input "IO_Ground"
click at [111, 551] on input "text" at bounding box center [172, 549] width 195 height 20
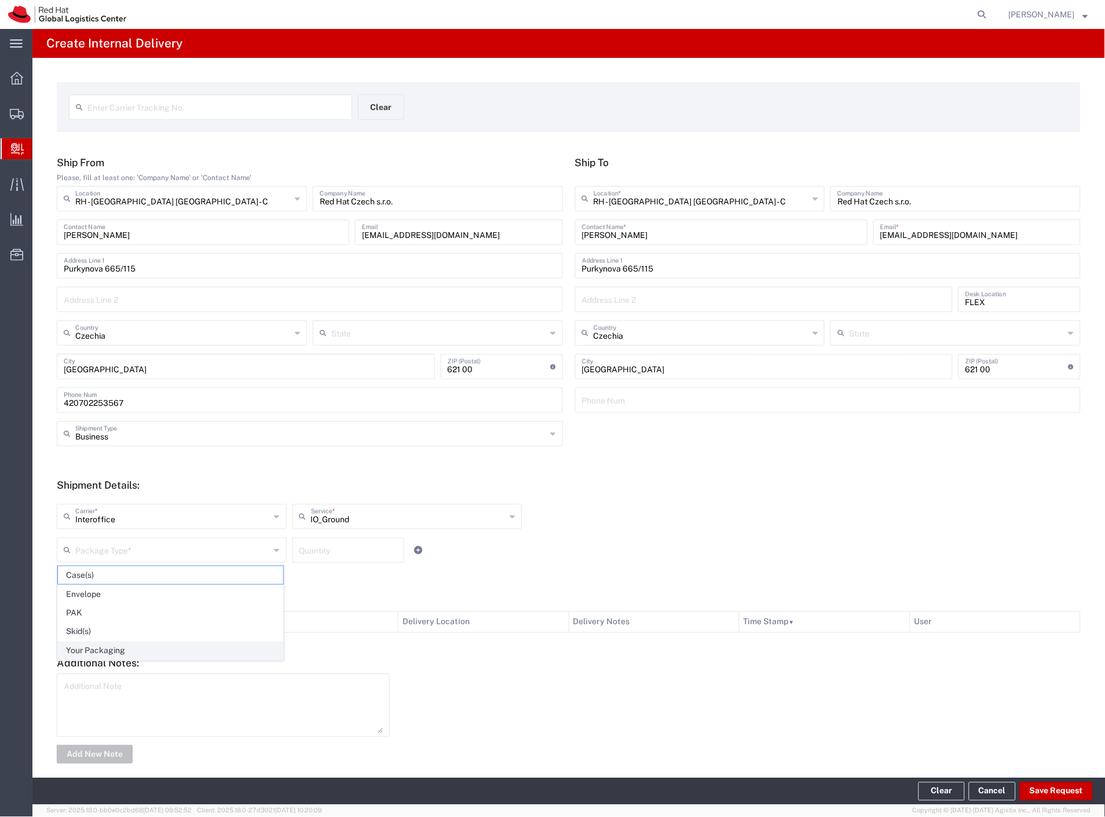
click at [130, 646] on span "Your Packaging" at bounding box center [170, 651] width 225 height 18
type input "Your Packaging"
click at [1067, 794] on button "Save Request" at bounding box center [1056, 791] width 73 height 19
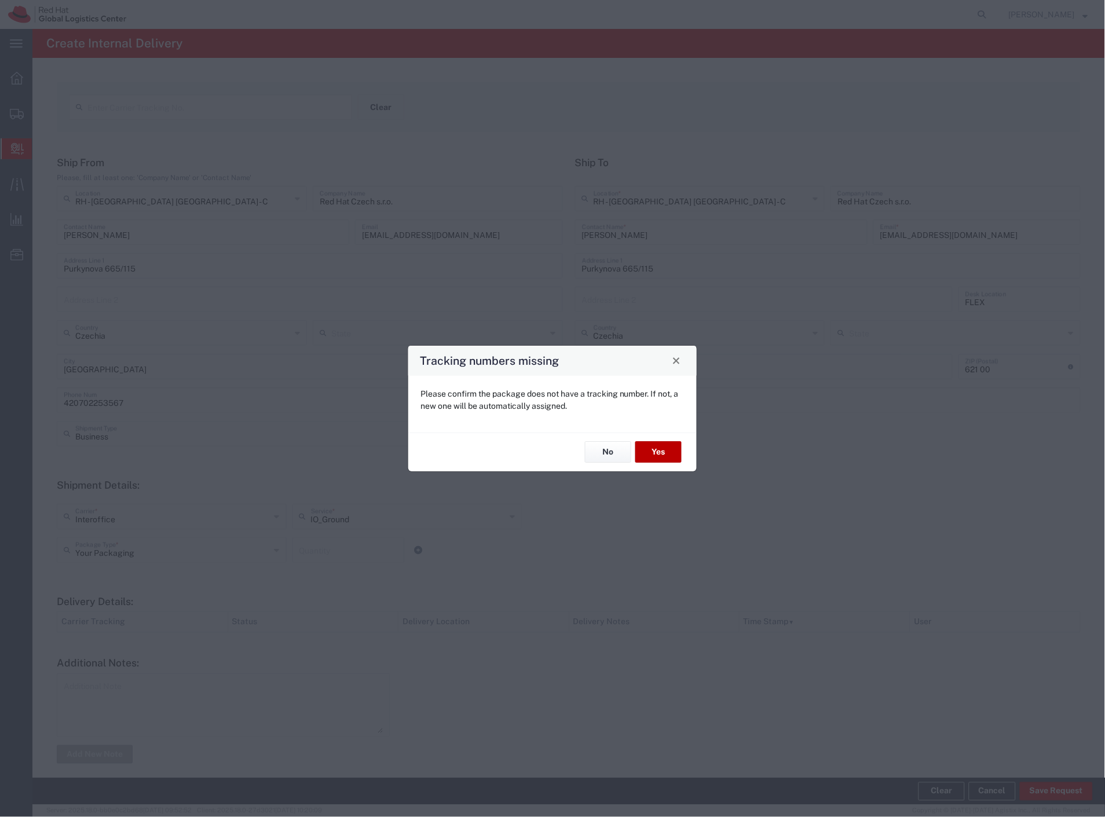
click at [664, 453] on button "Yes" at bounding box center [658, 452] width 46 height 21
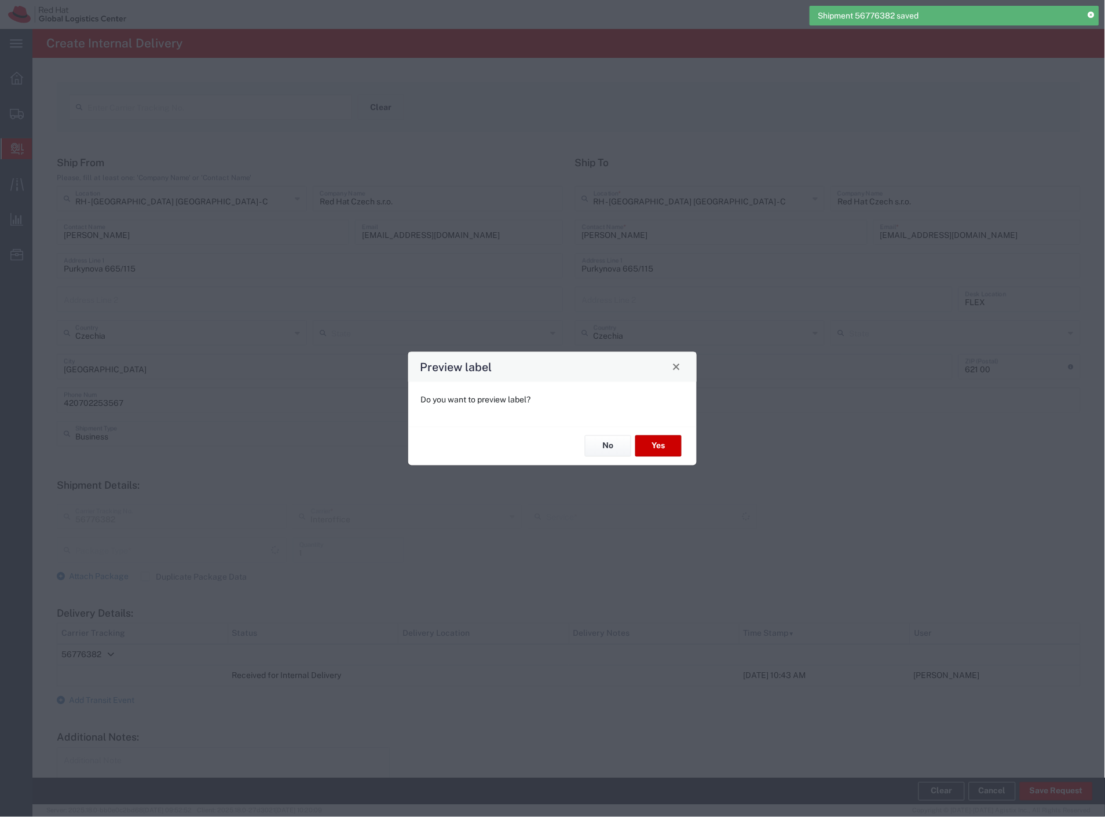
type input "Your Packaging"
type input "IO_Ground"
click at [647, 448] on button "Yes" at bounding box center [658, 445] width 46 height 21
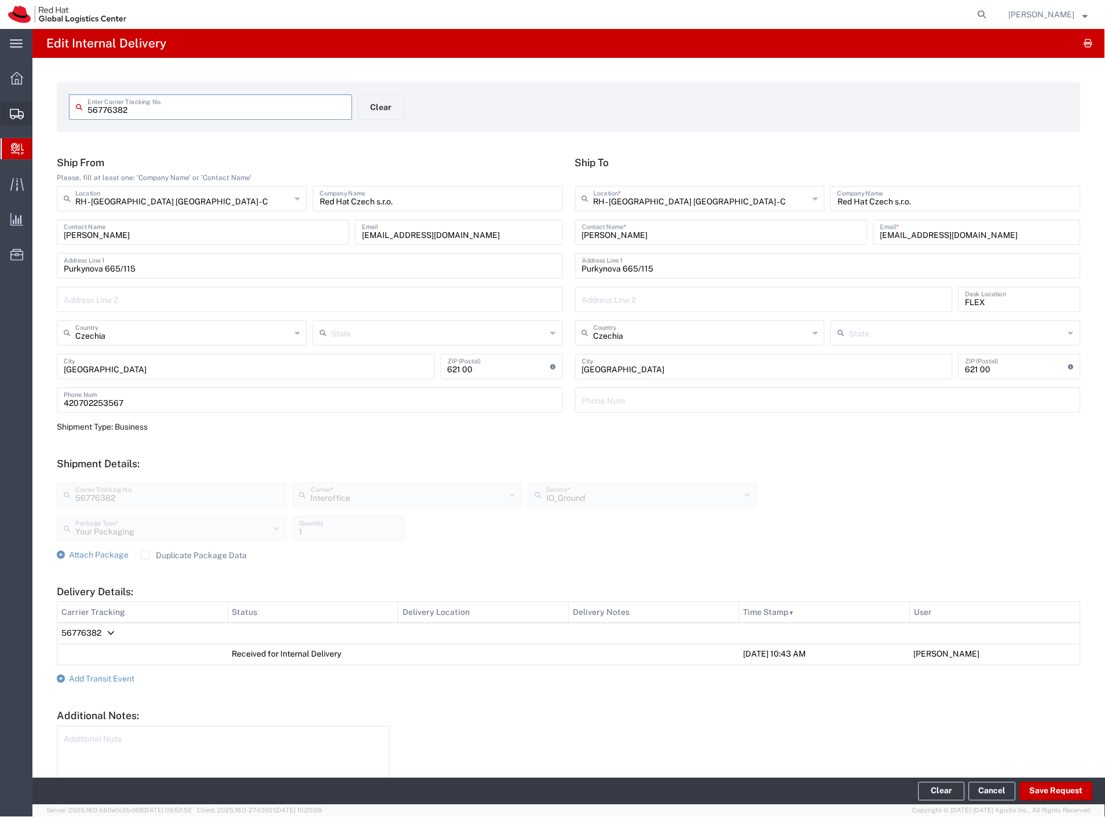
click at [0, 0] on span "Shipment Manager" at bounding box center [0, 0] width 0 height 0
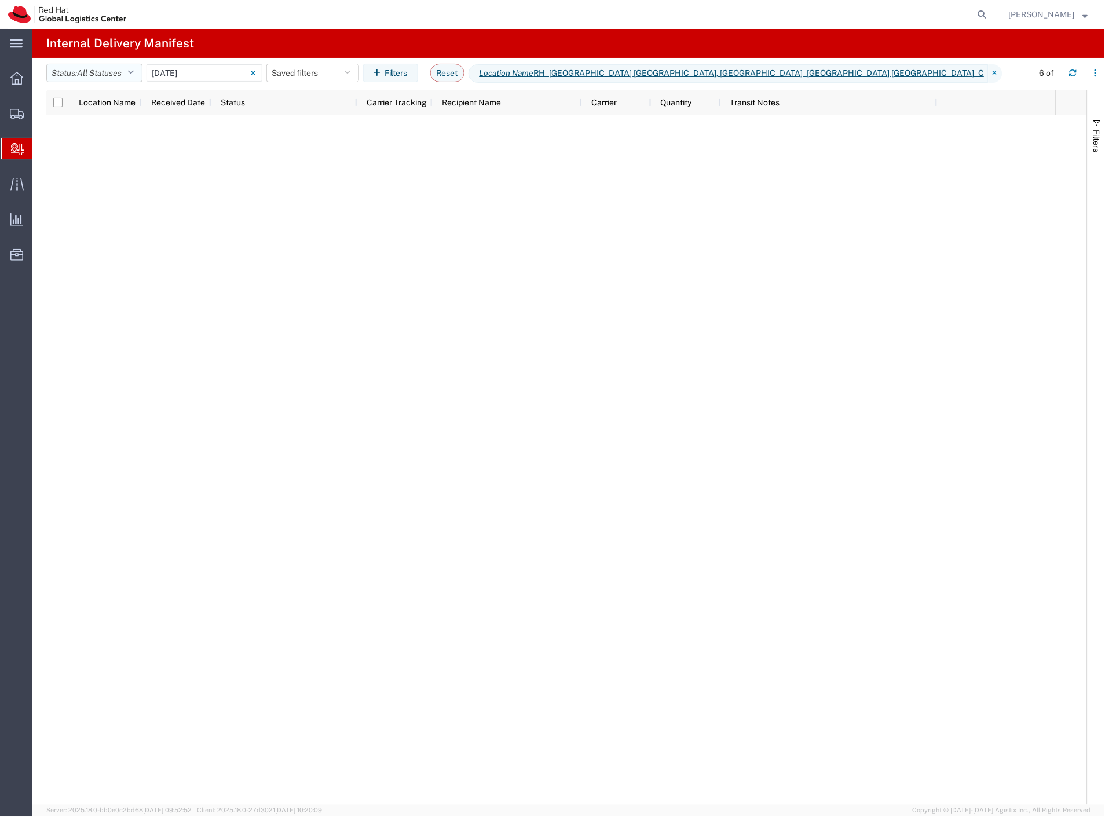
click at [111, 77] on span "All Statuses" at bounding box center [99, 72] width 45 height 9
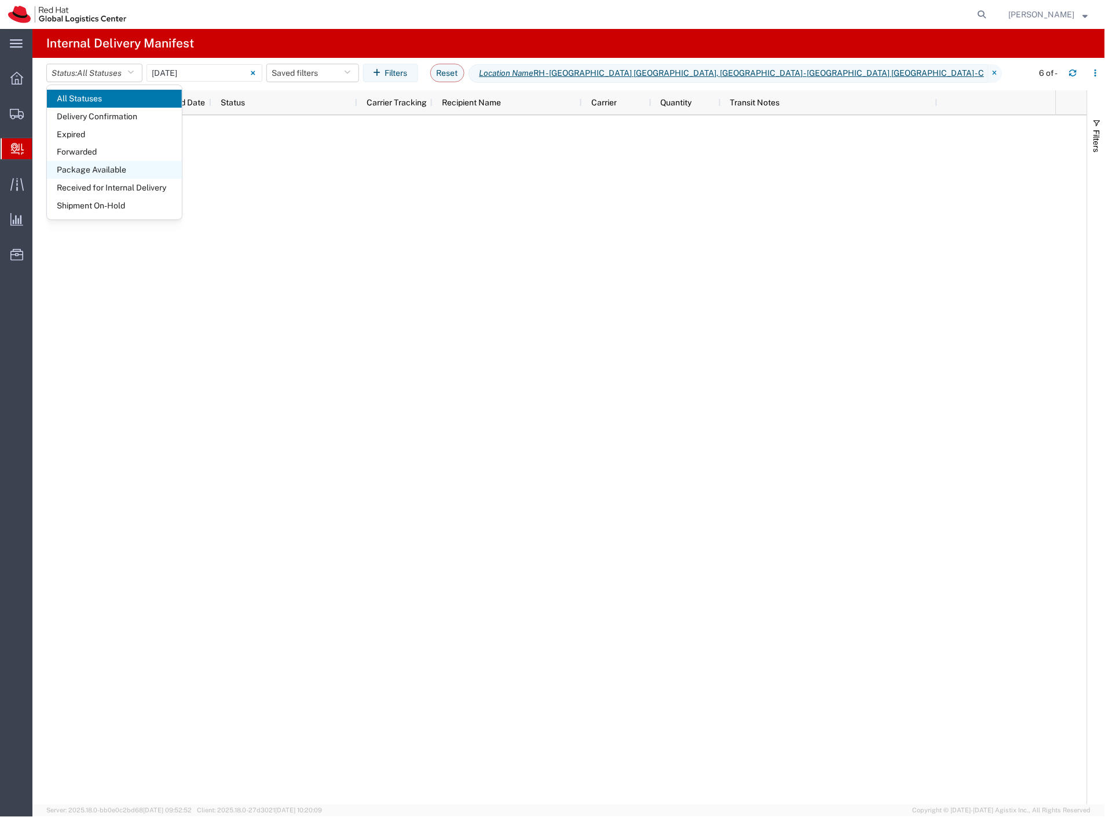
click at [142, 171] on span "Package Available" at bounding box center [114, 170] width 135 height 18
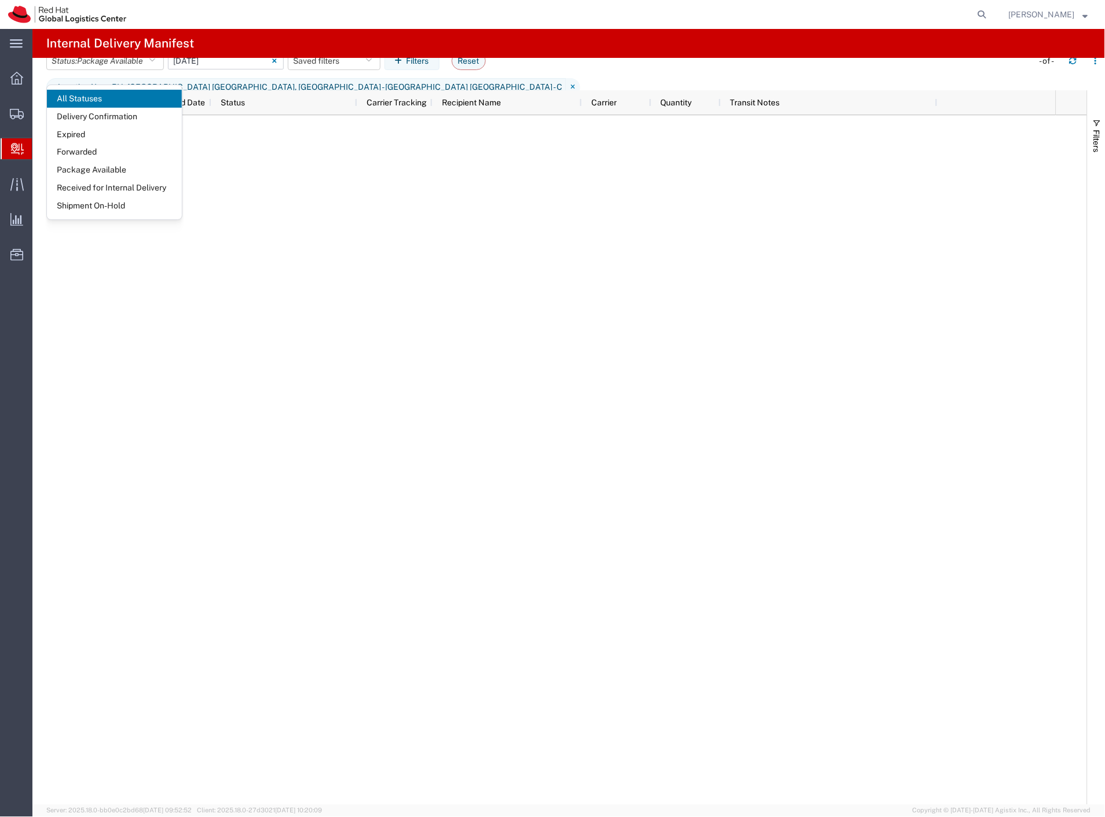
click at [228, 69] on input "09/10/2025 - 09/10/2025" at bounding box center [226, 60] width 116 height 17
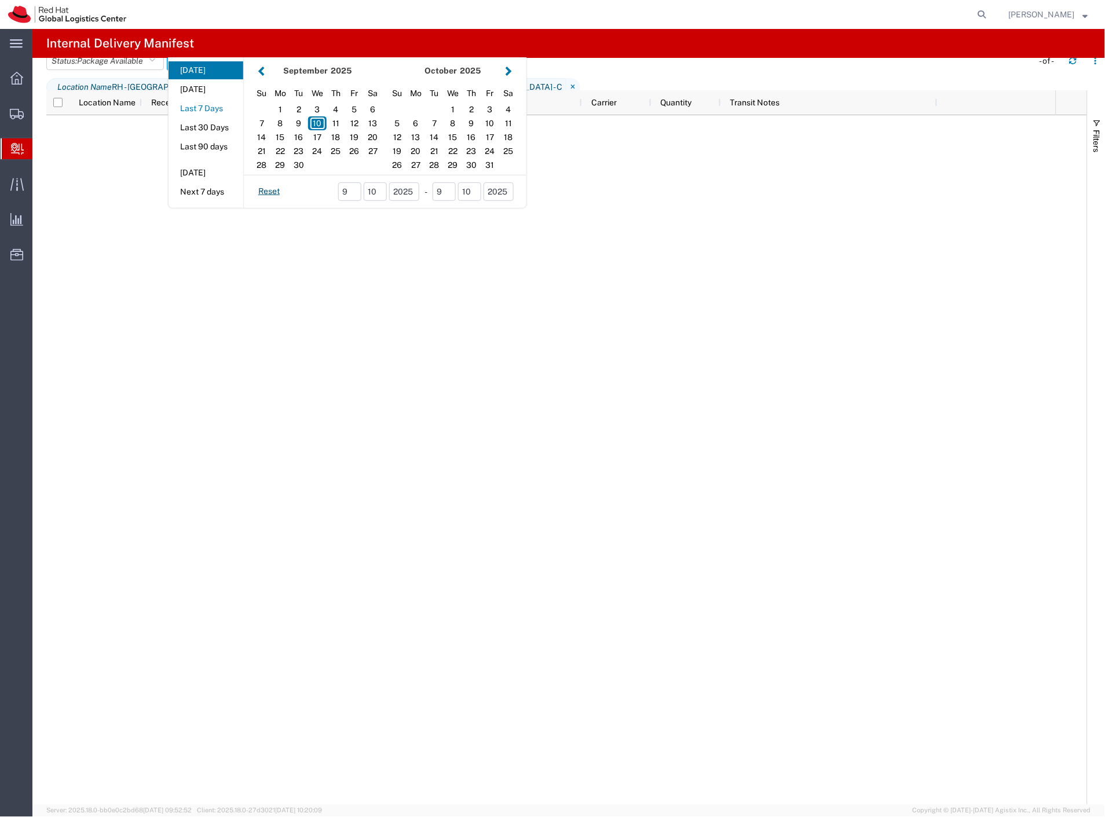
click at [211, 118] on button "Last 7 Days" at bounding box center [205, 109] width 75 height 18
type input "Last 7 Days"
type input "09/04/2025 - 09/10/2025"
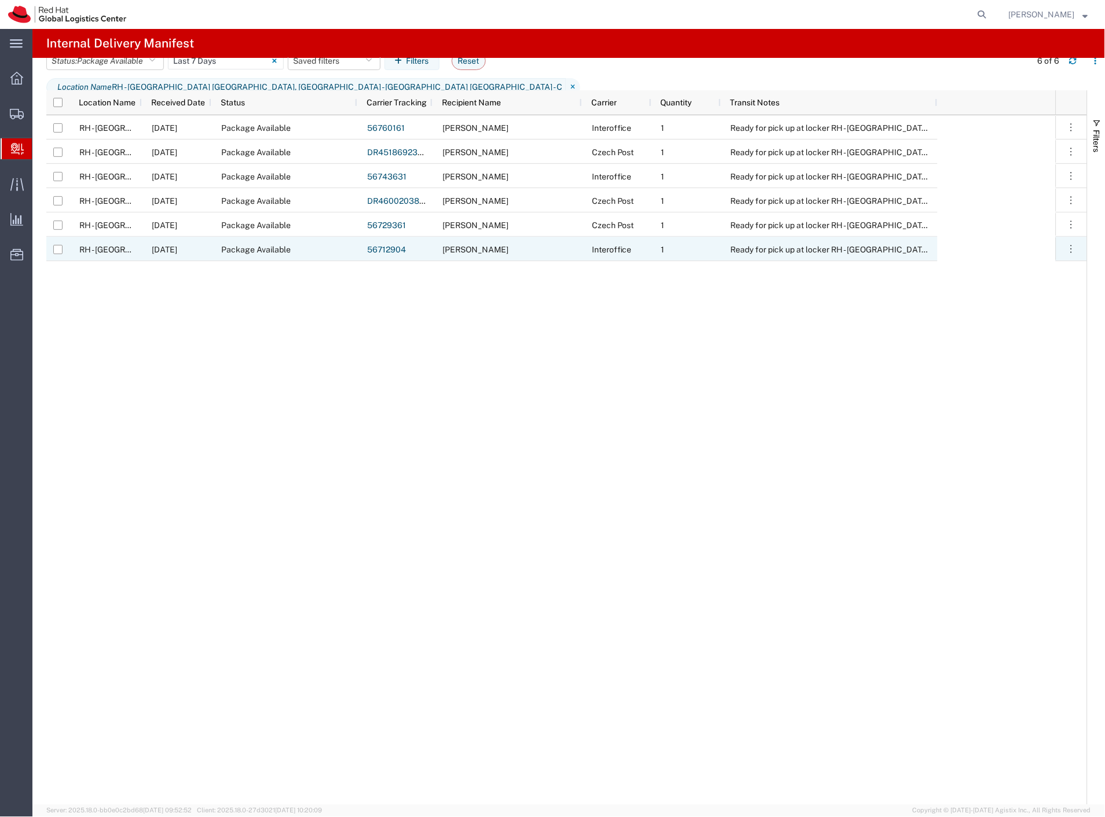
click at [496, 250] on span "Romana Cerna" at bounding box center [475, 249] width 66 height 9
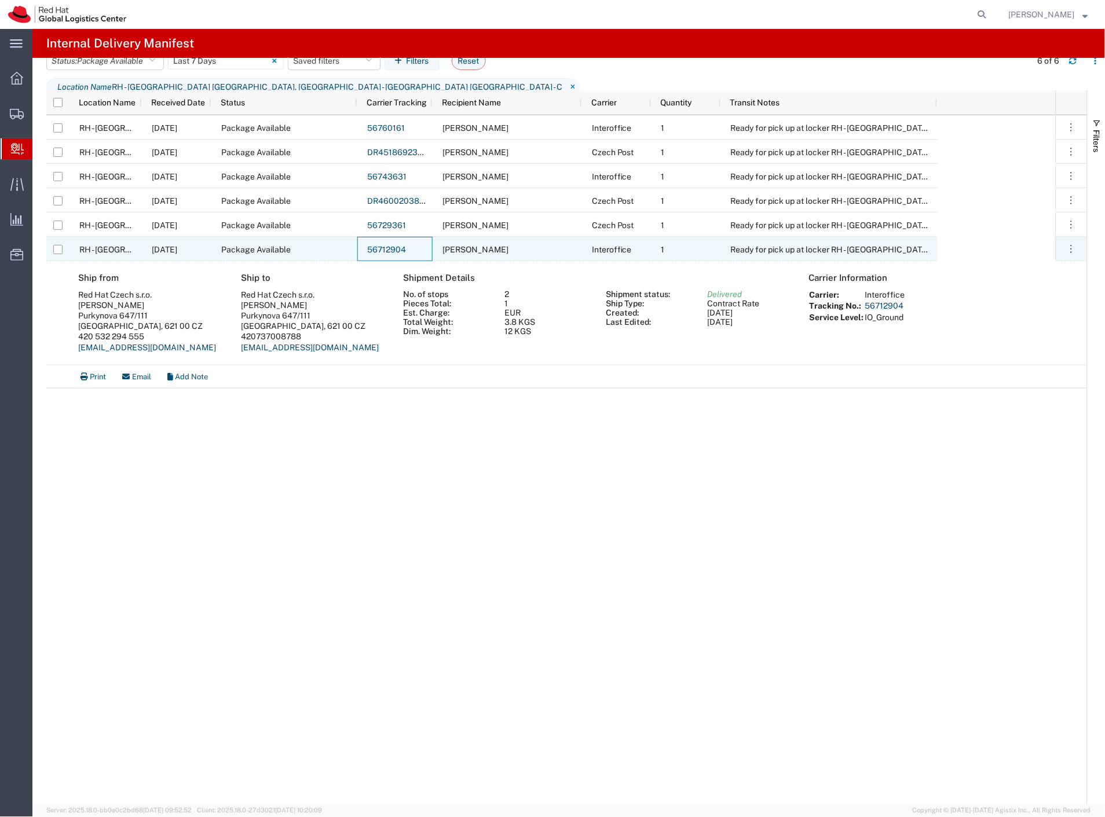
click at [392, 248] on link "56712904" at bounding box center [386, 249] width 39 height 9
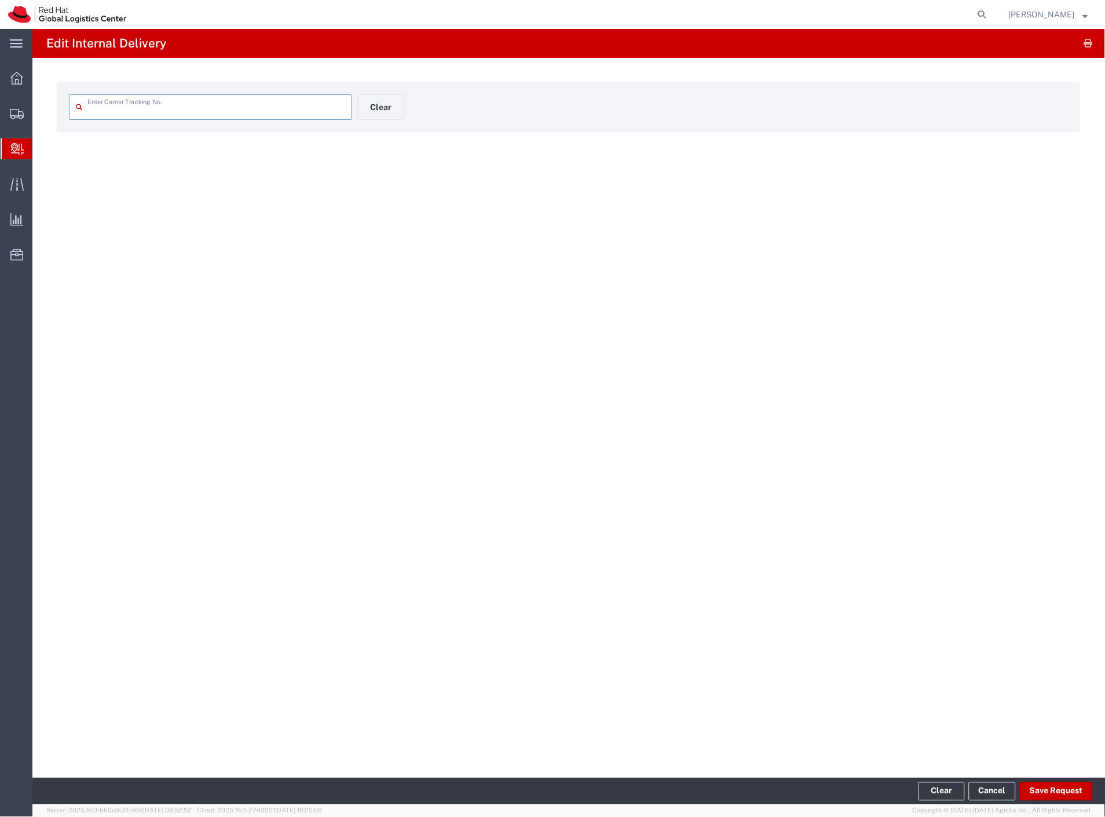
type input "56712904"
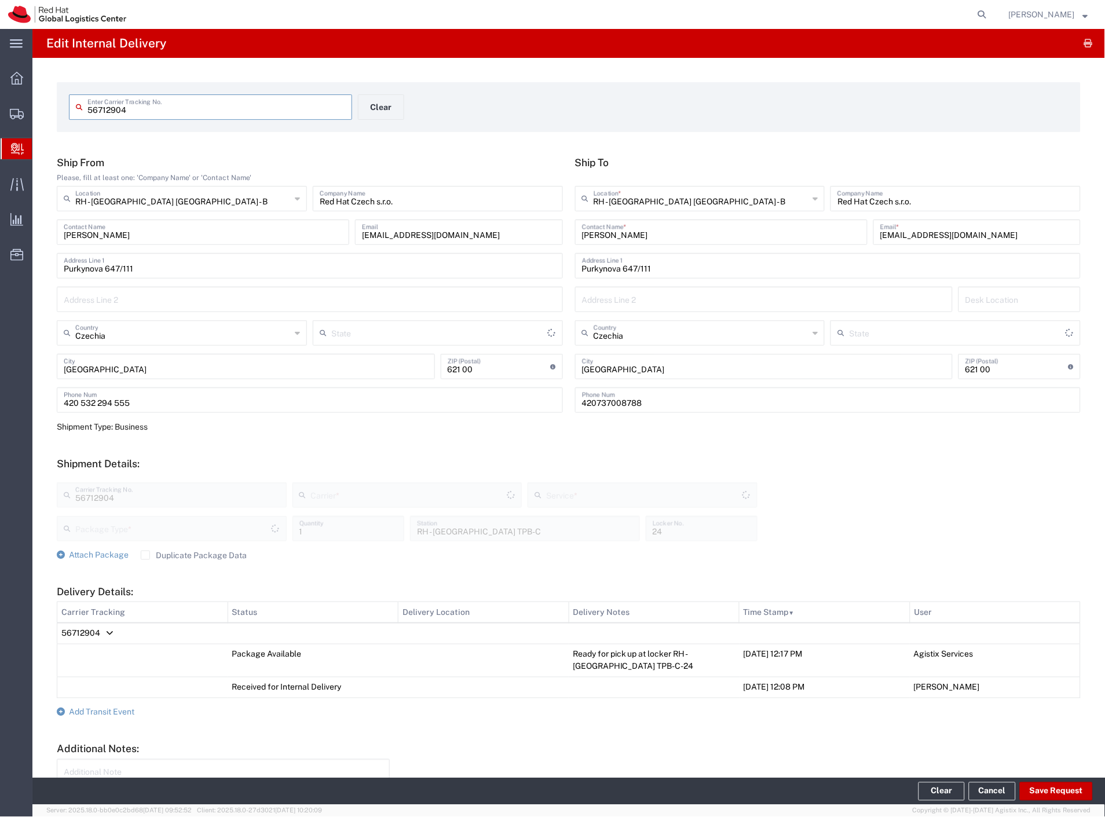
type input "Your Packaging"
type input "IO_Ground"
type input "Interoffice"
click at [192, 111] on input "56712904" at bounding box center [216, 106] width 258 height 20
click at [992, 13] on form at bounding box center [982, 14] width 19 height 29
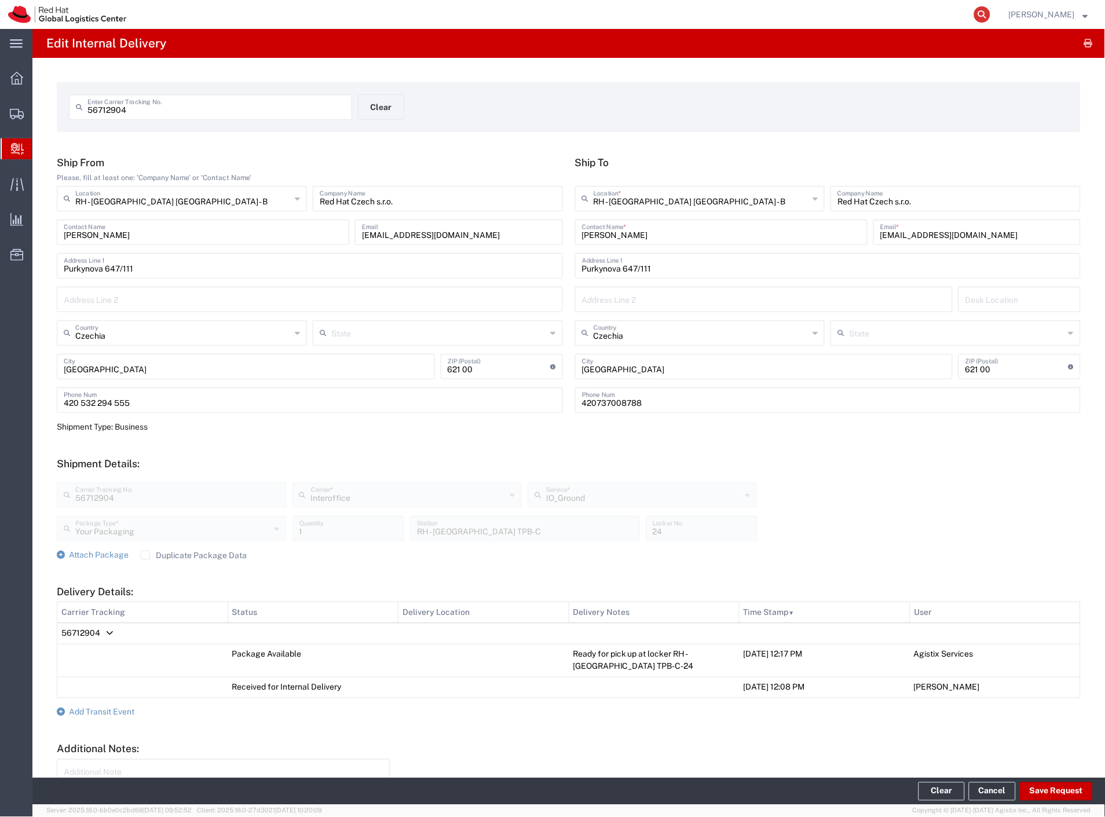
click at [990, 18] on icon at bounding box center [982, 14] width 16 height 16
paste input "56712904"
type input "56712904"
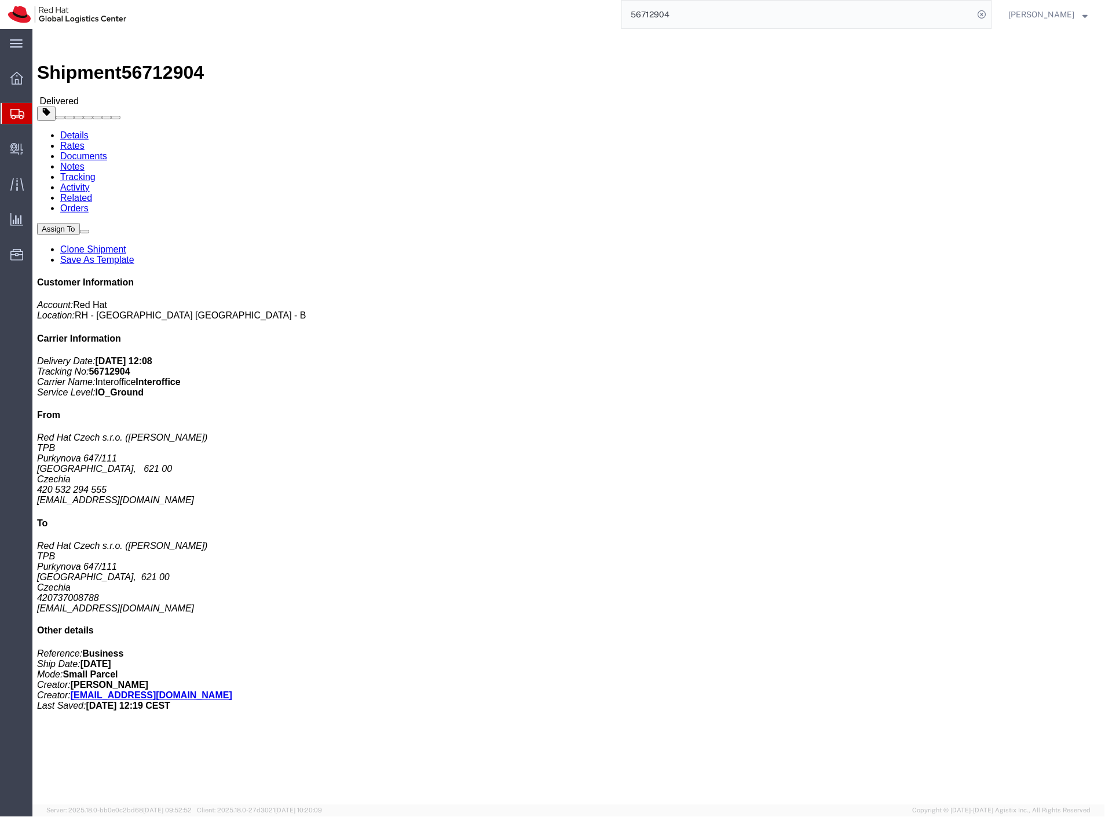
click link "Rates"
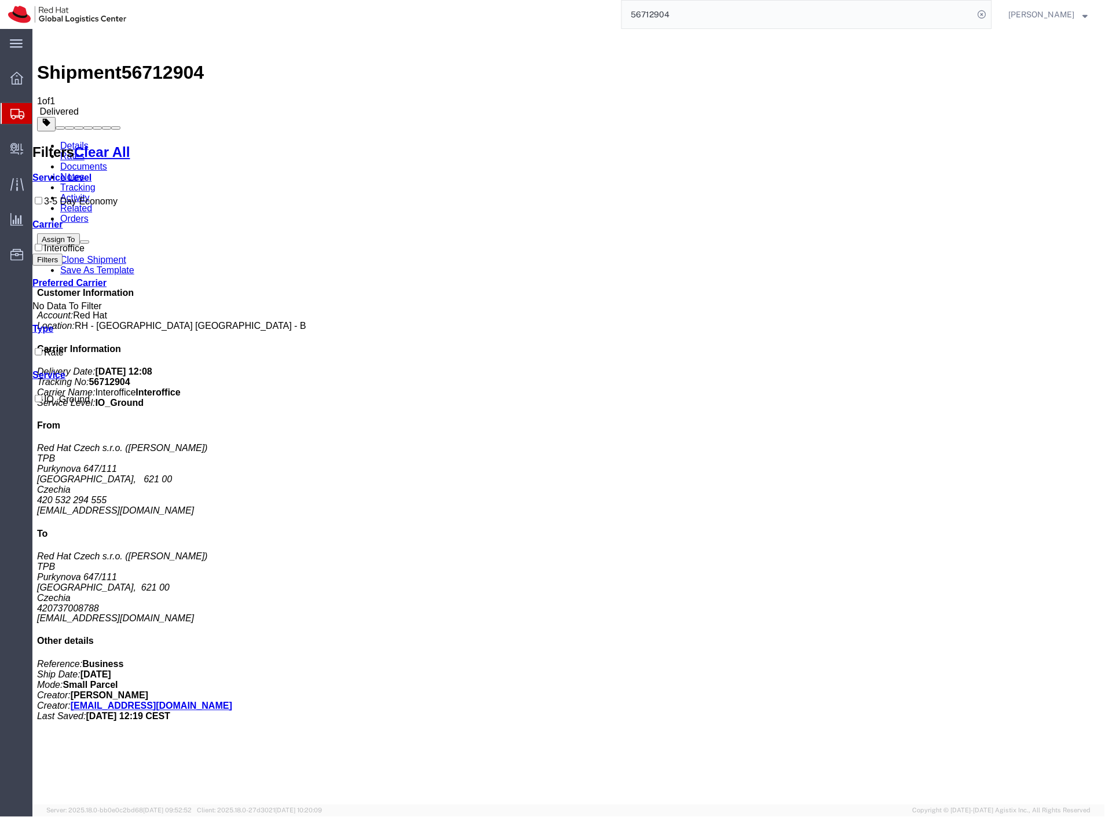
click at [107, 161] on link "Documents" at bounding box center [83, 166] width 47 height 10
click at [0, 0] on span "Create Delivery" at bounding box center [0, 0] width 0 height 0
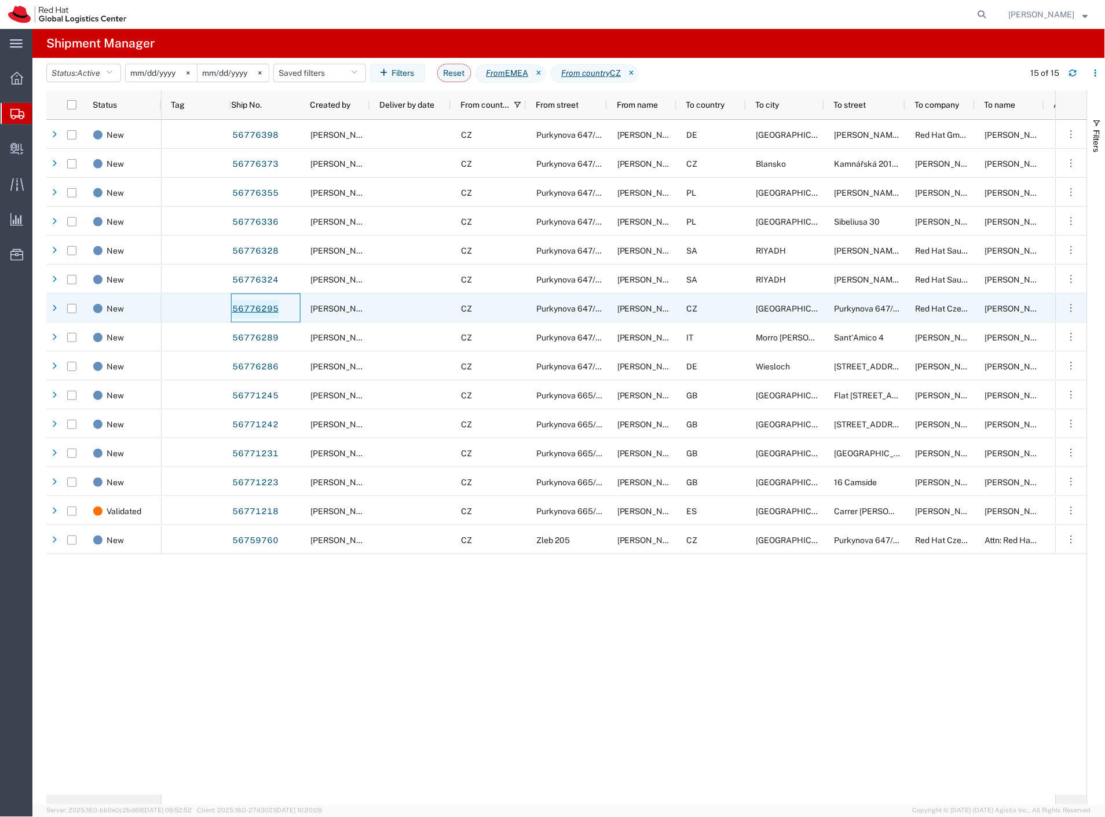
click at [268, 308] on link "56776295" at bounding box center [255, 309] width 47 height 19
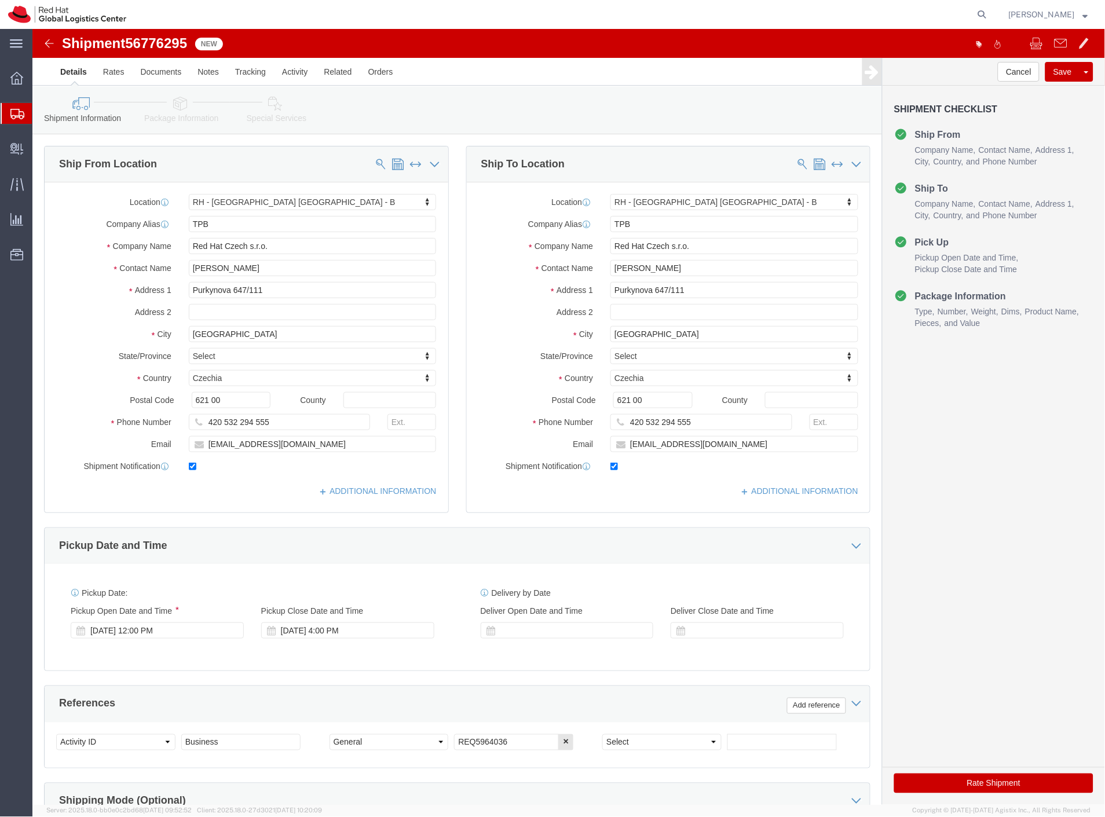
select select "38036"
click input "checkbox"
checkbox input "false"
click button "Rate Shipment"
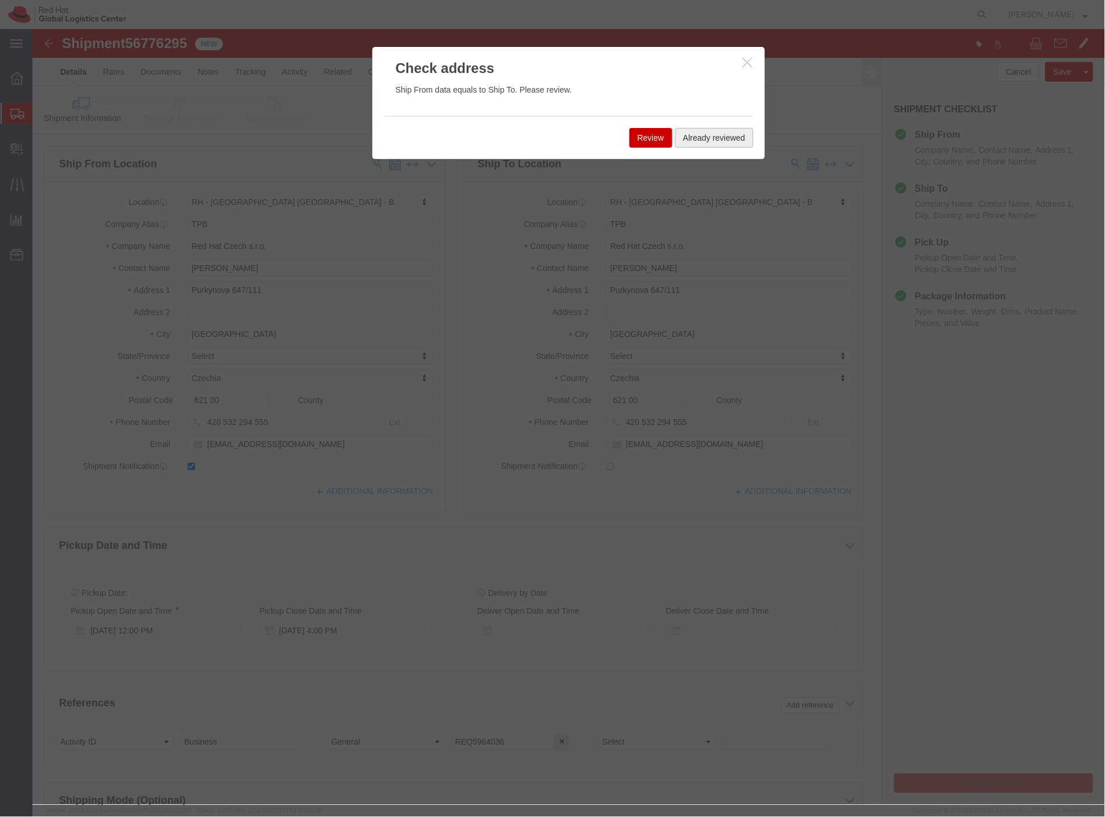
drag, startPoint x: 628, startPoint y: 111, endPoint x: 669, endPoint y: 108, distance: 41.2
click div "Review Already reviewed"
click button "Already reviewed"
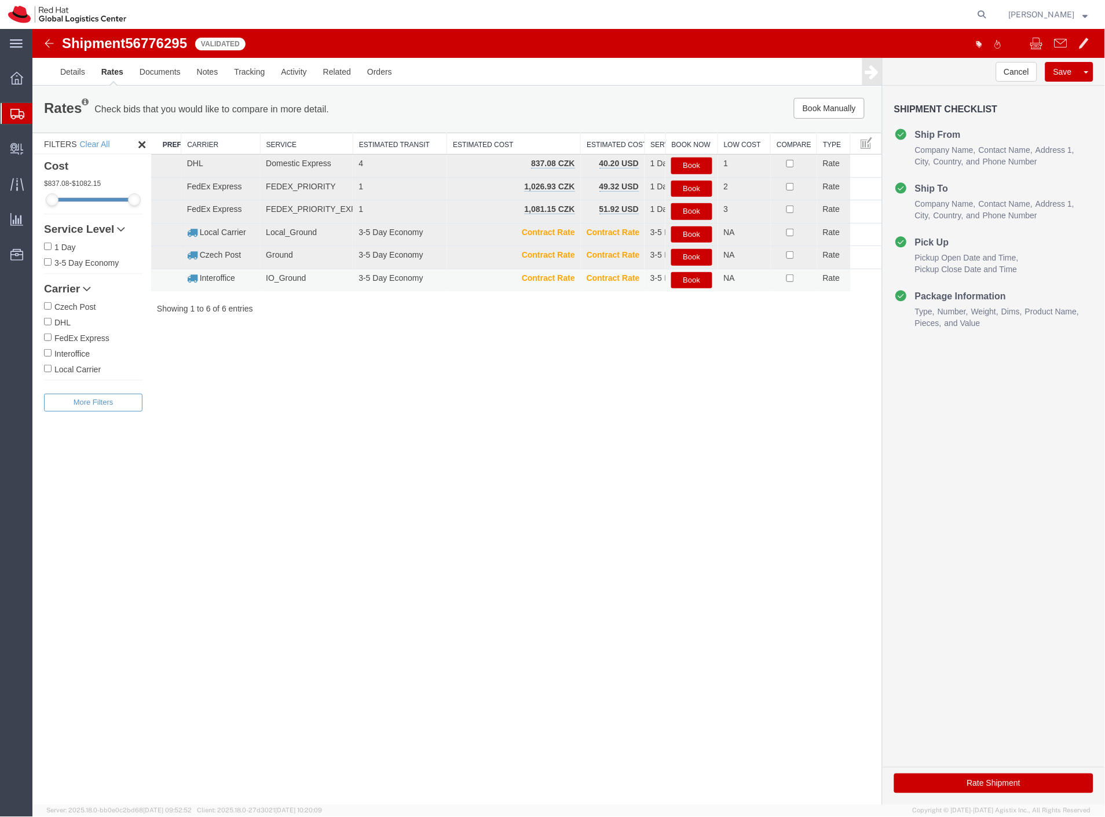
click at [696, 280] on button "Book" at bounding box center [691, 280] width 41 height 17
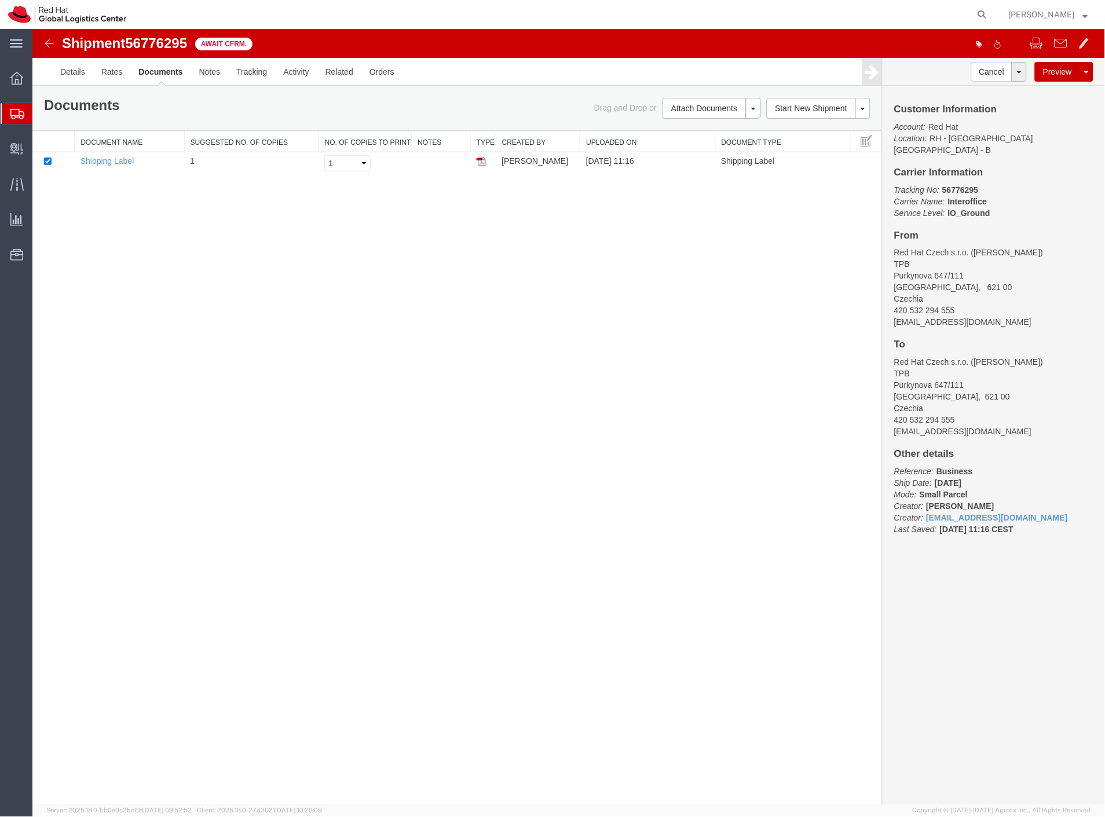
click at [160, 42] on span "56776295" at bounding box center [155, 43] width 62 height 16
copy span "56776295"
click at [0, 0] on span "Create Delivery" at bounding box center [0, 0] width 0 height 0
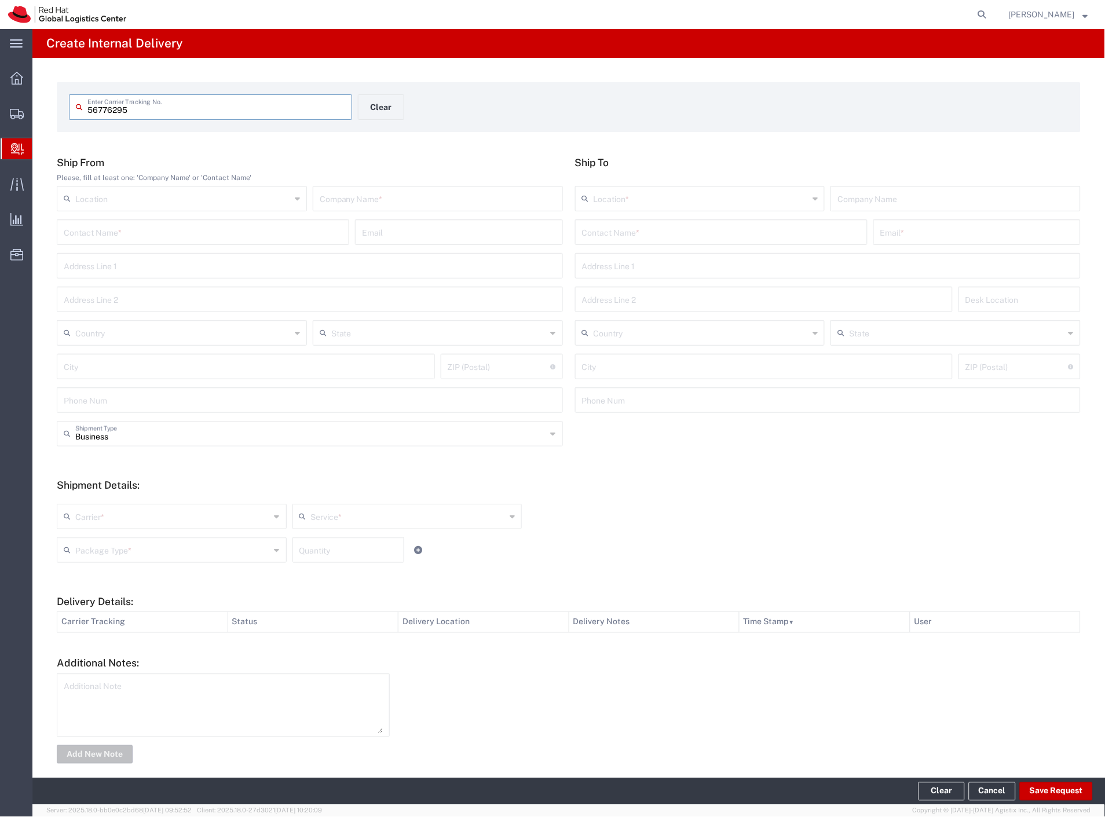
type input "56776295"
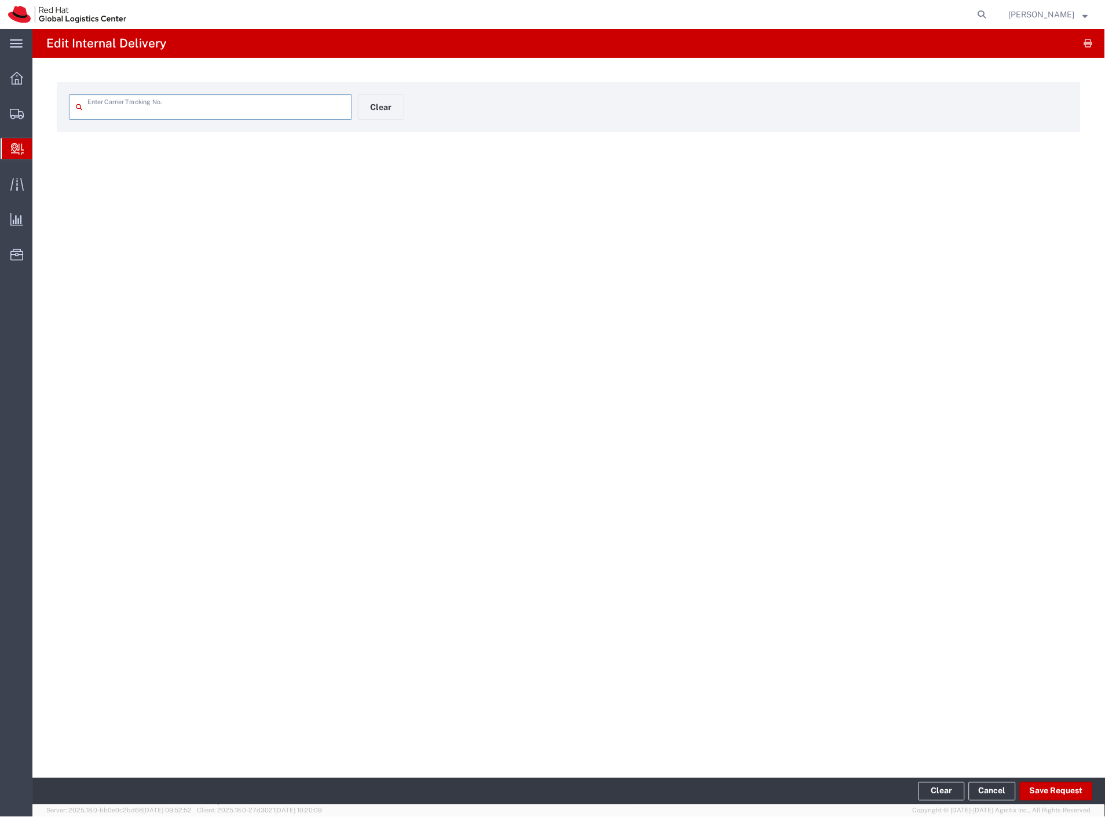
type input "56776295"
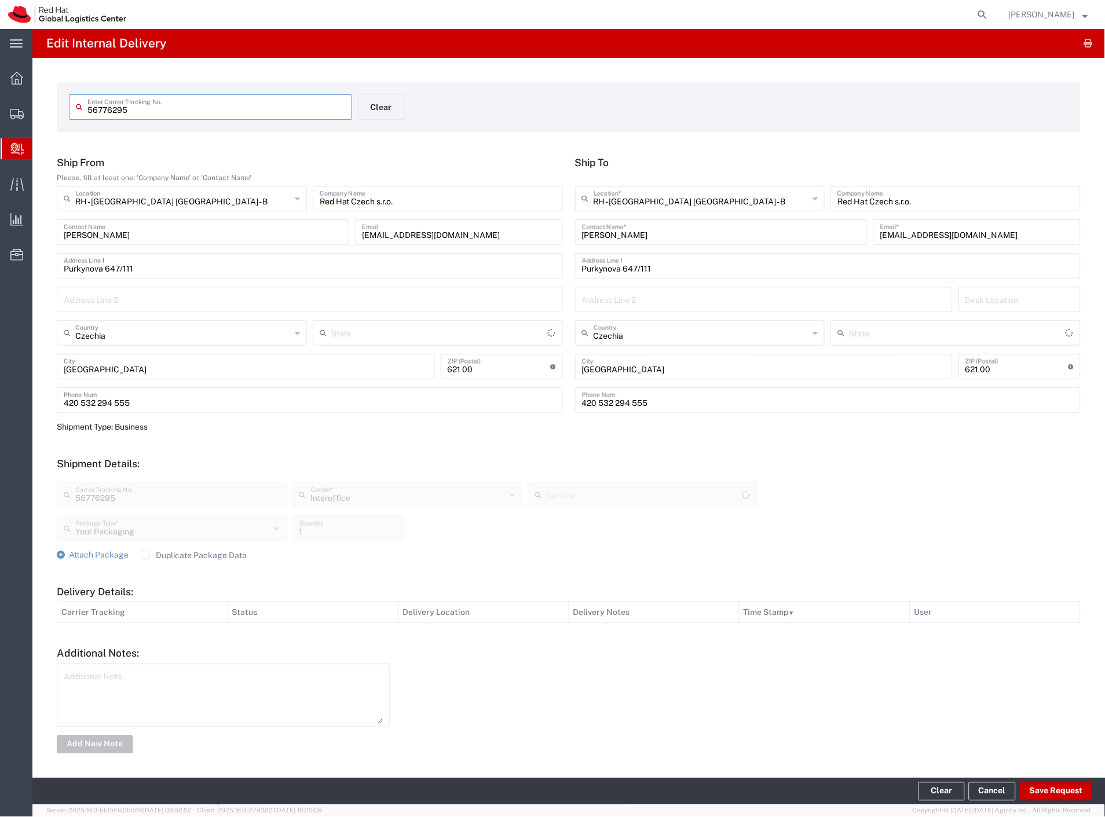
type input "IO_Ground"
click at [1075, 794] on button "Save Request" at bounding box center [1056, 791] width 73 height 19
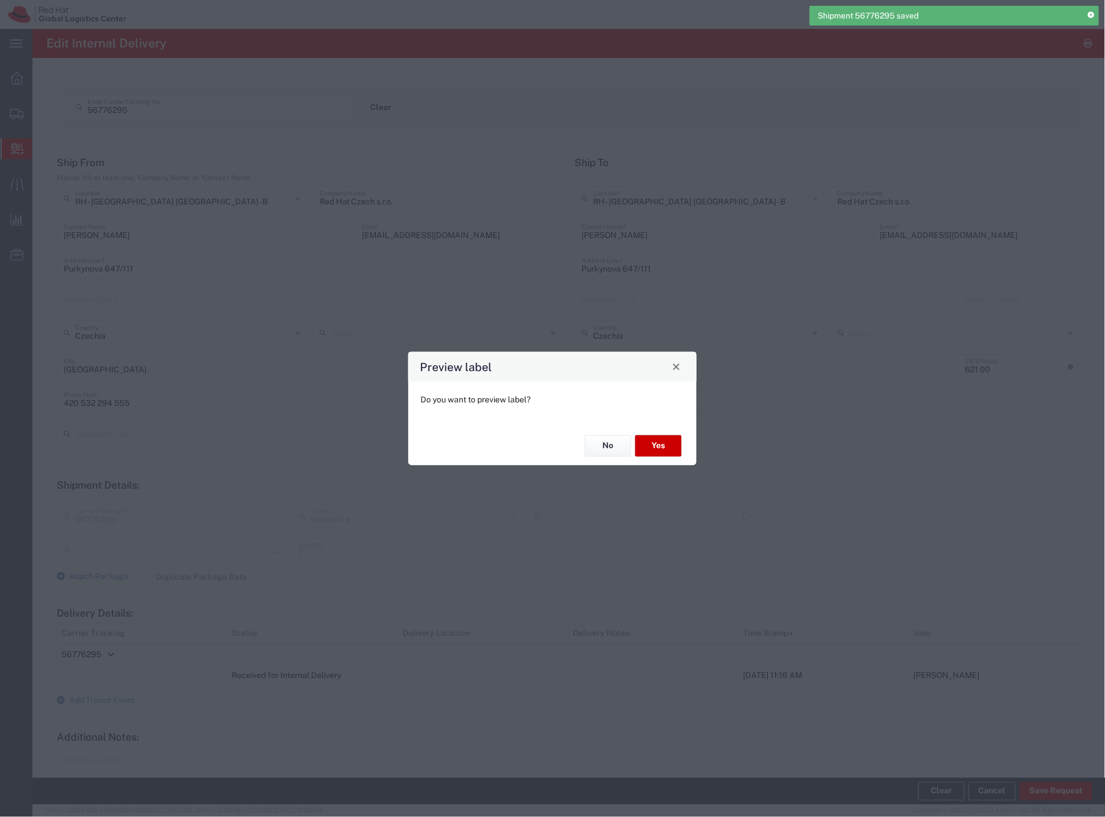
type input "Your Packaging"
type input "IO_Ground"
click at [599, 441] on button "No" at bounding box center [608, 445] width 46 height 21
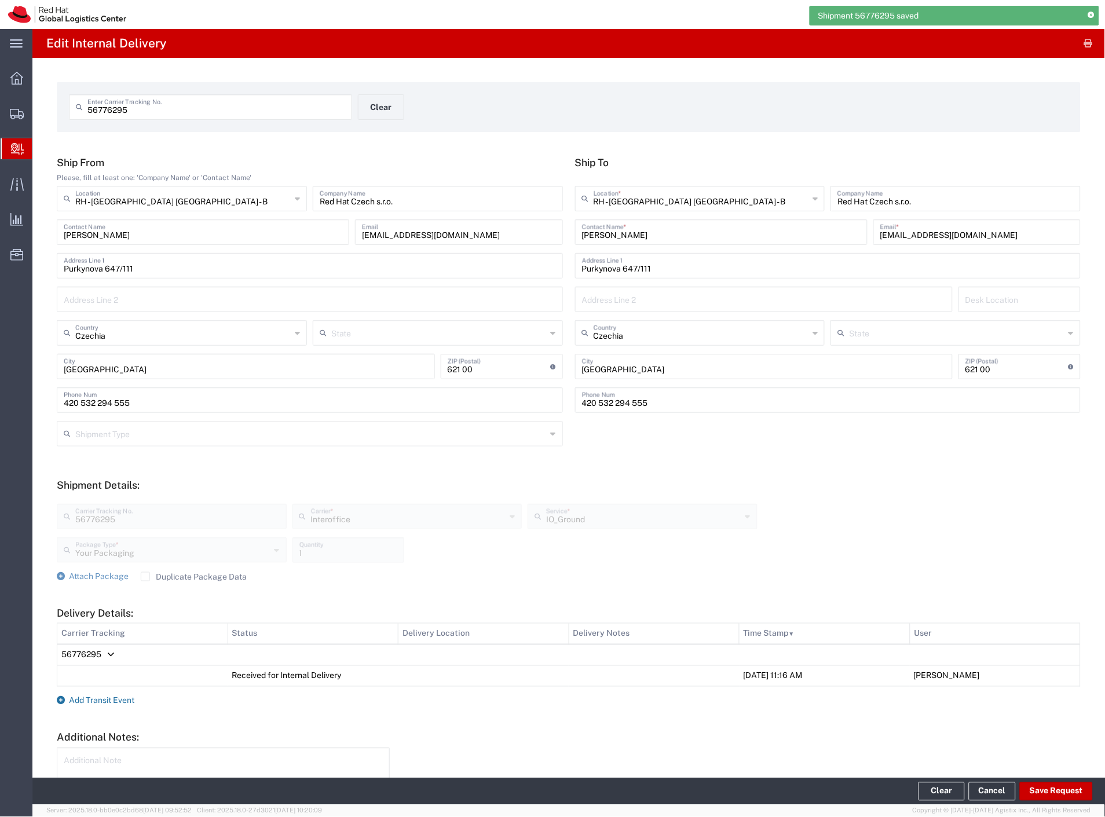
click at [127, 701] on span "Add Transit Event" at bounding box center [101, 700] width 65 height 9
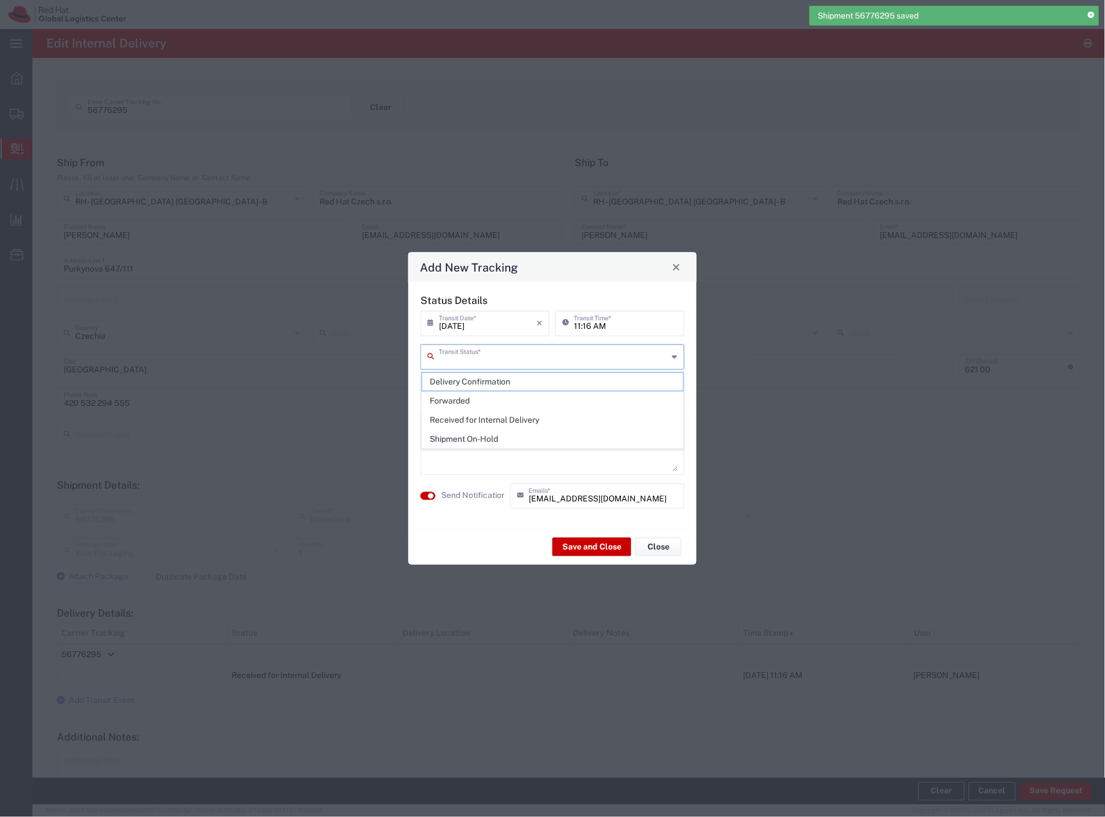
click at [518, 349] on input "text" at bounding box center [553, 356] width 229 height 20
click at [506, 375] on span "Delivery Confirmation" at bounding box center [553, 382] width 262 height 18
type input "Delivery Confirmation"
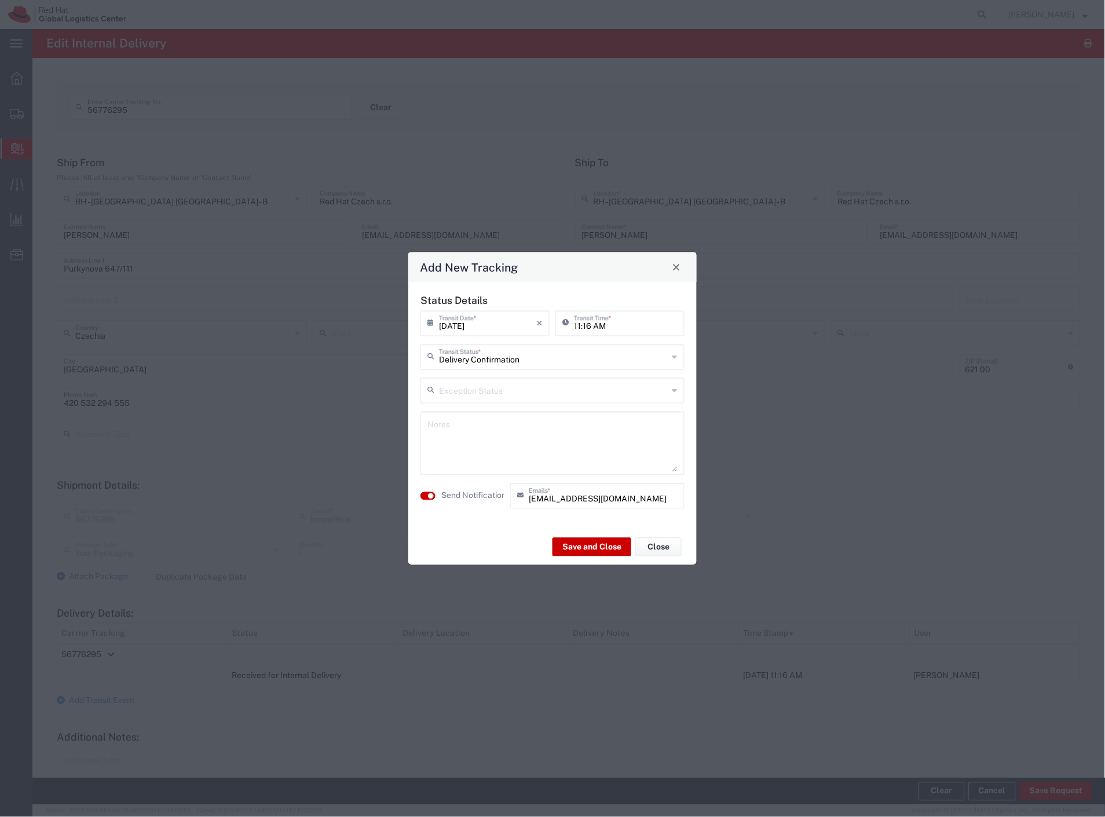
click at [490, 413] on div "Notes" at bounding box center [552, 443] width 264 height 64
click at [465, 439] on textarea at bounding box center [552, 443] width 250 height 57
type textarea "Prinesiem ti to. -Filip"
click at [598, 549] on button "Save and Close" at bounding box center [591, 547] width 79 height 19
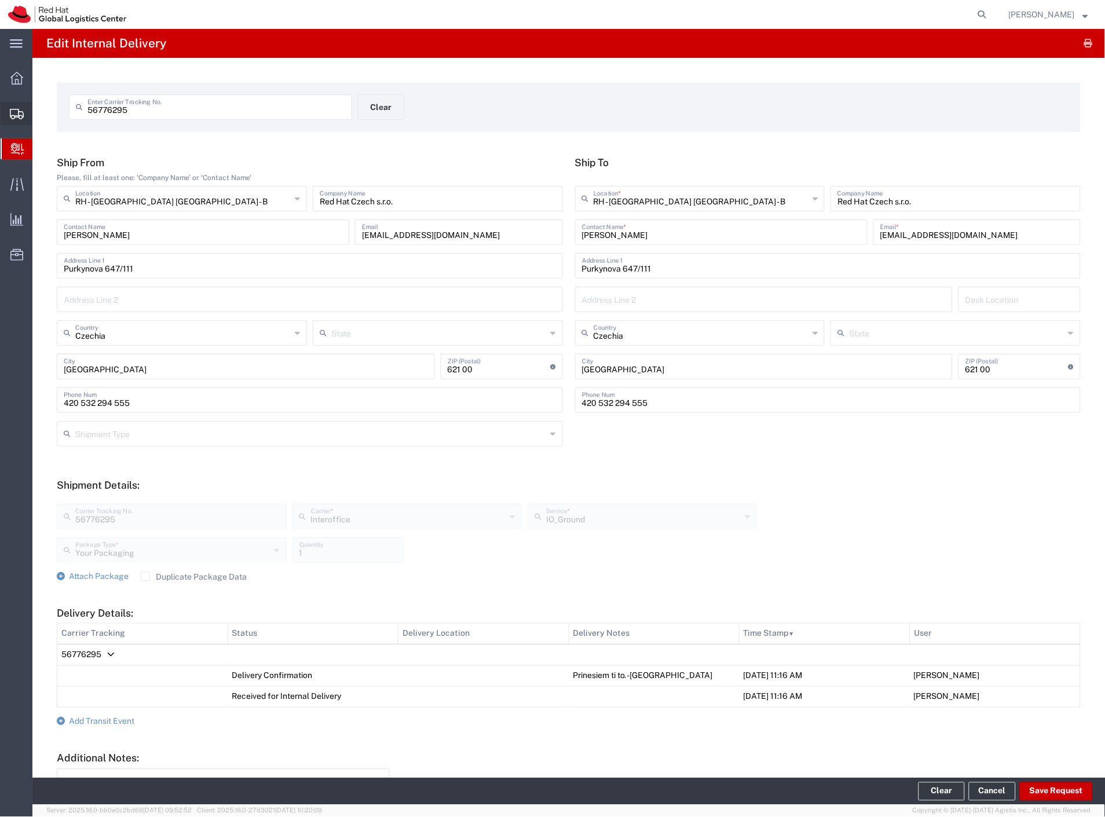
drag, startPoint x: 83, startPoint y: 129, endPoint x: 97, endPoint y: 129, distance: 14.5
click at [0, 0] on span "Shipment Manager" at bounding box center [0, 0] width 0 height 0
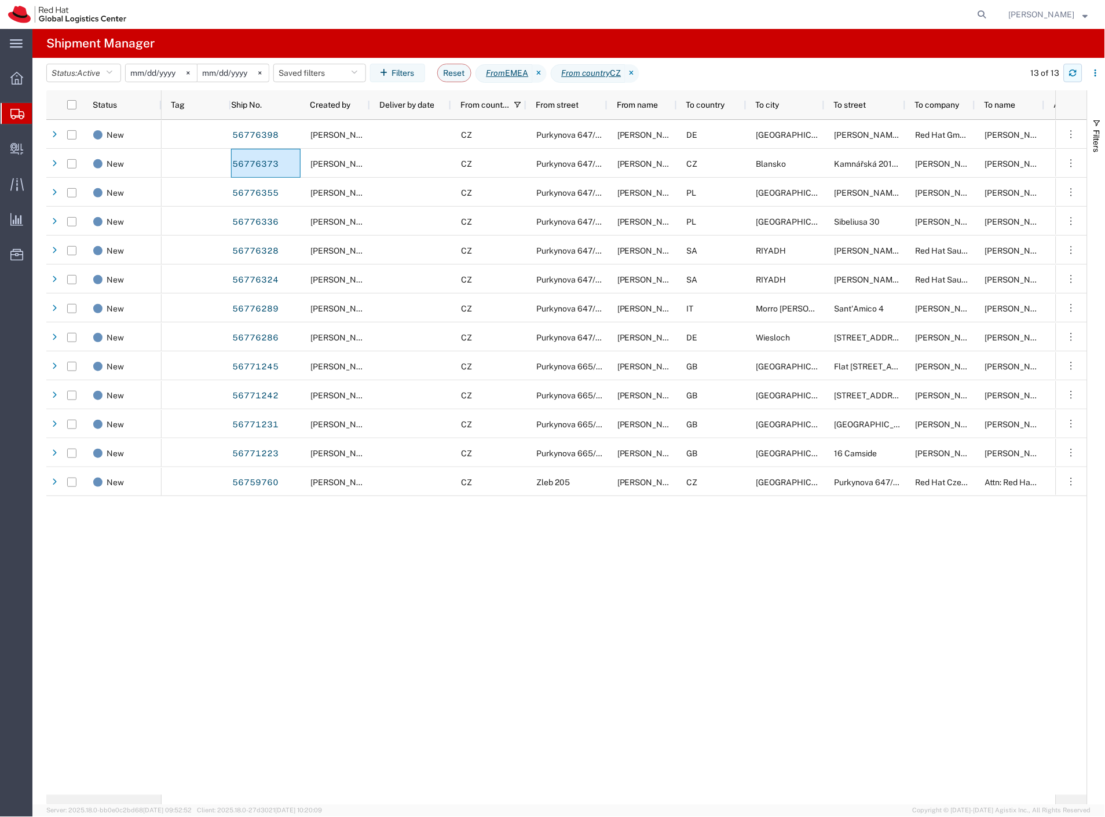
click at [1070, 73] on icon "button" at bounding box center [1073, 73] width 8 height 8
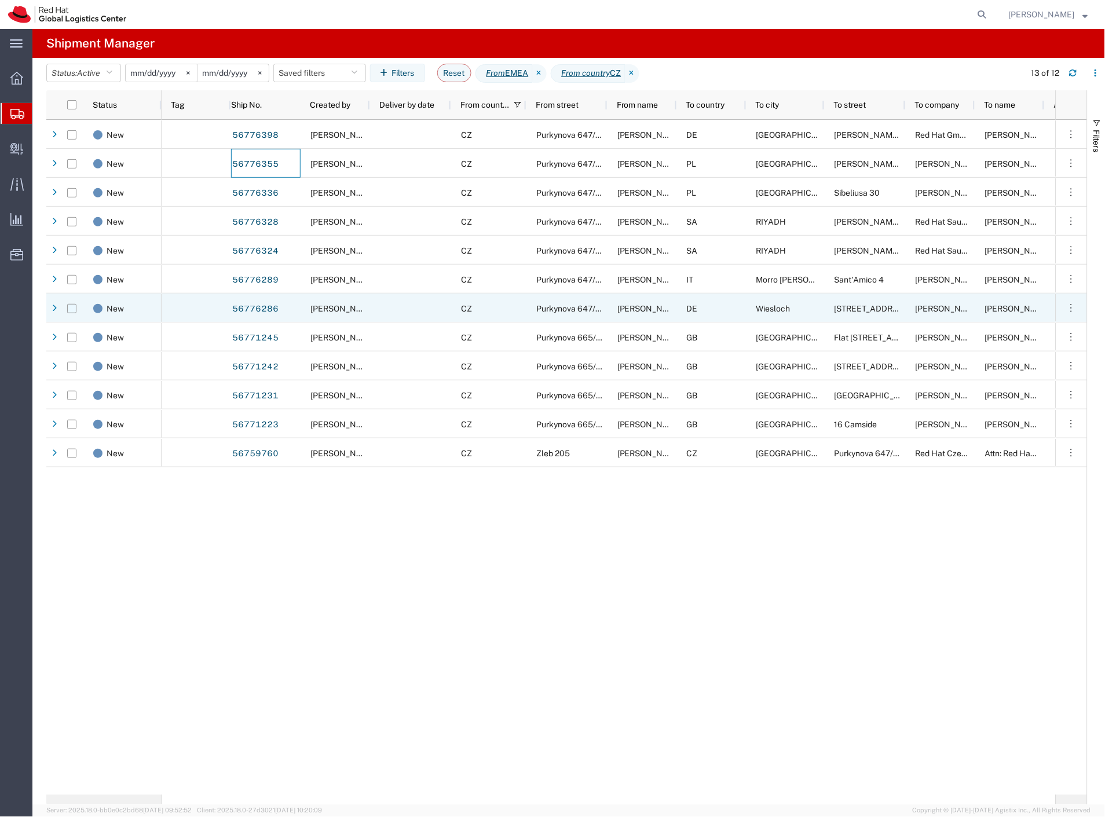
click at [72, 307] on input "Press Space to toggle row selection (unchecked)" at bounding box center [71, 308] width 9 height 9
checkbox input "true"
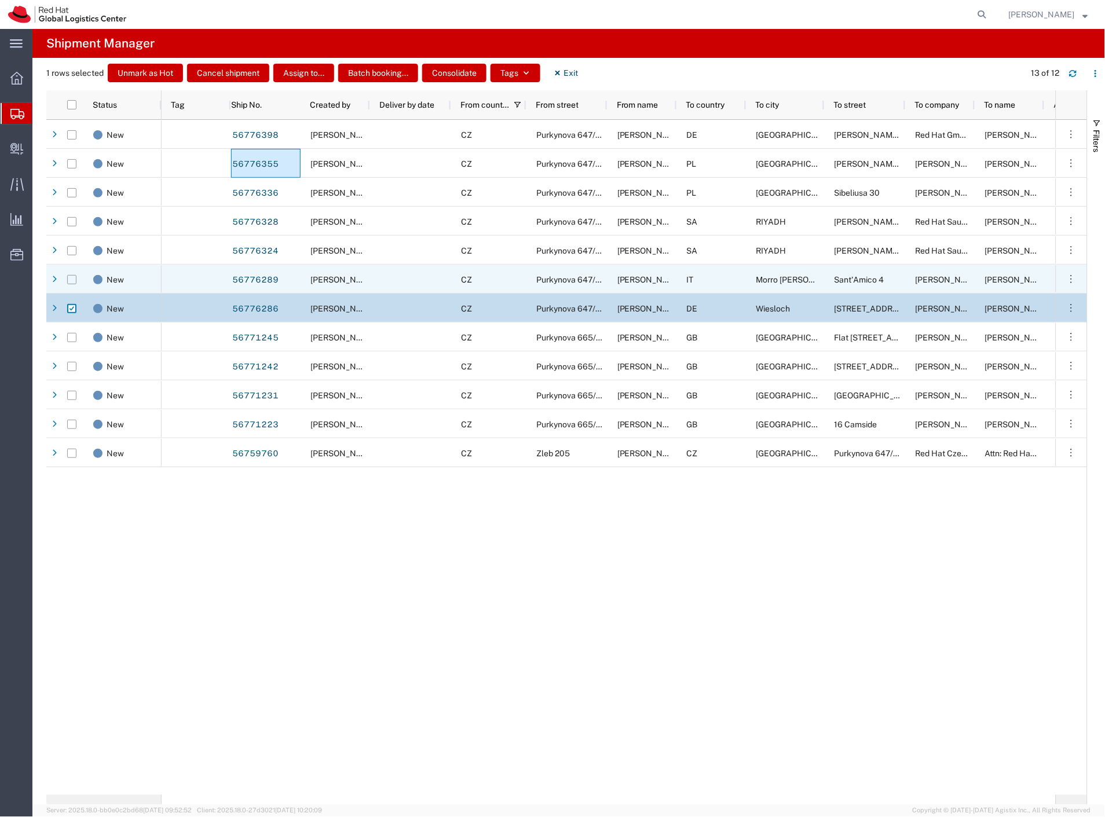
click at [72, 279] on input "Press Space to toggle row selection (unchecked)" at bounding box center [71, 279] width 9 height 9
checkbox input "true"
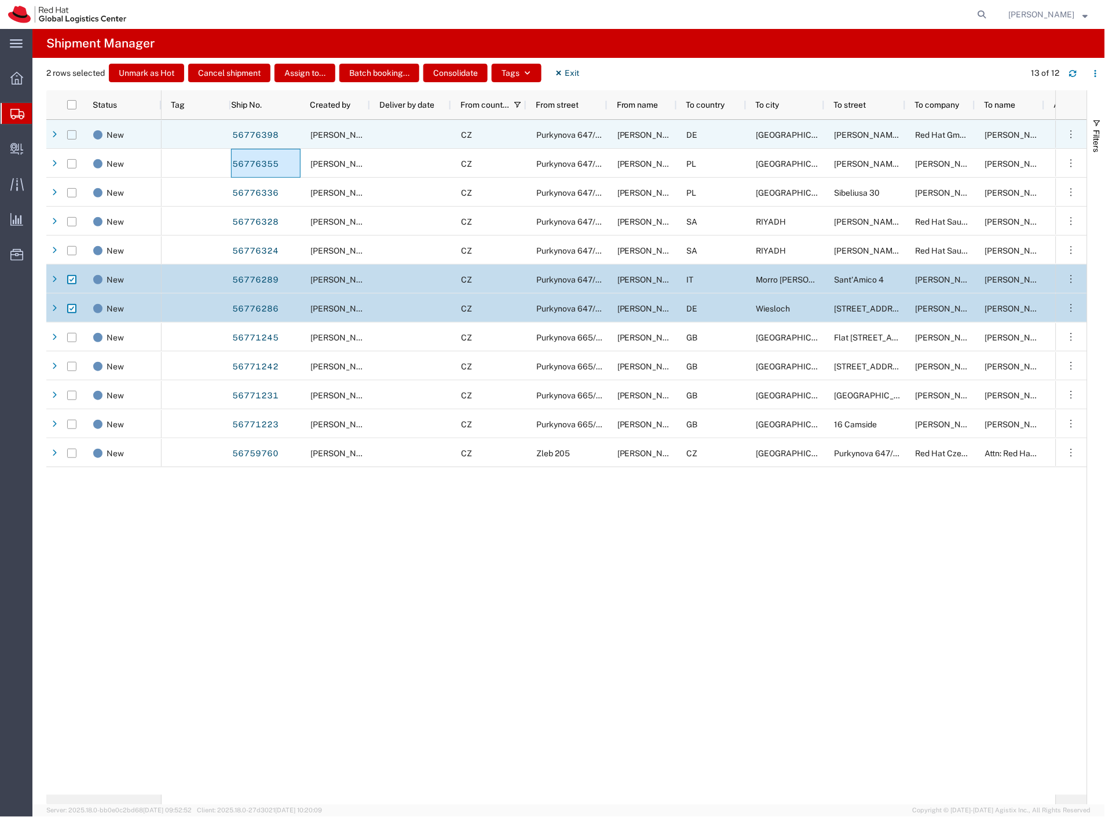
click at [73, 132] on input "Press Space to toggle row selection (unchecked)" at bounding box center [71, 134] width 9 height 9
checkbox input "true"
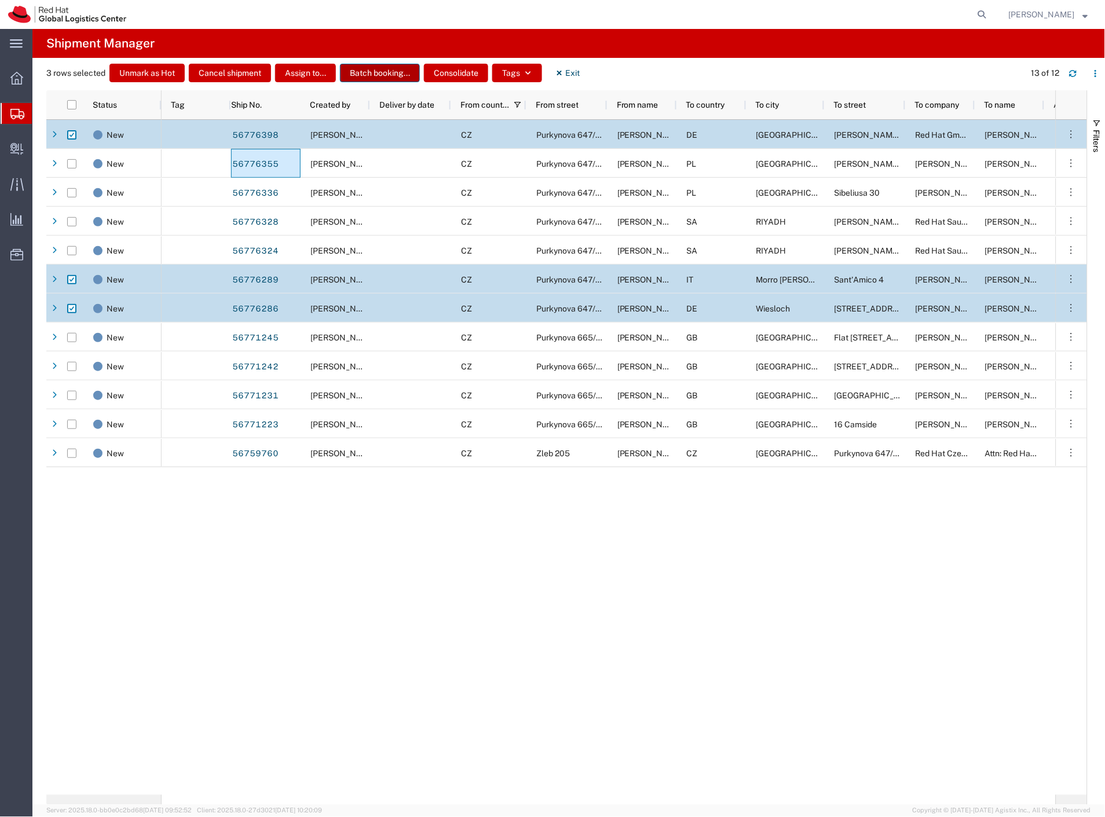
click at [386, 74] on button "Batch booking..." at bounding box center [380, 73] width 80 height 19
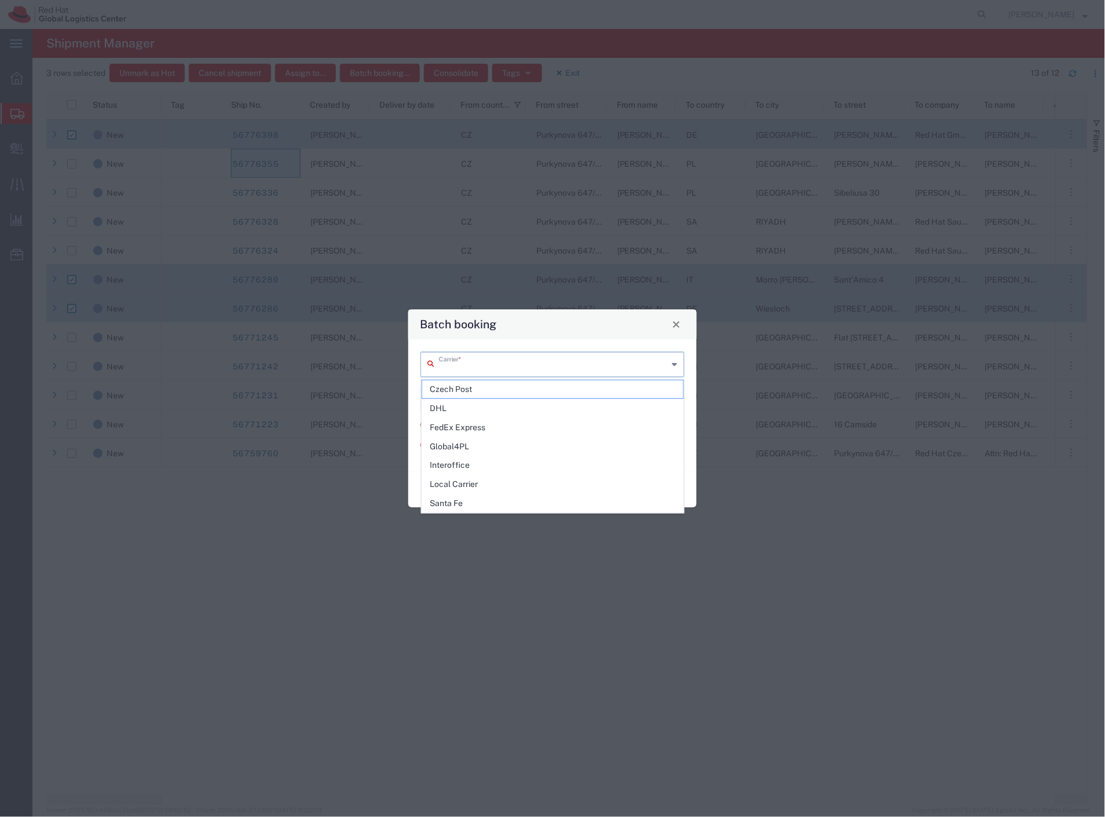
click at [488, 363] on input "text" at bounding box center [553, 363] width 229 height 20
click at [476, 409] on span "DHL" at bounding box center [553, 409] width 262 height 18
type input "DHL"
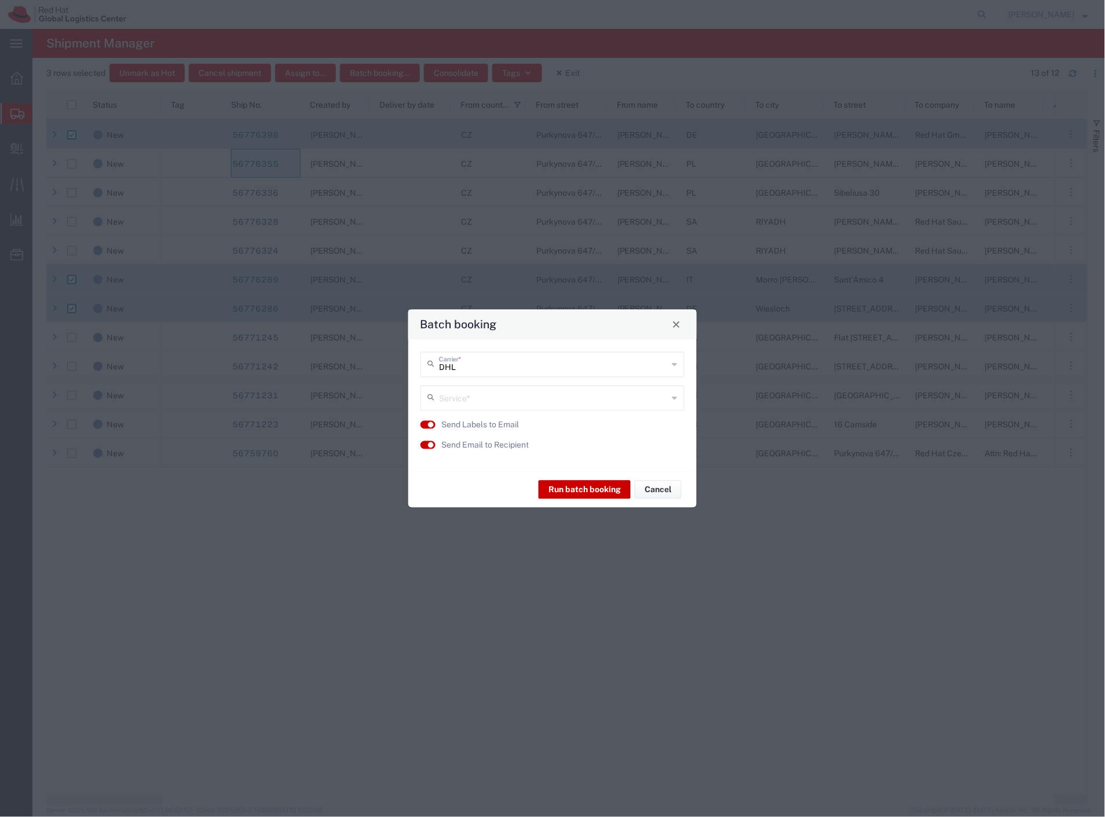
click at [479, 400] on input "text" at bounding box center [553, 397] width 229 height 20
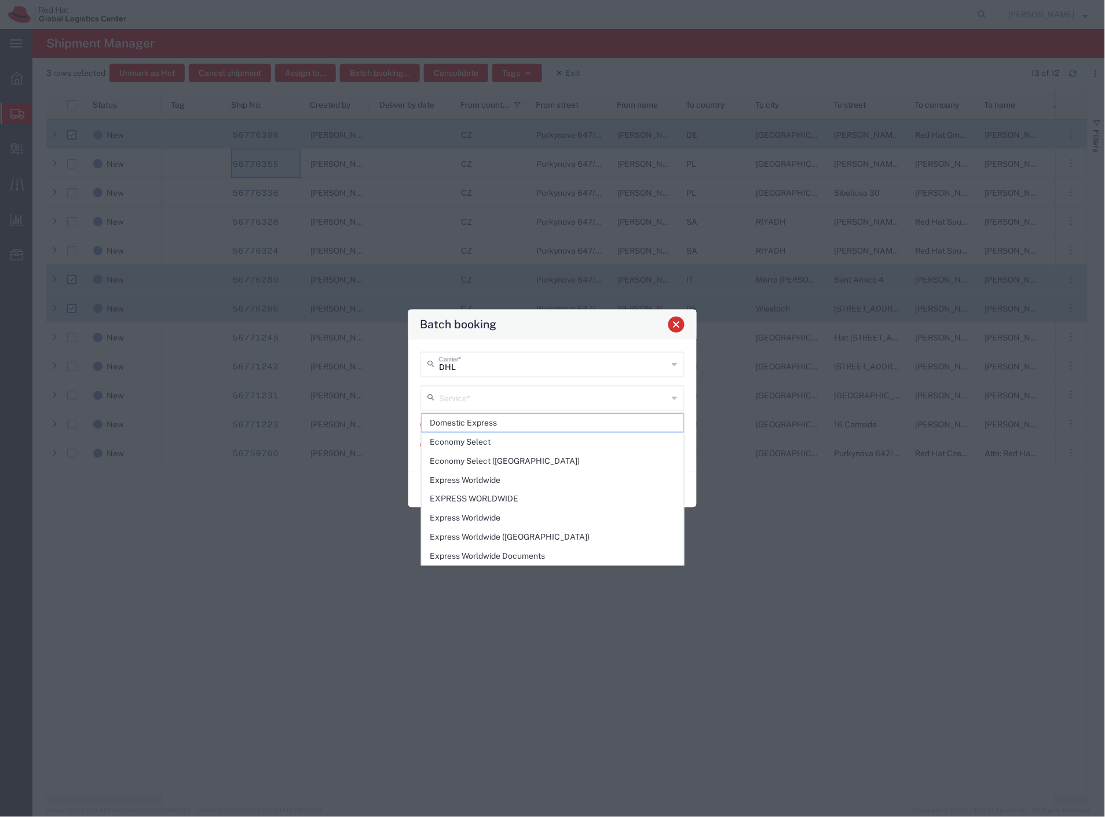
click at [681, 327] on button "Close" at bounding box center [676, 324] width 16 height 16
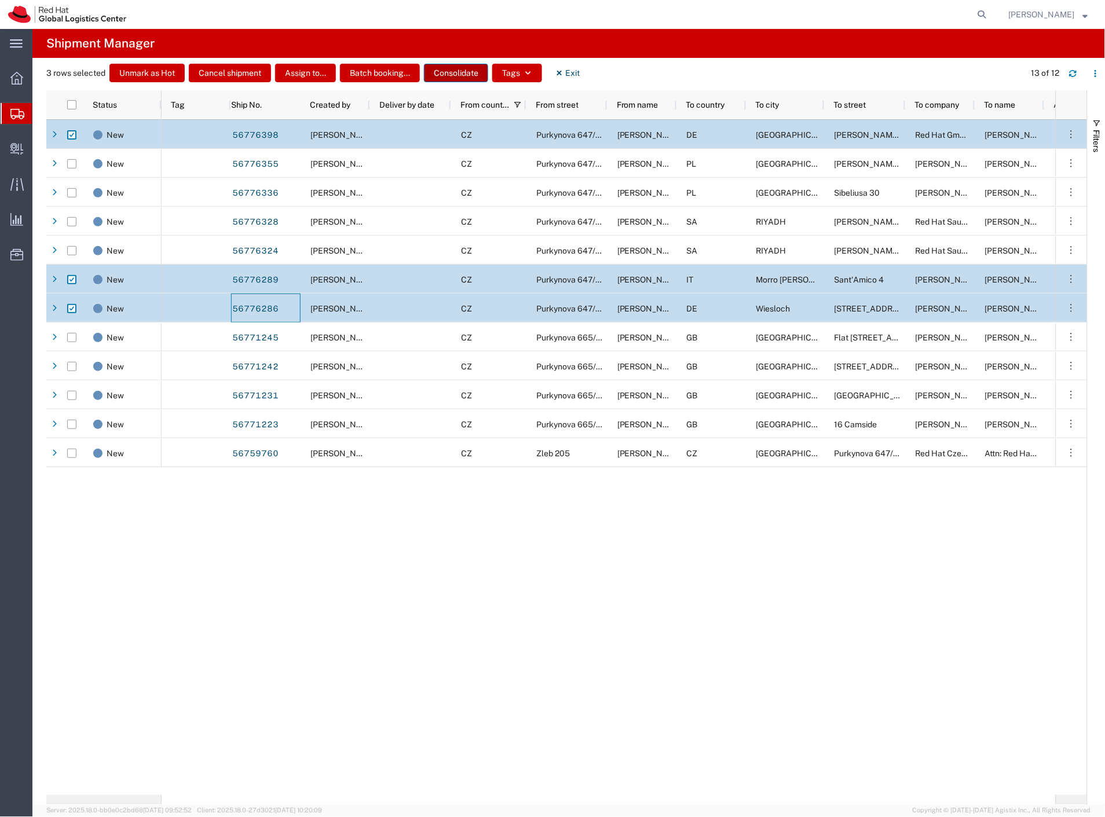
click at [449, 75] on button "Consolidate" at bounding box center [456, 73] width 64 height 19
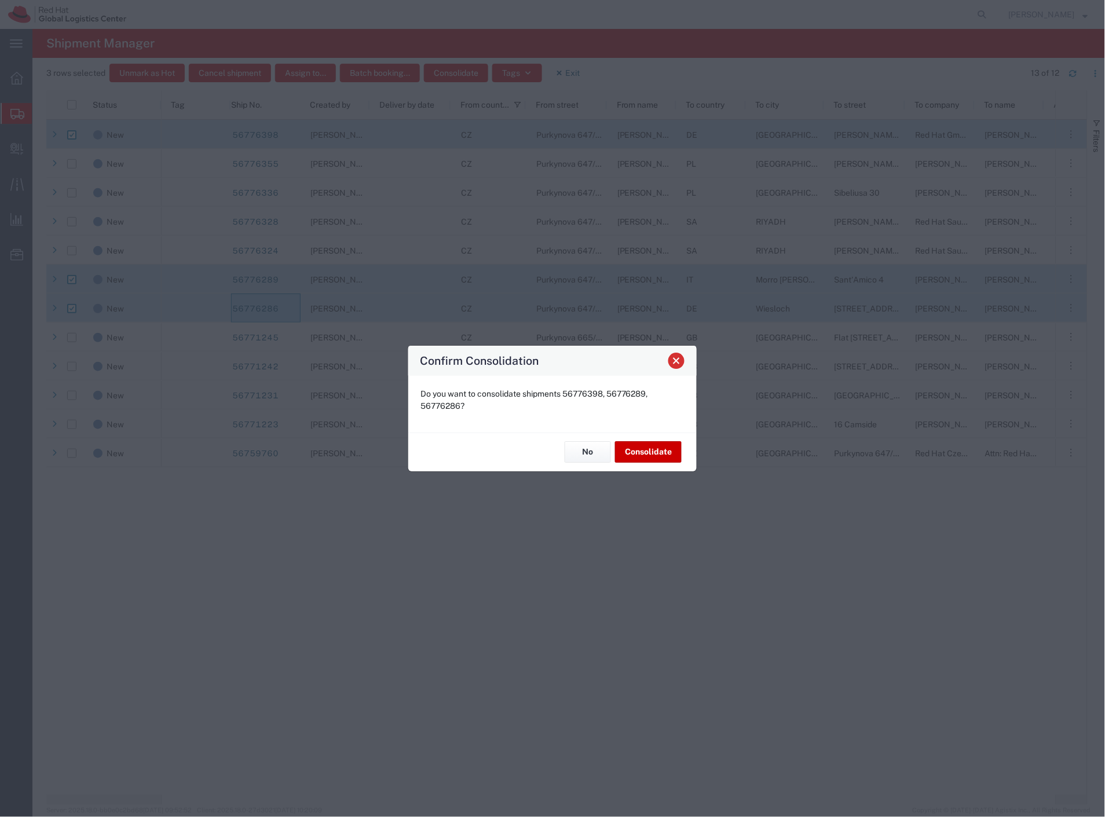
click at [680, 361] on span "Close" at bounding box center [676, 361] width 8 height 8
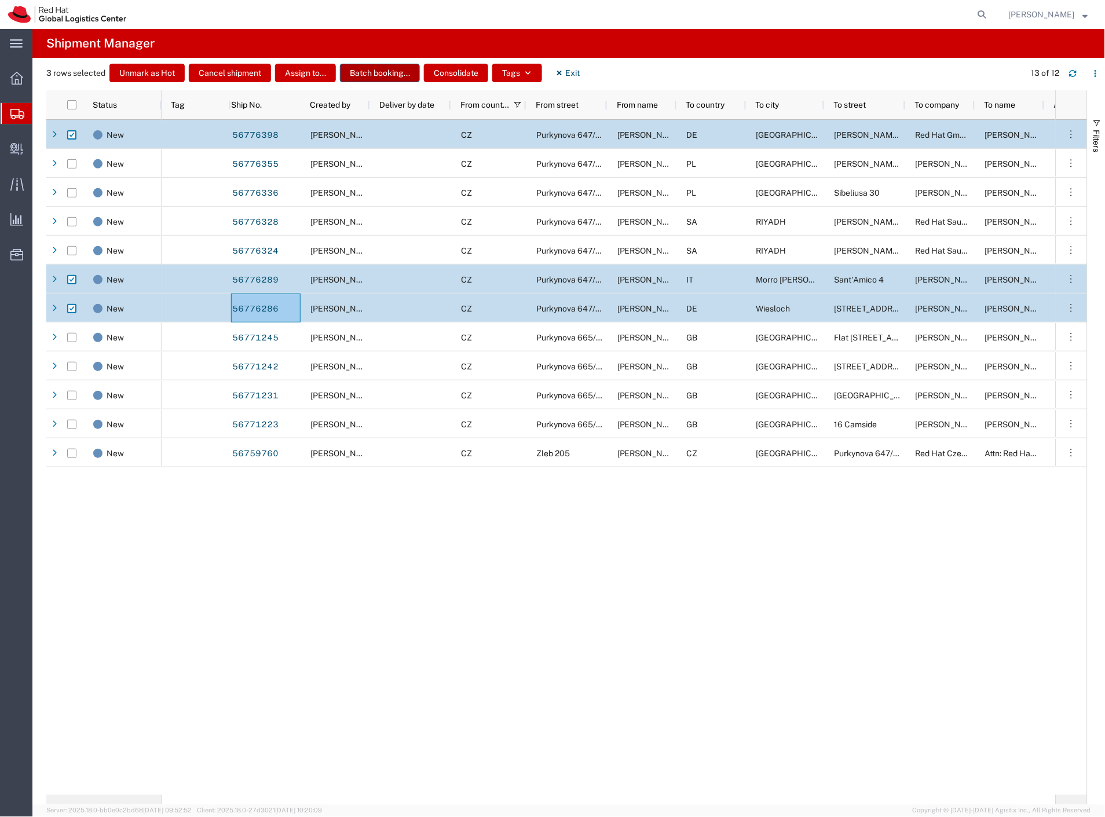
click at [387, 69] on button "Batch booking..." at bounding box center [380, 73] width 80 height 19
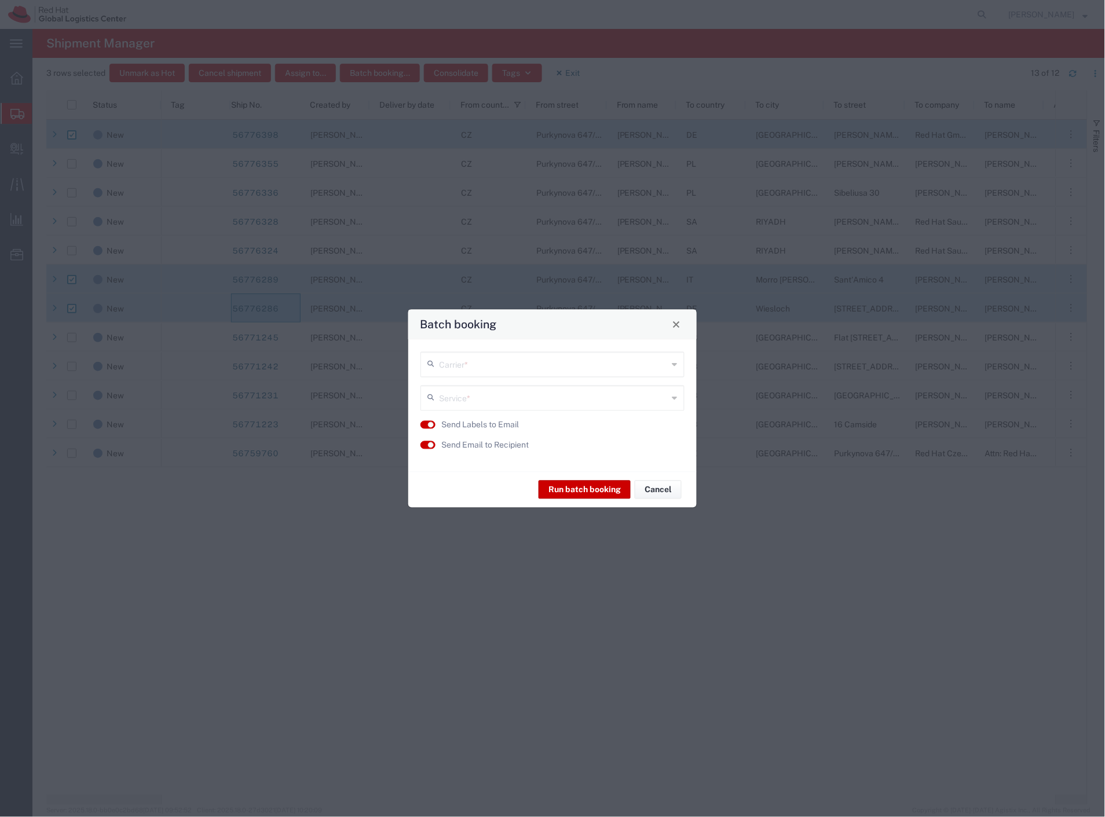
click at [470, 363] on input "text" at bounding box center [553, 363] width 229 height 20
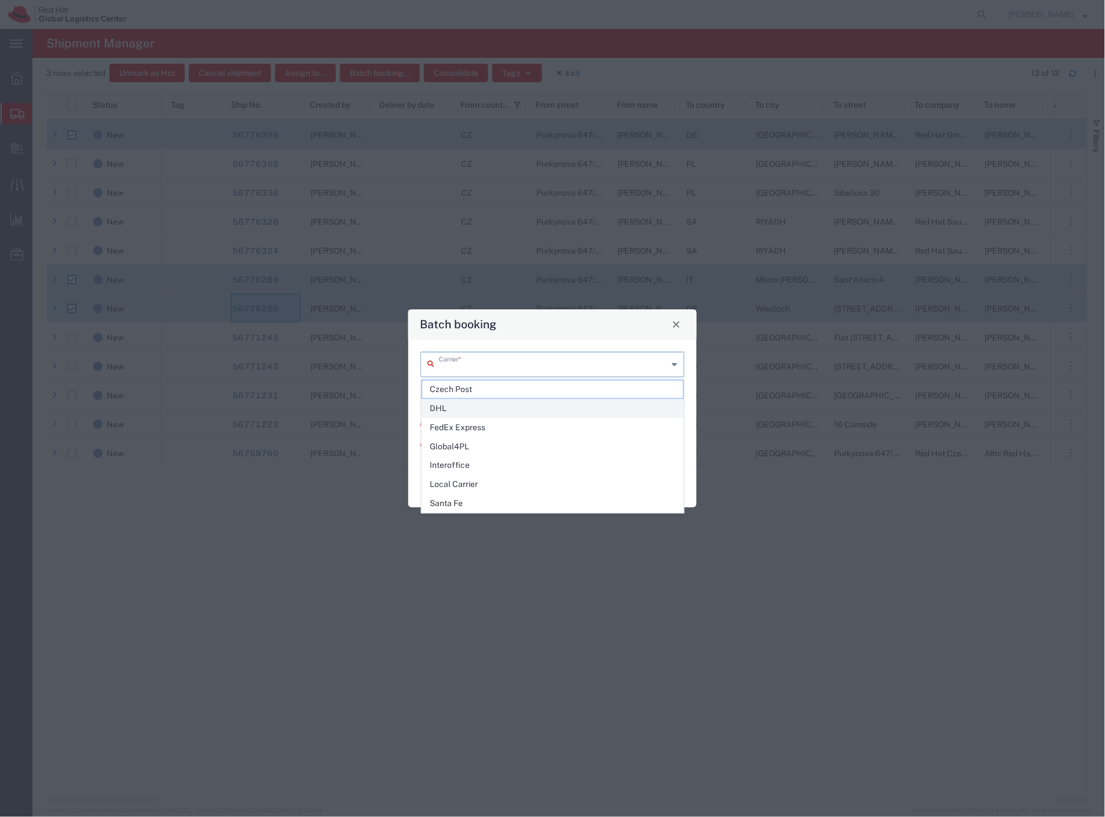
click at [454, 412] on span "DHL" at bounding box center [553, 409] width 262 height 18
type input "DHL"
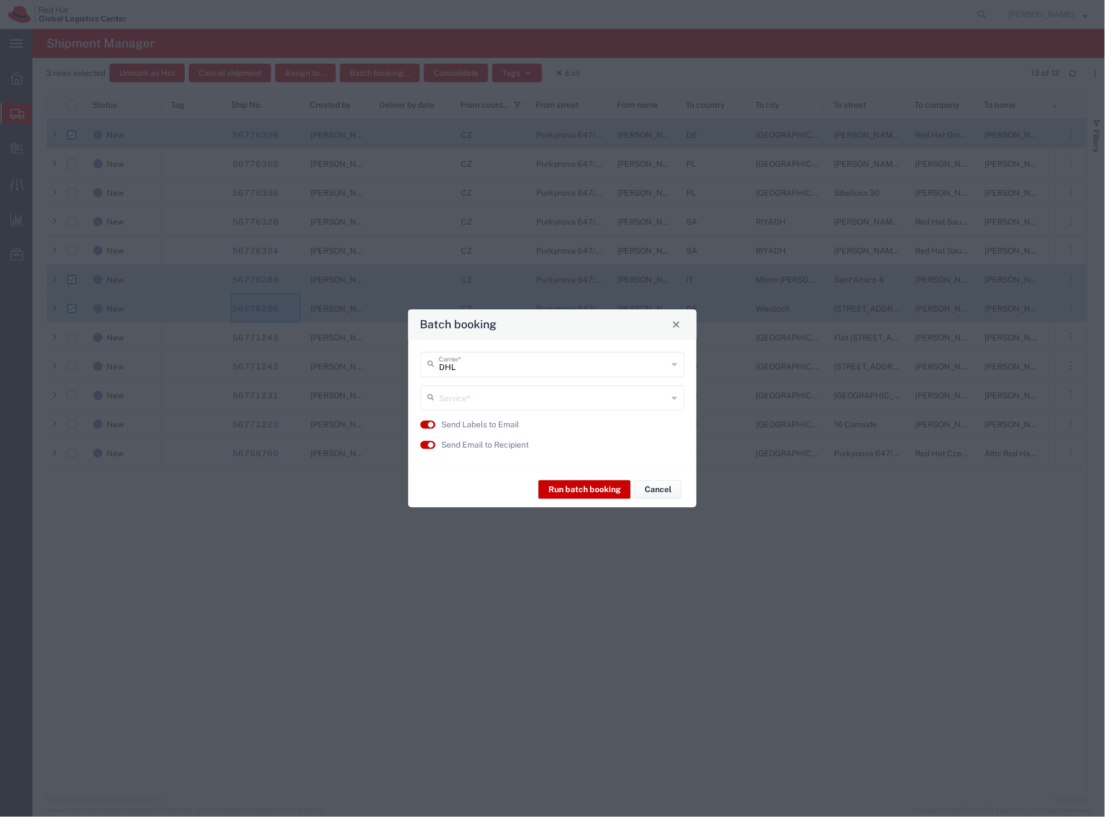
click at [462, 397] on input "text" at bounding box center [553, 397] width 229 height 20
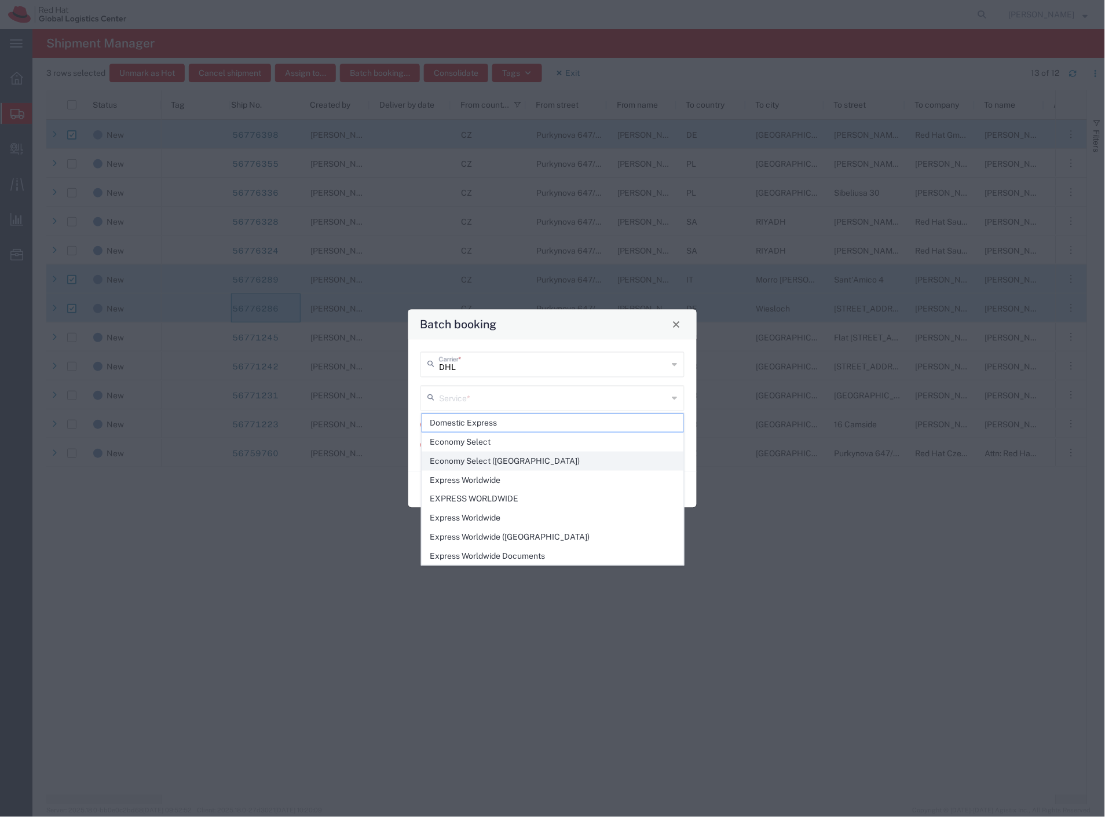
click at [488, 460] on span "Economy Select (EU)" at bounding box center [553, 461] width 262 height 18
type input "Economy Select (EU)"
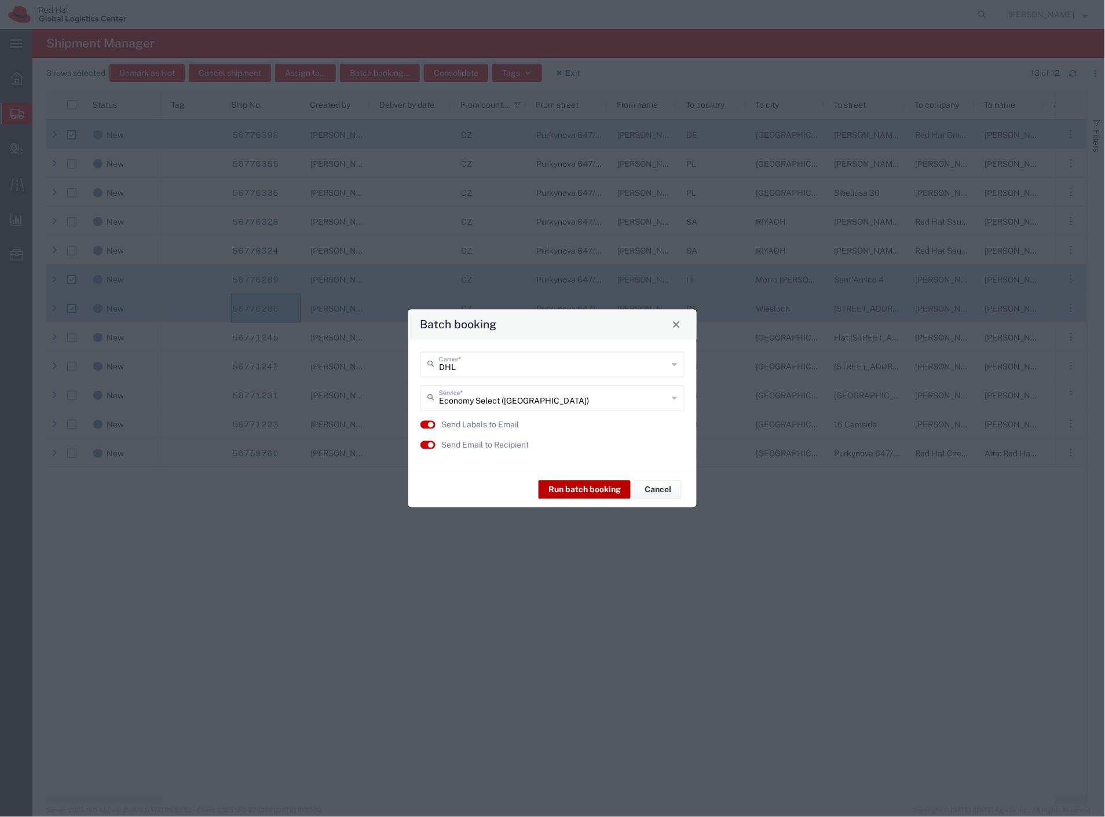
click at [566, 489] on button "Run batch booking" at bounding box center [584, 490] width 92 height 19
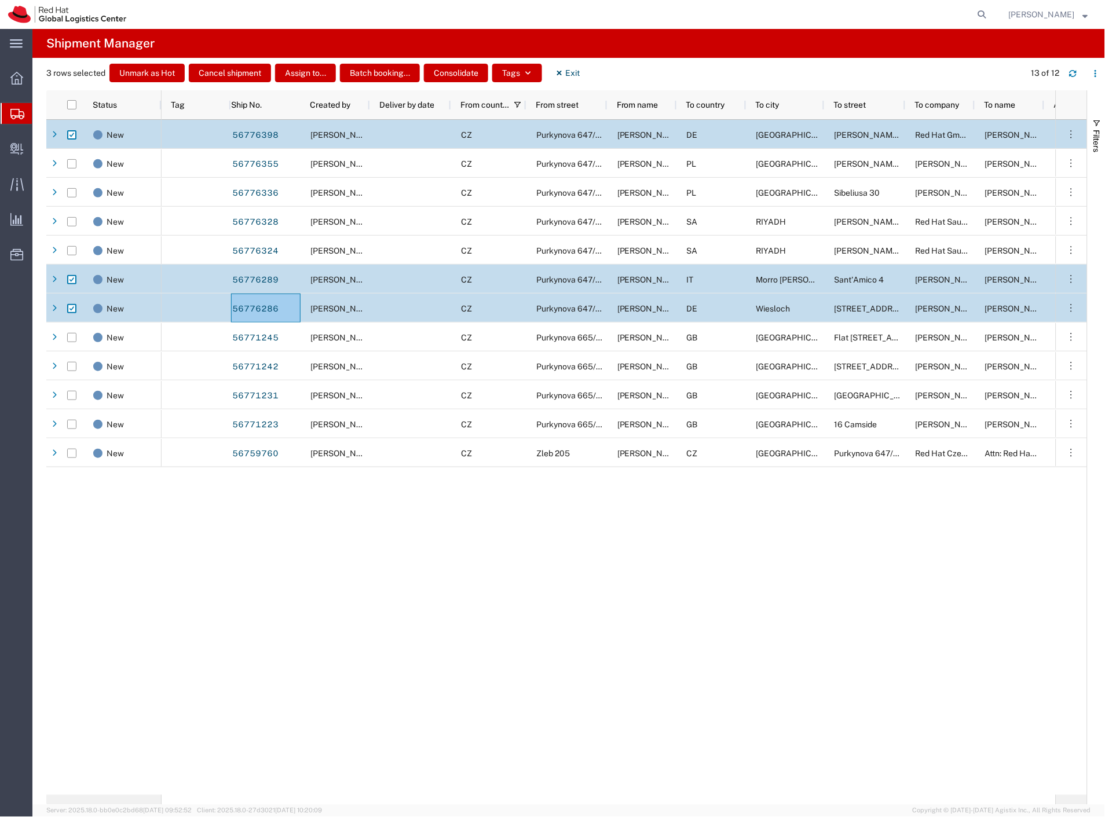
drag, startPoint x: 742, startPoint y: 44, endPoint x: 727, endPoint y: 45, distance: 14.5
click at [742, 44] on agx-page-header "Shipment Manager" at bounding box center [568, 43] width 1072 height 29
click at [389, 70] on button "Batch booking..." at bounding box center [380, 73] width 80 height 19
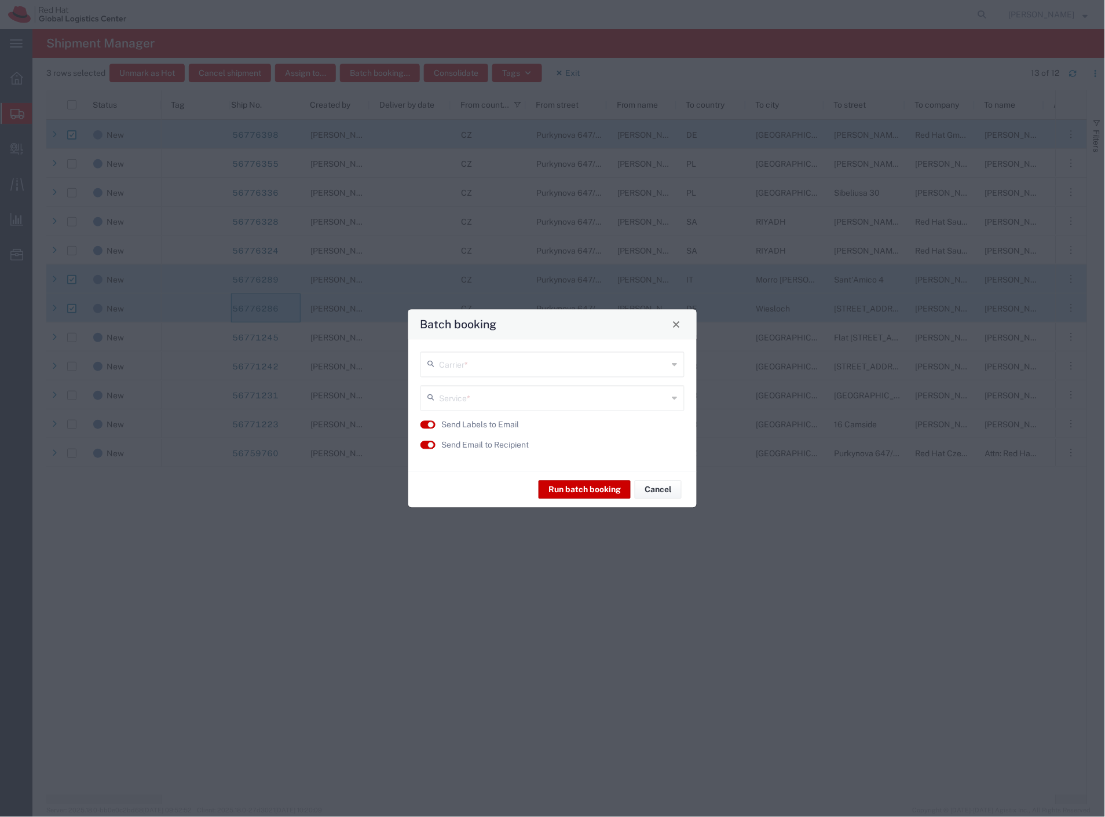
click at [508, 361] on input "text" at bounding box center [553, 363] width 229 height 20
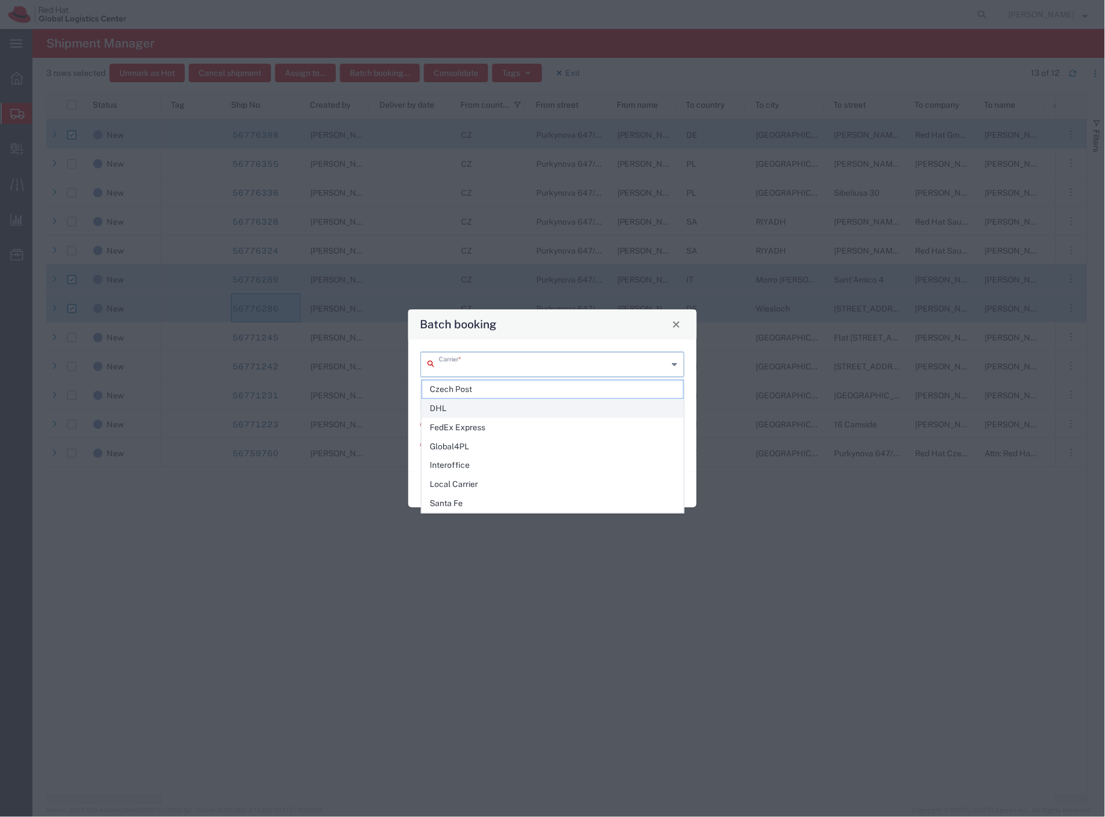
click at [450, 411] on span "DHL" at bounding box center [553, 409] width 262 height 18
type input "DHL"
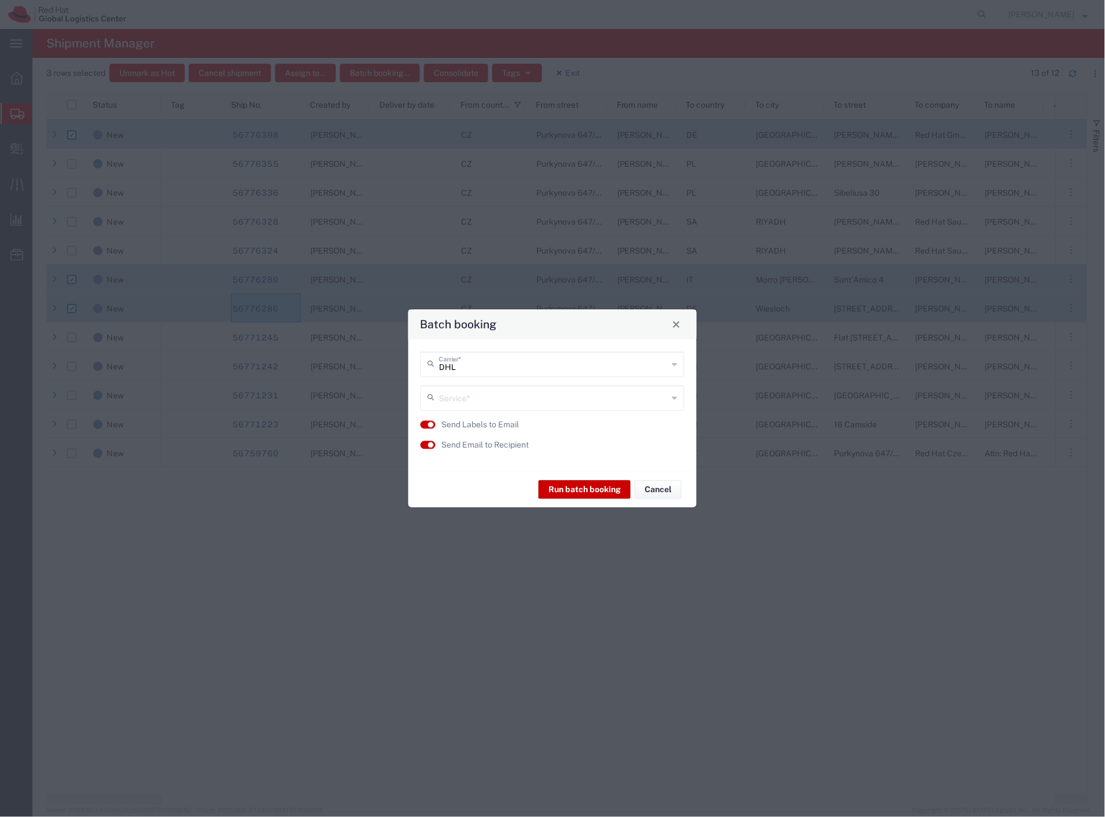
click at [458, 400] on input "text" at bounding box center [553, 397] width 229 height 20
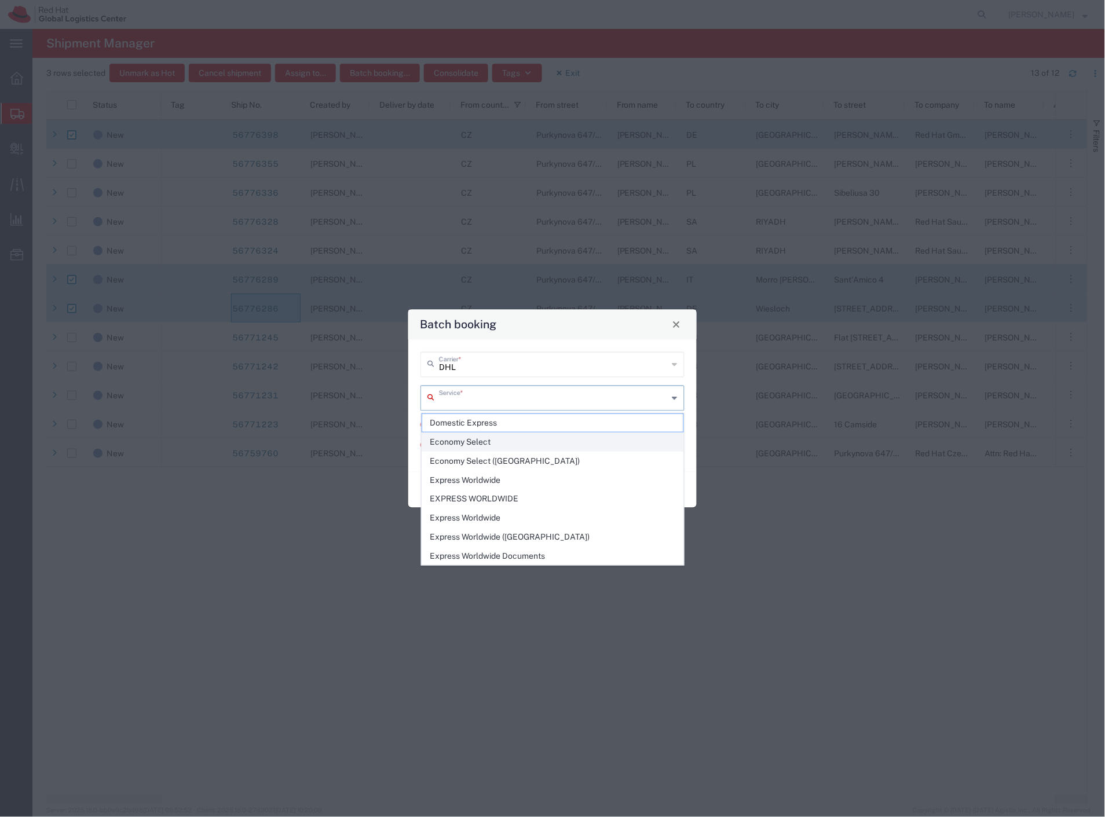
click at [511, 444] on span "Economy Select" at bounding box center [553, 442] width 262 height 18
type input "Economy Select"
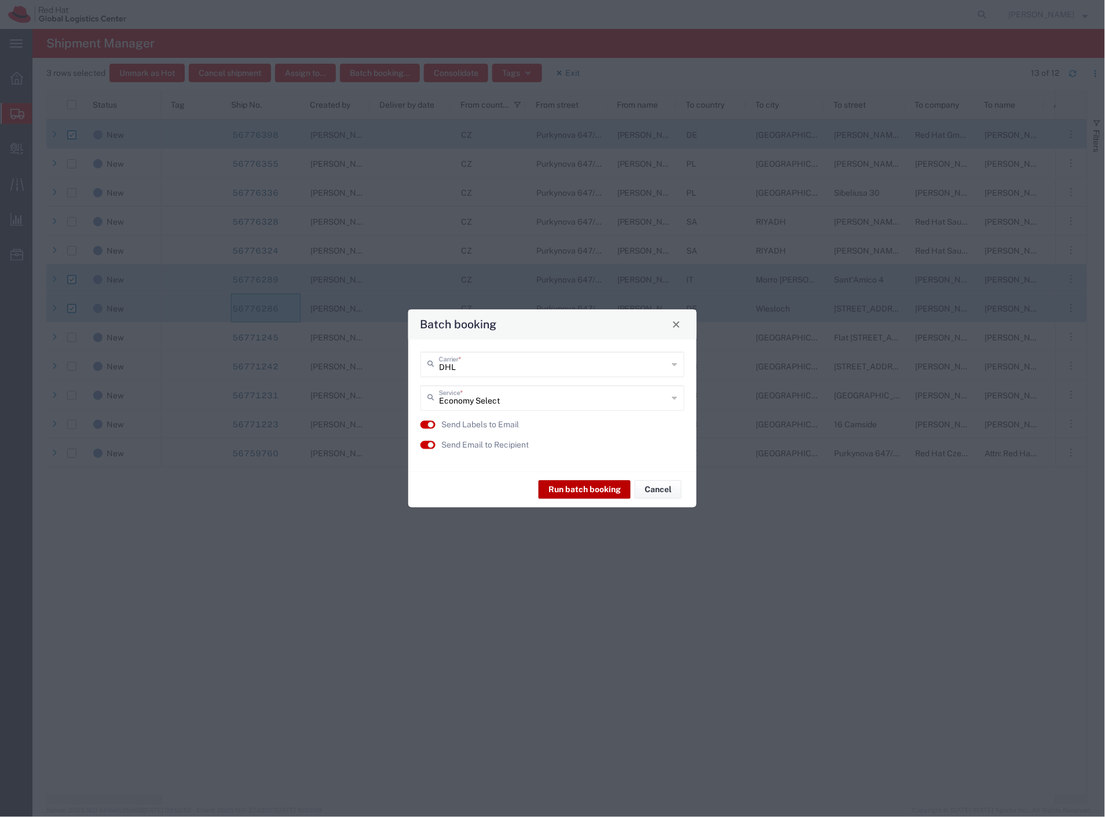
click at [559, 489] on button "Run batch booking" at bounding box center [584, 490] width 92 height 19
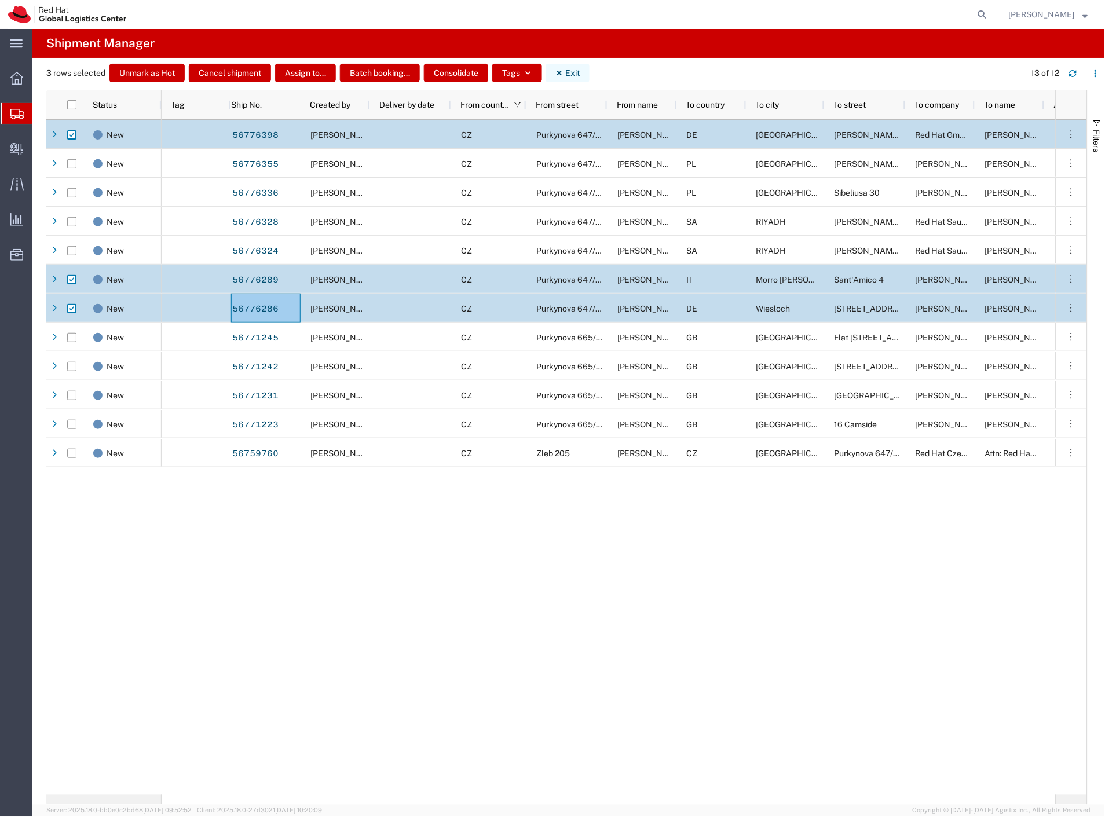
click at [560, 73] on icon "button" at bounding box center [559, 73] width 5 height 5
checkbox input "false"
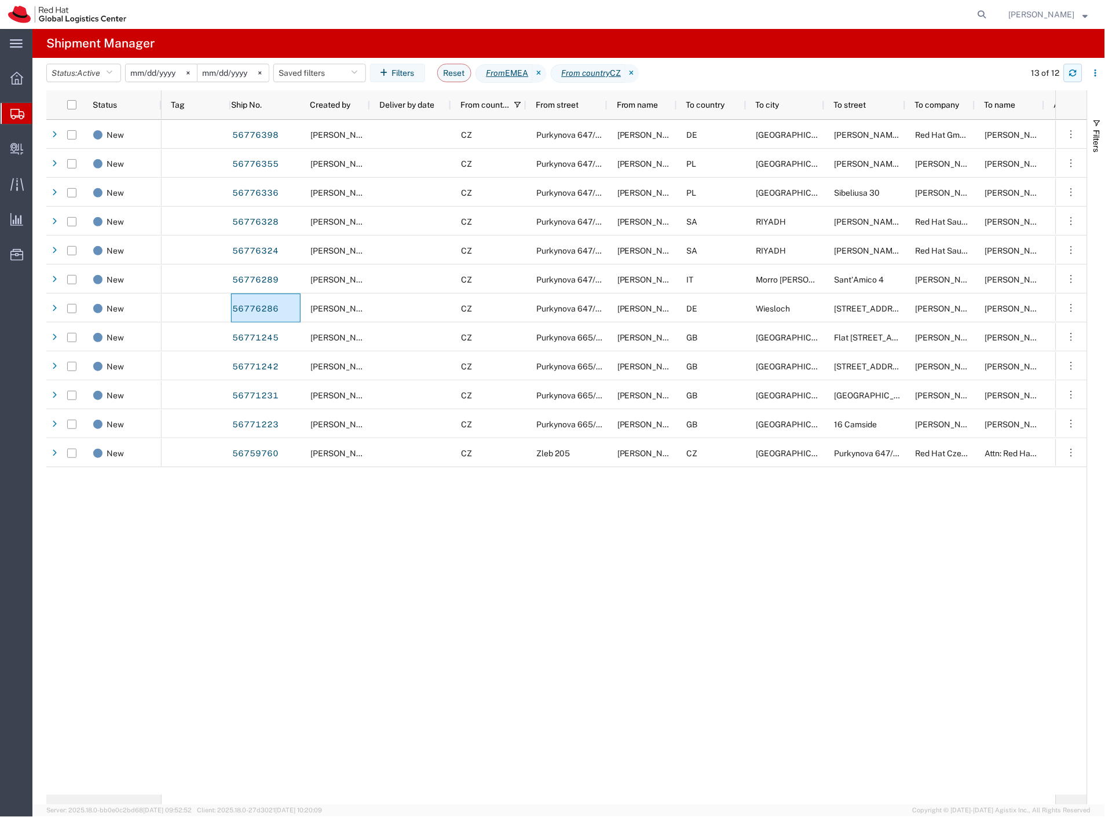
click at [1076, 71] on icon "button" at bounding box center [1072, 70] width 7 height 3
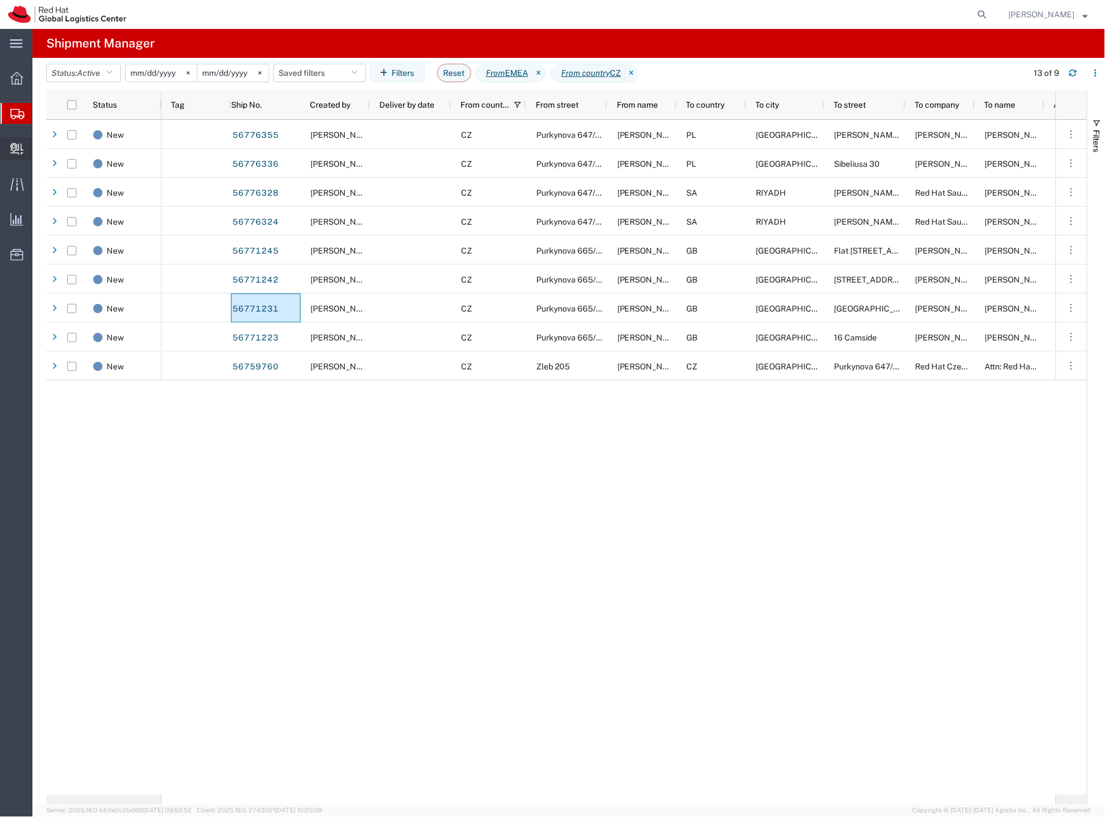
click at [0, 0] on span "Create Delivery" at bounding box center [0, 0] width 0 height 0
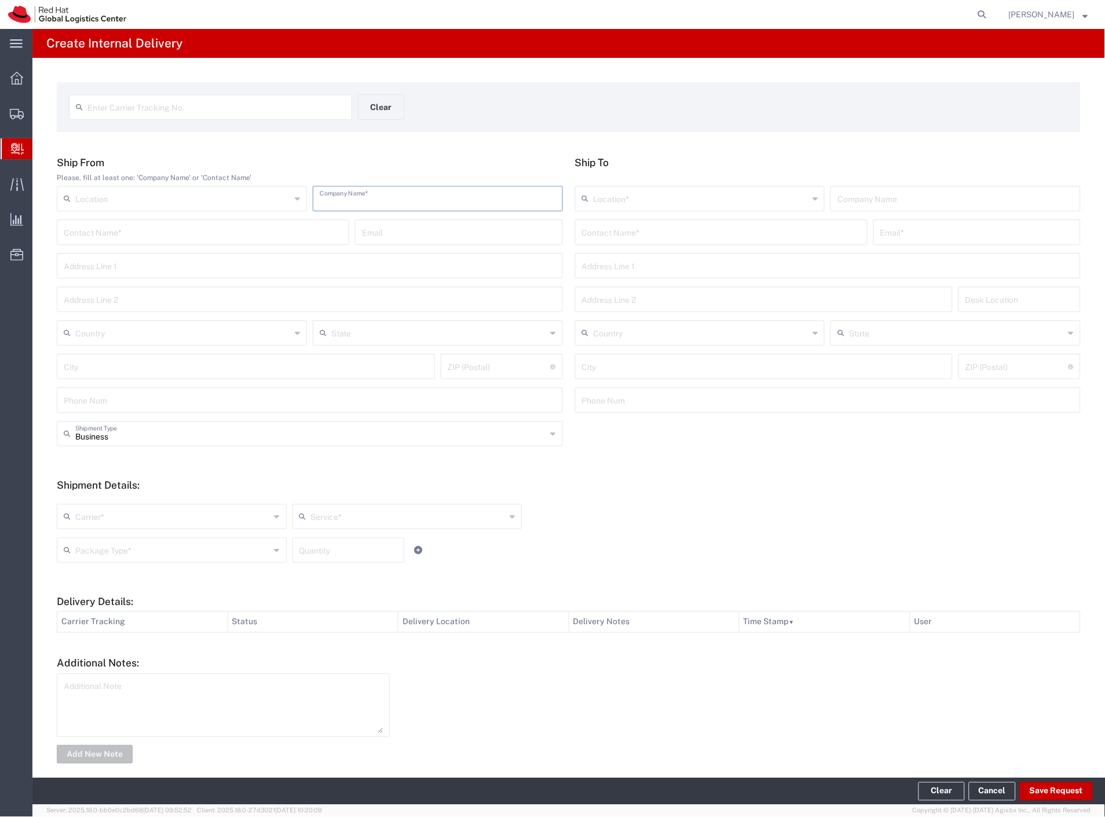
click at [387, 199] on input "text" at bounding box center [438, 198] width 236 height 20
type input "PPL"
click at [614, 227] on input "text" at bounding box center [721, 231] width 279 height 20
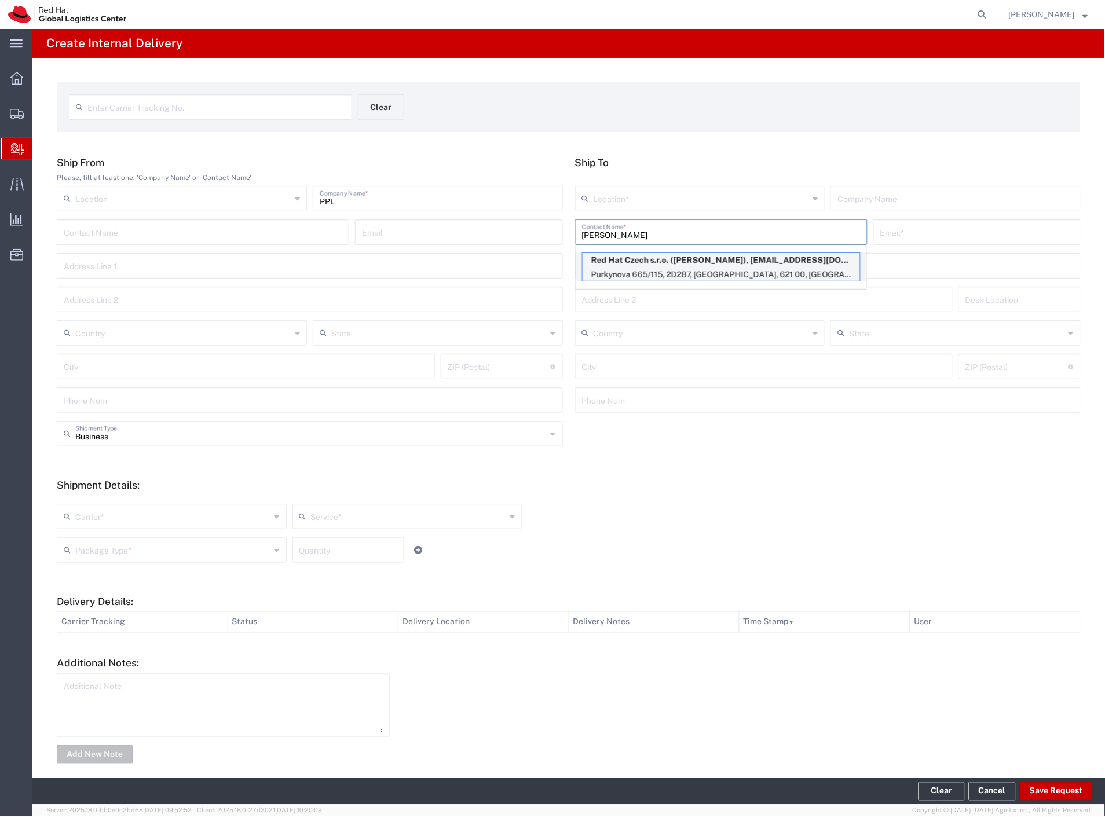
type input "jurasek"
click at [637, 266] on p "Red Hat Czech s.r.o. (Michal Jurasek), mjurasek@redhat.com" at bounding box center [721, 260] width 277 height 14
type input "RH - [GEOGRAPHIC_DATA] [GEOGRAPHIC_DATA] - C"
type input "Red Hat Czech s.r.o."
type input "Michal Jurasek"
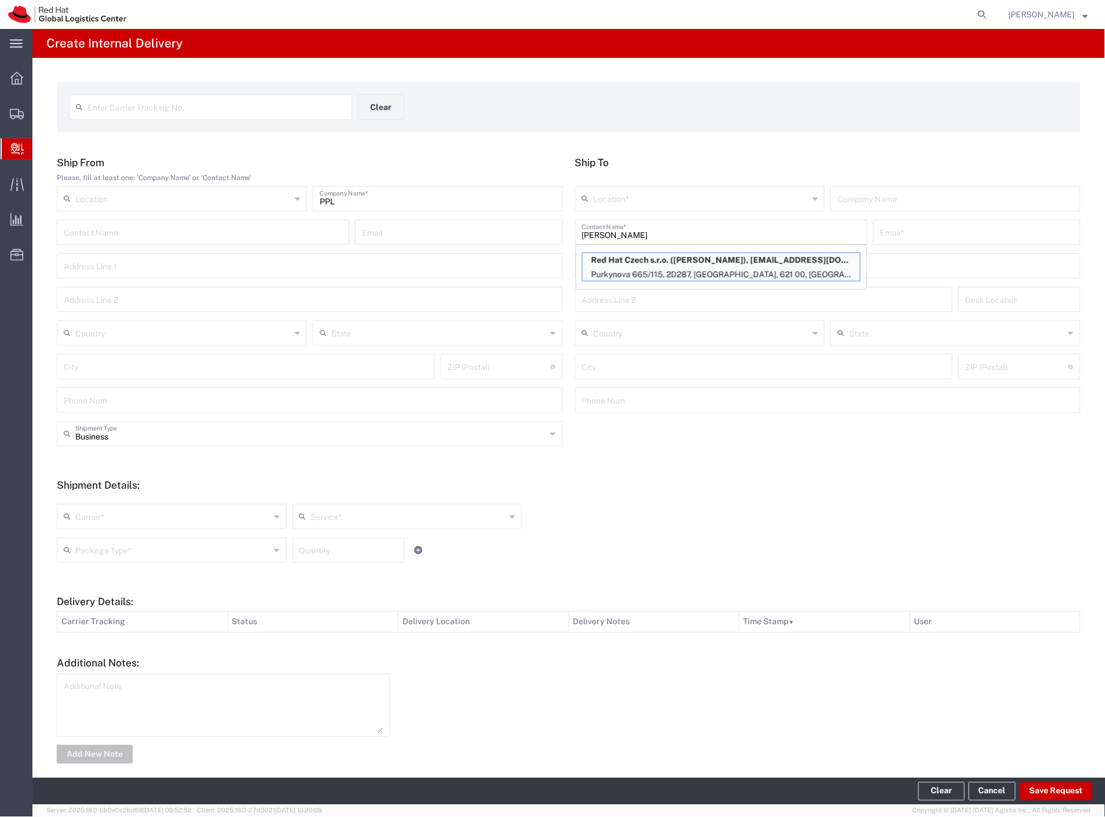
type input "mjurasek@redhat.com"
type input "Purkynova 665/115"
type input "2D287"
type input "Czechia"
type input "[GEOGRAPHIC_DATA]"
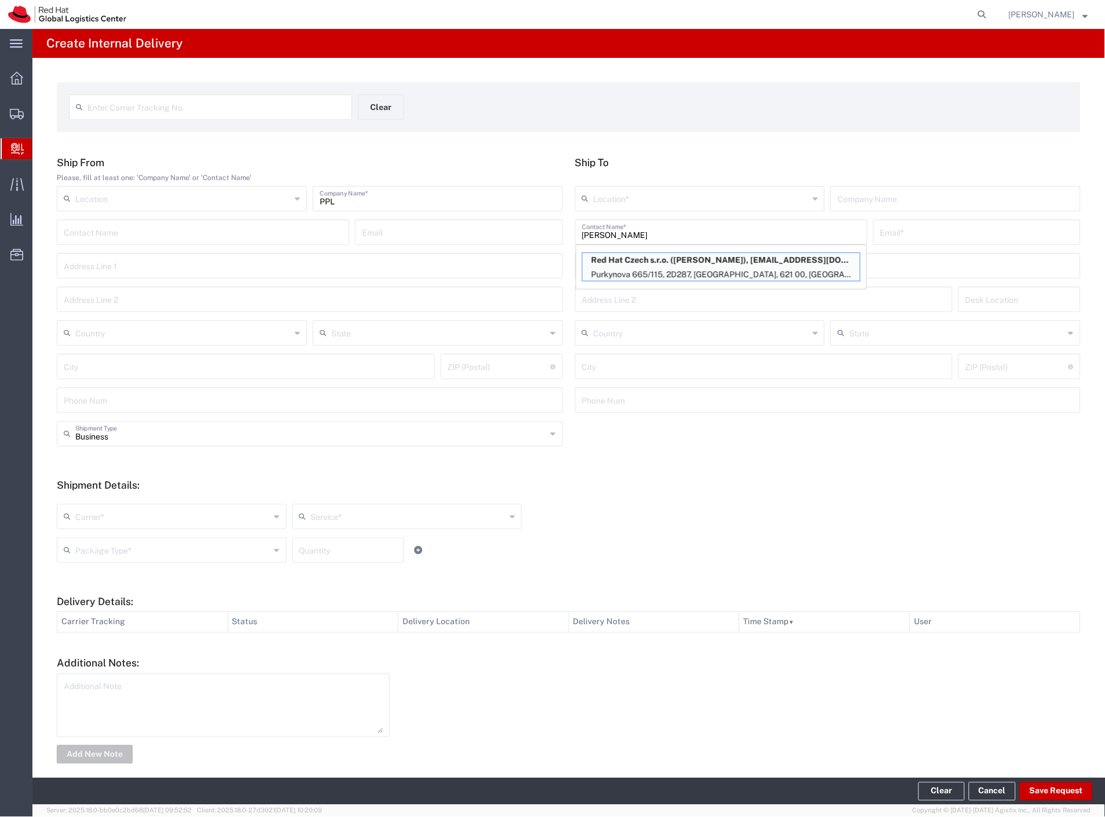
type input "621 00"
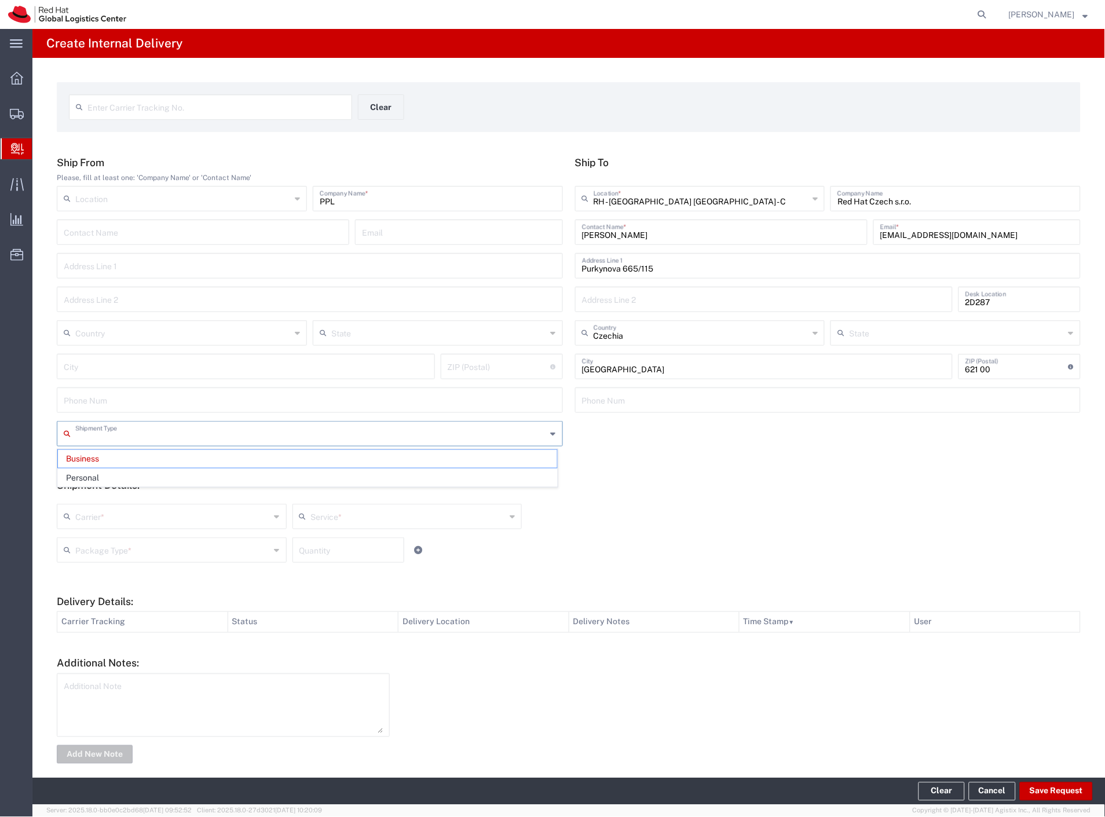
drag, startPoint x: 111, startPoint y: 441, endPoint x: 108, endPoint y: 462, distance: 21.0
click at [111, 448] on div "Shipment Type Business Personal" at bounding box center [569, 438] width 1036 height 34
type input "Business"
click at [116, 444] on div "Business Shipment Type" at bounding box center [310, 433] width 506 height 25
click at [99, 478] on span "Personal" at bounding box center [307, 478] width 499 height 18
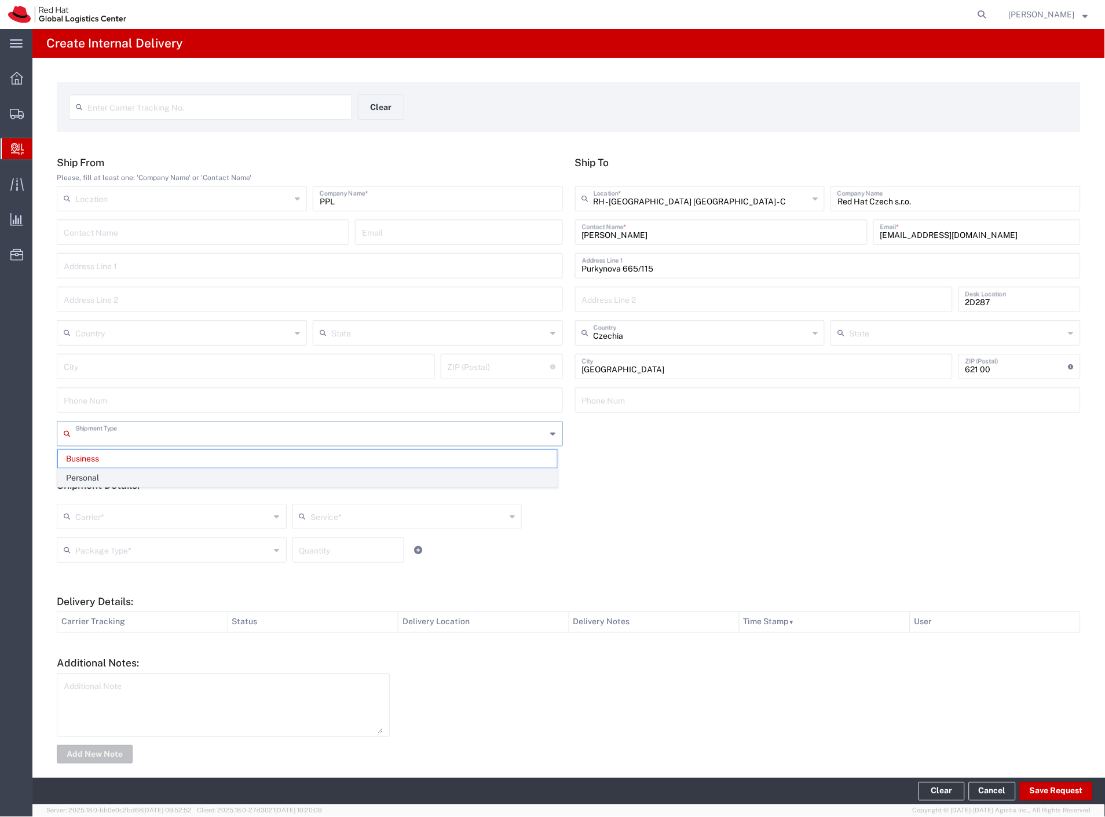
type input "Personal"
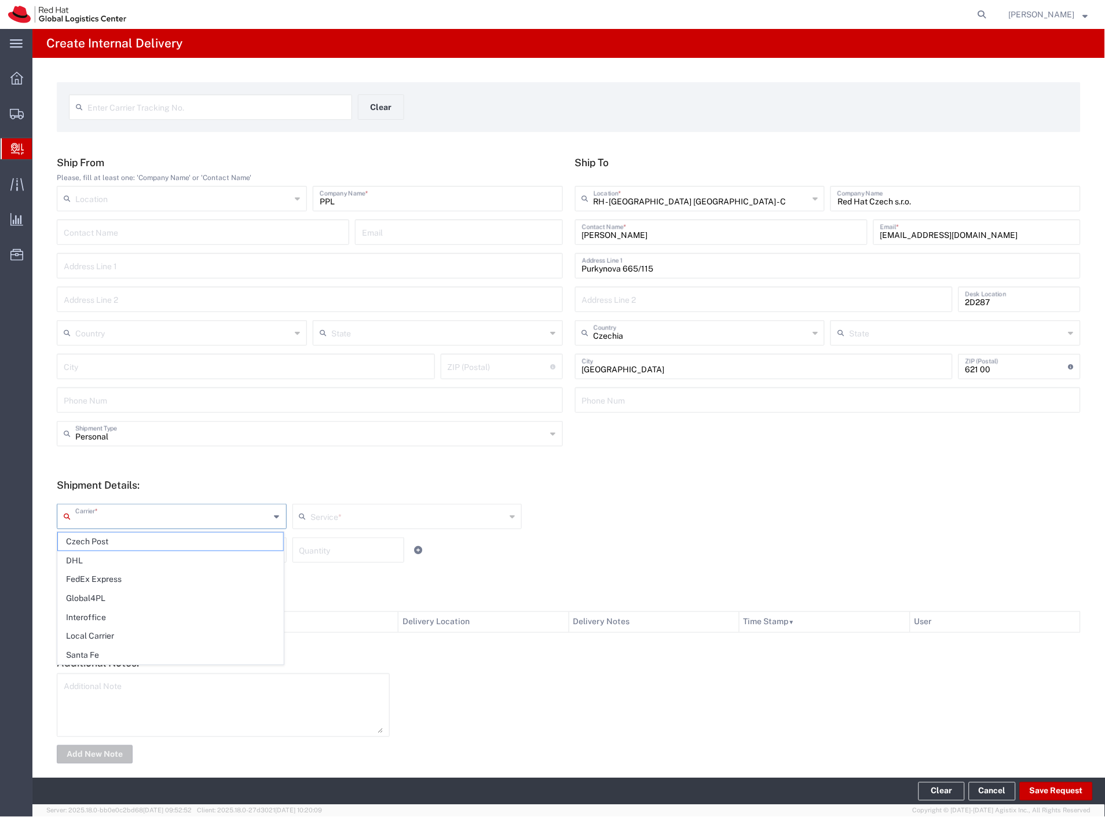
drag, startPoint x: 95, startPoint y: 515, endPoint x: 97, endPoint y: 525, distance: 9.5
click at [96, 518] on input "text" at bounding box center [172, 515] width 195 height 20
click at [99, 540] on span "Czech Post" at bounding box center [170, 542] width 225 height 18
type input "Czech Post"
drag, startPoint x: 99, startPoint y: 540, endPoint x: 98, endPoint y: 547, distance: 6.4
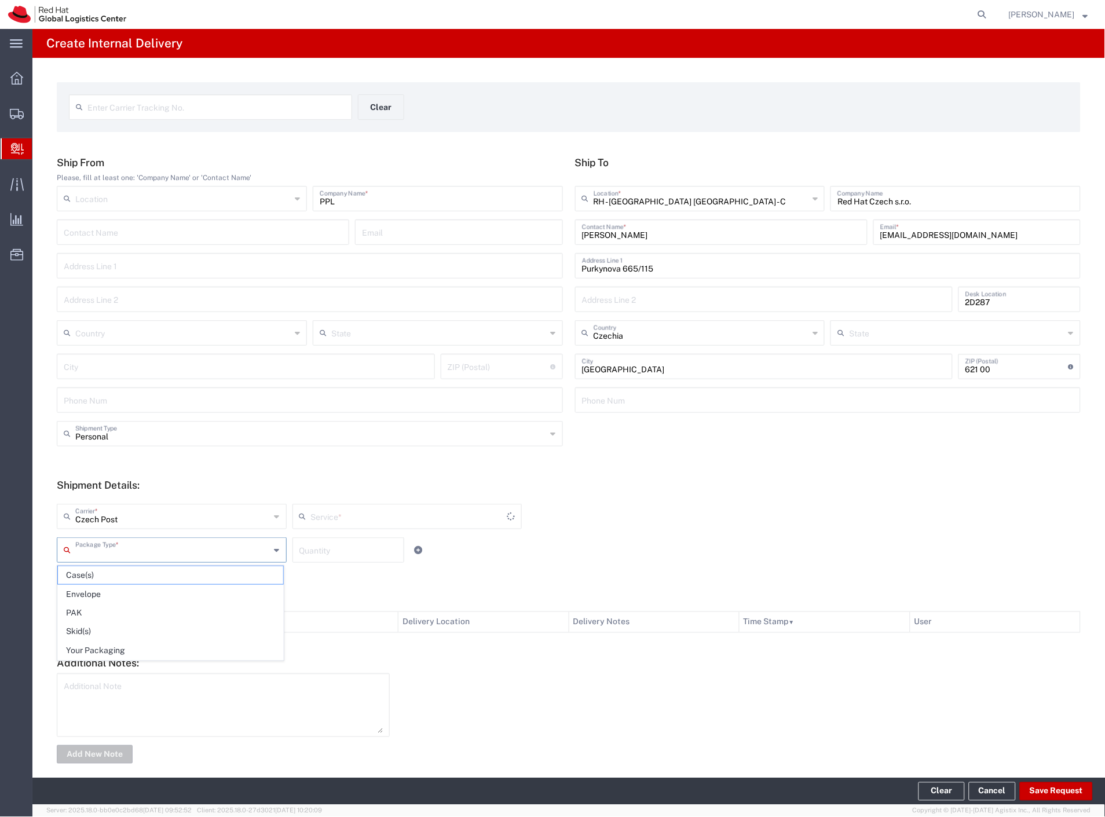
click at [99, 543] on input "text" at bounding box center [172, 549] width 195 height 20
type input "Ground"
click at [98, 649] on span "Your Packaging" at bounding box center [170, 651] width 225 height 18
type input "Your Packaging"
click at [1046, 793] on button "Save Request" at bounding box center [1056, 791] width 73 height 19
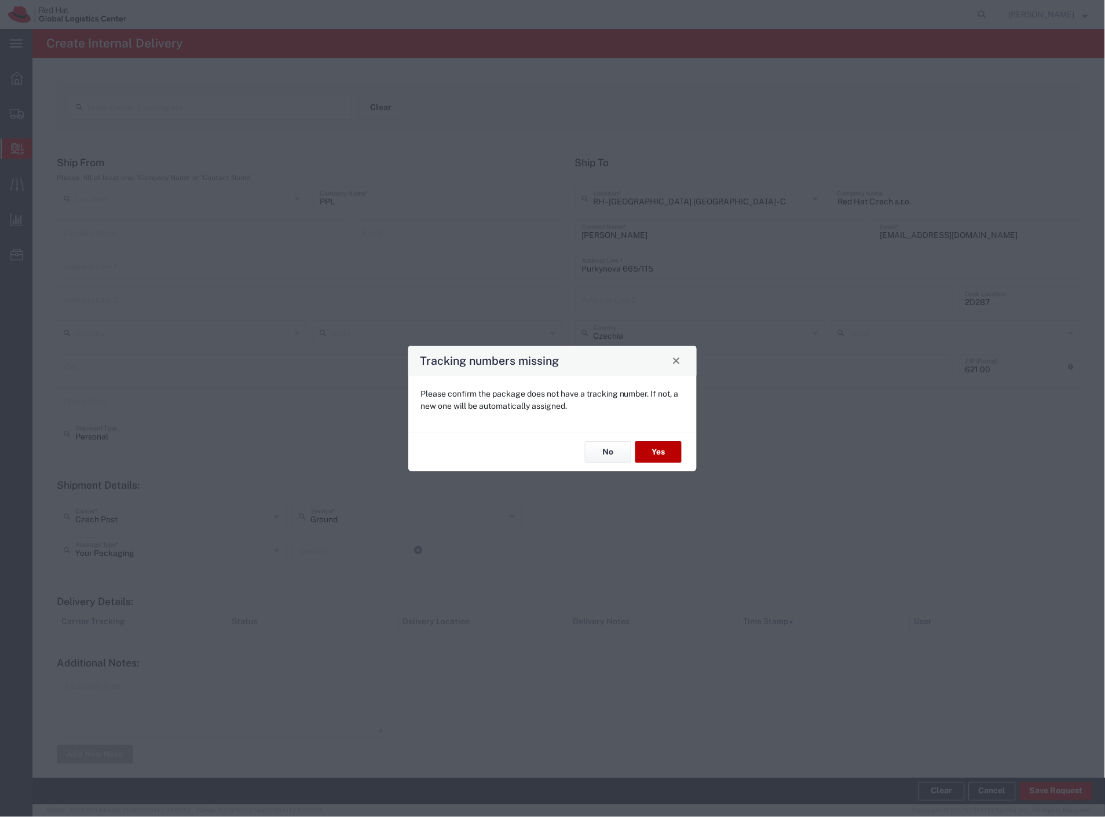
click at [658, 448] on button "Yes" at bounding box center [658, 452] width 46 height 21
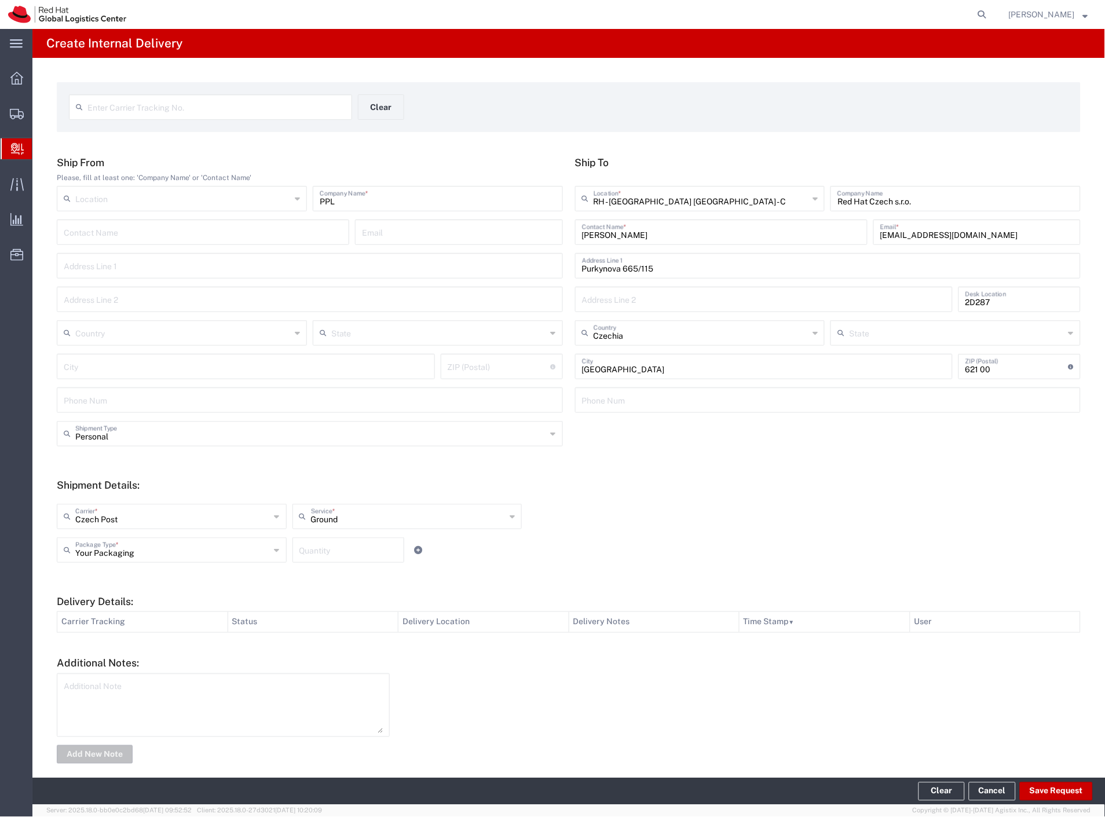
type input "Personal"
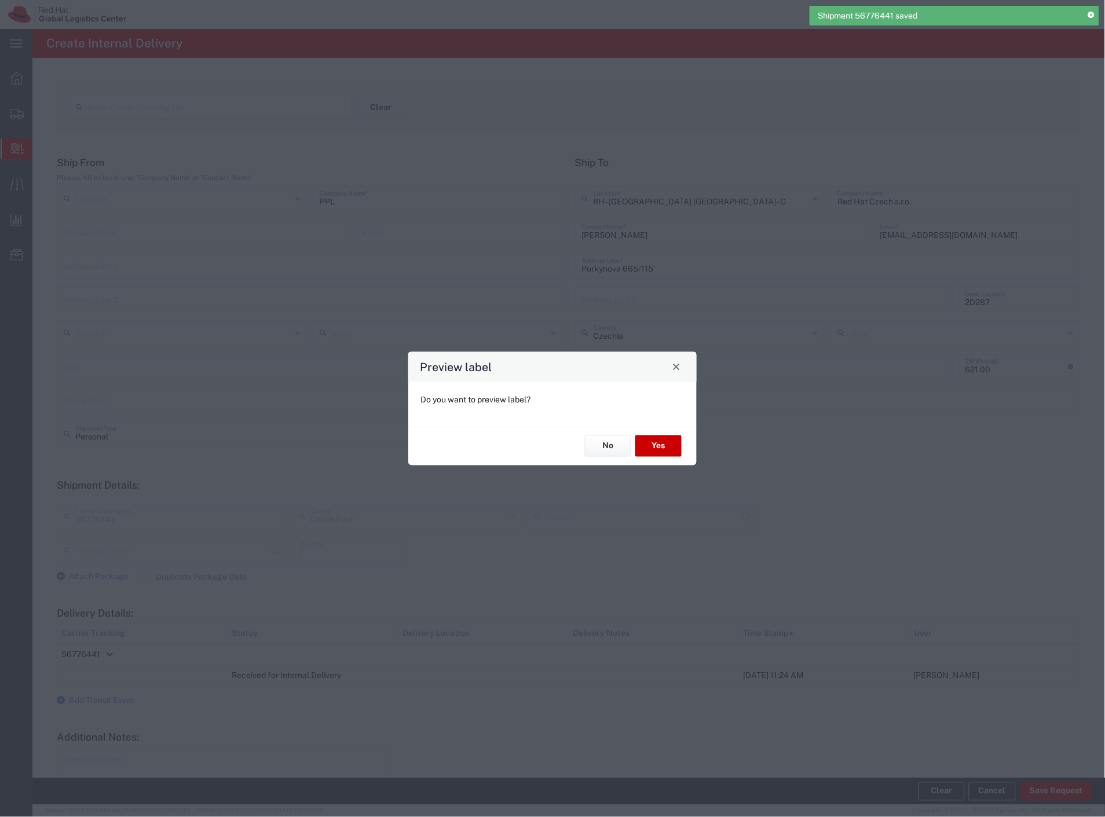
type input "Your Packaging"
type input "Ground"
click at [672, 443] on button "Yes" at bounding box center [658, 445] width 46 height 21
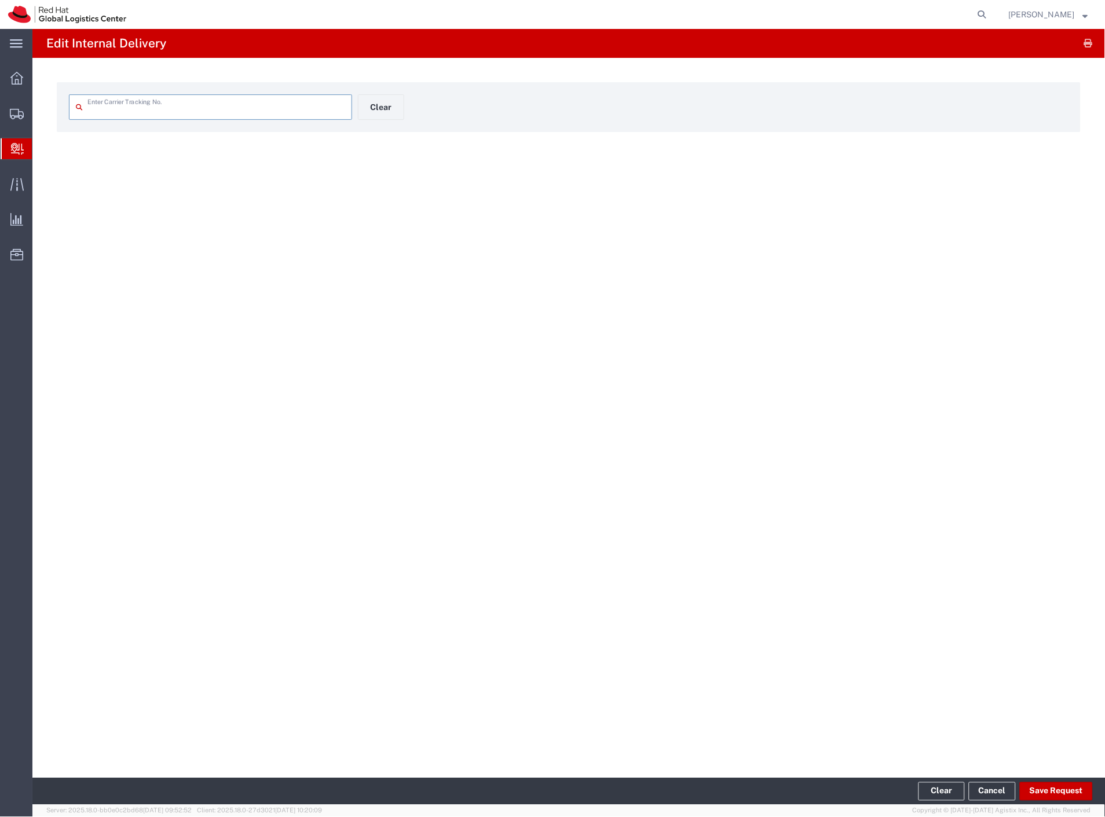
type input "56776441"
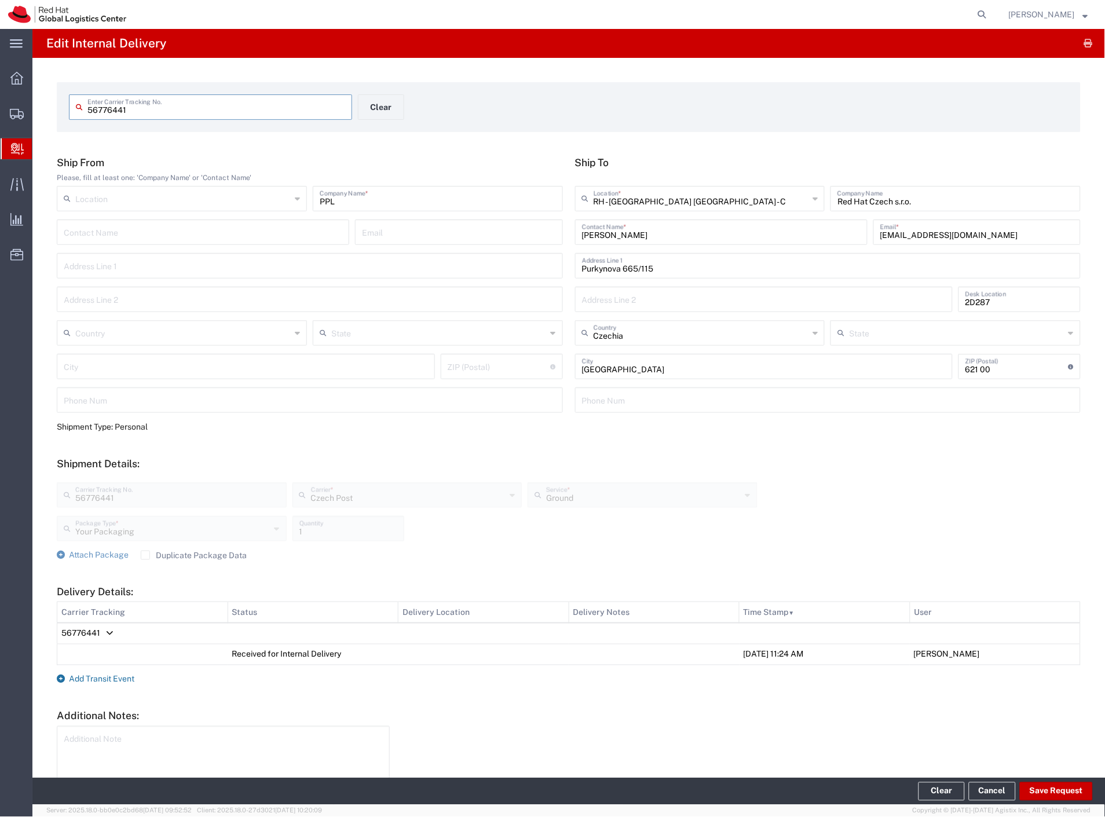
click at [114, 676] on span "Add Transit Event" at bounding box center [101, 679] width 65 height 9
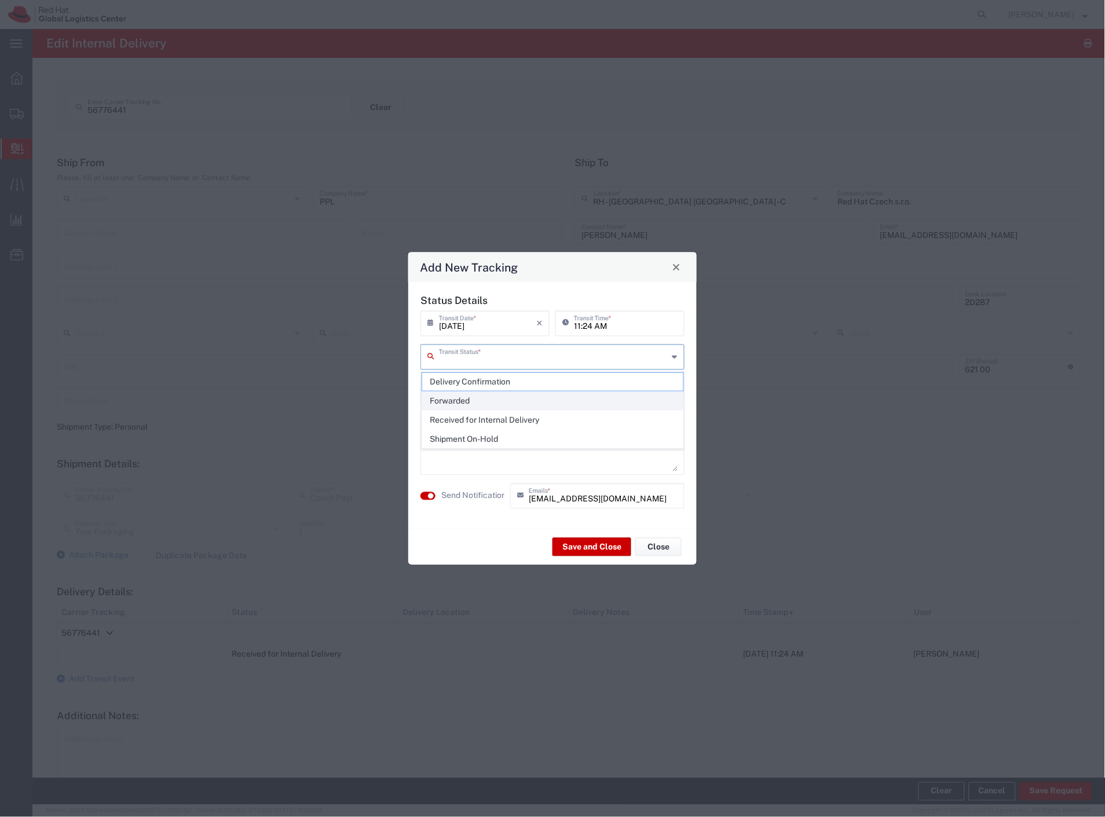
drag, startPoint x: 542, startPoint y: 356, endPoint x: 518, endPoint y: 400, distance: 50.8
click at [538, 358] on input "text" at bounding box center [553, 356] width 229 height 20
click at [495, 435] on span "Shipment On-Hold" at bounding box center [553, 439] width 262 height 18
type input "Shipment On-Hold"
click at [492, 453] on textarea at bounding box center [552, 443] width 250 height 57
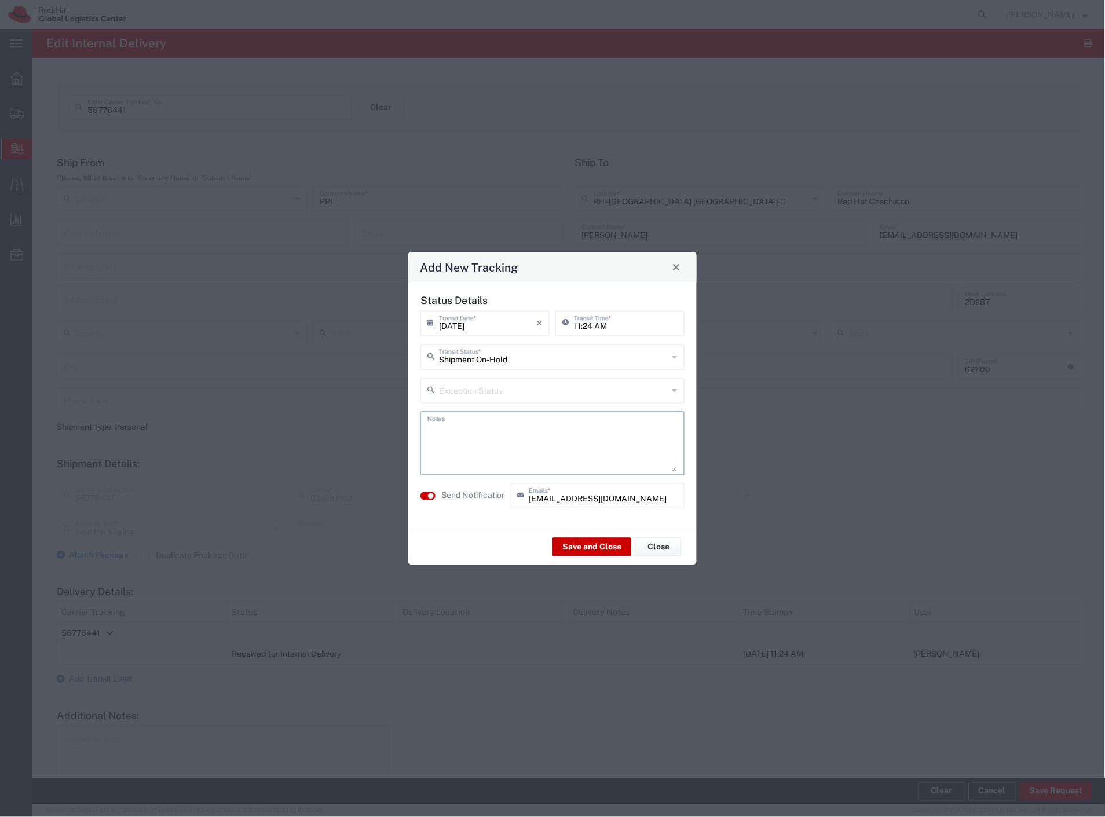
paste textarea "Please pick up @ RH Brno post opposite reception TPB-C"
click at [428, 430] on textarea "Please pick up @ RH Brno post opposite reception TPB-C" at bounding box center [552, 443] width 250 height 57
type textarea "OVERSIZED. Please pick up @ RH Brno post opposite reception TPB-C"
click at [586, 547] on button "Save and Close" at bounding box center [591, 547] width 79 height 19
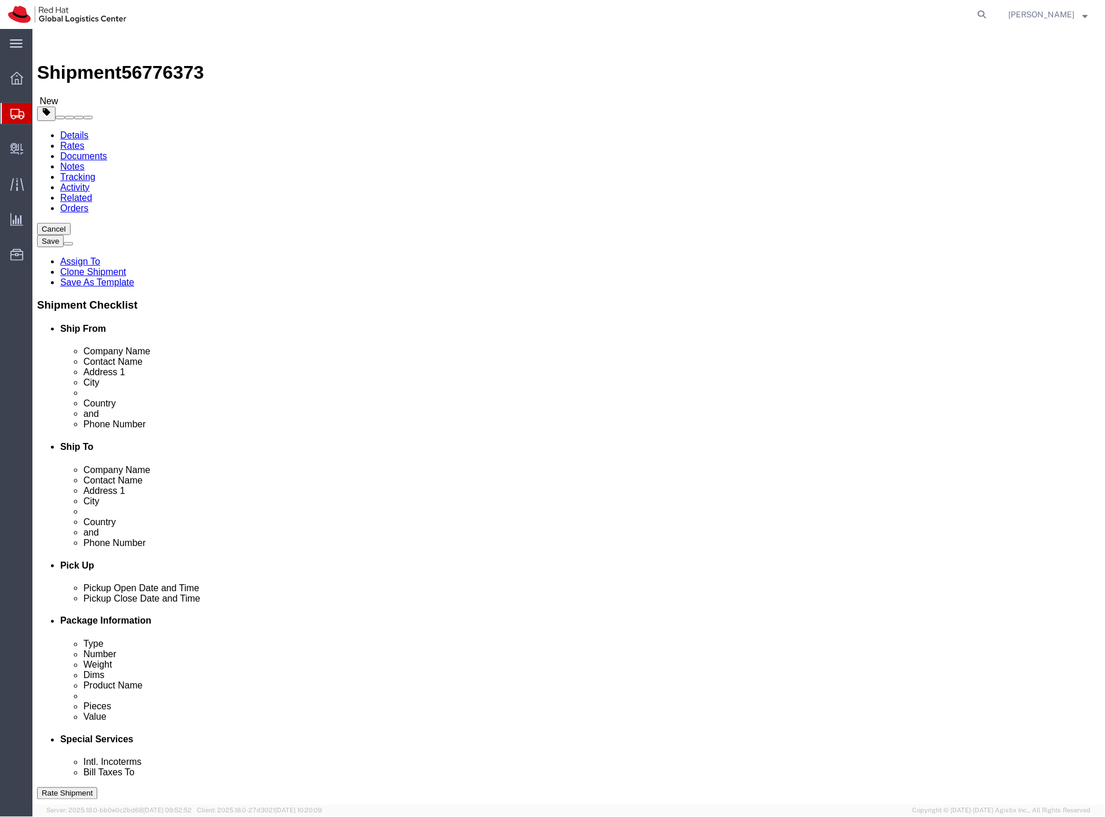
select select "38036"
select select
click button "Rate Shipment"
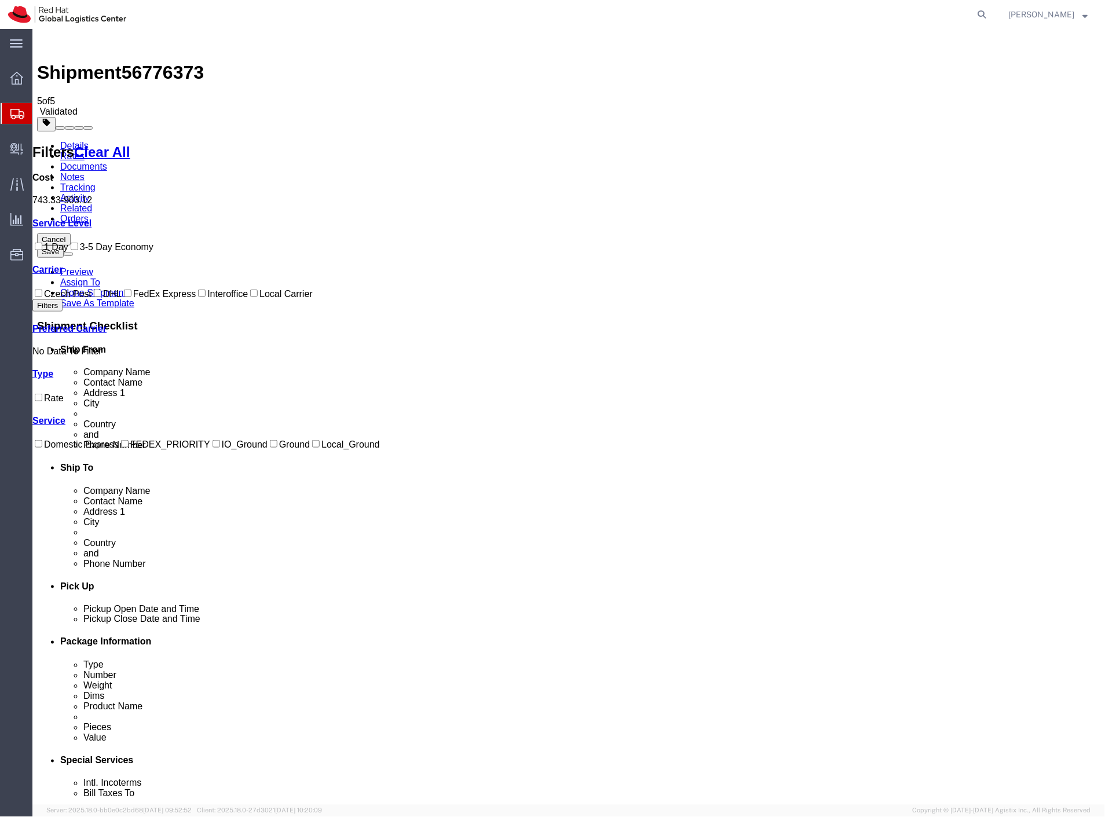
click at [71, 140] on link "Details" at bounding box center [74, 145] width 28 height 10
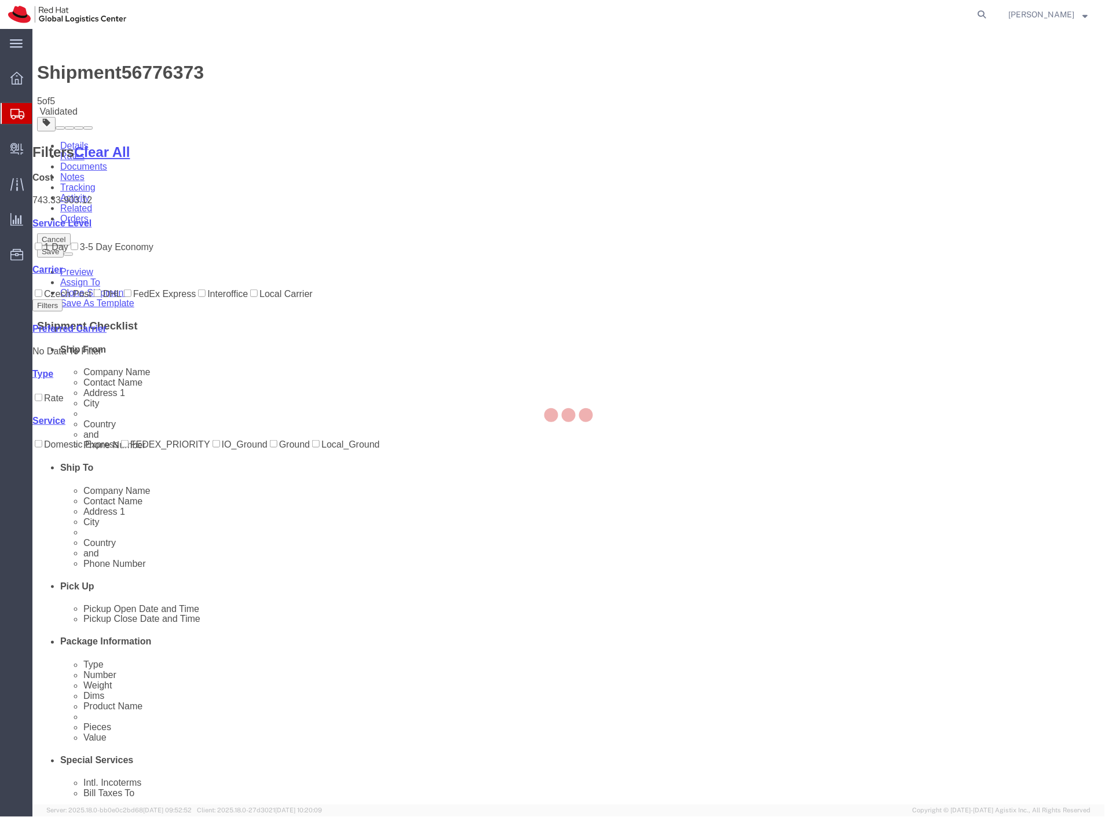
select select "38036"
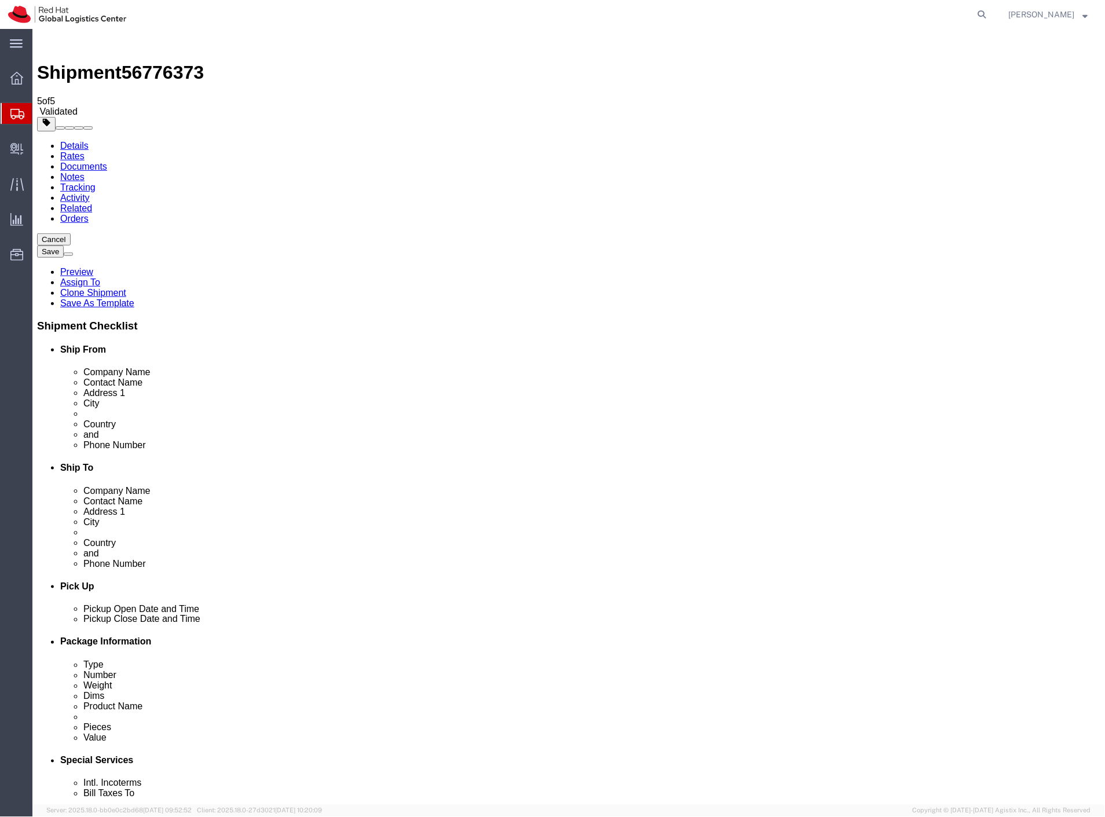
drag, startPoint x: 715, startPoint y: 261, endPoint x: 652, endPoint y: 263, distance: 62.6
click input "Kamnářská 2018/11, 678 01 Blansko"
type input "Kamnářská 2018/11,"
click button "Rate Shipment"
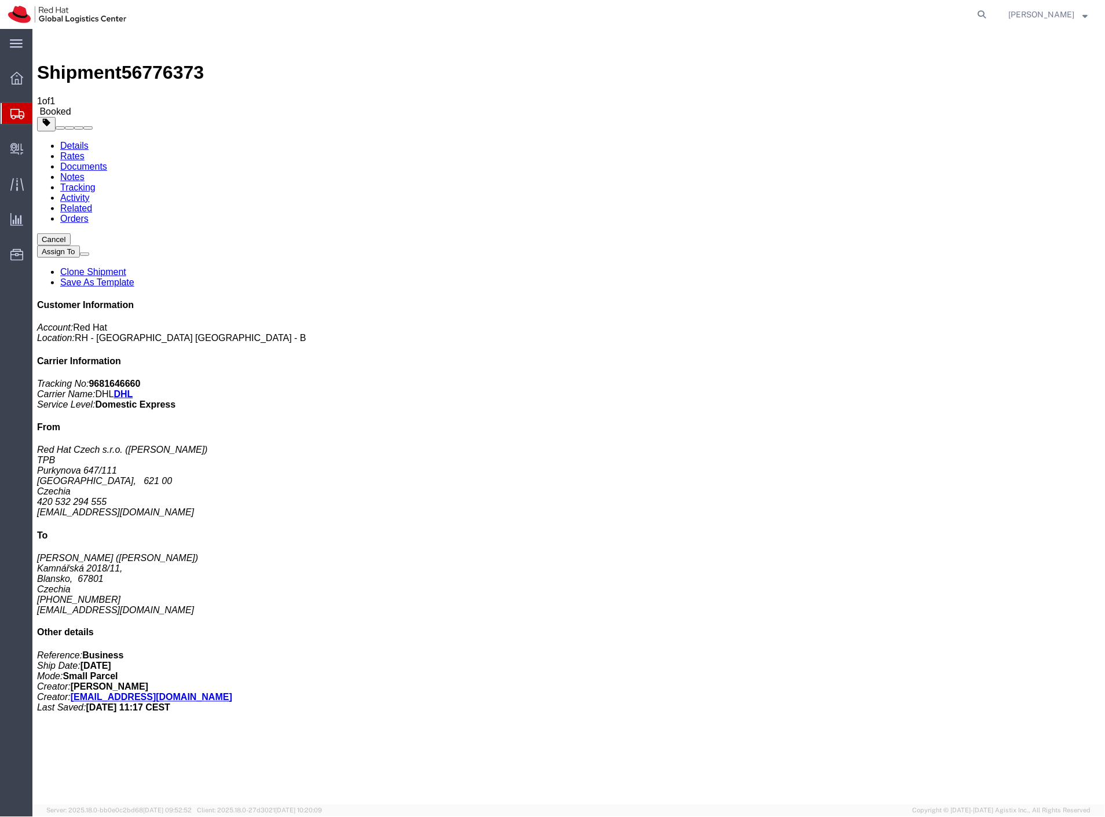
click at [74, 140] on link "Details" at bounding box center [74, 145] width 28 height 10
click link "Schedule pickup request"
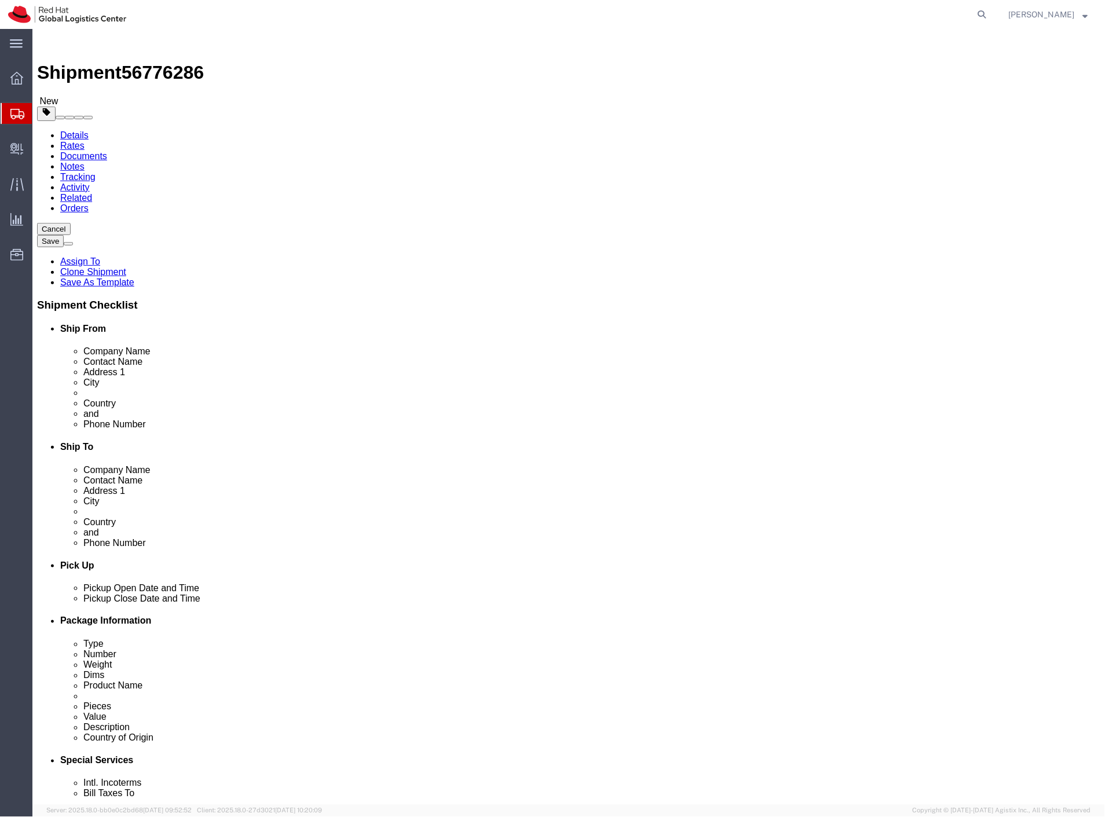
select select "38036"
select select
click button "Rate Shipment"
